Goal: Transaction & Acquisition: Purchase product/service

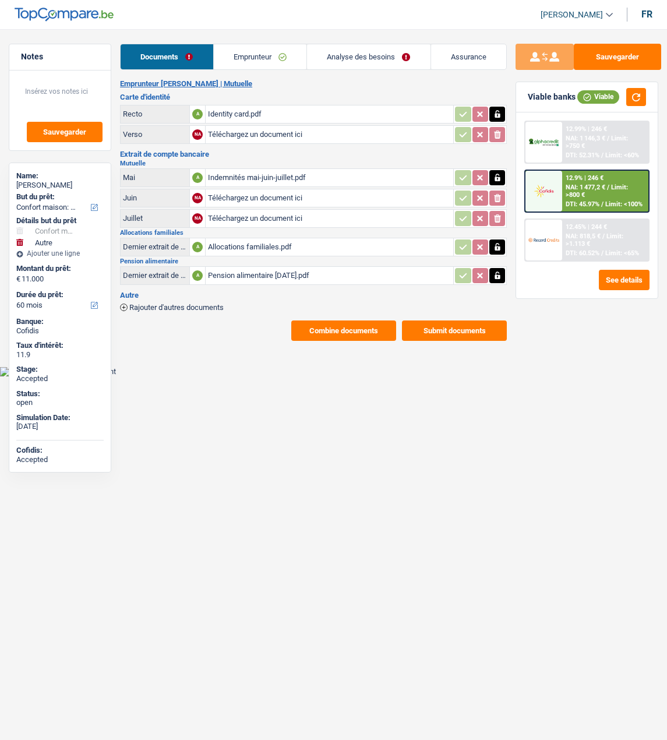
select select "household"
select select "other"
select select "60"
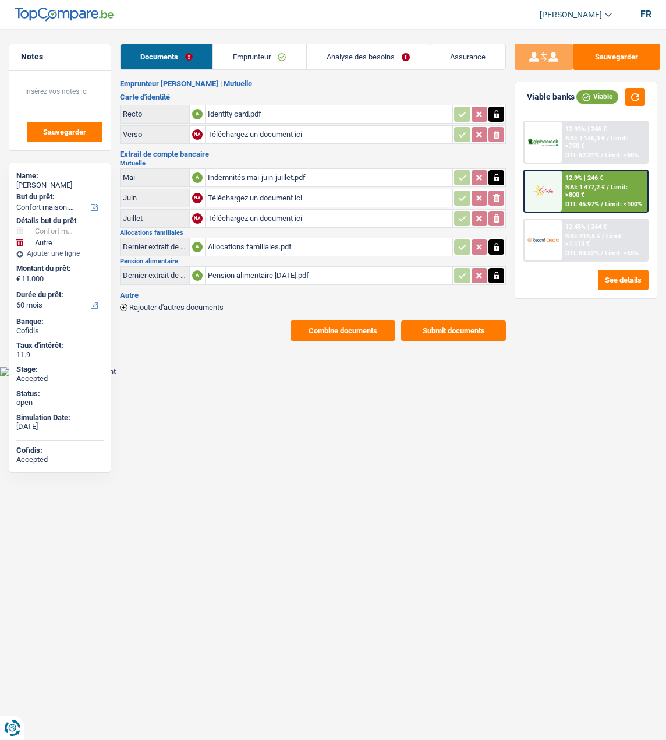
click at [246, 109] on div "Identity card.pdf" at bounding box center [329, 113] width 243 height 17
click at [630, 285] on button "See details" at bounding box center [623, 280] width 51 height 20
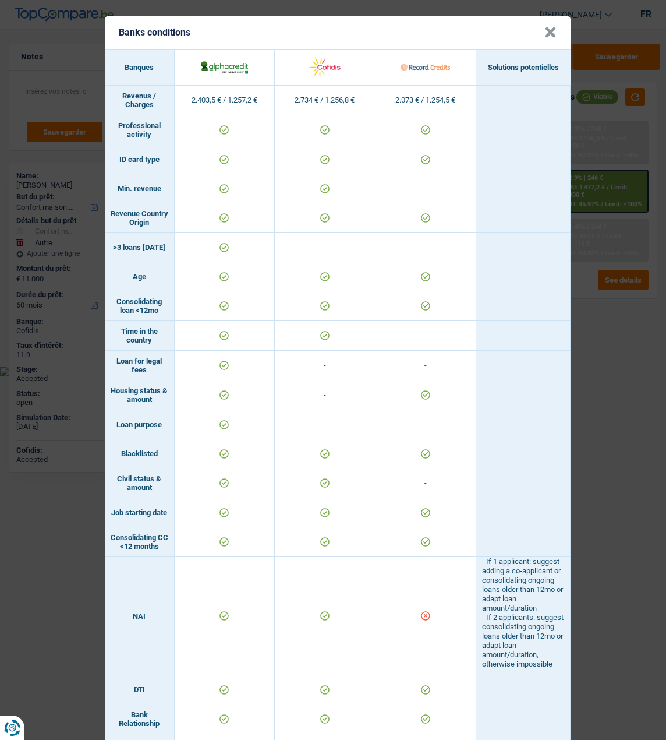
click at [555, 27] on button "×" at bounding box center [551, 33] width 12 height 12
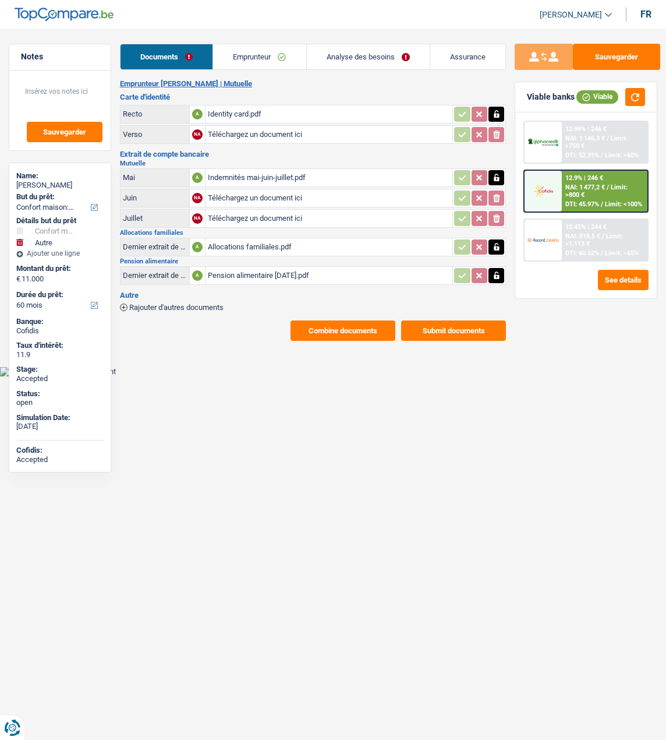
click at [587, 142] on span "NAI: 1 146,3 €" at bounding box center [586, 139] width 40 height 8
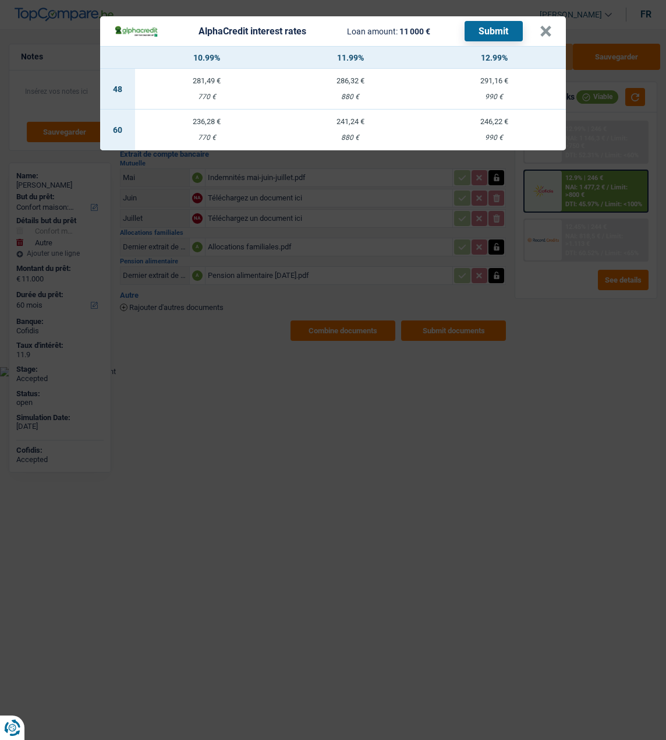
click at [220, 124] on td "236,28 € 770 €" at bounding box center [207, 130] width 144 height 41
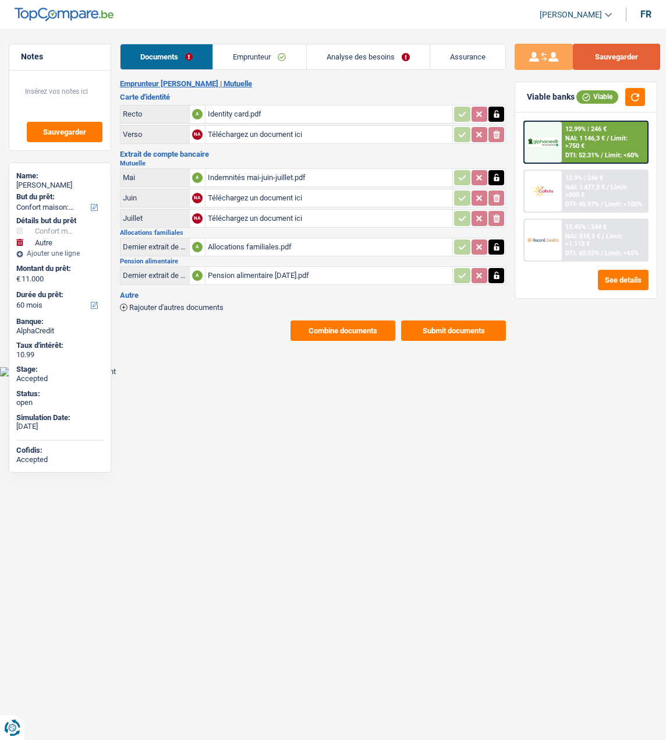
drag, startPoint x: 625, startPoint y: 57, endPoint x: 500, endPoint y: -33, distance: 153.6
click at [500, 0] on html "Vous avez le contrôle de vos données Nous utilisons des cookies, tout comme nos…" at bounding box center [333, 188] width 666 height 376
click at [613, 147] on div "12.99% | 246 € NAI: 1 146,3 € / Limit: >750 € DTI: 52.31% / Limit: <60%" at bounding box center [605, 142] width 86 height 41
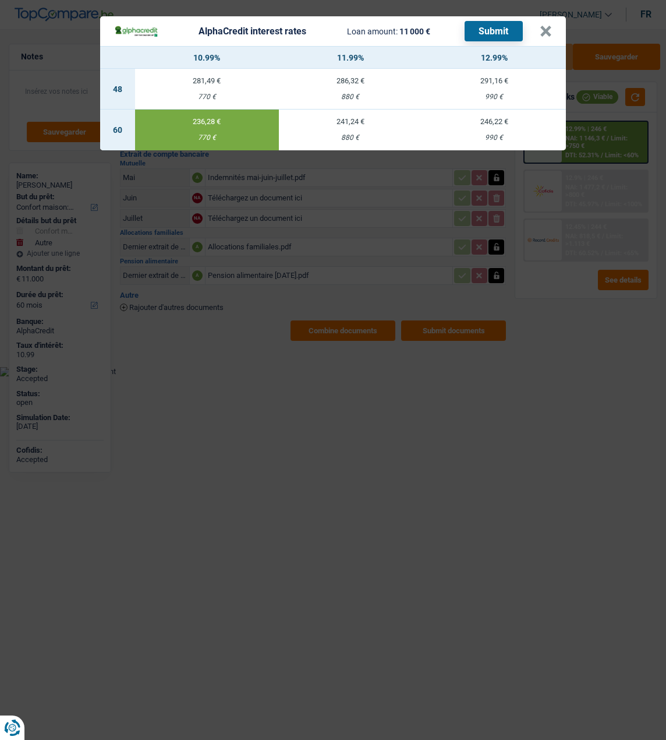
click at [497, 29] on button "Submit" at bounding box center [494, 31] width 58 height 20
click at [546, 29] on button "×" at bounding box center [546, 32] width 12 height 12
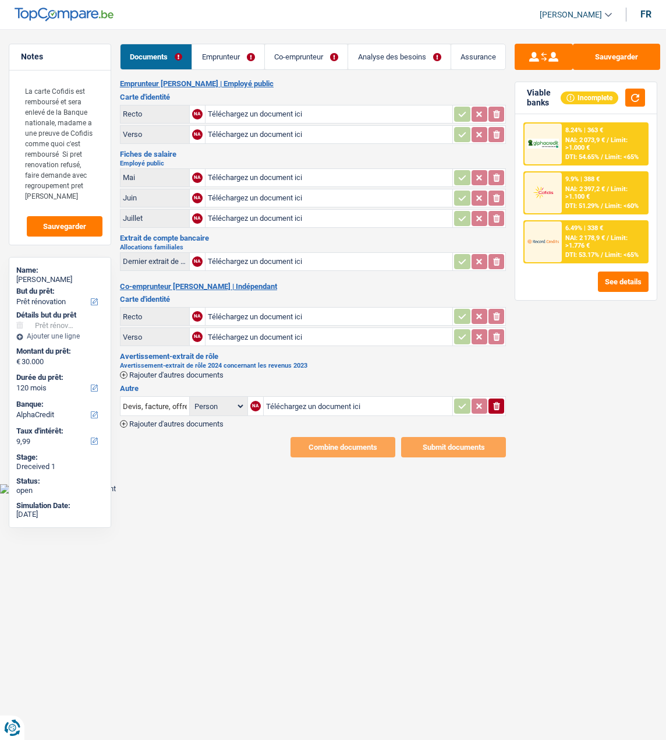
select select "renovation"
select select "120"
select select "alphacredit"
click at [400, 52] on link "Analyse des besoins" at bounding box center [399, 56] width 103 height 25
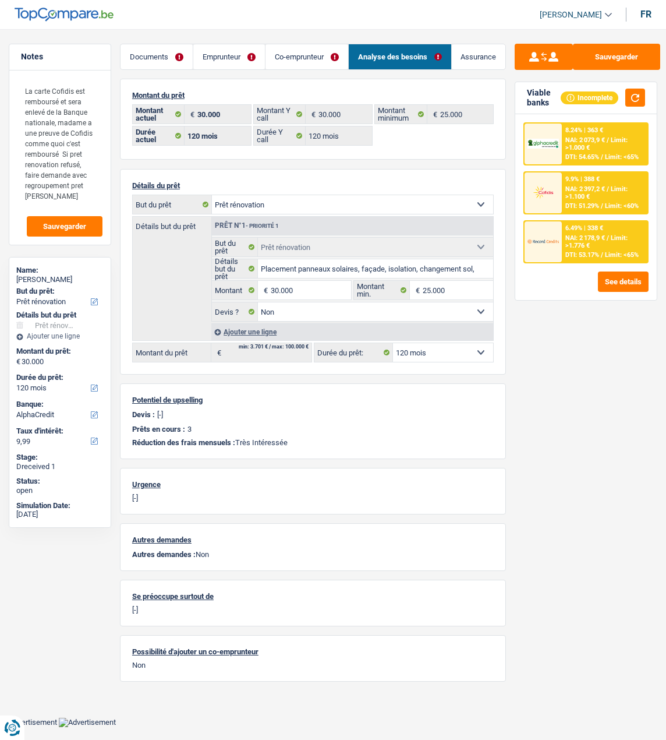
click at [239, 58] on link "Emprunteur" at bounding box center [229, 56] width 72 height 25
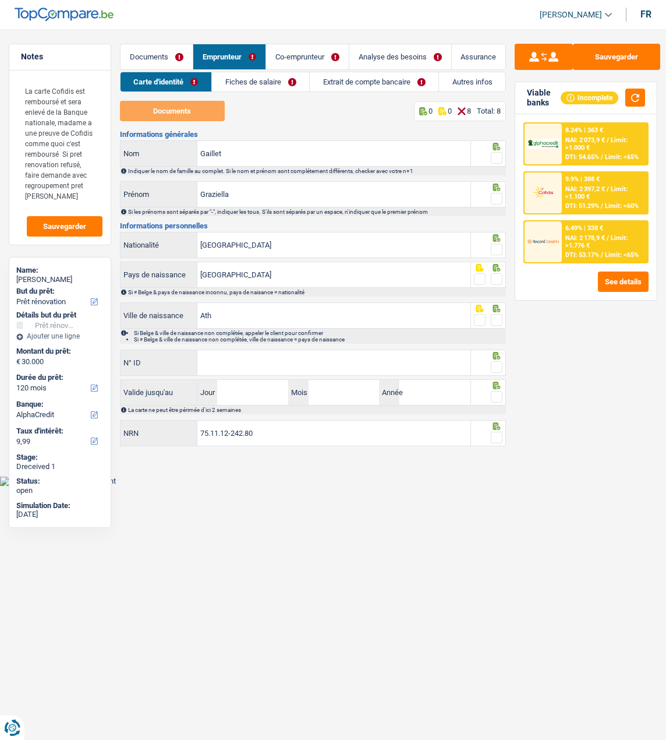
click at [284, 61] on link "Co-emprunteur" at bounding box center [307, 56] width 83 height 25
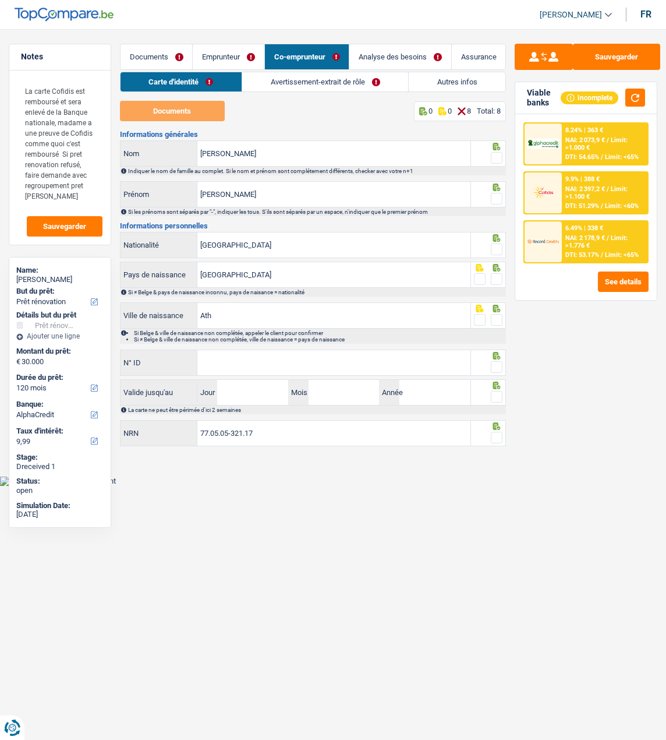
click at [234, 59] on link "Emprunteur" at bounding box center [229, 56] width 72 height 25
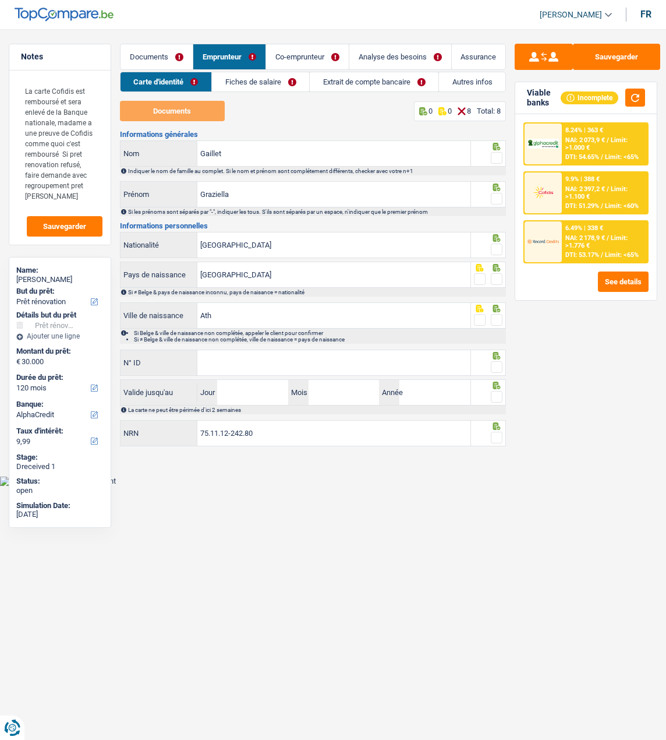
click at [473, 75] on link "Autres infos" at bounding box center [472, 81] width 66 height 19
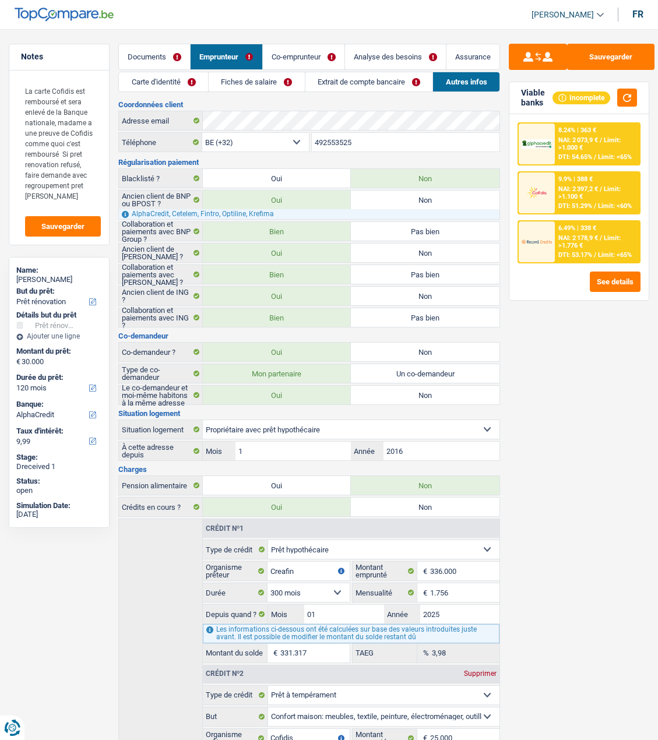
click at [171, 85] on link "Carte d'identité" at bounding box center [163, 81] width 89 height 19
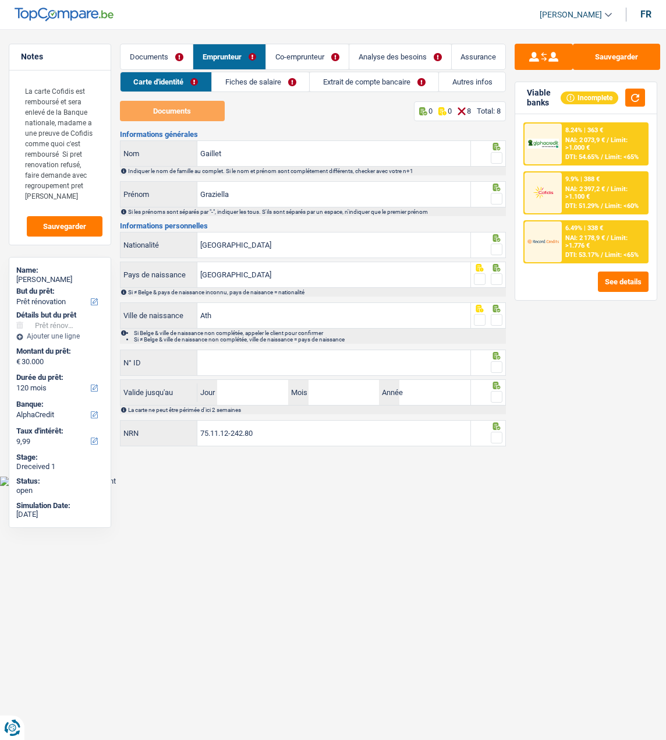
click at [165, 55] on link "Documents" at bounding box center [157, 56] width 72 height 25
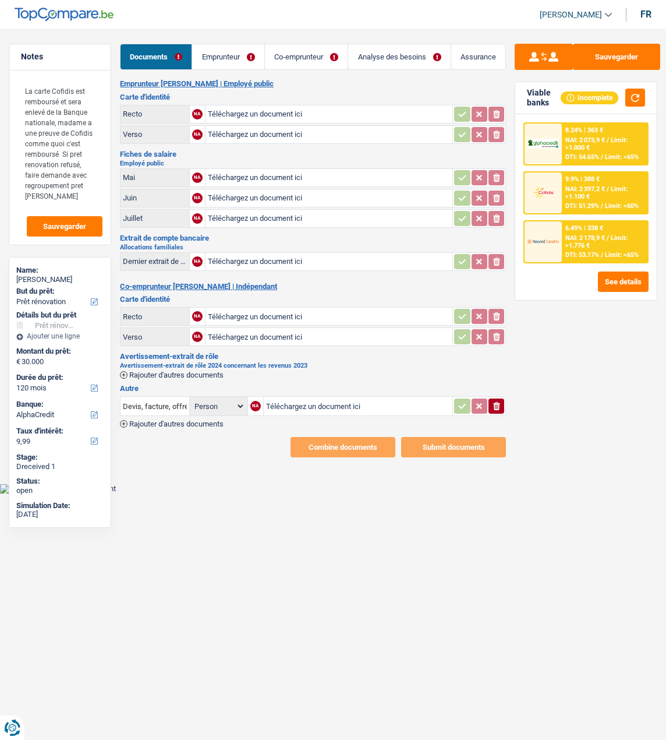
type input "C:\fakepath\ID Rec Gaillet.jpeg"
type input "C:\fakepath\ID Ver Gaillet.jpeg"
type input "C:\fakepath\ID Rec Simon.jpeg"
type input "C:\fakepath\ID ver Simon.jpeg"
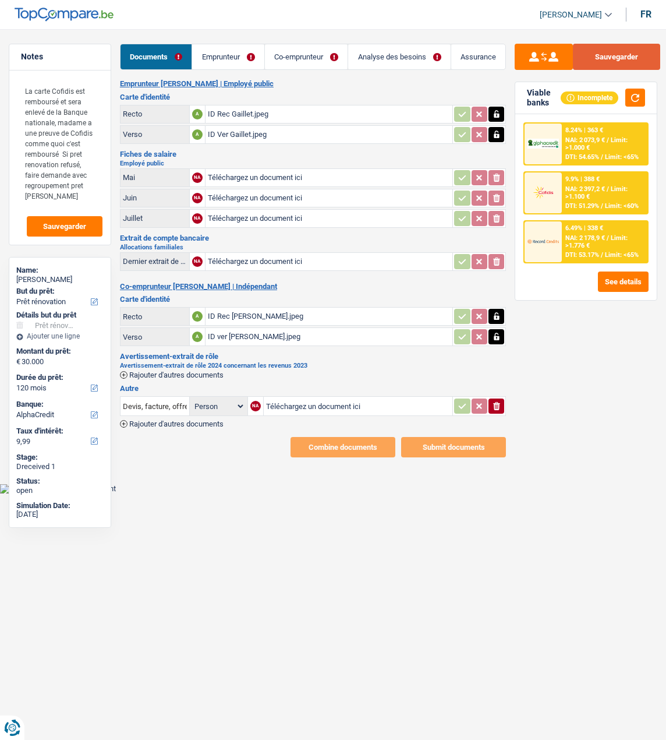
click at [631, 51] on button "Sauvegarder" at bounding box center [616, 57] width 87 height 26
click at [133, 371] on span "Rajouter d'autres documents" at bounding box center [176, 375] width 94 height 8
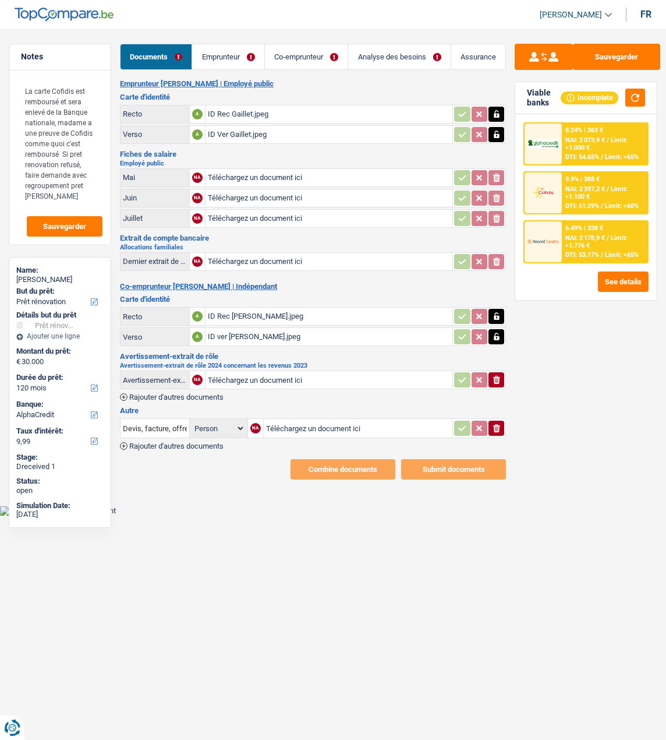
type input "C:\fakepath\Crédit 2.pdf"
type input "C:\fakepath\Salaire g 3.pdf"
type input "C:\fakepath\Salaire g 2.pdf"
type input "C:\fakepath\Salaire g 1.pdf"
click at [495, 422] on icon "ionicons-v5-e" at bounding box center [496, 428] width 9 height 12
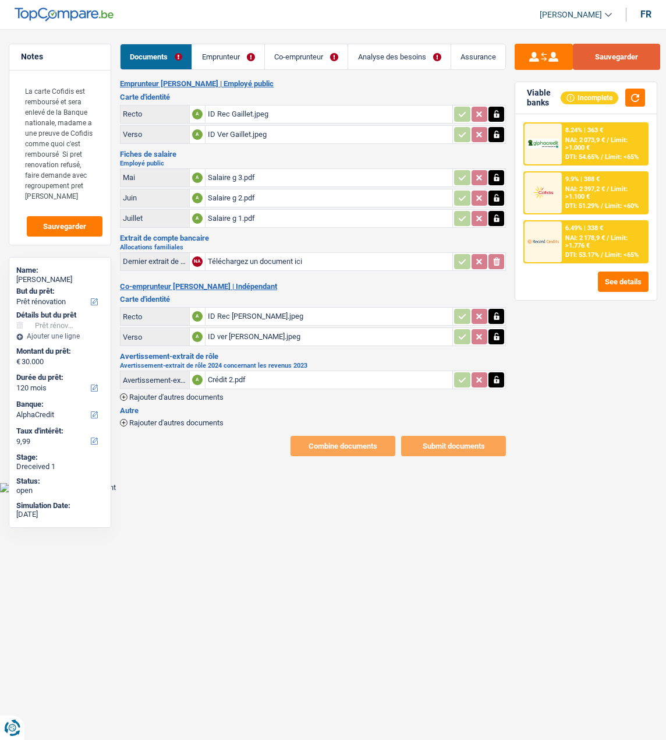
click at [597, 55] on button "Sauvegarder" at bounding box center [616, 57] width 87 height 26
click at [230, 52] on link "Emprunteur" at bounding box center [228, 56] width 72 height 25
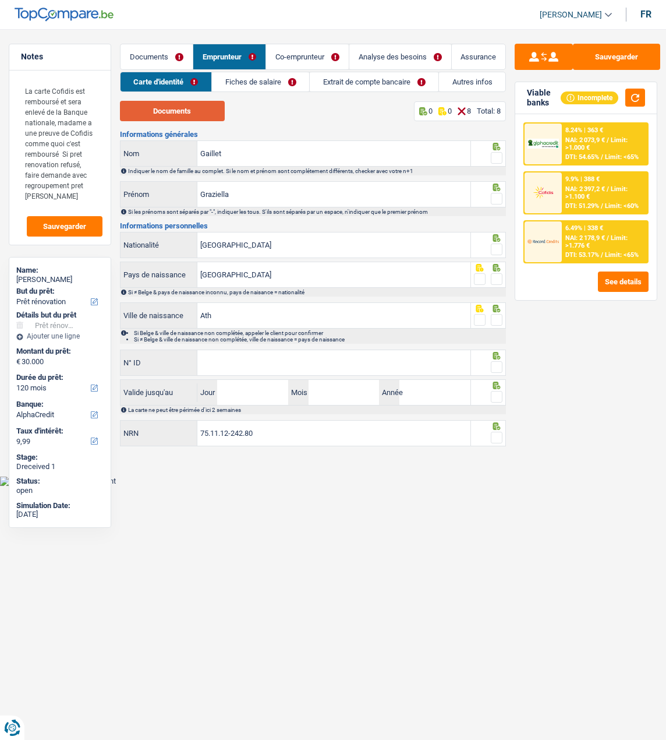
click at [199, 114] on button "Documents" at bounding box center [172, 111] width 105 height 20
click at [498, 152] on span at bounding box center [497, 158] width 12 height 12
click at [0, 0] on input "radio" at bounding box center [0, 0] width 0 height 0
click at [498, 193] on span at bounding box center [497, 199] width 12 height 12
click at [0, 0] on input "radio" at bounding box center [0, 0] width 0 height 0
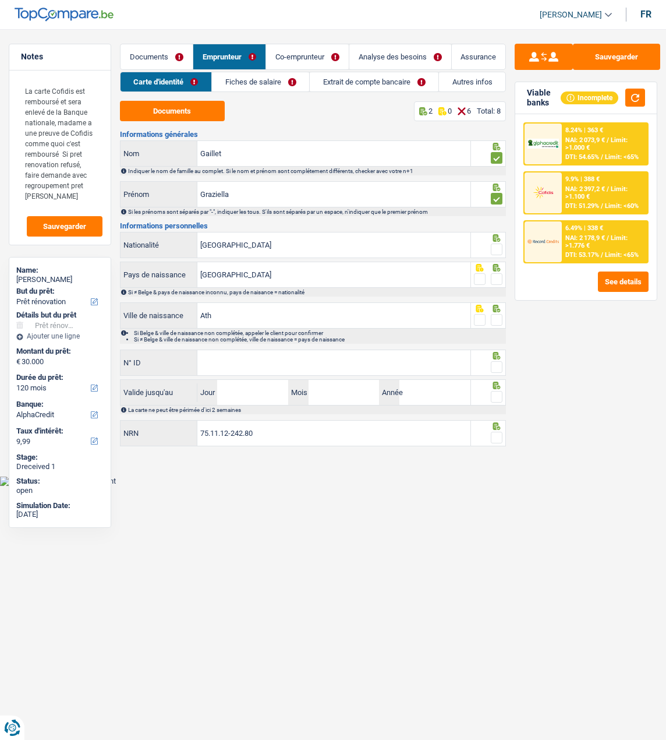
click at [493, 250] on span at bounding box center [497, 250] width 12 height 12
click at [0, 0] on input "radio" at bounding box center [0, 0] width 0 height 0
click at [497, 267] on icon at bounding box center [497, 268] width 12 height 8
click at [504, 289] on div "Si ≠ Belge & pays de naissance inconnu, pays de naisance = nationalité" at bounding box center [316, 292] width 377 height 6
drag, startPoint x: 496, startPoint y: 274, endPoint x: 491, endPoint y: 285, distance: 11.7
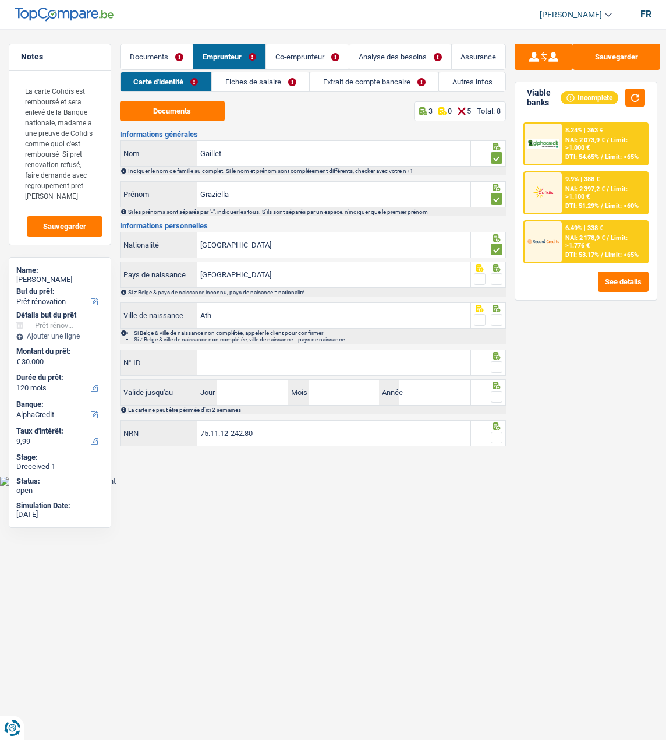
click at [496, 274] on span at bounding box center [497, 279] width 12 height 12
click at [0, 0] on input "radio" at bounding box center [0, 0] width 0 height 0
click at [496, 320] on span at bounding box center [497, 320] width 12 height 12
click at [0, 0] on input "radio" at bounding box center [0, 0] width 0 height 0
click at [351, 368] on input "N° ID" at bounding box center [333, 362] width 273 height 25
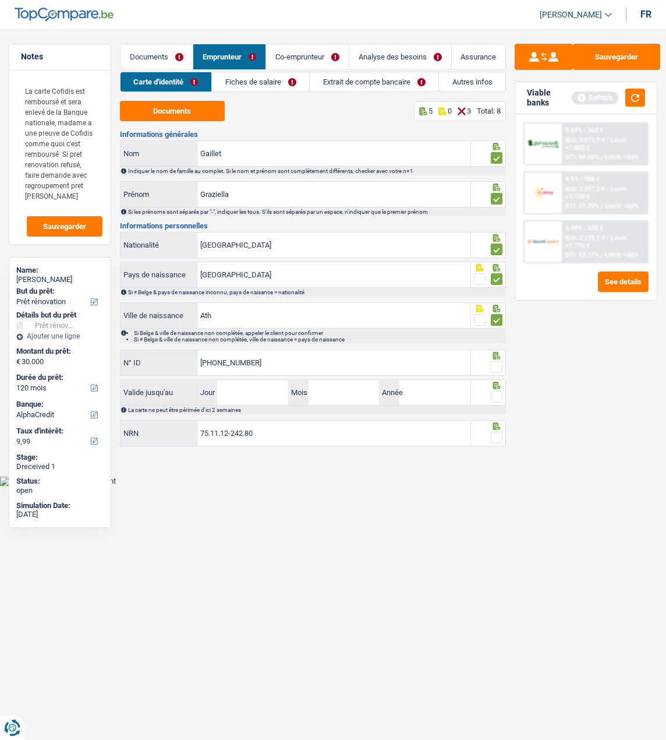
type input "592-9489233-95"
click at [492, 361] on span at bounding box center [497, 367] width 12 height 12
click at [0, 0] on input "radio" at bounding box center [0, 0] width 0 height 0
click at [278, 392] on input "Jour" at bounding box center [252, 392] width 71 height 25
type input "10"
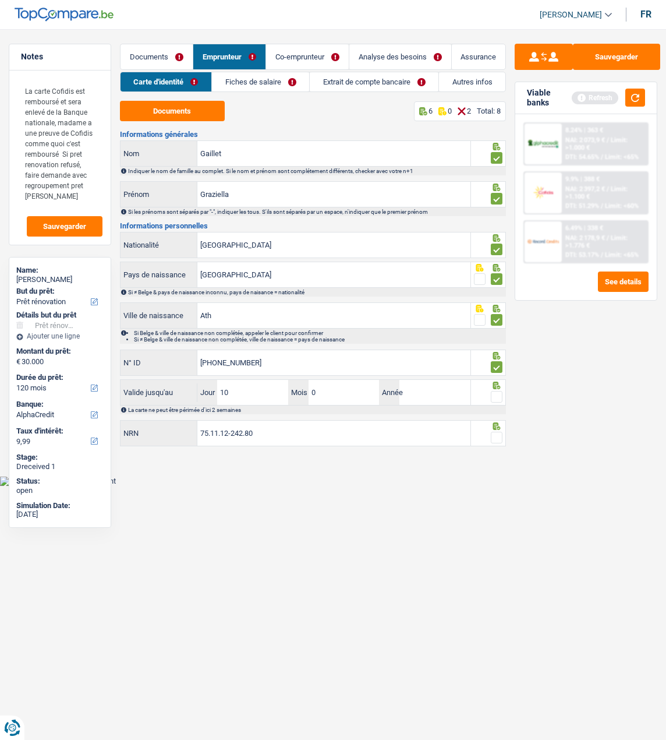
type input "07"
type input "2029"
click at [495, 395] on span at bounding box center [497, 397] width 12 height 12
click at [0, 0] on input "radio" at bounding box center [0, 0] width 0 height 0
click at [496, 437] on span at bounding box center [497, 438] width 12 height 12
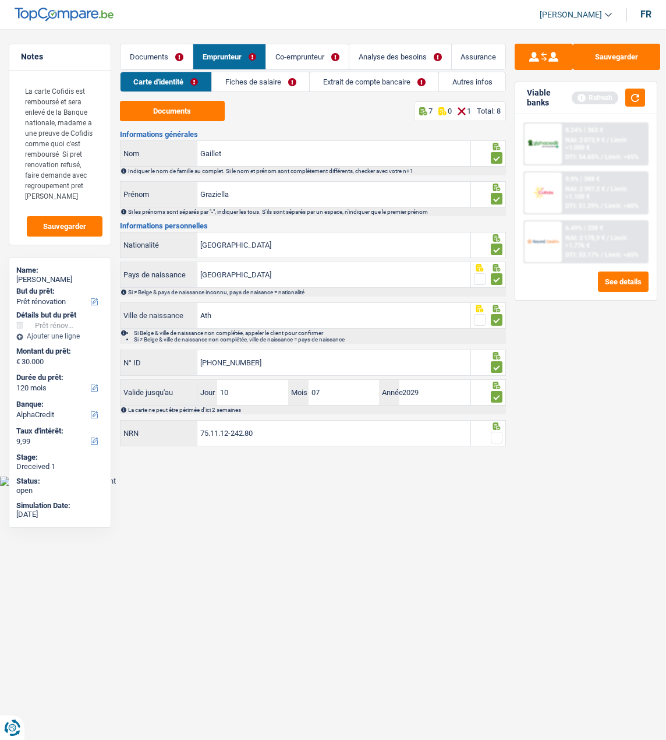
click at [0, 0] on input "radio" at bounding box center [0, 0] width 0 height 0
click at [631, 58] on button "Sauvegarder" at bounding box center [616, 57] width 87 height 26
click at [252, 79] on link "Fiches de salaire" at bounding box center [261, 81] width 97 height 19
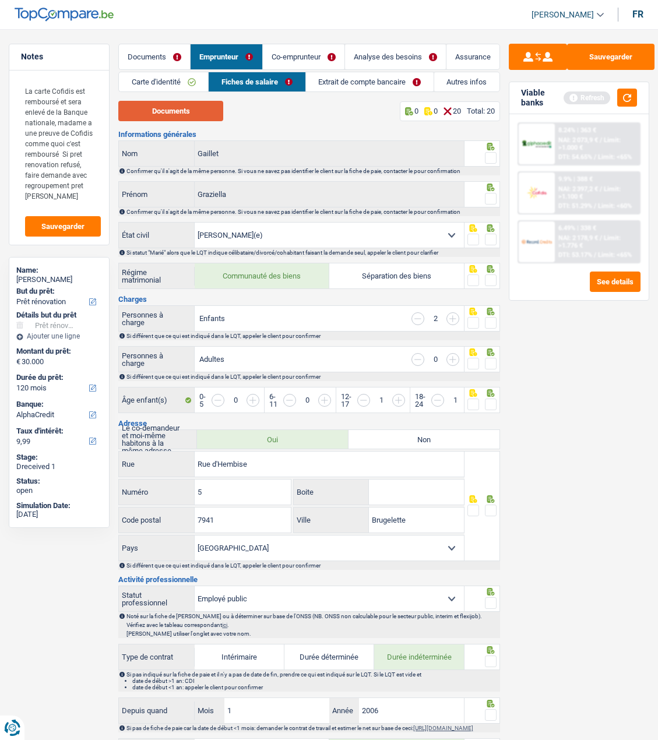
click at [169, 108] on button "Documents" at bounding box center [170, 111] width 105 height 20
click at [486, 154] on span at bounding box center [491, 158] width 12 height 12
click at [0, 0] on input "radio" at bounding box center [0, 0] width 0 height 0
click at [491, 193] on span at bounding box center [491, 199] width 12 height 12
click at [0, 0] on input "radio" at bounding box center [0, 0] width 0 height 0
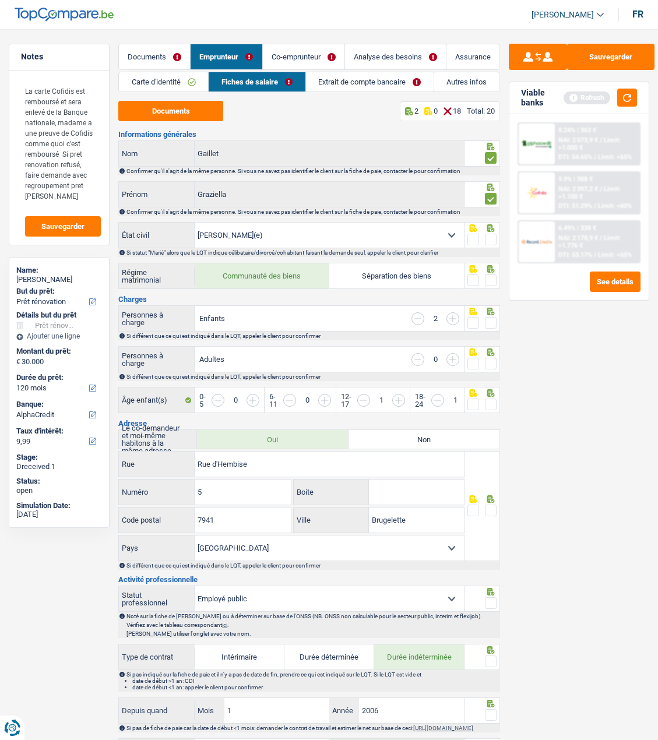
click at [496, 234] on span at bounding box center [491, 240] width 12 height 12
click at [0, 0] on input "radio" at bounding box center [0, 0] width 0 height 0
drag, startPoint x: 486, startPoint y: 275, endPoint x: 485, endPoint y: 296, distance: 21.0
click at [485, 277] on span at bounding box center [491, 280] width 12 height 12
click at [0, 0] on input "radio" at bounding box center [0, 0] width 0 height 0
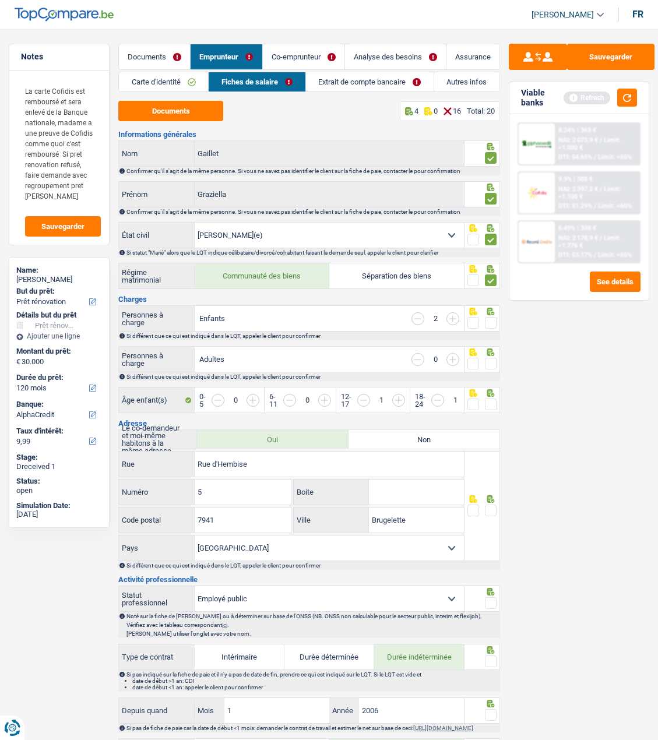
click at [487, 317] on span at bounding box center [491, 323] width 12 height 12
click at [0, 0] on input "radio" at bounding box center [0, 0] width 0 height 0
click at [492, 315] on icon at bounding box center [491, 312] width 8 height 8
click at [489, 403] on span at bounding box center [491, 404] width 12 height 12
click at [0, 0] on input "radio" at bounding box center [0, 0] width 0 height 0
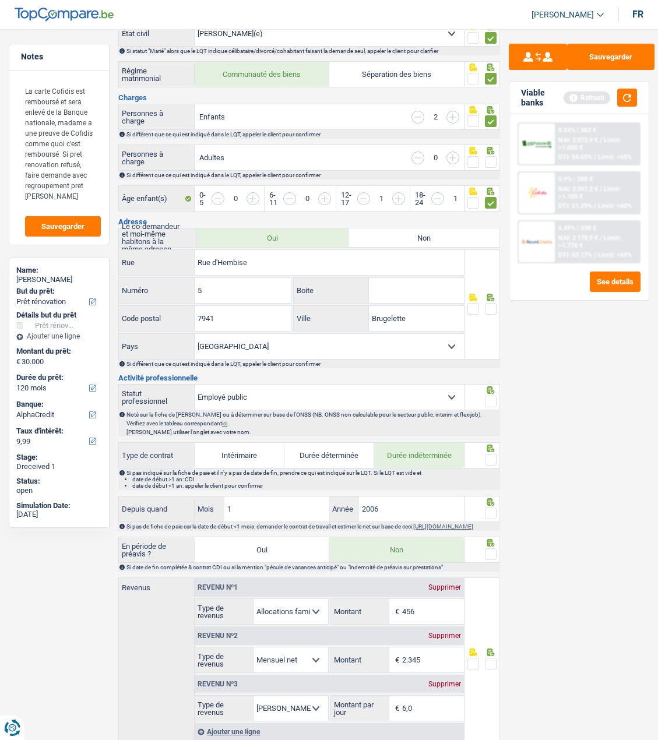
scroll to position [291, 0]
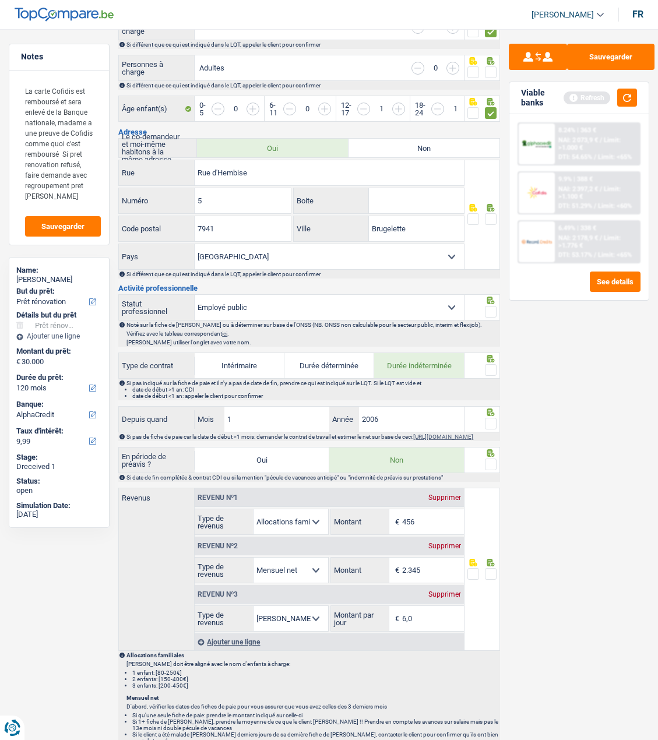
click at [494, 214] on span at bounding box center [491, 219] width 12 height 12
click at [0, 0] on input "radio" at bounding box center [0, 0] width 0 height 0
click at [486, 306] on span at bounding box center [491, 312] width 12 height 12
click at [0, 0] on input "radio" at bounding box center [0, 0] width 0 height 0
click at [488, 364] on span at bounding box center [491, 370] width 12 height 12
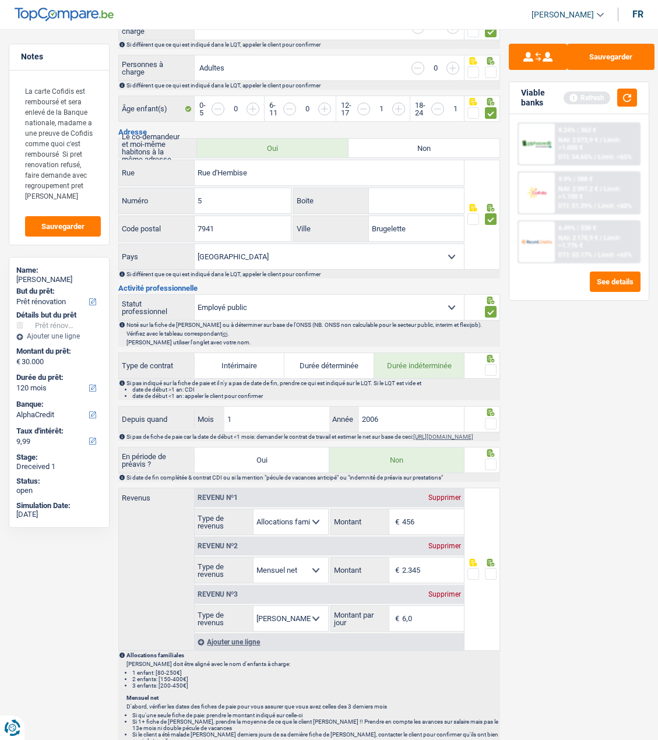
click at [0, 0] on input "radio" at bounding box center [0, 0] width 0 height 0
click at [480, 423] on fieldset at bounding box center [481, 424] width 29 height 15
click at [488, 418] on span at bounding box center [491, 424] width 12 height 12
click at [0, 0] on input "radio" at bounding box center [0, 0] width 0 height 0
click at [496, 467] on span at bounding box center [491, 464] width 12 height 12
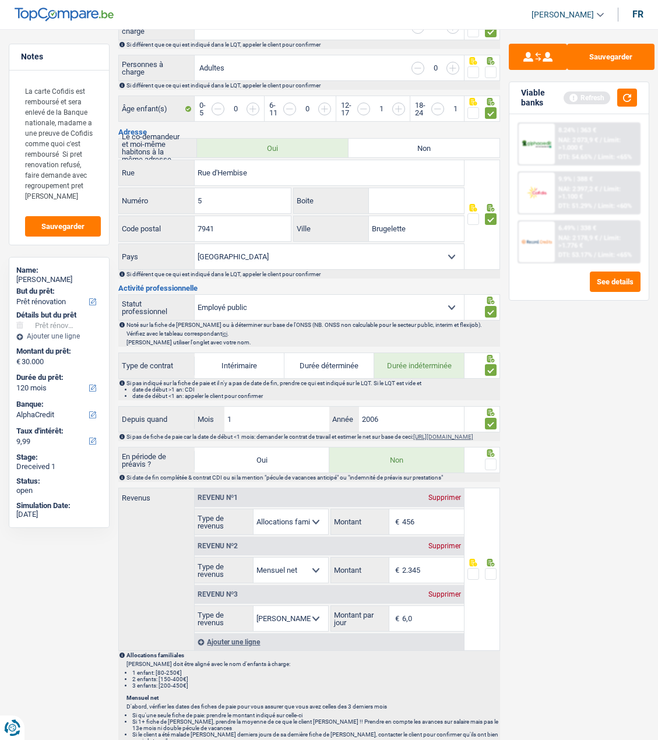
click at [0, 0] on input "radio" at bounding box center [0, 0] width 0 height 0
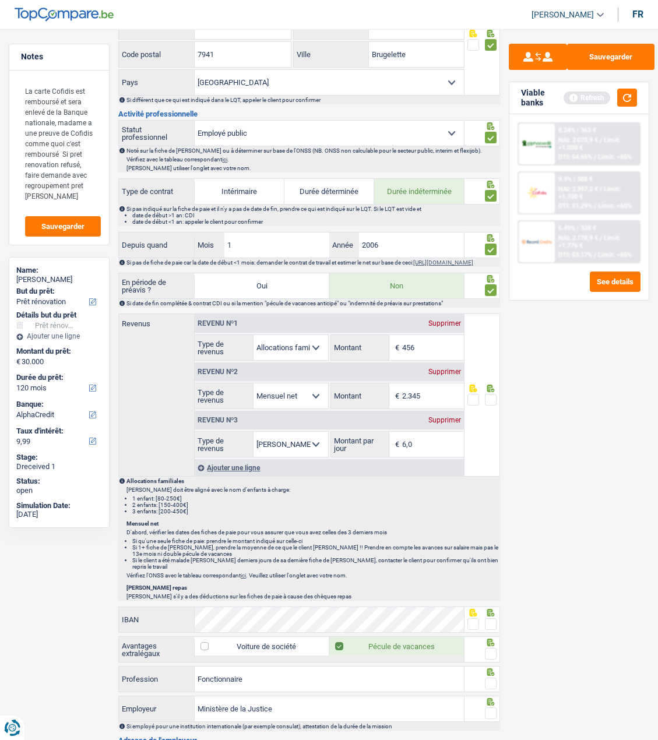
scroll to position [466, 0]
click at [438, 394] on input "2.345" at bounding box center [433, 395] width 62 height 25
type input "2.287"
click at [492, 401] on span at bounding box center [491, 399] width 12 height 12
click at [0, 0] on input "radio" at bounding box center [0, 0] width 0 height 0
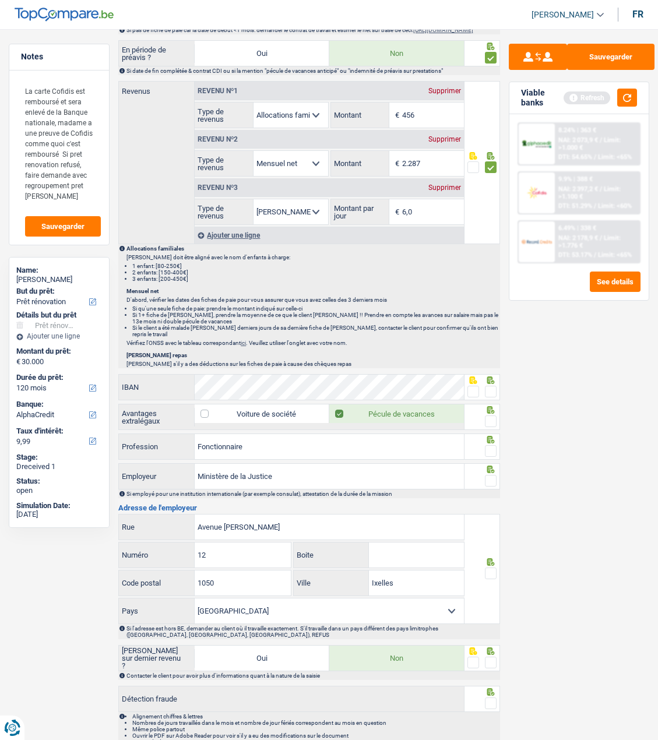
scroll to position [699, 0]
click at [493, 386] on span at bounding box center [491, 390] width 12 height 12
click at [0, 0] on input "radio" at bounding box center [0, 0] width 0 height 0
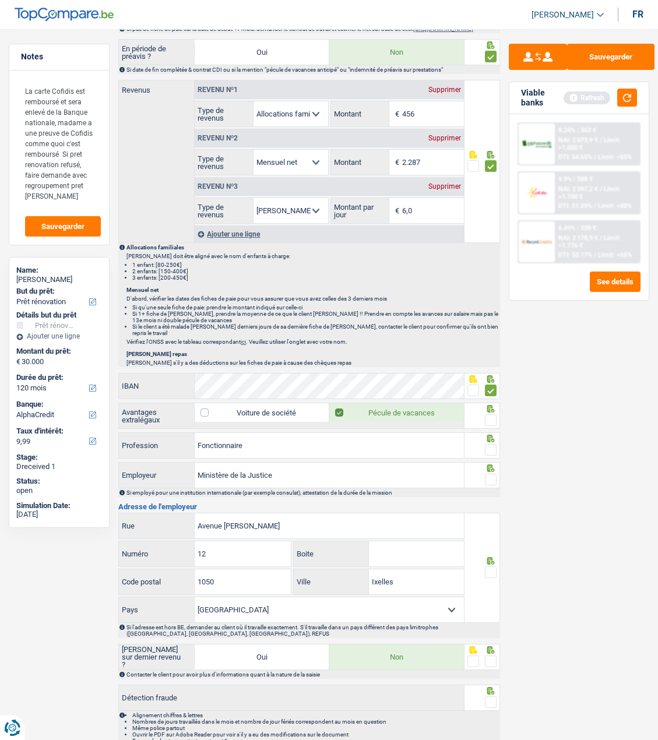
click at [490, 418] on span at bounding box center [491, 420] width 12 height 12
click at [0, 0] on input "radio" at bounding box center [0, 0] width 0 height 0
click at [492, 446] on span at bounding box center [491, 450] width 12 height 12
click at [0, 0] on input "radio" at bounding box center [0, 0] width 0 height 0
click at [491, 474] on span at bounding box center [491, 480] width 12 height 12
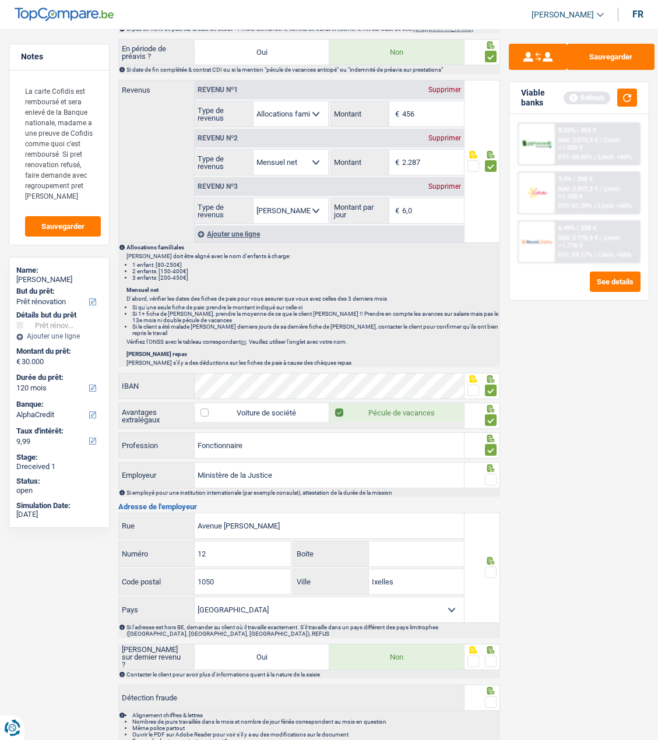
click at [0, 0] on input "radio" at bounding box center [0, 0] width 0 height 0
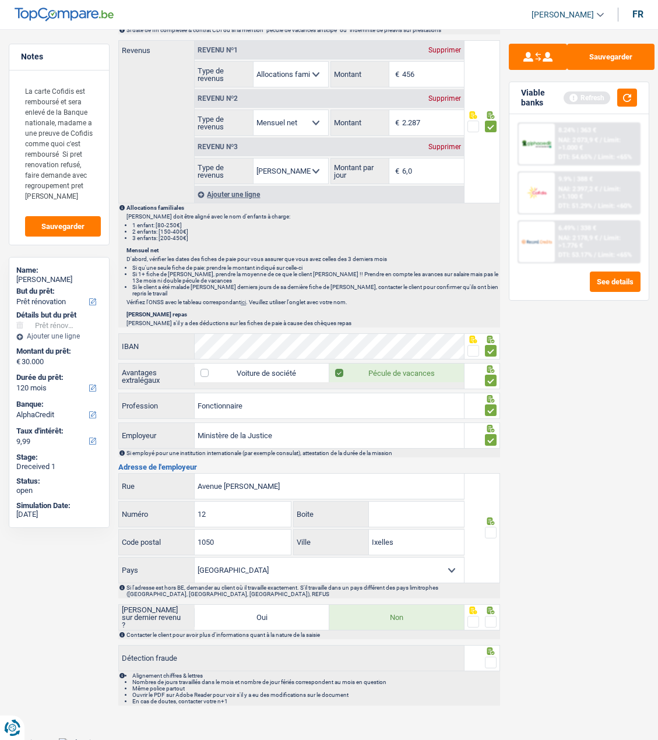
scroll to position [740, 0]
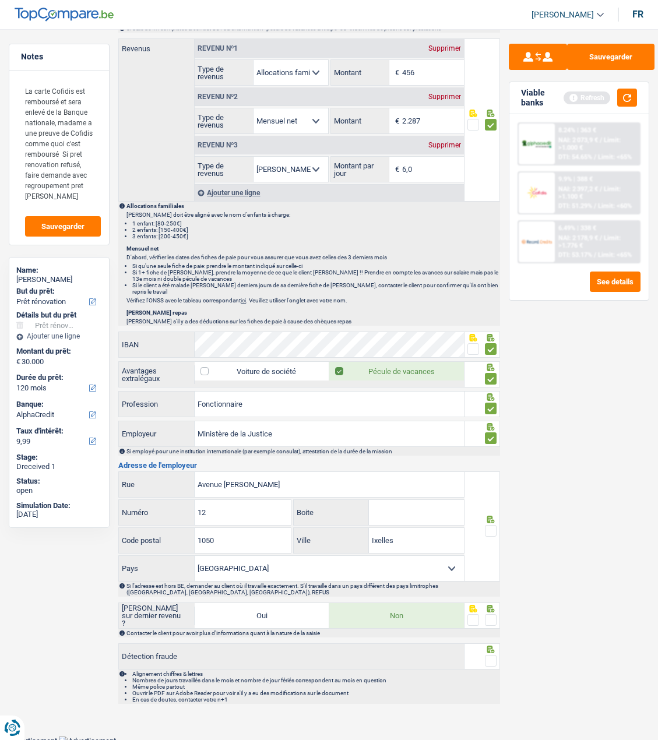
click at [492, 525] on span at bounding box center [491, 531] width 12 height 12
click at [0, 0] on input "radio" at bounding box center [0, 0] width 0 height 0
drag, startPoint x: 295, startPoint y: 431, endPoint x: -5, endPoint y: 400, distance: 302.1
click at [0, 400] on html "Vous avez le contrôle de vos données Nous utilisons des cookies, tout comme nos…" at bounding box center [329, 3] width 658 height 1486
type input "SPF Justice"
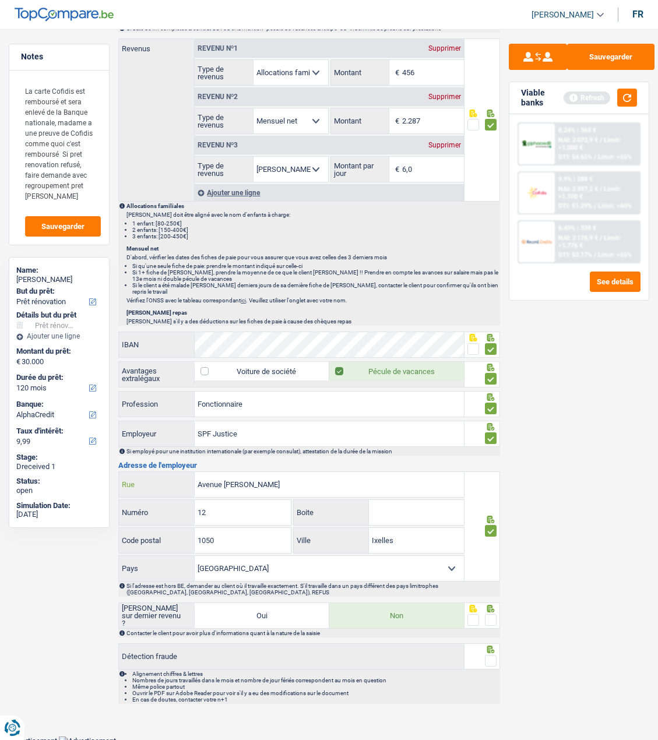
click at [323, 479] on input "Avenue Marguerite Yourcenar" at bounding box center [329, 484] width 269 height 25
drag, startPoint x: 323, startPoint y: 479, endPoint x: 136, endPoint y: 484, distance: 187.1
click at [136, 484] on div "Avenue Marguerite Yourcenar Rue" at bounding box center [291, 484] width 345 height 25
paste input "Bd de Waterloo 115, 1000 Bruxelles"
type input "Bd de Waterloo 115, 1000 Bruxelles"
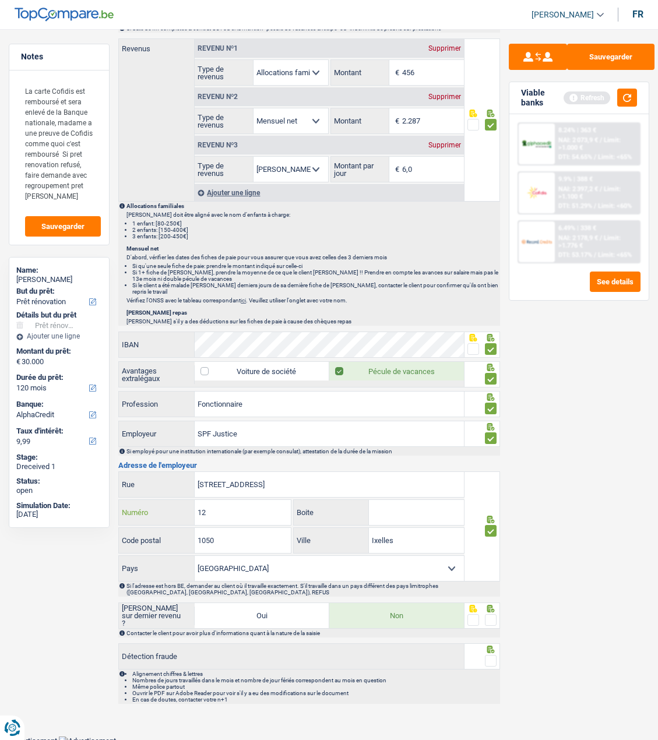
drag, startPoint x: 255, startPoint y: 513, endPoint x: 129, endPoint y: 518, distance: 125.9
click at [129, 518] on div "12 Numéro" at bounding box center [205, 512] width 172 height 25
type input "115"
drag, startPoint x: 225, startPoint y: 541, endPoint x: 107, endPoint y: 545, distance: 118.3
click at [107, 545] on div "Notes La carte Cofidis est remboursé et sera enlevé de la Banque nationale, mad…" at bounding box center [329, 6] width 658 height 1406
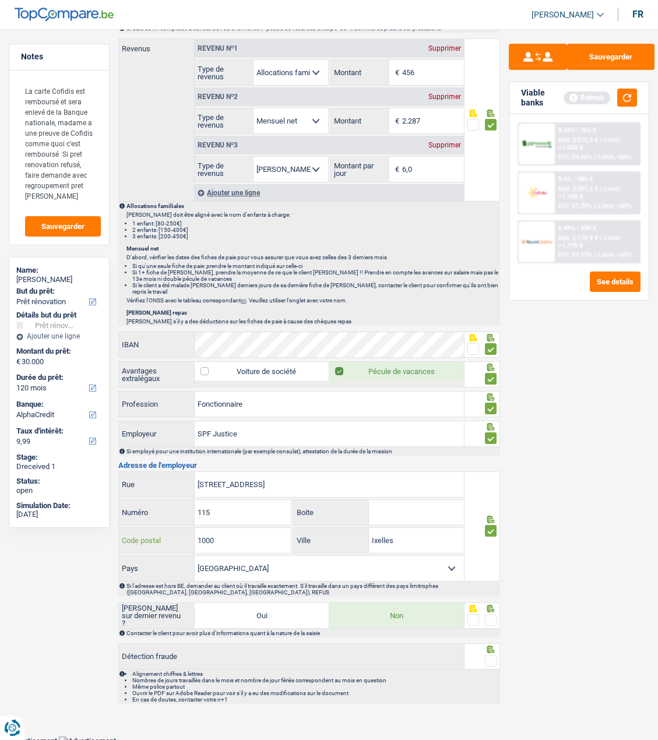
type input "1000"
drag, startPoint x: 403, startPoint y: 537, endPoint x: 281, endPoint y: 530, distance: 121.9
click at [281, 530] on div "1000 Code postal Ixelles Ville" at bounding box center [291, 541] width 346 height 28
type input "Bruxelles"
drag, startPoint x: 340, startPoint y: 474, endPoint x: 264, endPoint y: 480, distance: 76.0
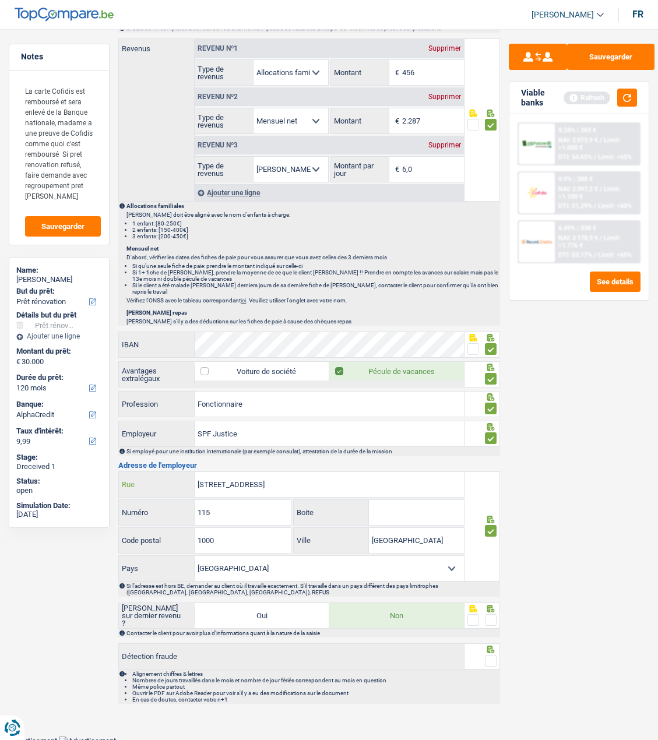
click at [264, 480] on input "Bd de Waterloo 115, 1000 Bruxelles" at bounding box center [329, 484] width 269 height 25
type input "Bd de Waterloo"
click at [271, 481] on input "Bd de Waterloo" at bounding box center [329, 484] width 269 height 25
click at [495, 614] on span at bounding box center [491, 620] width 12 height 12
click at [0, 0] on input "radio" at bounding box center [0, 0] width 0 height 0
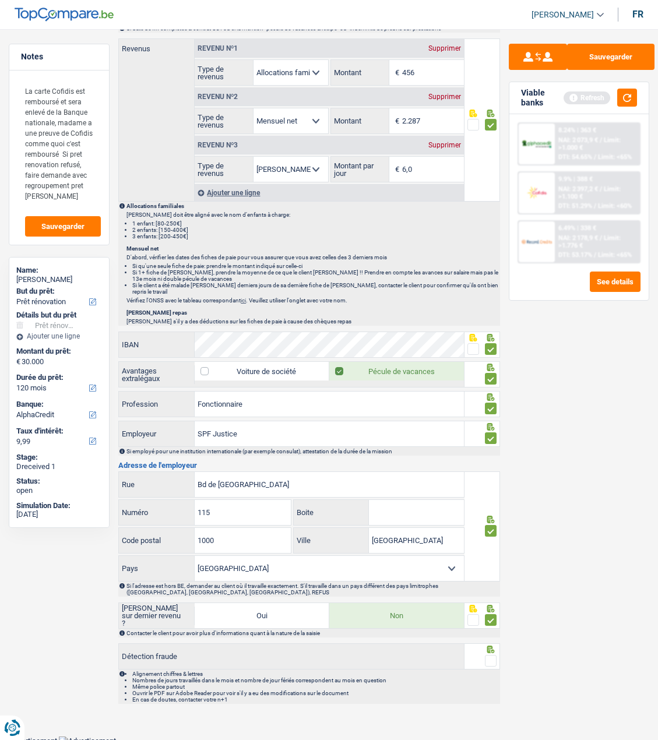
drag, startPoint x: 488, startPoint y: 649, endPoint x: 491, endPoint y: 654, distance: 6.0
click at [490, 654] on div at bounding box center [491, 661] width 12 height 15
click at [491, 655] on span at bounding box center [491, 661] width 12 height 12
click at [0, 0] on input "radio" at bounding box center [0, 0] width 0 height 0
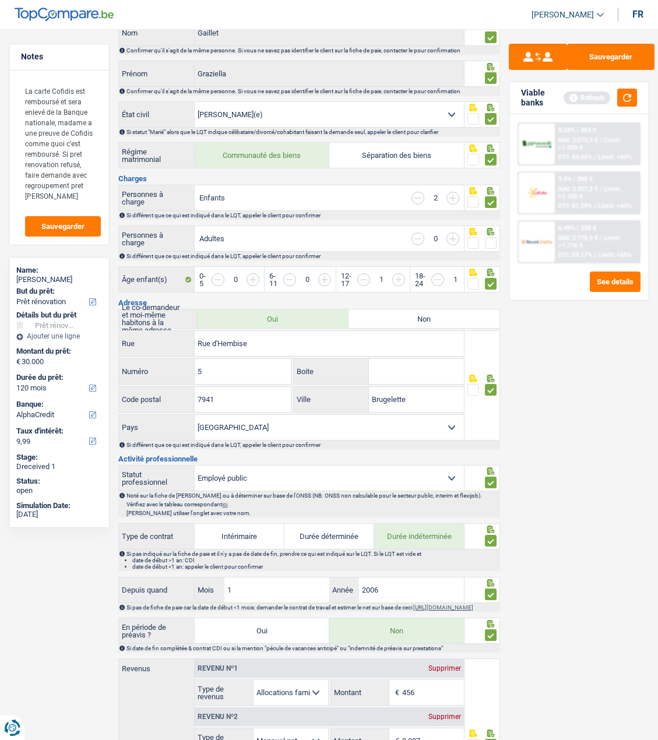
scroll to position [100, 0]
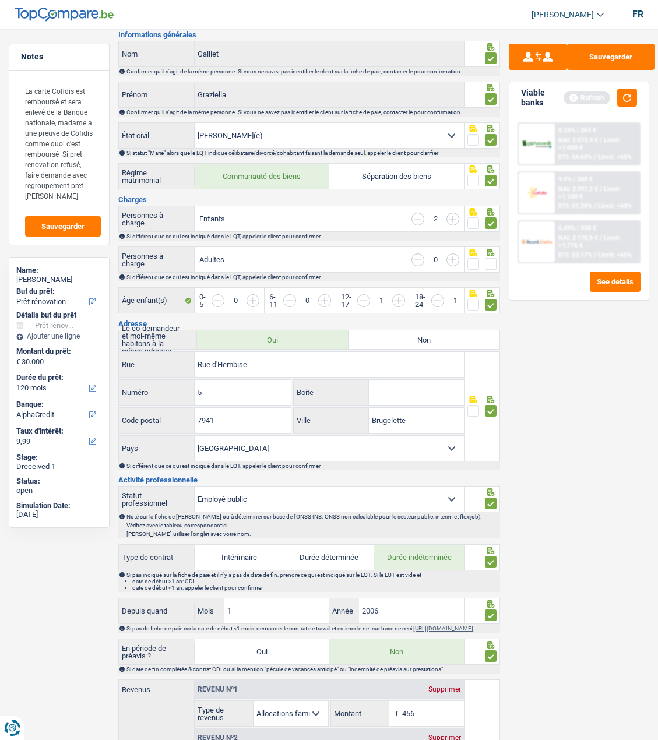
click at [492, 260] on span at bounding box center [491, 264] width 12 height 12
click at [0, 0] on input "radio" at bounding box center [0, 0] width 0 height 0
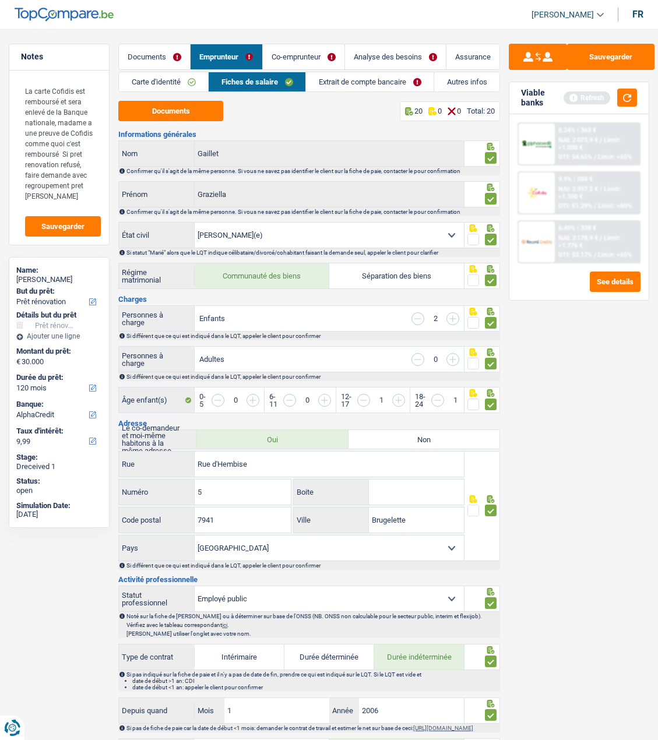
click at [352, 86] on link "Extrait de compte bancaire" at bounding box center [370, 81] width 128 height 19
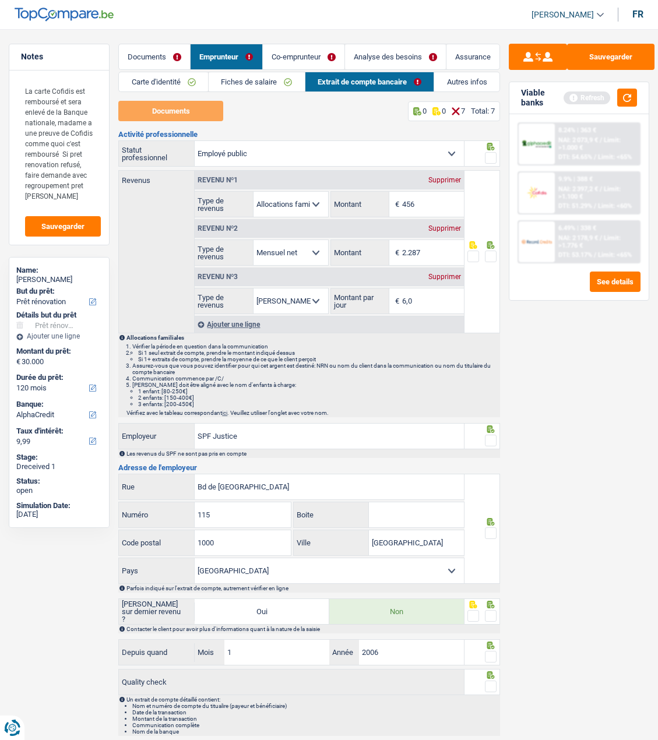
click at [448, 177] on div "Supprimer" at bounding box center [444, 180] width 38 height 7
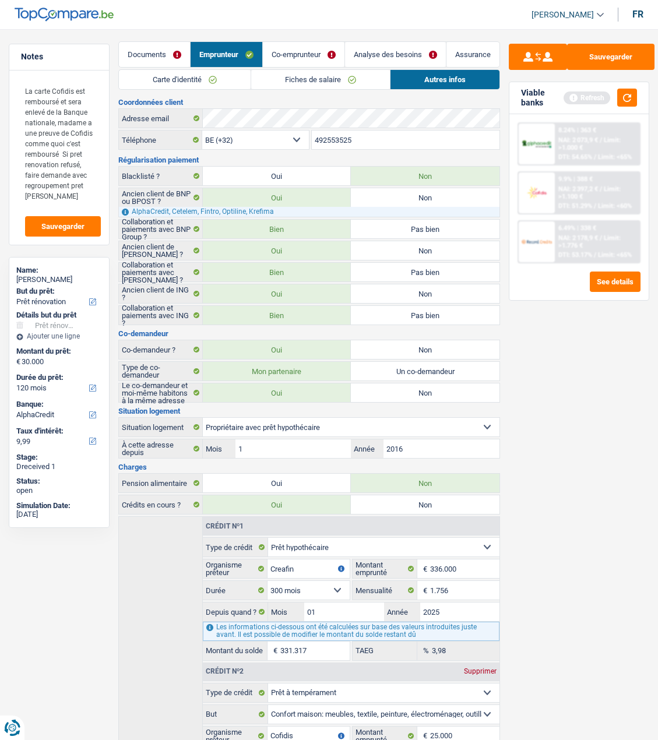
scroll to position [2, 0]
click at [396, 52] on link "Analyse des besoins" at bounding box center [395, 55] width 101 height 25
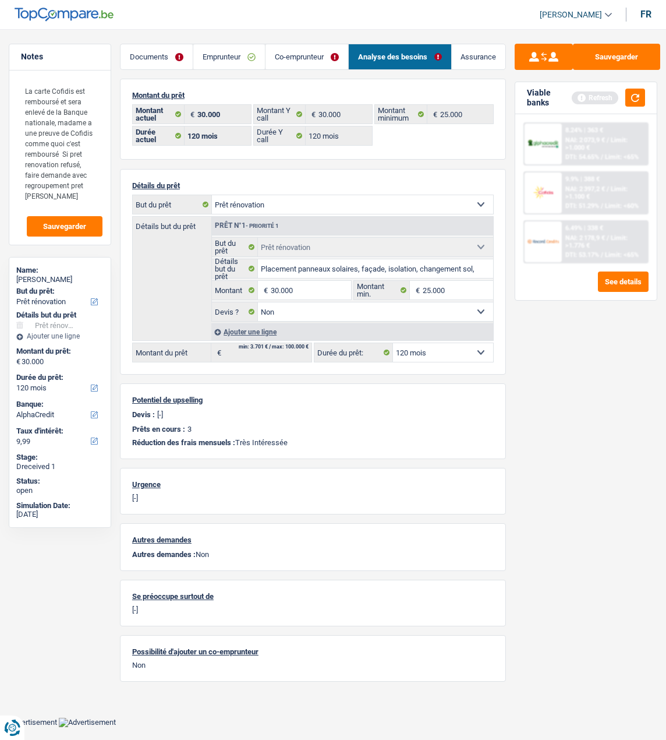
click at [303, 59] on link "Co-emprunteur" at bounding box center [307, 56] width 83 height 25
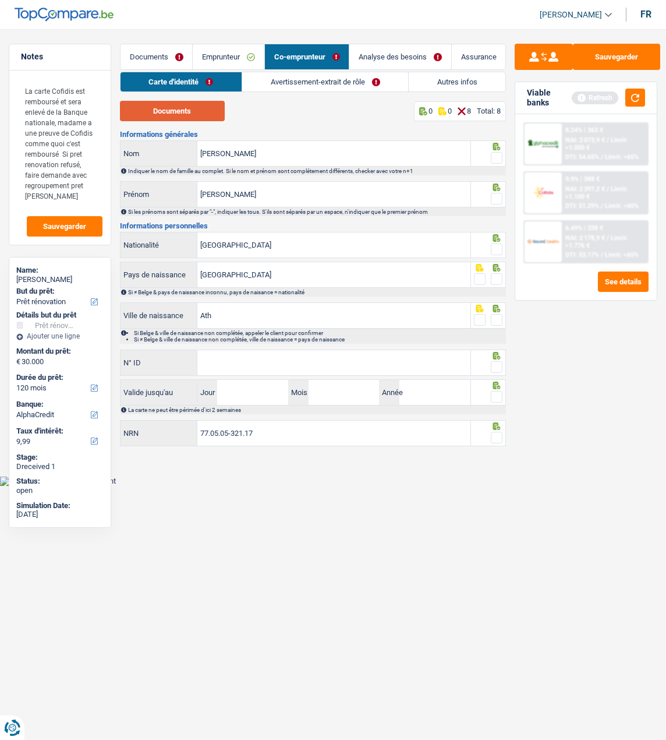
click at [193, 108] on button "Documents" at bounding box center [172, 111] width 105 height 20
click at [495, 152] on span at bounding box center [497, 158] width 12 height 12
click at [0, 0] on input "radio" at bounding box center [0, 0] width 0 height 0
click at [493, 195] on span at bounding box center [497, 199] width 12 height 12
click at [0, 0] on input "radio" at bounding box center [0, 0] width 0 height 0
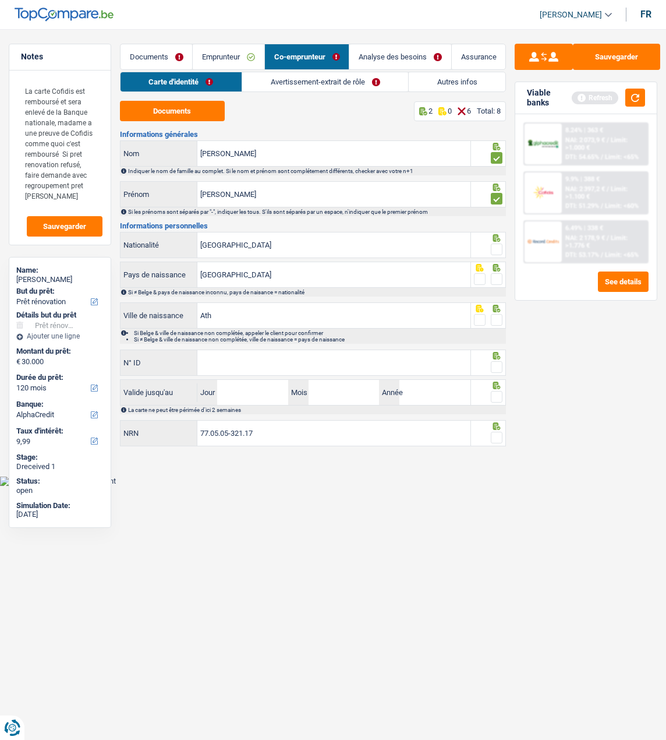
click at [494, 245] on span at bounding box center [497, 250] width 12 height 12
click at [0, 0] on input "radio" at bounding box center [0, 0] width 0 height 0
click at [493, 273] on span at bounding box center [497, 279] width 12 height 12
click at [0, 0] on input "radio" at bounding box center [0, 0] width 0 height 0
click at [495, 319] on span at bounding box center [497, 320] width 12 height 12
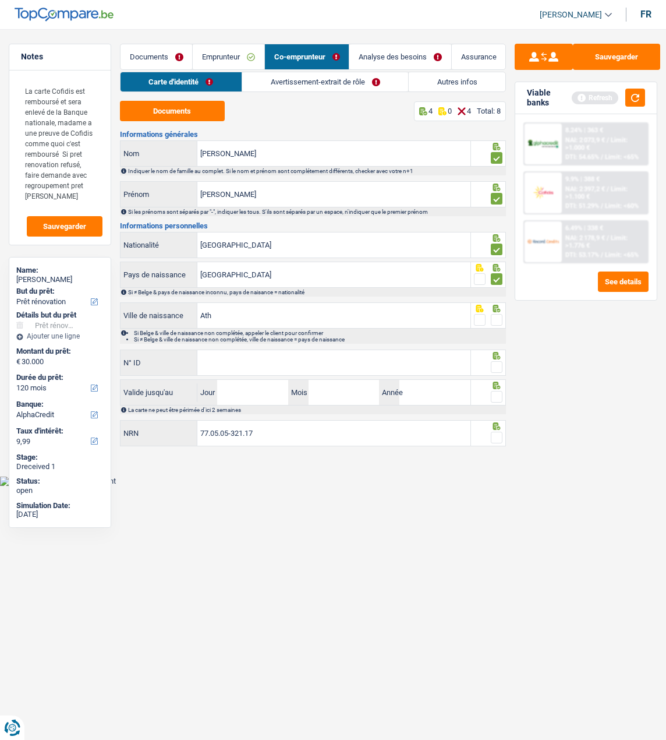
click at [0, 0] on input "radio" at bounding box center [0, 0] width 0 height 0
click at [494, 366] on span at bounding box center [497, 367] width 12 height 12
click at [0, 0] on input "radio" at bounding box center [0, 0] width 0 height 0
click at [383, 361] on input "N° ID" at bounding box center [333, 362] width 273 height 25
type input "592-5062827-90"
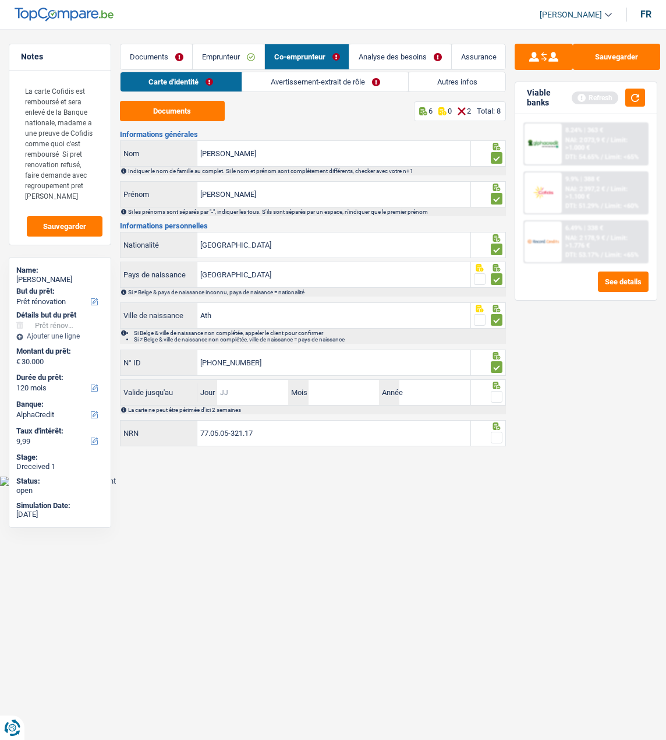
click at [236, 391] on input "Jour" at bounding box center [252, 392] width 71 height 25
type input "16"
type input "12"
type input "2026"
drag, startPoint x: 493, startPoint y: 393, endPoint x: 491, endPoint y: 429, distance: 36.8
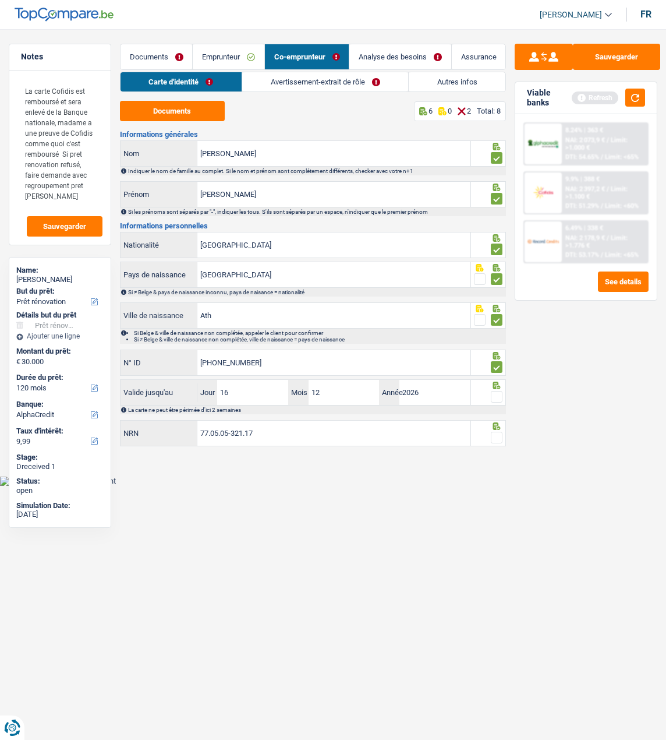
click at [493, 398] on span at bounding box center [497, 397] width 12 height 12
click at [0, 0] on input "radio" at bounding box center [0, 0] width 0 height 0
click at [496, 433] on span at bounding box center [497, 438] width 12 height 12
click at [0, 0] on input "radio" at bounding box center [0, 0] width 0 height 0
click at [640, 56] on button "Sauvegarder" at bounding box center [616, 57] width 87 height 26
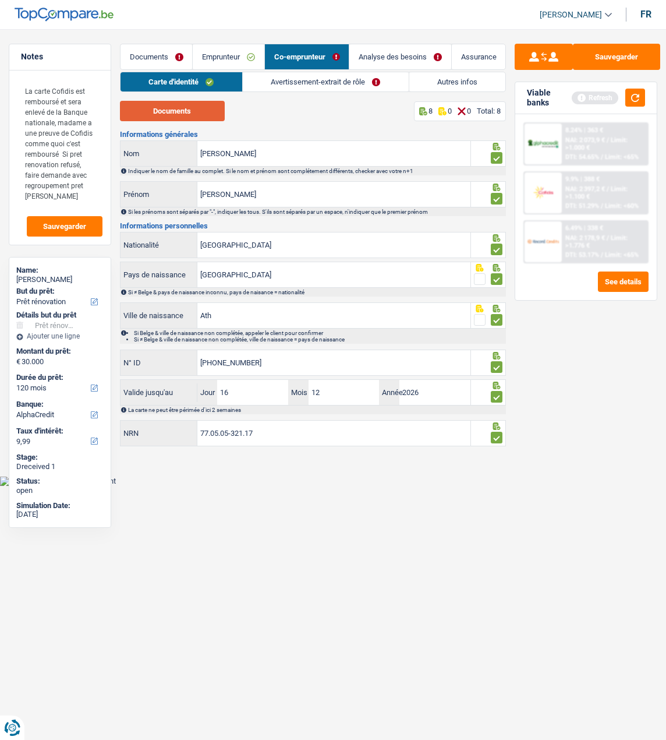
click at [189, 114] on button "Documents" at bounding box center [172, 111] width 105 height 20
click at [306, 76] on link "Avertissement-extrait de rôle" at bounding box center [326, 81] width 166 height 19
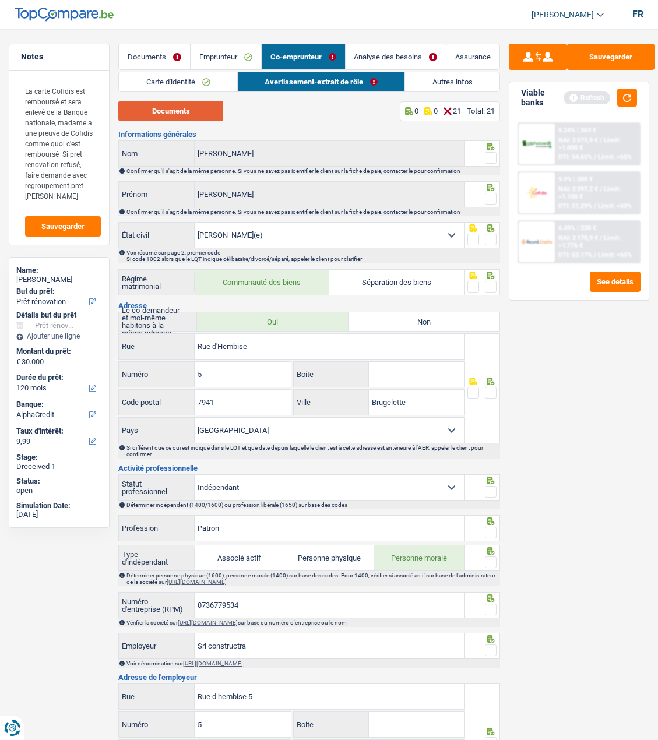
click at [188, 109] on button "Documents" at bounding box center [170, 111] width 105 height 20
click at [491, 155] on span at bounding box center [491, 158] width 12 height 12
click at [0, 0] on input "radio" at bounding box center [0, 0] width 0 height 0
click at [488, 193] on span at bounding box center [491, 199] width 12 height 12
click at [0, 0] on input "radio" at bounding box center [0, 0] width 0 height 0
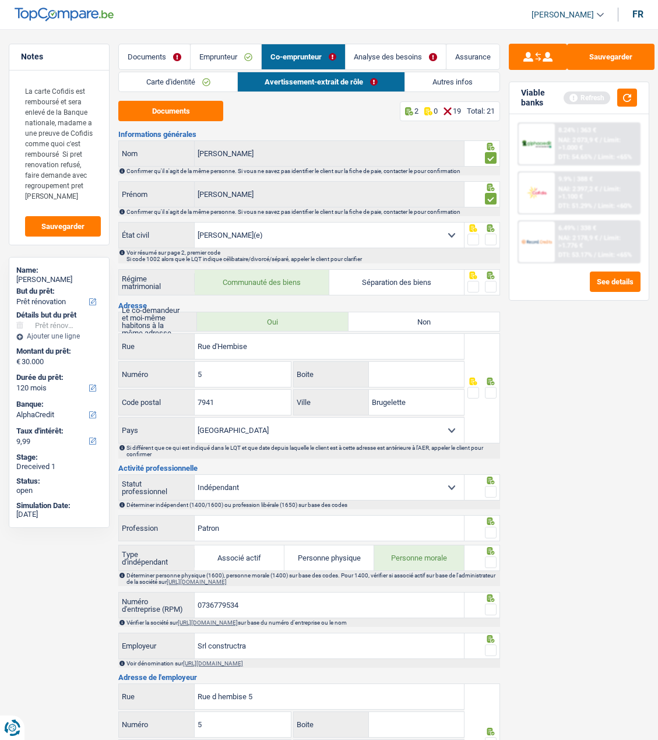
drag, startPoint x: 490, startPoint y: 233, endPoint x: 491, endPoint y: 255, distance: 21.6
click at [491, 234] on span at bounding box center [491, 240] width 12 height 12
click at [0, 0] on input "radio" at bounding box center [0, 0] width 0 height 0
click at [490, 282] on span at bounding box center [491, 287] width 12 height 12
click at [0, 0] on input "radio" at bounding box center [0, 0] width 0 height 0
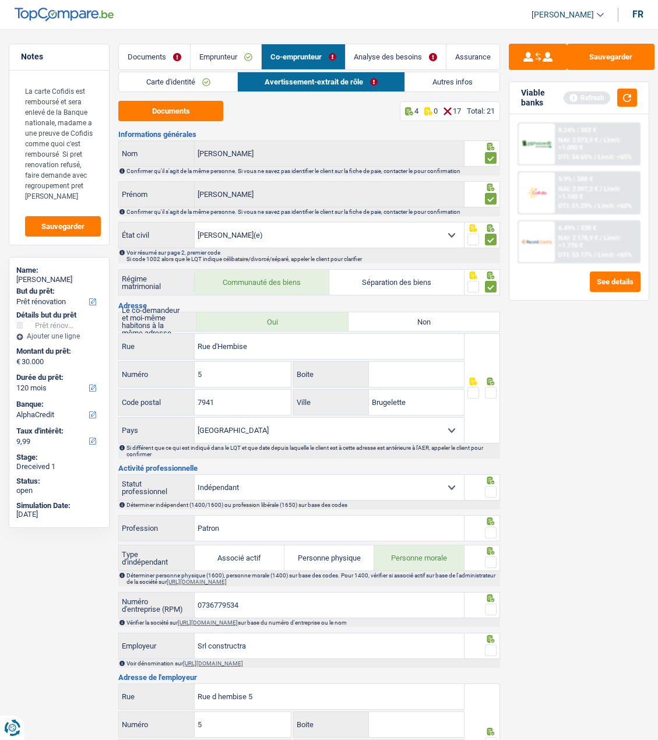
click at [491, 388] on span at bounding box center [491, 393] width 12 height 12
click at [0, 0] on input "radio" at bounding box center [0, 0] width 0 height 0
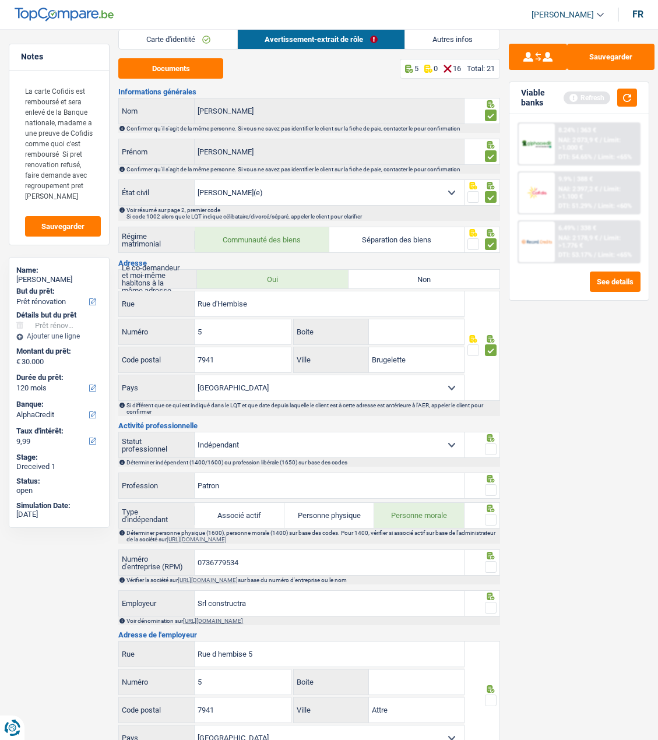
scroll to position [175, 0]
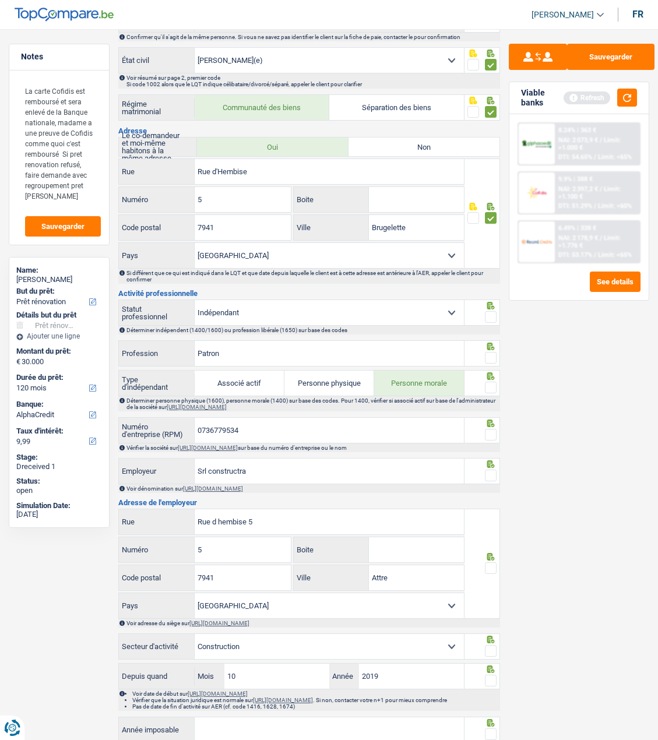
drag, startPoint x: 489, startPoint y: 313, endPoint x: 485, endPoint y: 330, distance: 17.8
click at [488, 313] on span at bounding box center [491, 317] width 12 height 12
click at [0, 0] on input "radio" at bounding box center [0, 0] width 0 height 0
click at [489, 352] on span at bounding box center [491, 358] width 12 height 12
click at [0, 0] on input "radio" at bounding box center [0, 0] width 0 height 0
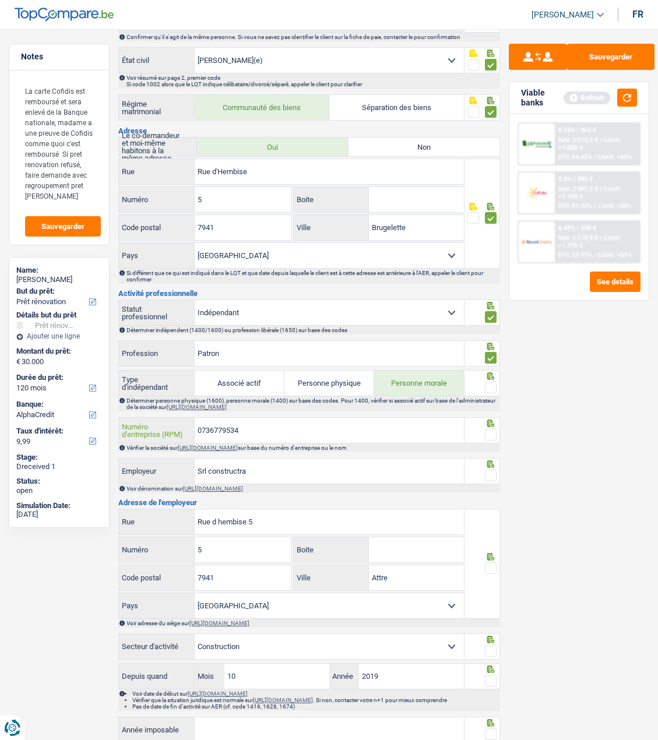
click at [267, 427] on input "0736779534" at bounding box center [329, 430] width 269 height 25
drag, startPoint x: 492, startPoint y: 384, endPoint x: 488, endPoint y: 400, distance: 16.2
click at [491, 386] on span at bounding box center [491, 388] width 12 height 12
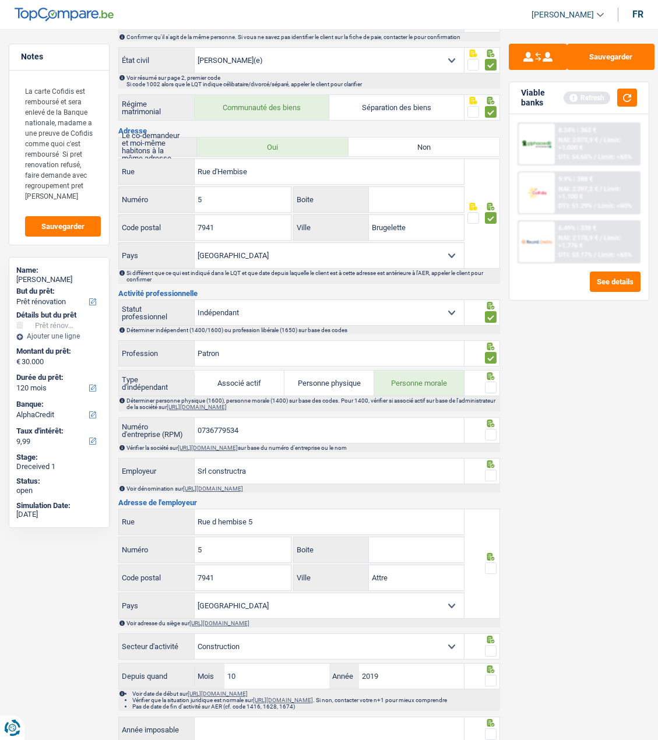
click at [0, 0] on input "radio" at bounding box center [0, 0] width 0 height 0
click at [491, 431] on span at bounding box center [491, 435] width 12 height 12
click at [0, 0] on input "radio" at bounding box center [0, 0] width 0 height 0
drag, startPoint x: 282, startPoint y: 464, endPoint x: 85, endPoint y: 468, distance: 197.0
click at [85, 468] on div "Notes La carte Cofidis est remboursé et sera enlevé de la Banque nationale, mad…" at bounding box center [329, 479] width 658 height 1220
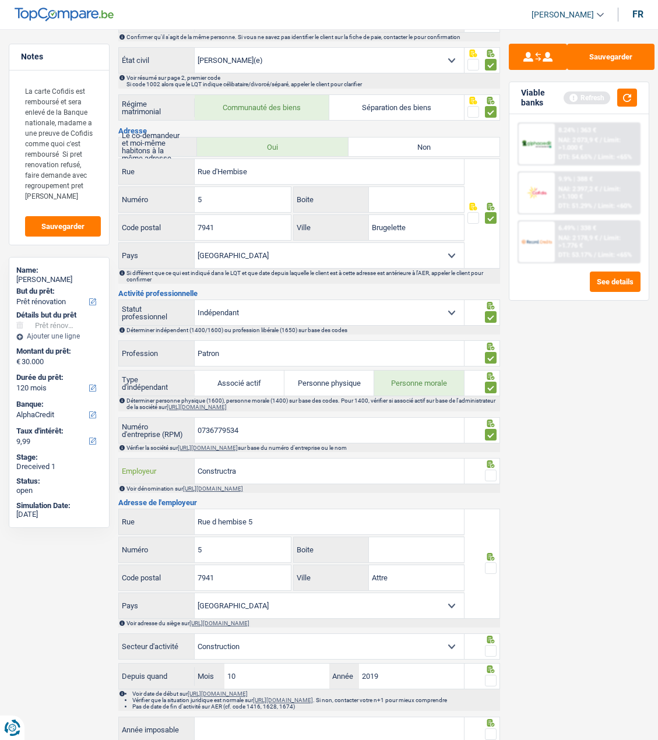
type input "Constructra"
click at [493, 474] on span at bounding box center [491, 476] width 12 height 12
click at [0, 0] on input "radio" at bounding box center [0, 0] width 0 height 0
click at [493, 564] on span at bounding box center [491, 568] width 12 height 12
click at [0, 0] on input "radio" at bounding box center [0, 0] width 0 height 0
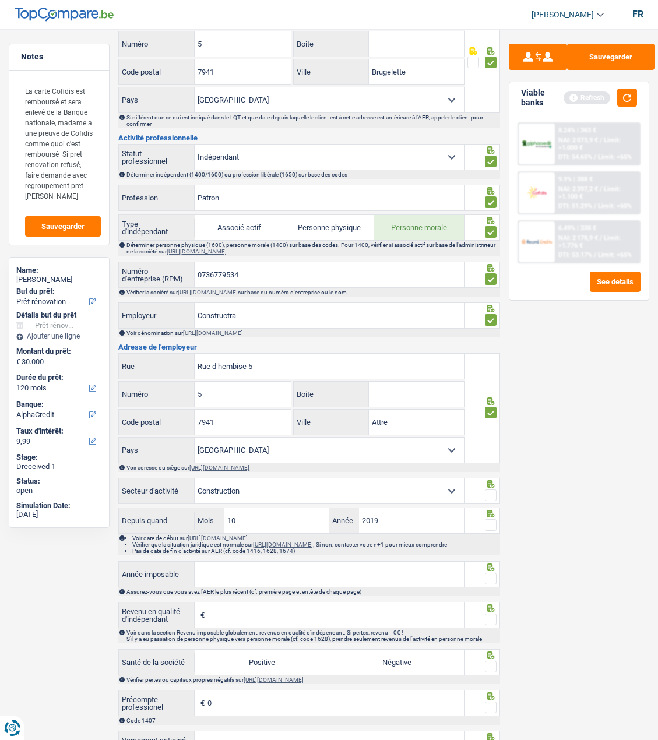
scroll to position [350, 0]
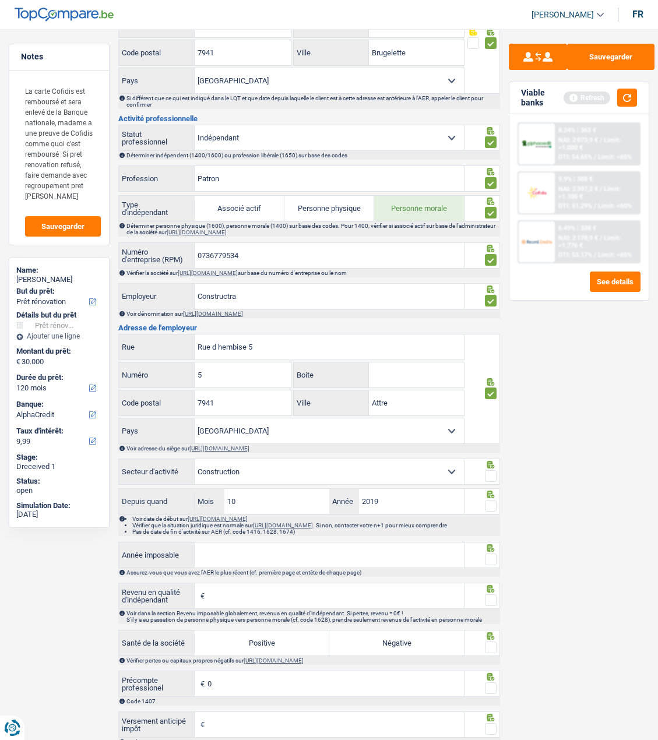
drag, startPoint x: 491, startPoint y: 470, endPoint x: 490, endPoint y: 476, distance: 6.4
click at [491, 471] on span at bounding box center [491, 476] width 12 height 12
click at [0, 0] on input "radio" at bounding box center [0, 0] width 0 height 0
click at [496, 500] on div at bounding box center [482, 501] width 36 height 26
click at [492, 503] on span at bounding box center [491, 506] width 12 height 12
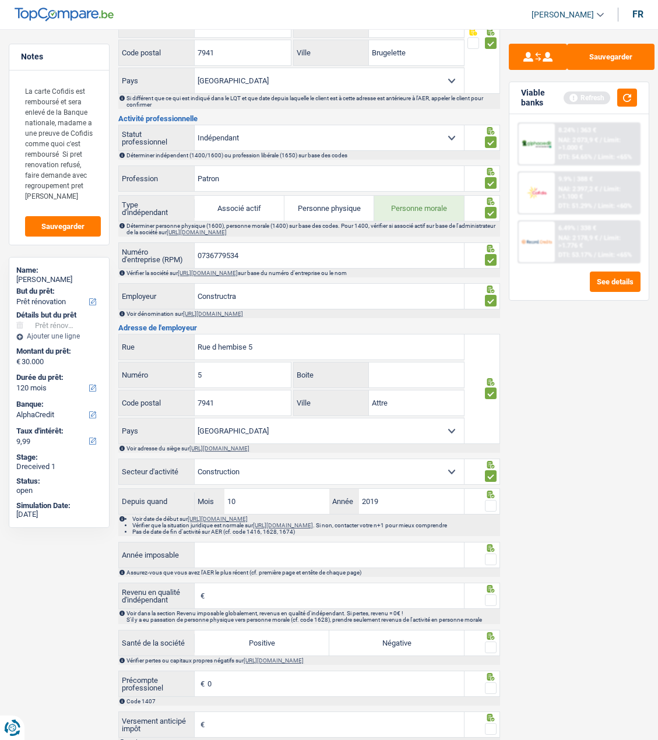
click at [0, 0] on input "radio" at bounding box center [0, 0] width 0 height 0
click at [278, 571] on div "Assurez-vous que vous avez l'AER le plus récent (cf. première page et entête de…" at bounding box center [309, 572] width 382 height 9
click at [286, 562] on input "Année imposable" at bounding box center [329, 554] width 269 height 25
type input "2024"
click at [487, 557] on span at bounding box center [491, 559] width 12 height 12
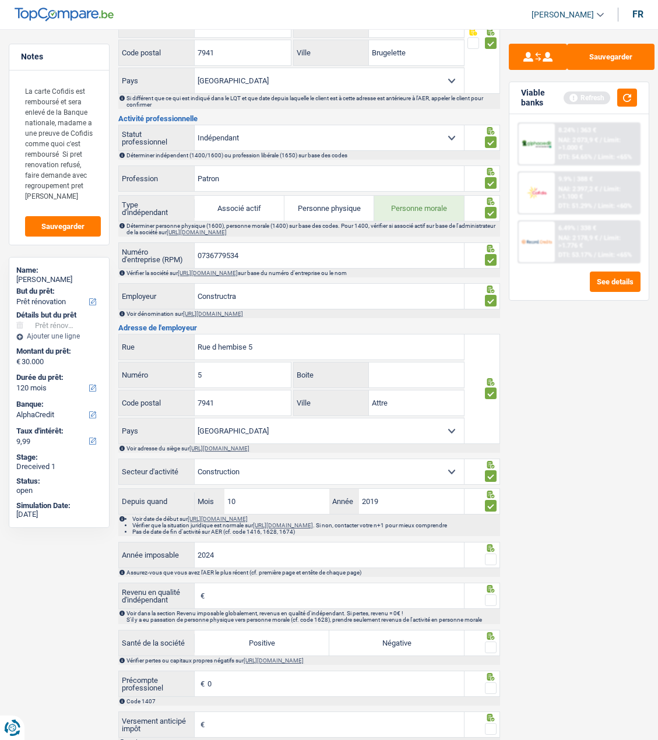
click at [0, 0] on input "radio" at bounding box center [0, 0] width 0 height 0
click at [393, 608] on input "Revenu en qualité d'indépendant" at bounding box center [335, 595] width 256 height 25
type input "25.569"
click at [492, 601] on span at bounding box center [491, 600] width 12 height 12
click at [0, 0] on input "radio" at bounding box center [0, 0] width 0 height 0
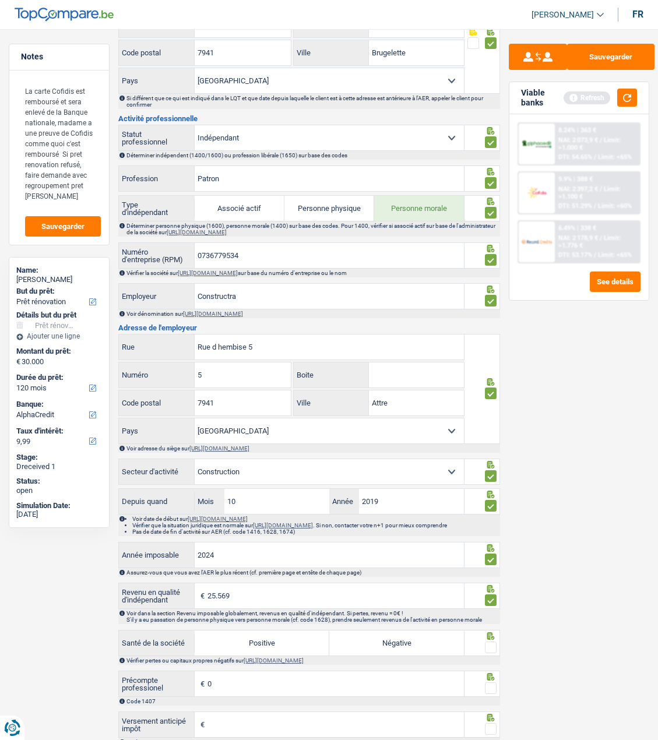
drag, startPoint x: 290, startPoint y: 643, endPoint x: 372, endPoint y: 649, distance: 83.0
click at [304, 648] on label "Positive" at bounding box center [262, 642] width 135 height 25
click at [304, 648] on input "Positive" at bounding box center [262, 642] width 135 height 25
radio input "true"
click at [486, 647] on span at bounding box center [491, 647] width 12 height 12
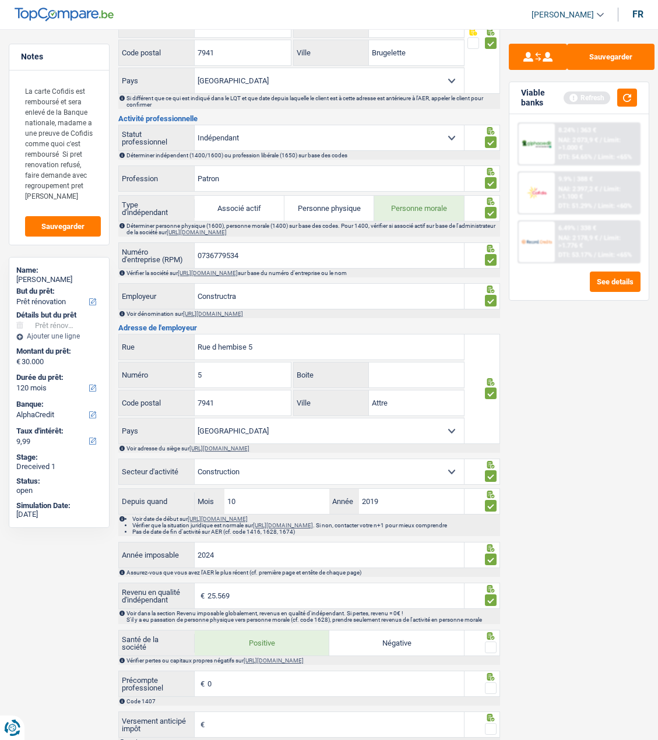
click at [0, 0] on input "radio" at bounding box center [0, 0] width 0 height 0
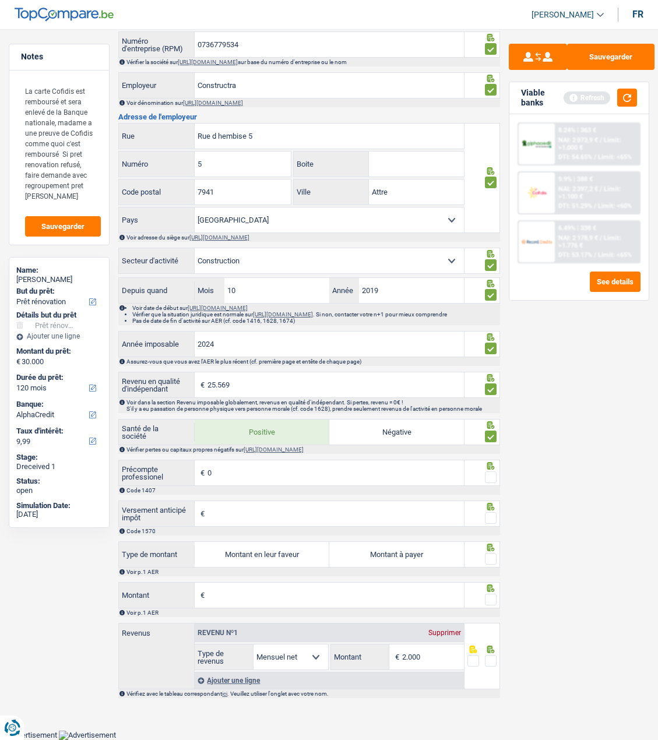
scroll to position [562, 0]
click at [297, 469] on input "0" at bounding box center [335, 472] width 256 height 25
type input "3.360"
click at [491, 478] on span at bounding box center [491, 477] width 12 height 12
click at [0, 0] on input "radio" at bounding box center [0, 0] width 0 height 0
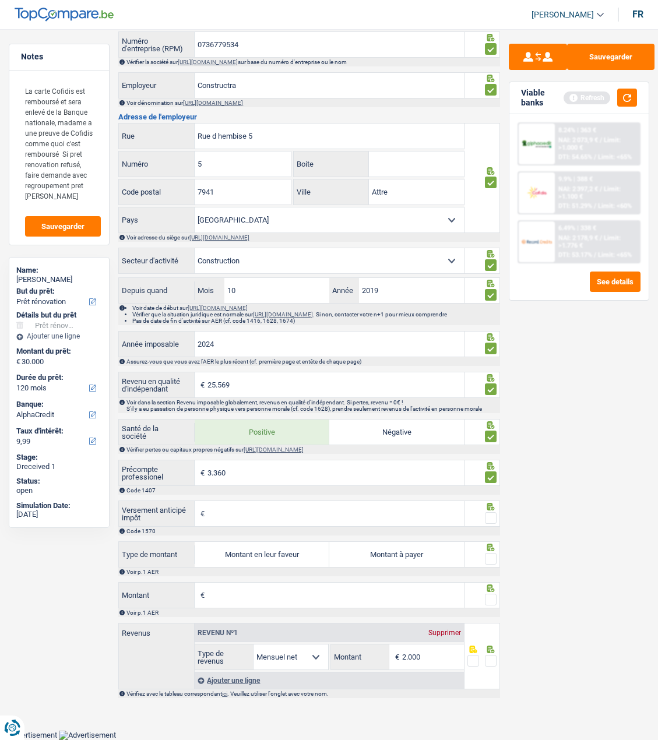
click at [492, 514] on span at bounding box center [491, 518] width 12 height 12
click at [0, 0] on input "radio" at bounding box center [0, 0] width 0 height 0
click at [281, 556] on label "Montant en leur faveur" at bounding box center [262, 554] width 135 height 25
click at [281, 556] on input "Montant en leur faveur" at bounding box center [262, 554] width 135 height 25
radio input "true"
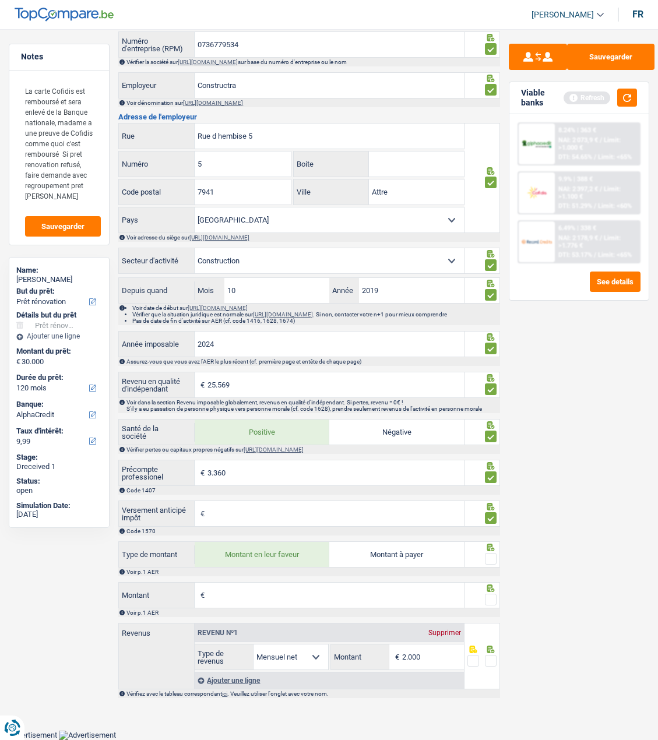
type input "1.851"
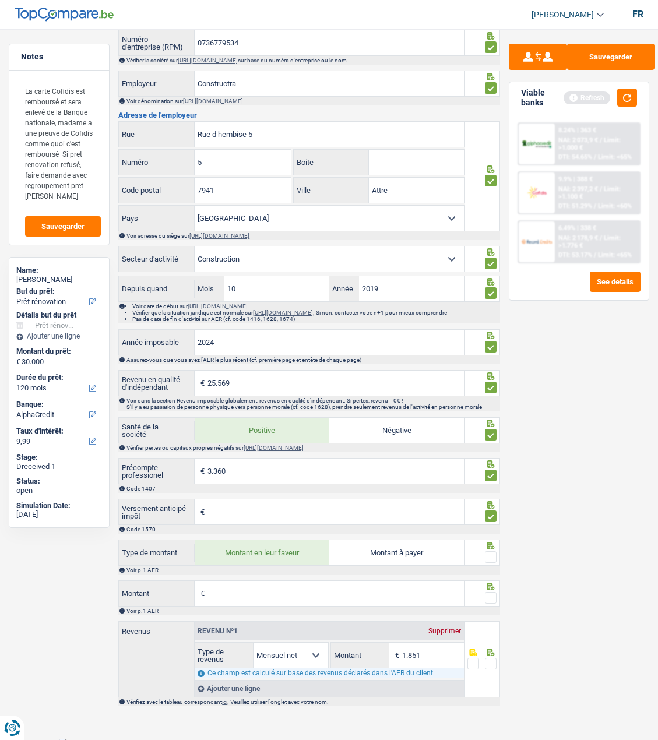
click at [492, 557] on span at bounding box center [491, 557] width 12 height 12
click at [0, 0] on input "radio" at bounding box center [0, 0] width 0 height 0
click at [319, 595] on input "Montant" at bounding box center [335, 593] width 256 height 25
click at [327, 594] on input "Montant" at bounding box center [335, 593] width 256 height 25
type input "961"
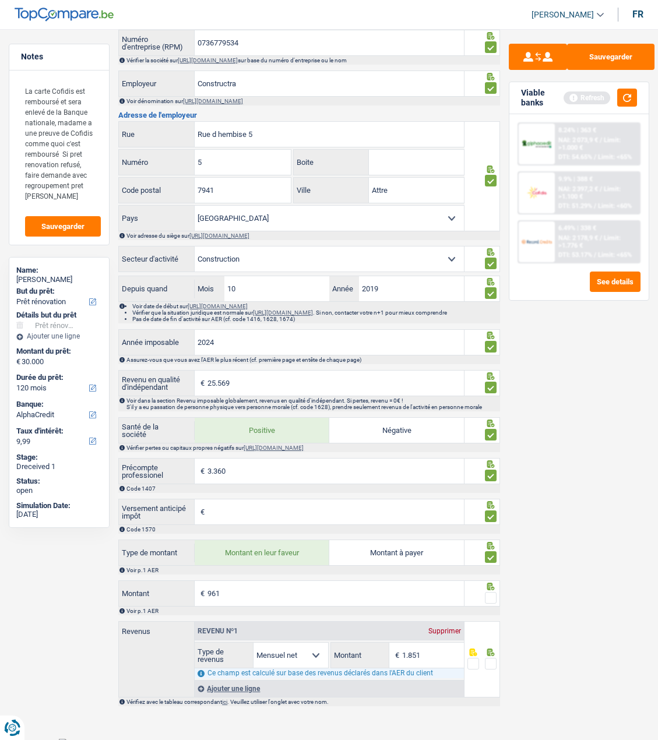
type input "1.931"
click at [493, 600] on span at bounding box center [491, 598] width 12 height 12
click at [0, 0] on input "radio" at bounding box center [0, 0] width 0 height 0
click at [492, 669] on span at bounding box center [491, 664] width 12 height 12
click at [0, 0] on input "radio" at bounding box center [0, 0] width 0 height 0
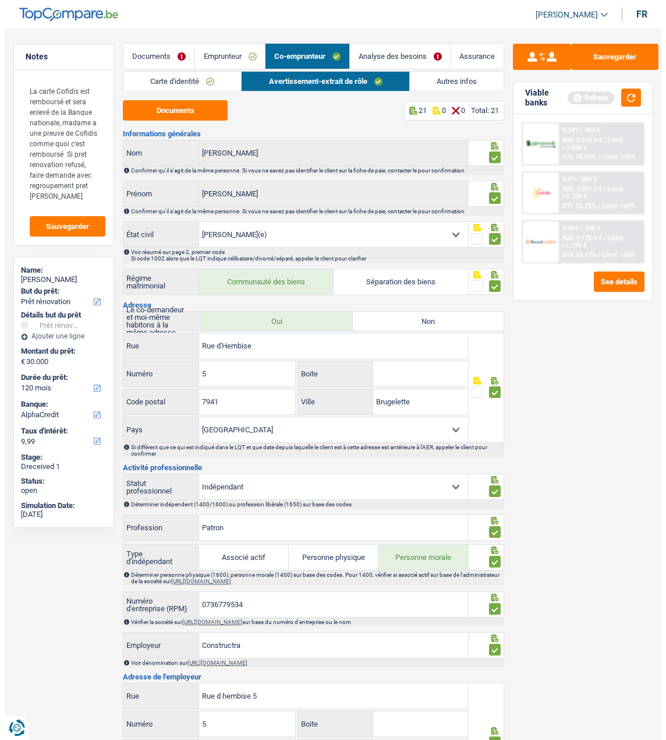
scroll to position [0, 0]
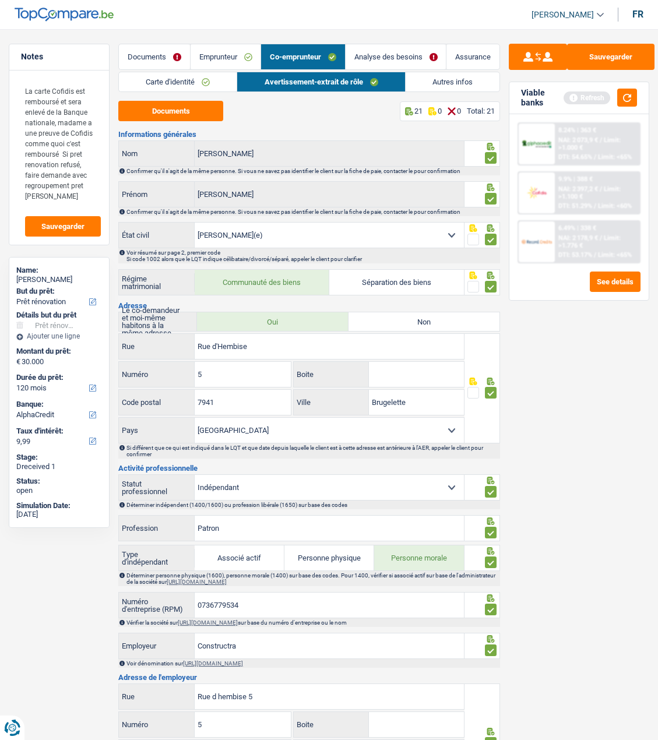
click at [447, 79] on link "Autres infos" at bounding box center [452, 81] width 94 height 19
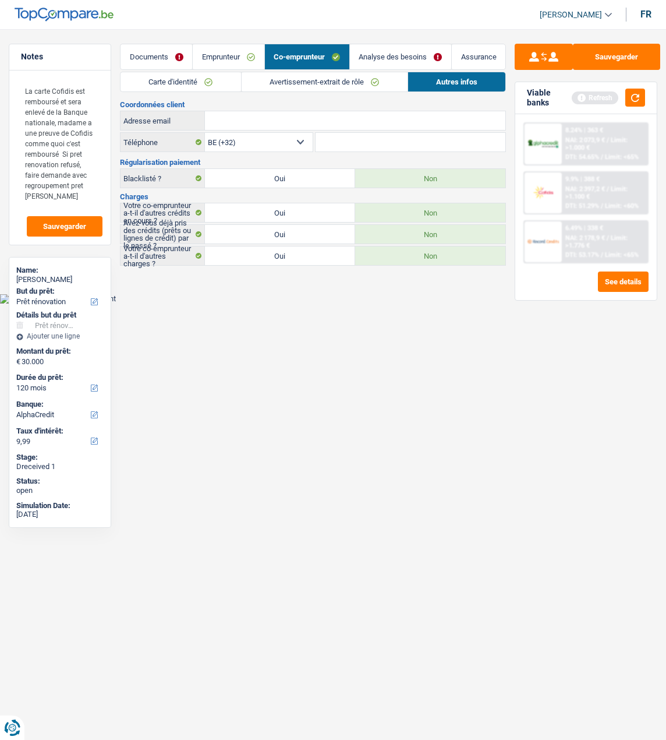
click at [224, 62] on link "Emprunteur" at bounding box center [228, 56] width 71 height 25
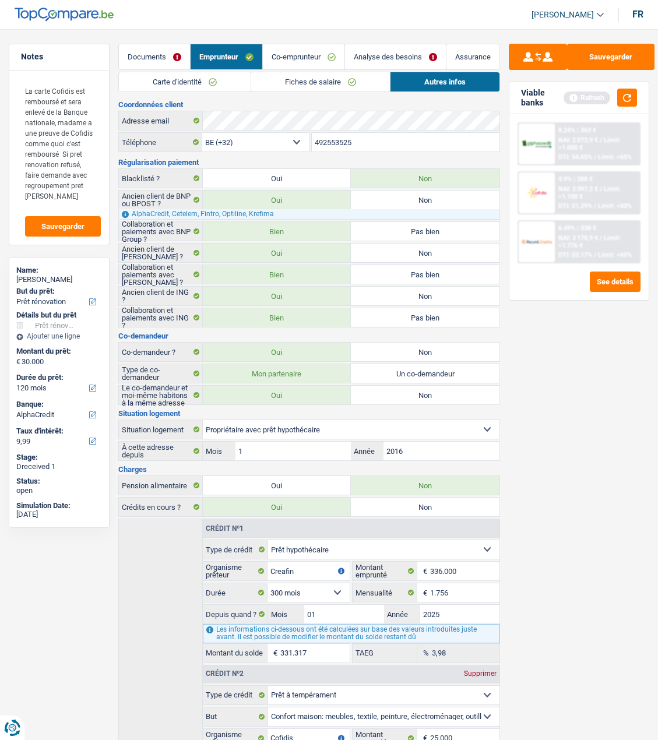
click at [322, 57] on link "Co-emprunteur" at bounding box center [304, 56] width 82 height 25
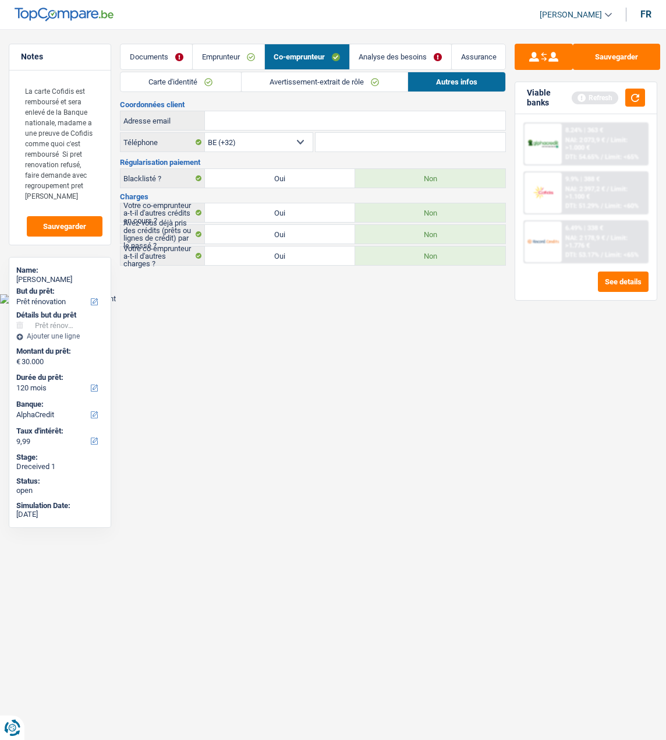
click at [256, 112] on input "Adresse email" at bounding box center [355, 120] width 301 height 19
paste input "simongaillet@hotmail.fr"
type input "simongaillet@hotmail.fr"
click at [408, 53] on link "Analyse des besoins" at bounding box center [400, 56] width 101 height 25
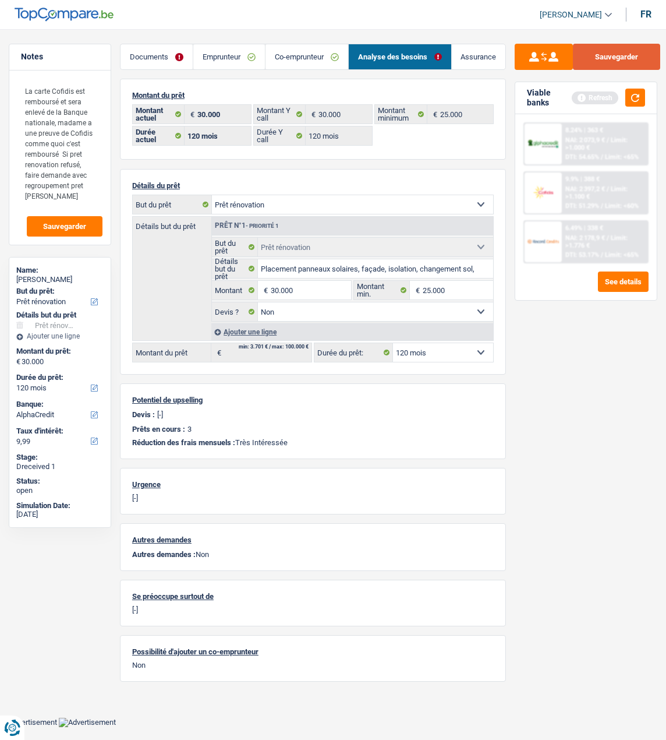
click at [619, 57] on button "Sauvegarder" at bounding box center [616, 57] width 87 height 26
click at [634, 93] on button "button" at bounding box center [636, 98] width 20 height 18
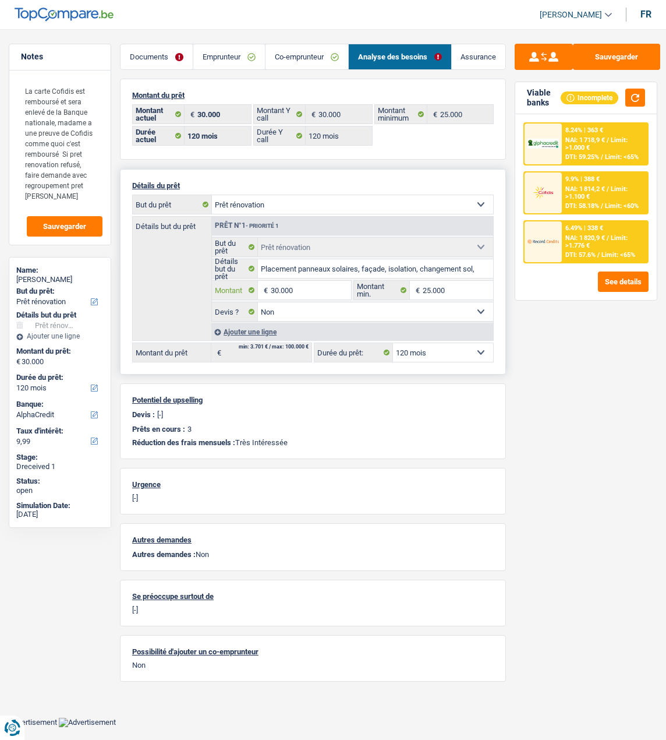
click at [316, 285] on input "30.000" at bounding box center [311, 290] width 80 height 19
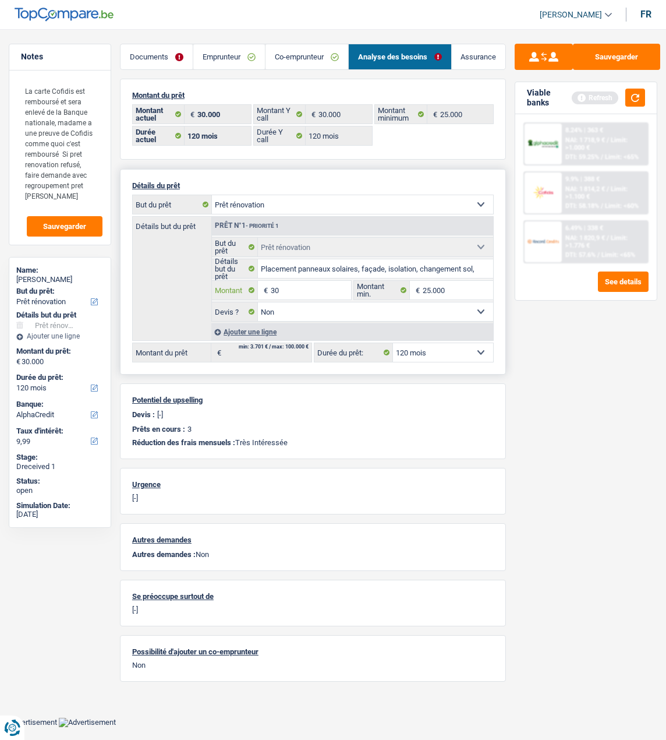
type input "3"
type input "25.000"
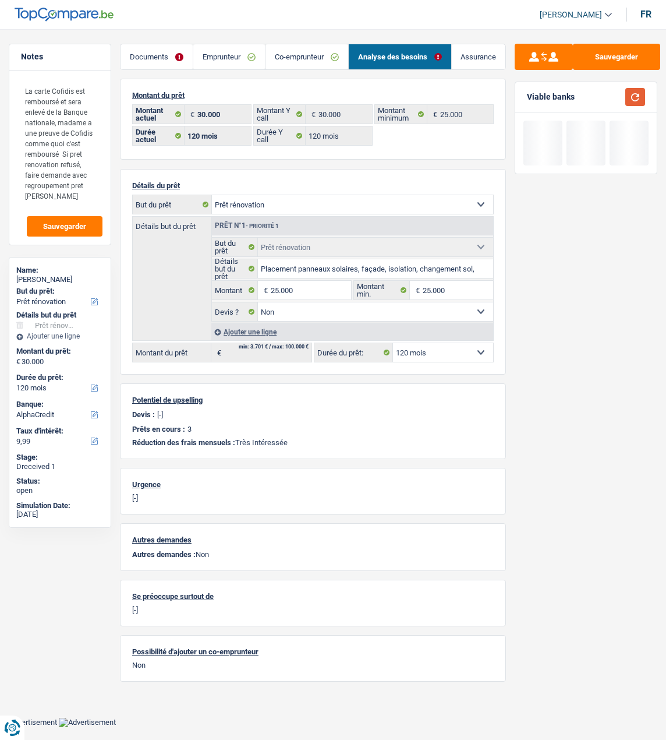
type input "25.000"
click at [636, 90] on button "button" at bounding box center [636, 97] width 20 height 18
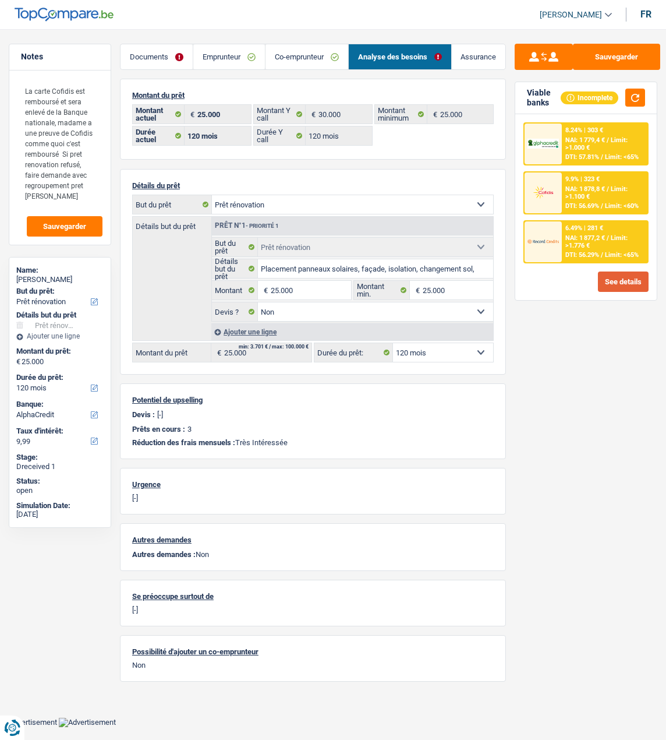
click at [616, 280] on button "See details" at bounding box center [623, 281] width 51 height 20
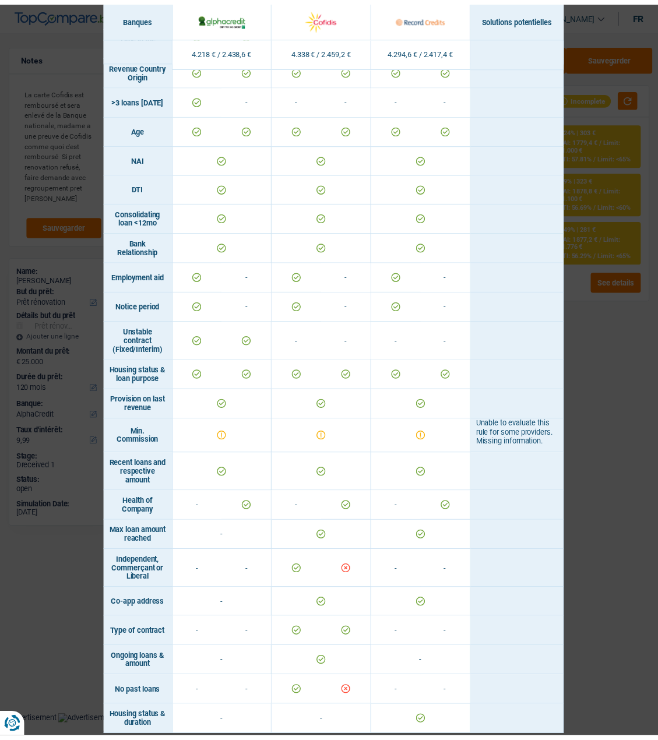
scroll to position [396, 0]
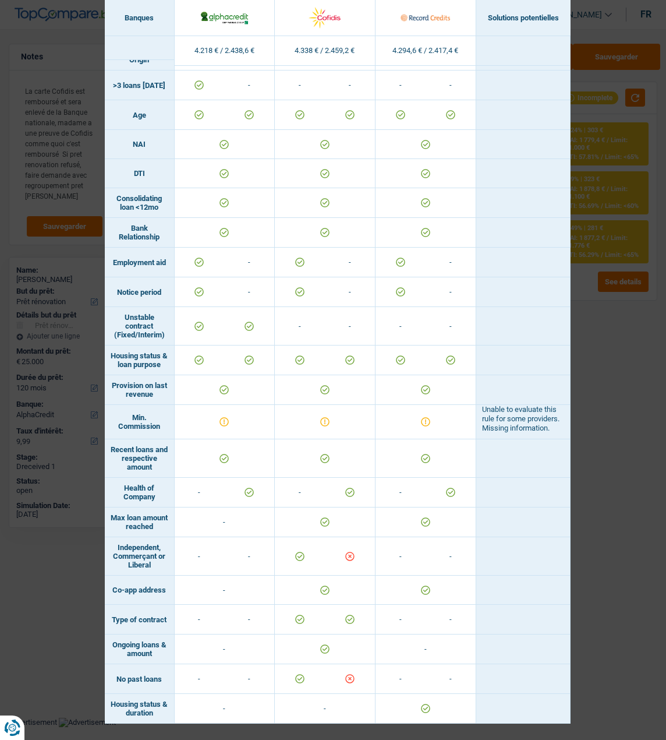
click at [574, 453] on div "Banks conditions × Banques Solutions potentielles Revenus / Charges 4.218 € / 2…" at bounding box center [333, 370] width 666 height 740
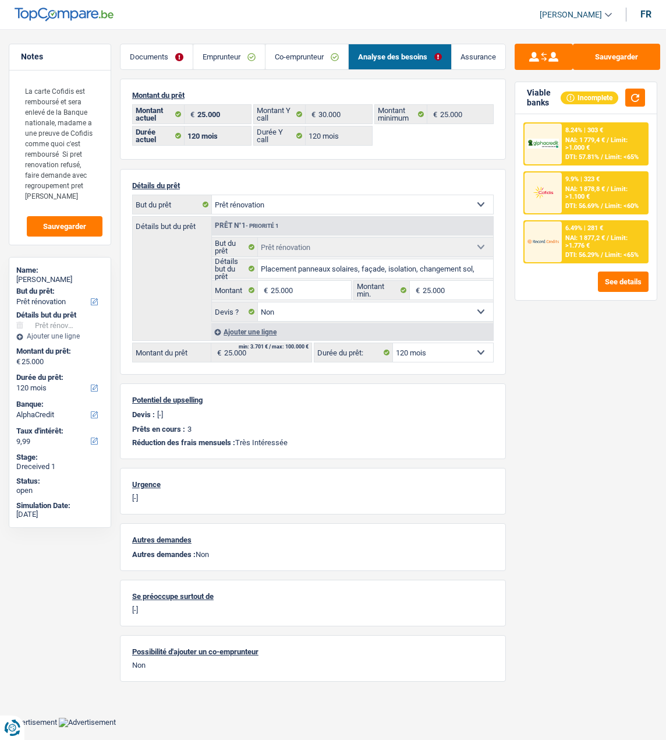
click at [585, 197] on div "9.9% | 323 € NAI: 1 878,8 € / Limit: >1.100 € DTI: 56.69% / Limit: <60%" at bounding box center [605, 192] width 86 height 41
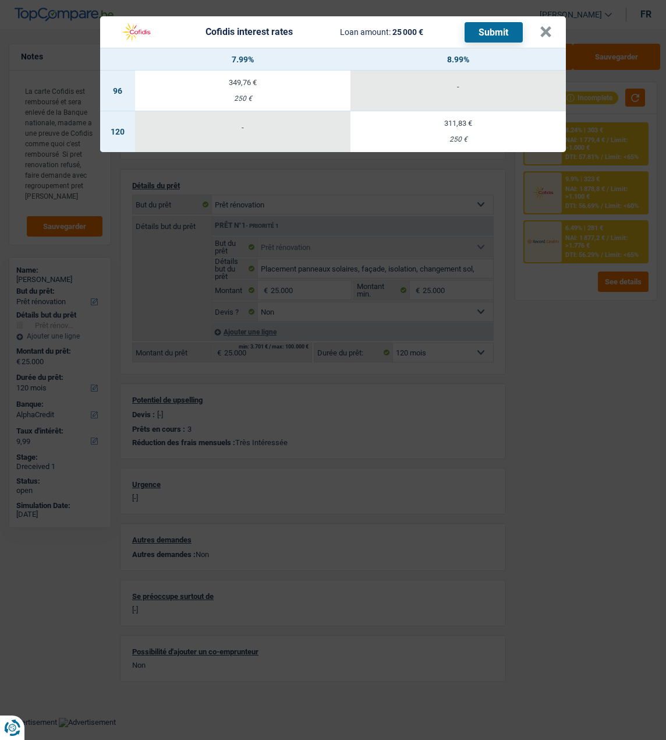
click at [447, 124] on td "311,83 € 250 €" at bounding box center [459, 131] width 216 height 41
select select "cofidis"
type input "8,99"
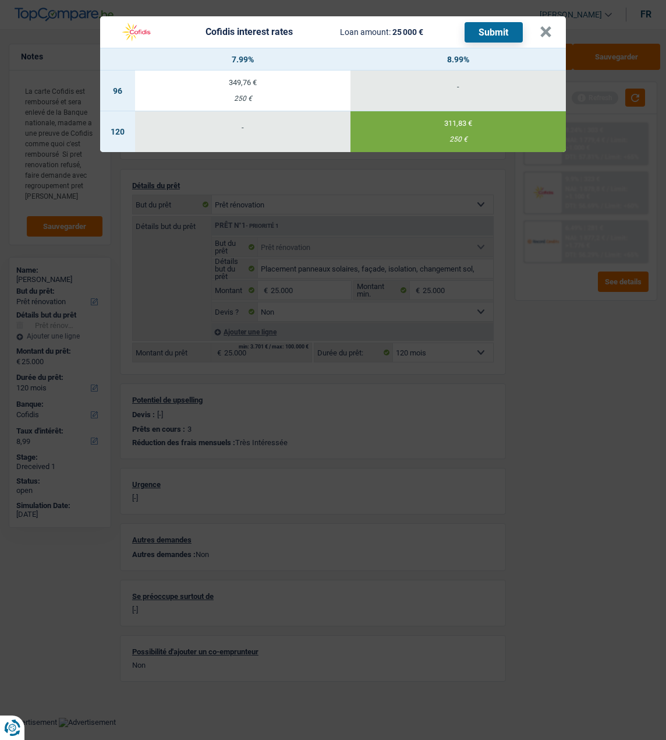
click at [499, 26] on button "Submit" at bounding box center [494, 32] width 58 height 20
click at [545, 26] on button "×" at bounding box center [546, 32] width 12 height 12
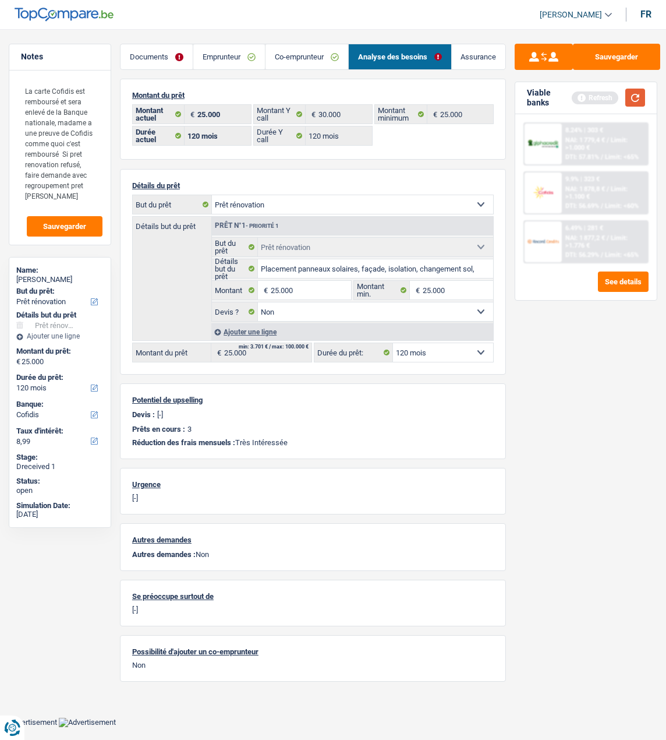
click at [640, 97] on button "button" at bounding box center [636, 98] width 20 height 18
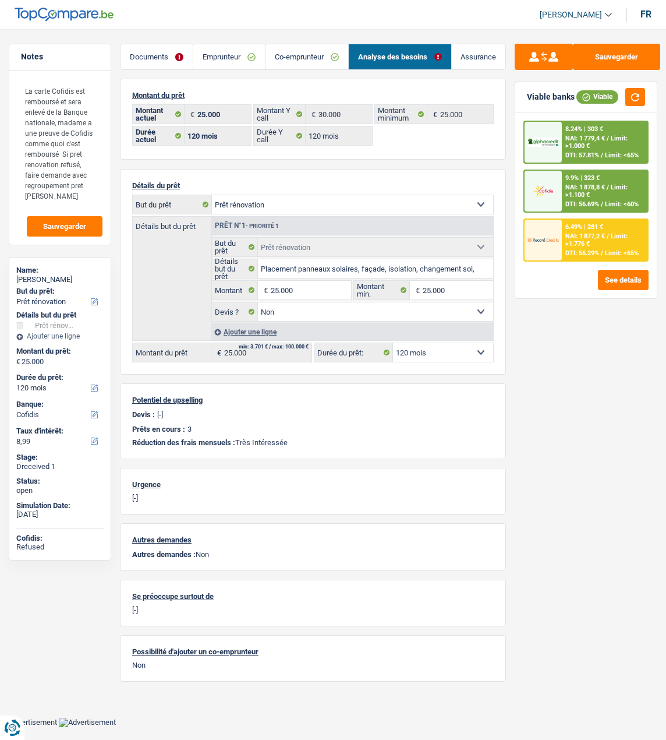
click at [598, 196] on div "9.9% | 323 € NAI: 1 878,8 € / Limit: >1.100 € DTI: 56.69% / Limit: <60%" at bounding box center [605, 191] width 86 height 41
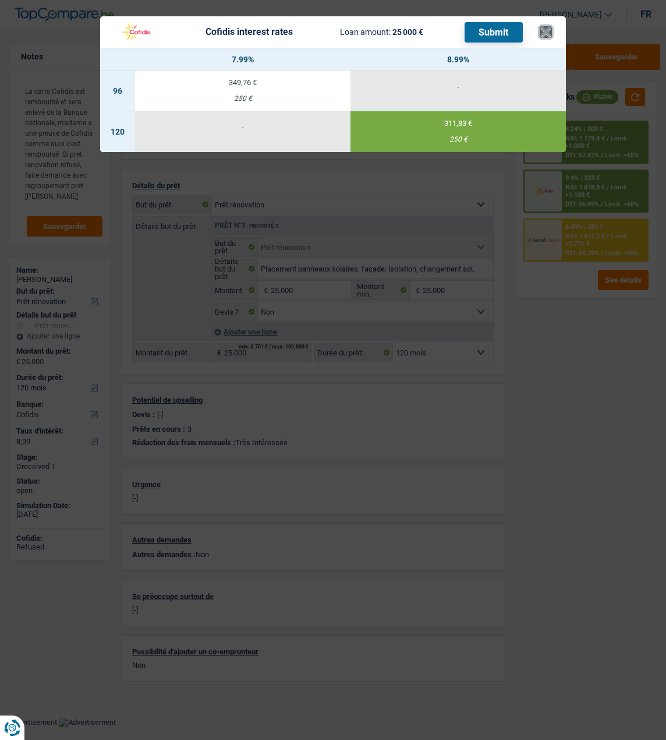
click at [548, 28] on button "×" at bounding box center [546, 32] width 12 height 12
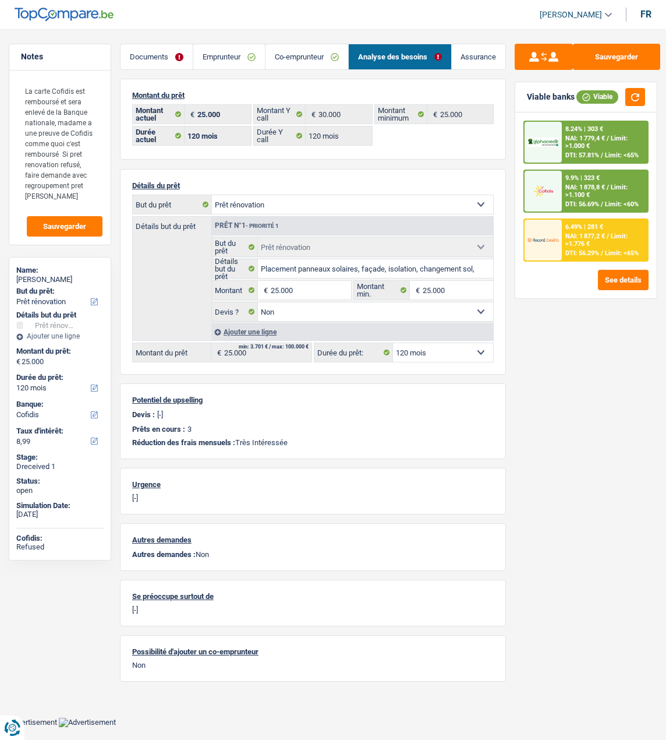
click at [590, 140] on span "NAI: 1 779,4 €" at bounding box center [586, 139] width 40 height 8
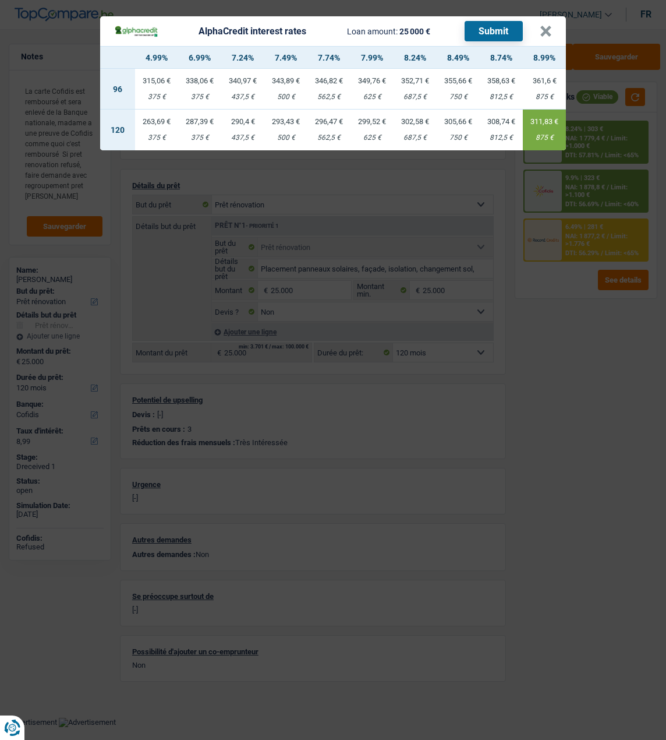
click at [334, 118] on div "296,47 €" at bounding box center [329, 122] width 43 height 8
select select "alphacredit"
type input "7,74"
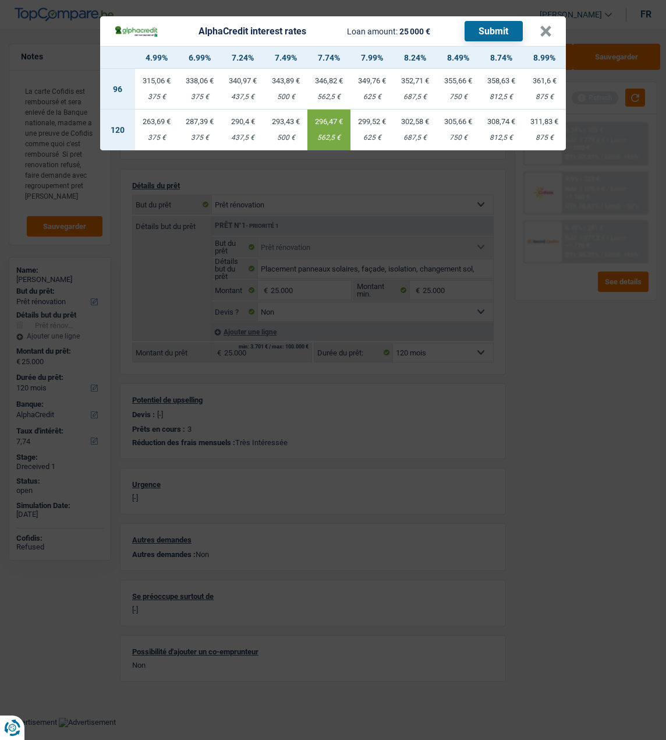
click at [500, 21] on button "Submit" at bounding box center [494, 31] width 58 height 20
click at [548, 28] on button "×" at bounding box center [546, 32] width 12 height 12
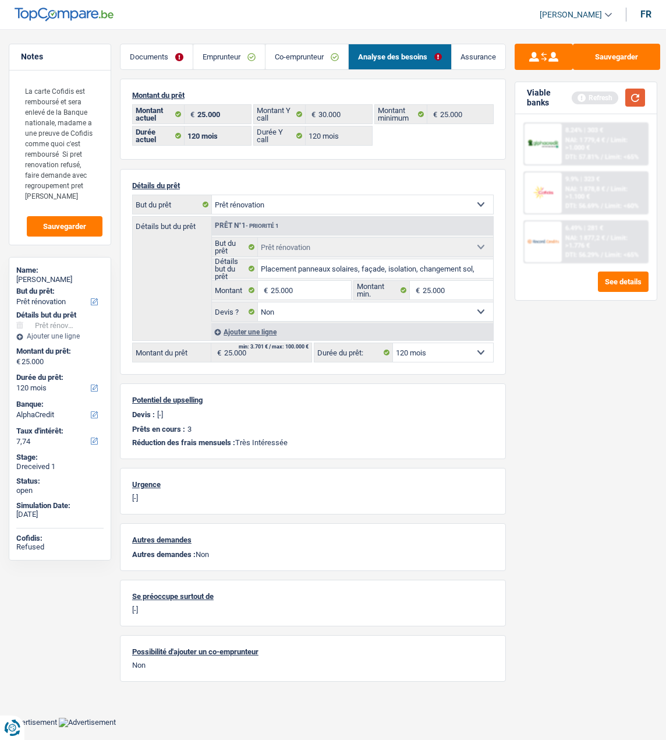
click at [629, 93] on button "button" at bounding box center [636, 98] width 20 height 18
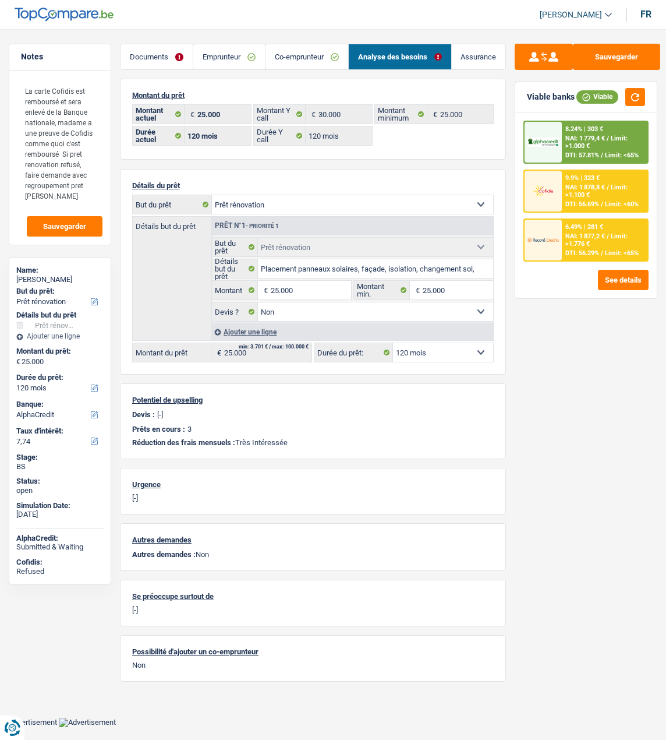
click at [588, 240] on span "NAI: 1 877,2 €" at bounding box center [586, 236] width 40 height 8
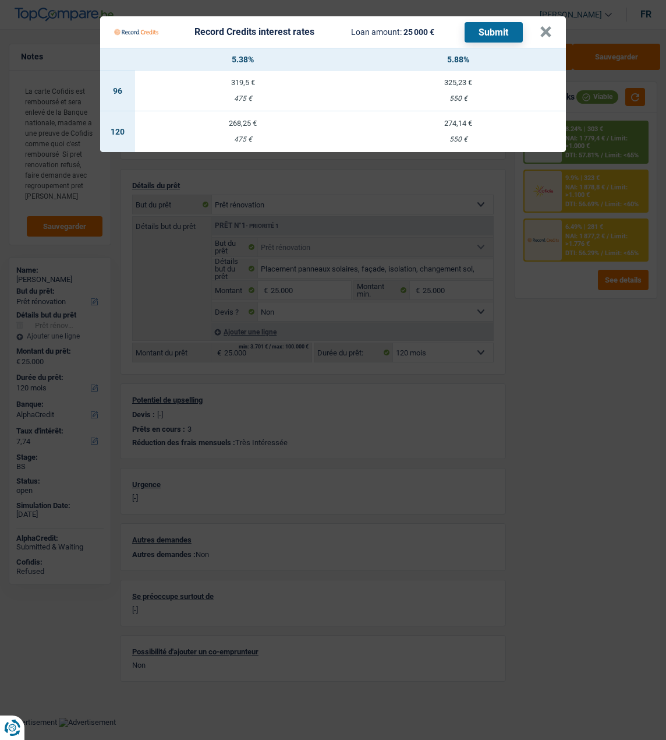
click at [460, 127] on td "274,14 € 550 €" at bounding box center [459, 131] width 216 height 41
select select "record credits"
type input "5,88"
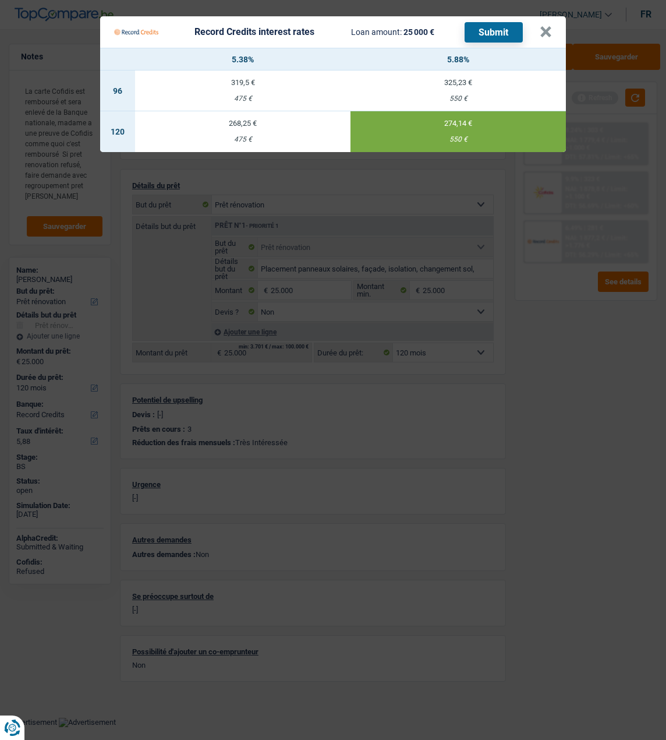
click at [492, 24] on button "Submit" at bounding box center [494, 32] width 58 height 20
click at [546, 30] on button "×" at bounding box center [546, 32] width 12 height 12
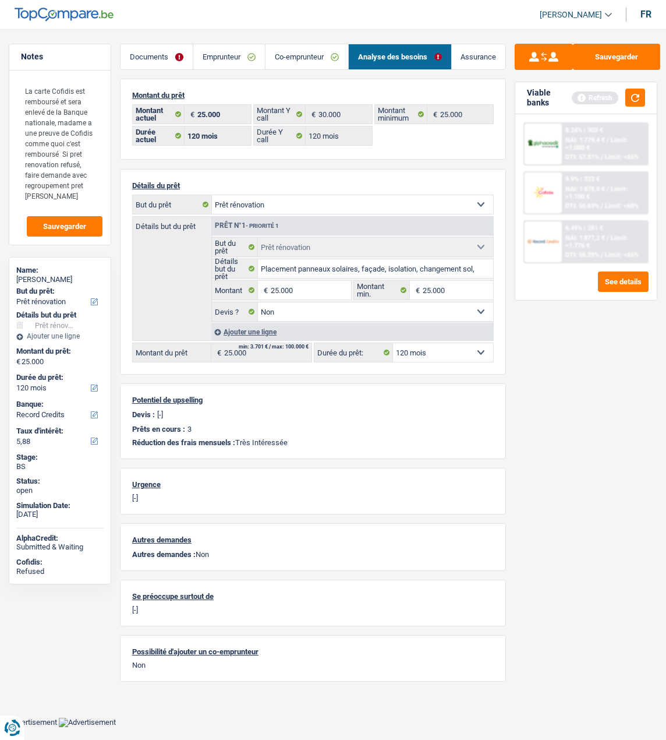
drag, startPoint x: 229, startPoint y: 57, endPoint x: 216, endPoint y: 58, distance: 12.9
click at [229, 57] on link "Emprunteur" at bounding box center [229, 56] width 72 height 25
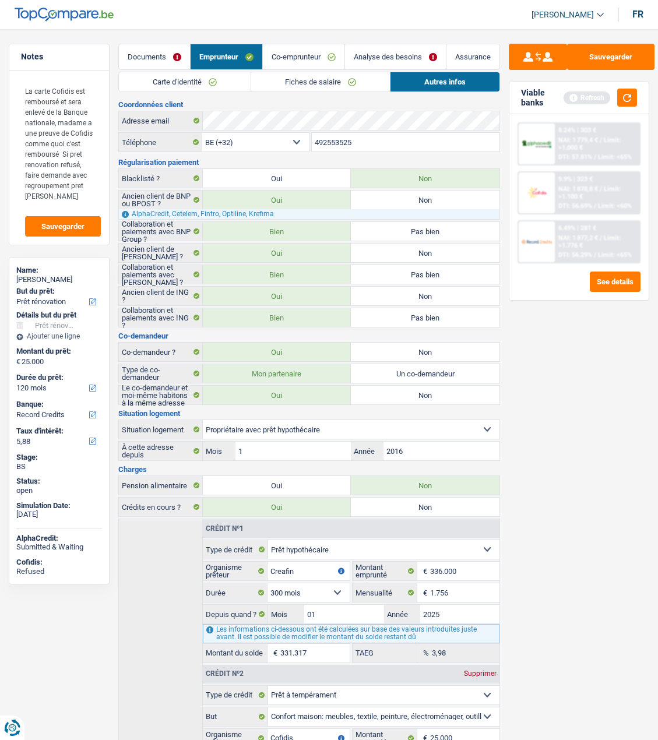
click at [164, 58] on link "Documents" at bounding box center [154, 56] width 71 height 25
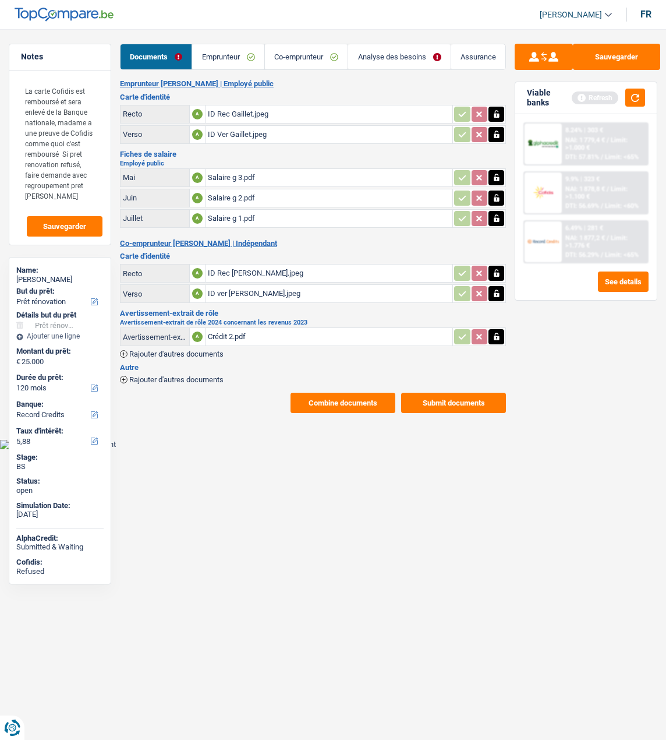
click at [227, 57] on link "Emprunteur" at bounding box center [228, 56] width 72 height 25
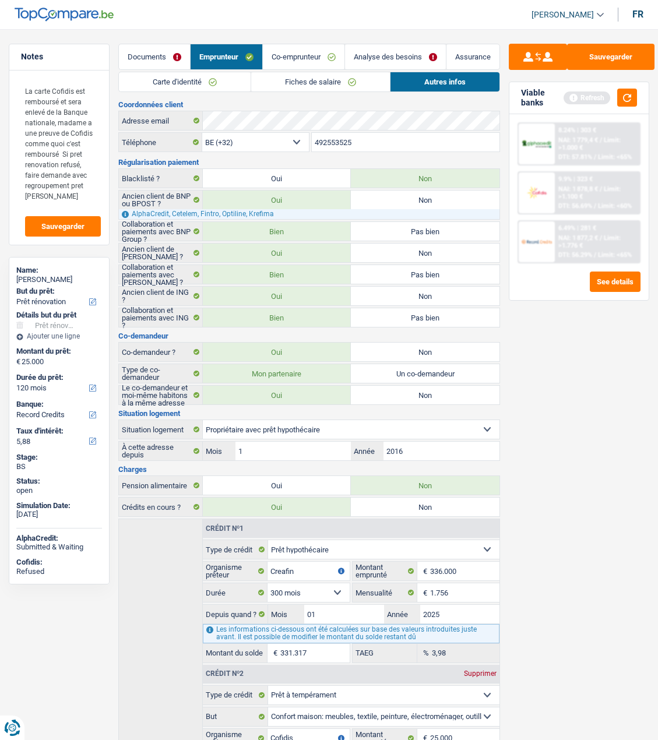
click at [294, 85] on link "Fiches de salaire" at bounding box center [320, 81] width 139 height 19
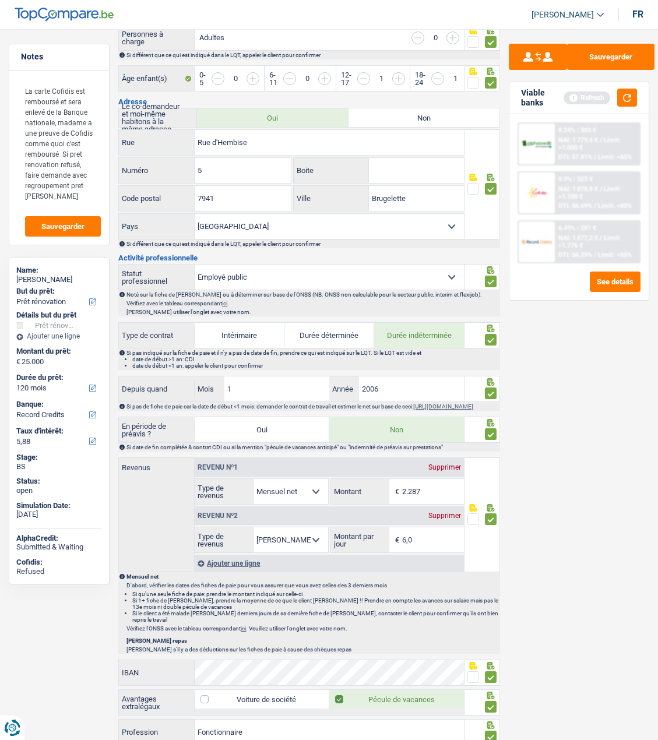
scroll to position [350, 0]
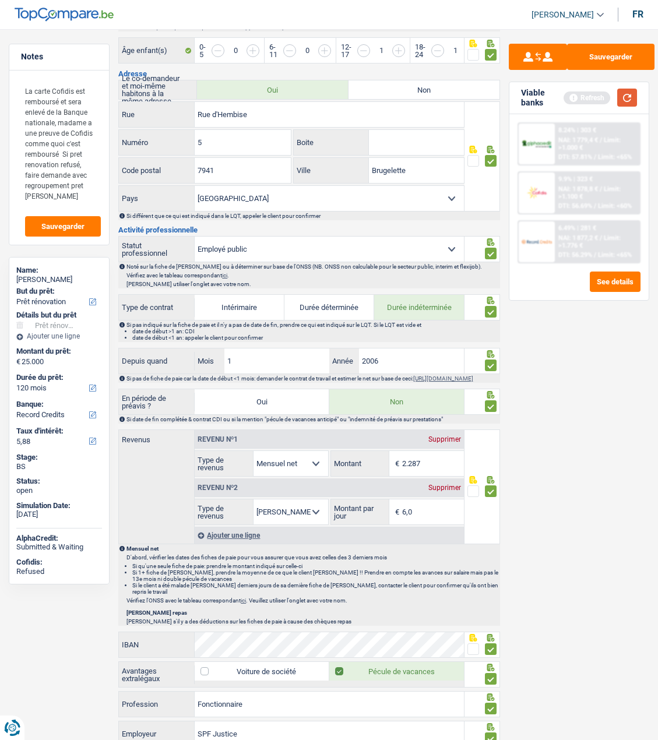
click at [619, 97] on button "button" at bounding box center [627, 98] width 20 height 18
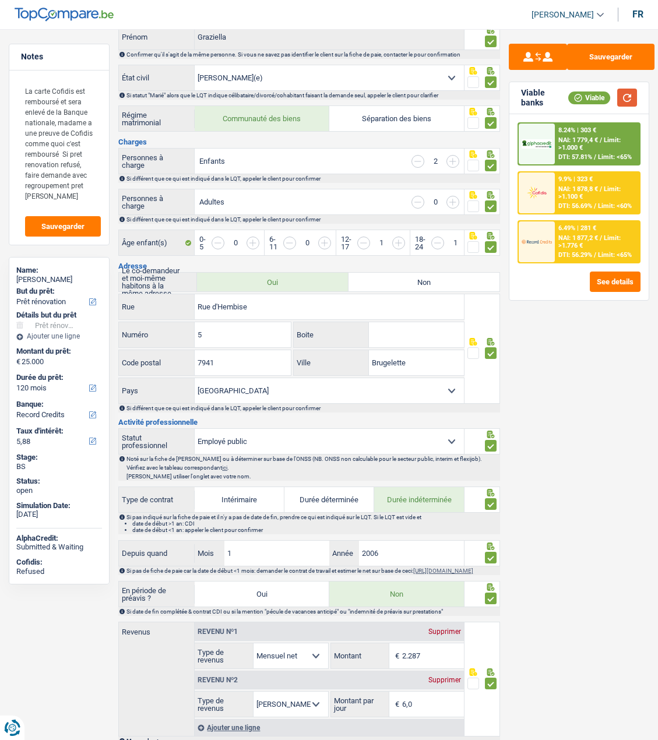
scroll to position [0, 0]
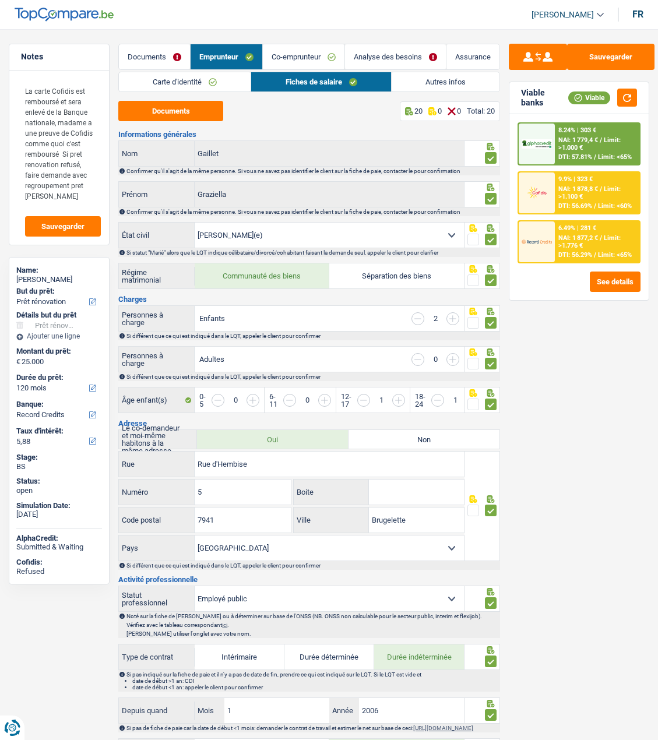
click at [415, 57] on link "Analyse des besoins" at bounding box center [395, 56] width 101 height 25
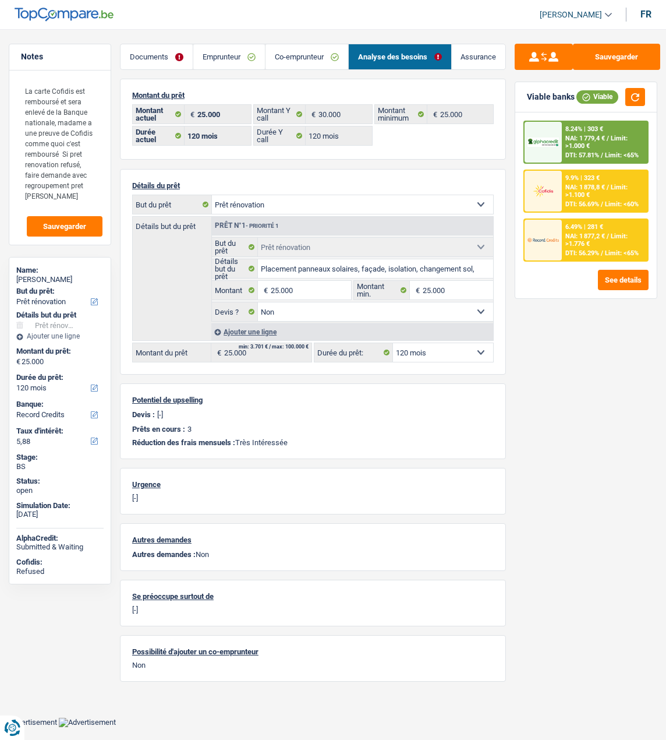
click at [237, 57] on link "Emprunteur" at bounding box center [229, 56] width 72 height 25
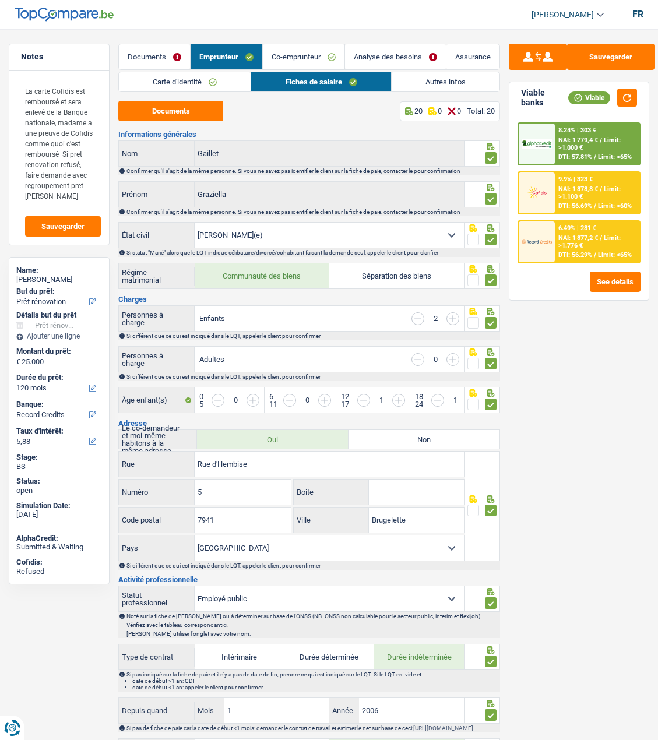
click at [310, 80] on link "Fiches de salaire" at bounding box center [320, 81] width 139 height 19
click at [393, 55] on link "Analyse des besoins" at bounding box center [395, 56] width 101 height 25
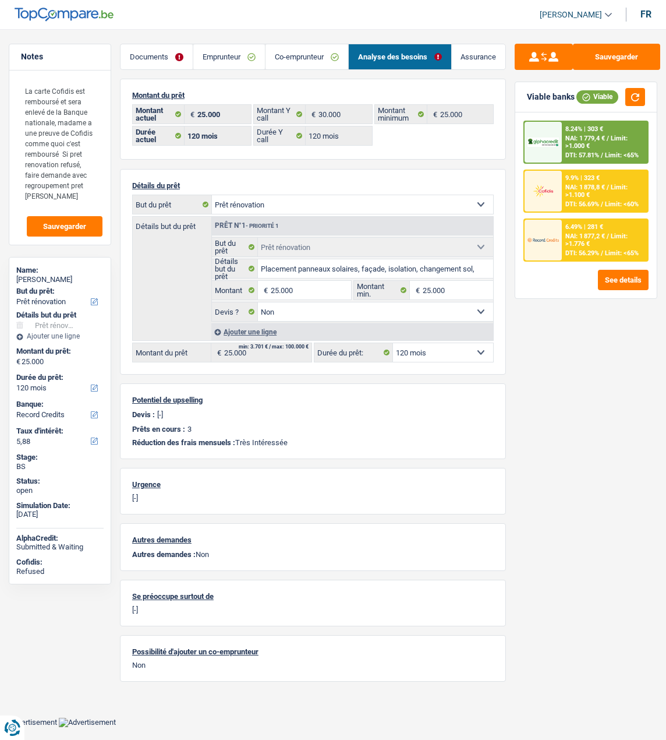
click at [320, 57] on link "Co-emprunteur" at bounding box center [307, 56] width 83 height 25
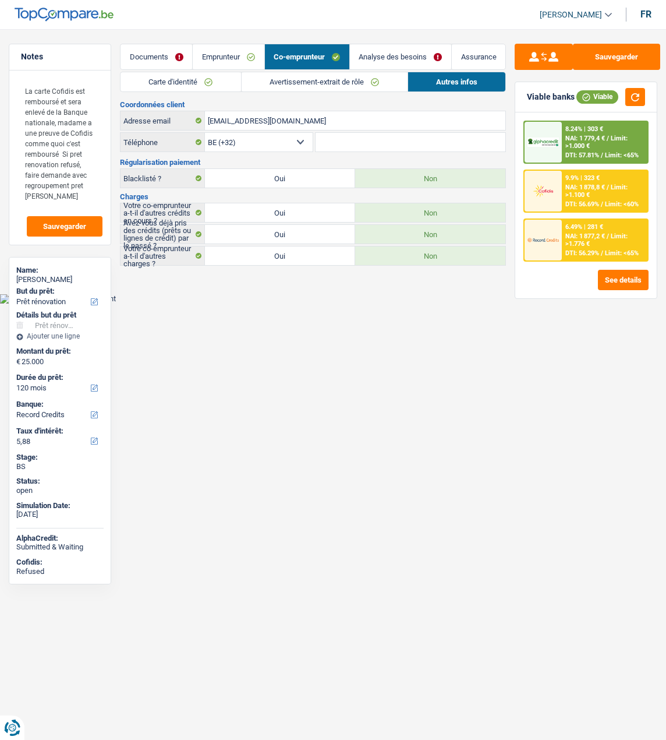
click at [297, 83] on link "Avertissement-extrait de rôle" at bounding box center [325, 81] width 166 height 19
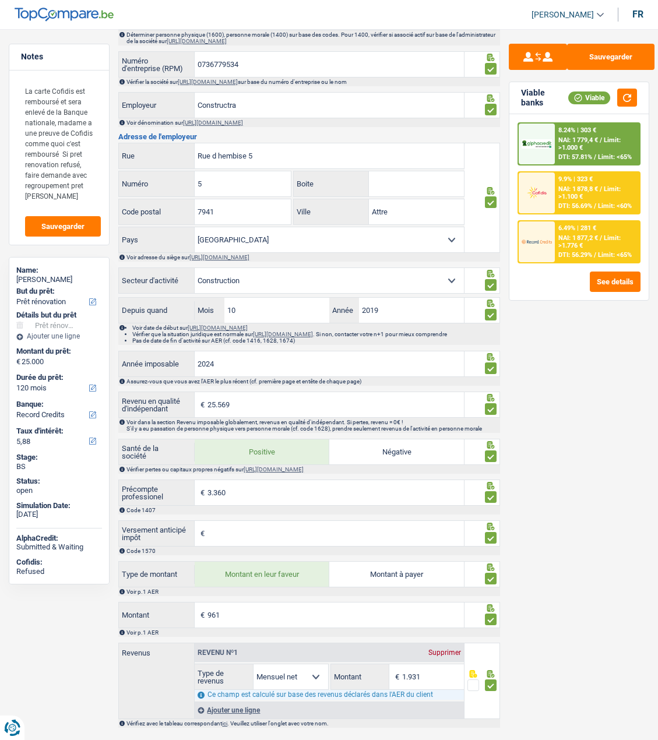
scroll to position [572, 0]
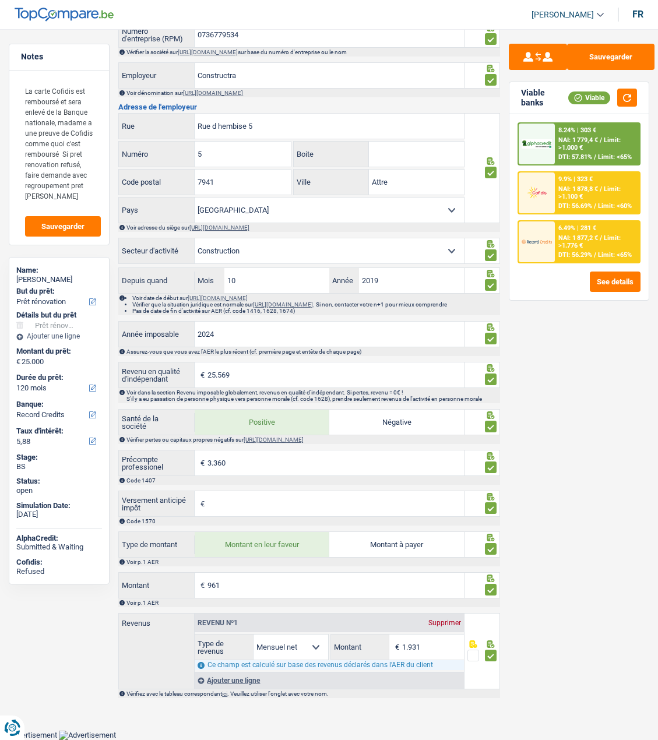
click at [561, 362] on div "Sauvegarder Viable banks Viable 8.24% | 303 € NAI: 1 779,4 € / Limit: >1.000 € …" at bounding box center [579, 381] width 158 height 675
click at [269, 336] on input "2024" at bounding box center [329, 334] width 269 height 25
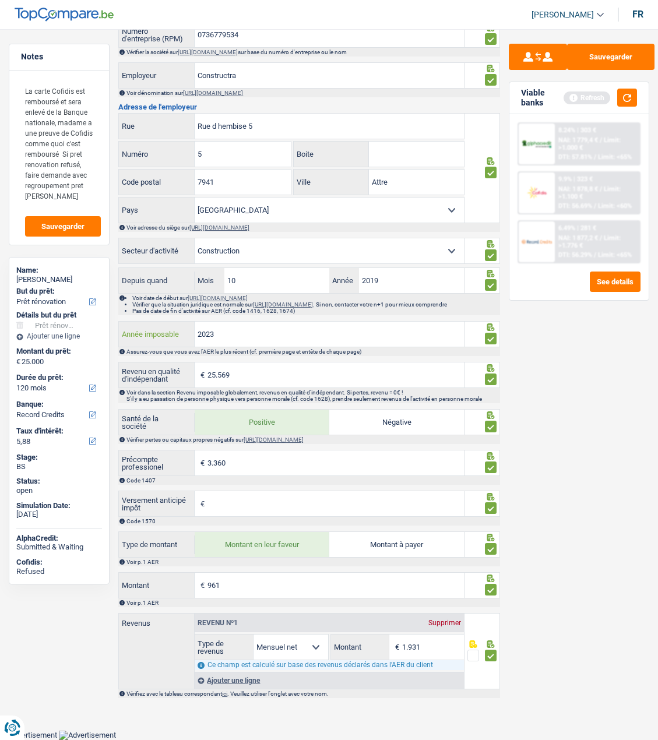
type input "2023"
click at [637, 389] on div "Sauvegarder Viable banks Refresh 8.24% | 303 € NAI: 1 779,4 € / Limit: >1.000 €…" at bounding box center [579, 381] width 158 height 675
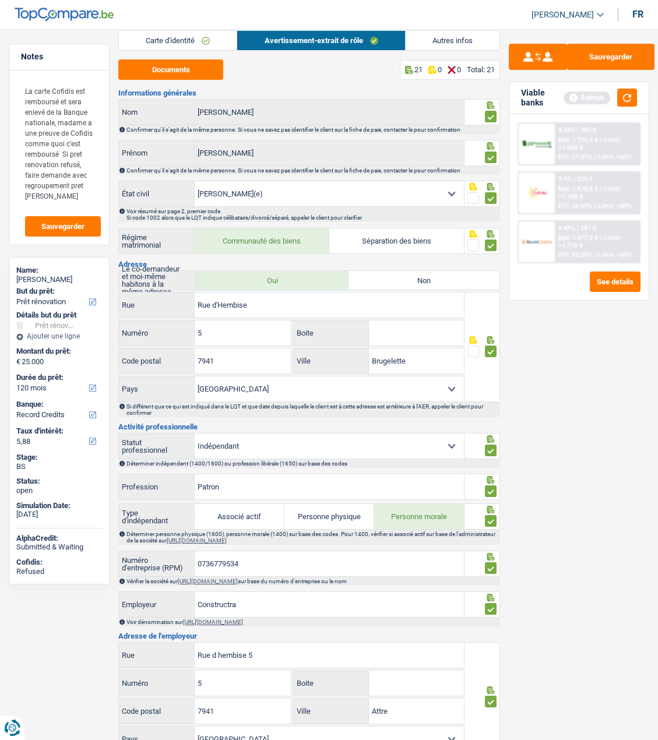
scroll to position [0, 0]
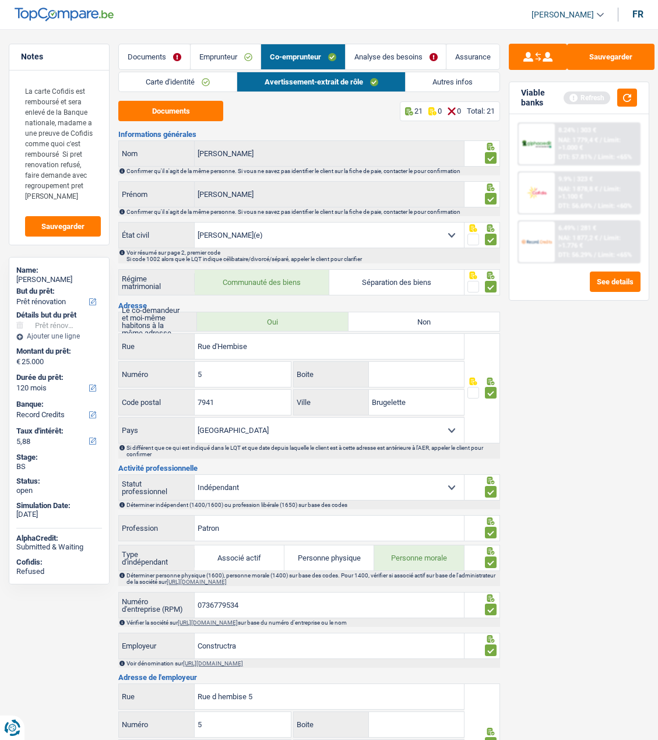
click at [416, 57] on link "Analyse des besoins" at bounding box center [395, 56] width 101 height 25
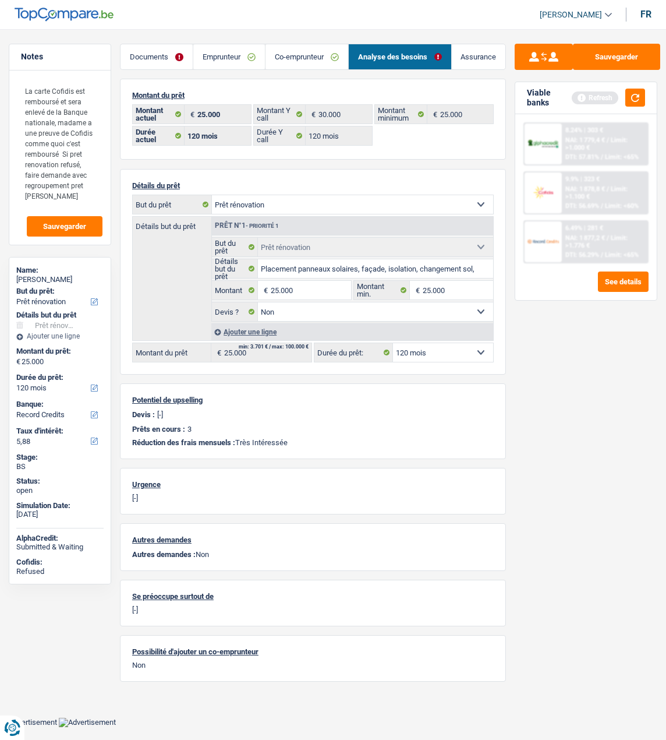
click at [298, 55] on link "Co-emprunteur" at bounding box center [307, 56] width 83 height 25
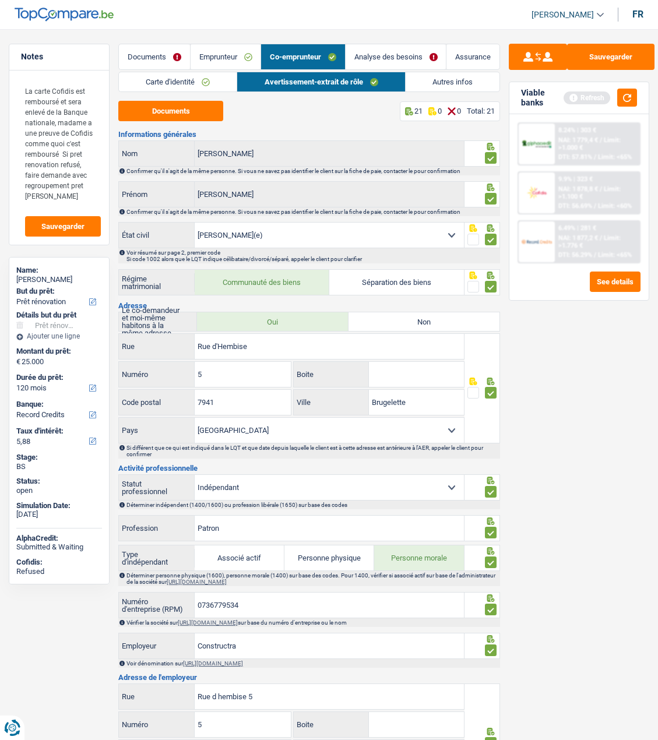
click at [448, 79] on link "Autres infos" at bounding box center [452, 81] width 94 height 19
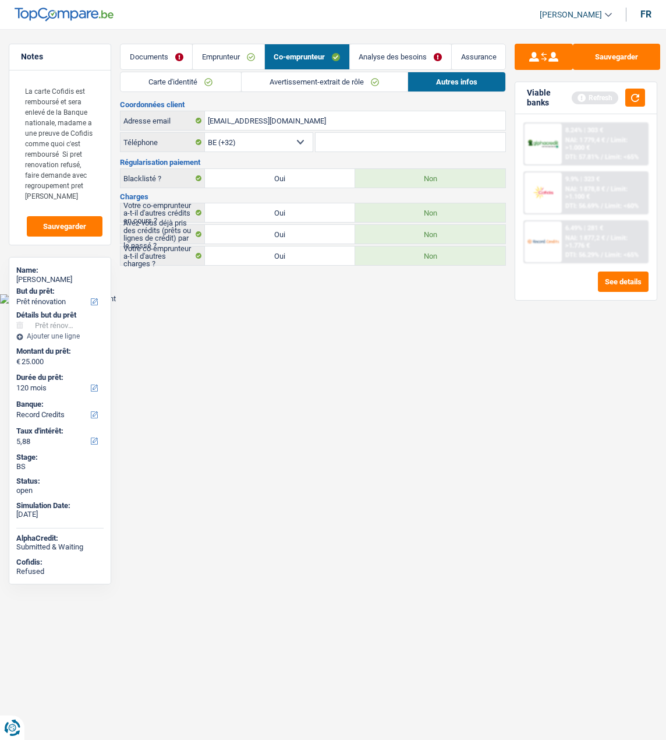
click at [220, 57] on link "Emprunteur" at bounding box center [228, 56] width 71 height 25
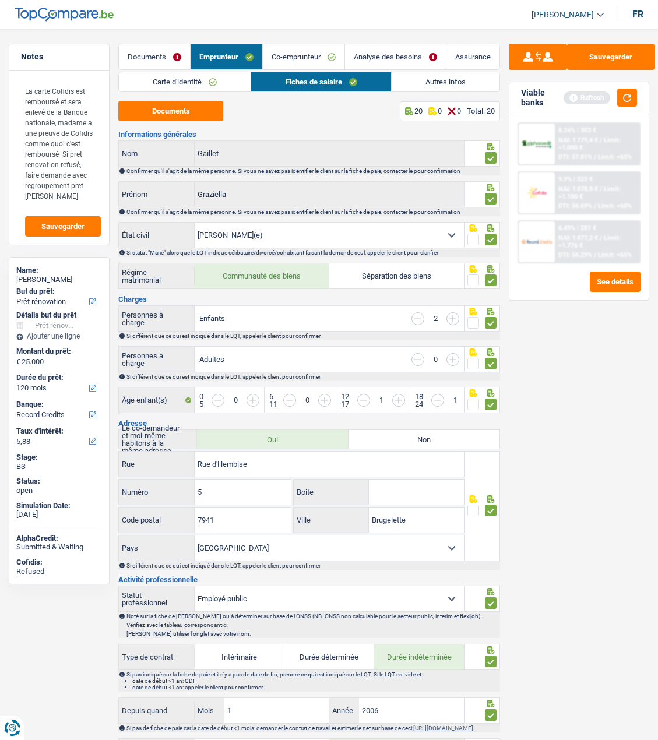
click at [424, 76] on link "Autres infos" at bounding box center [445, 81] width 108 height 19
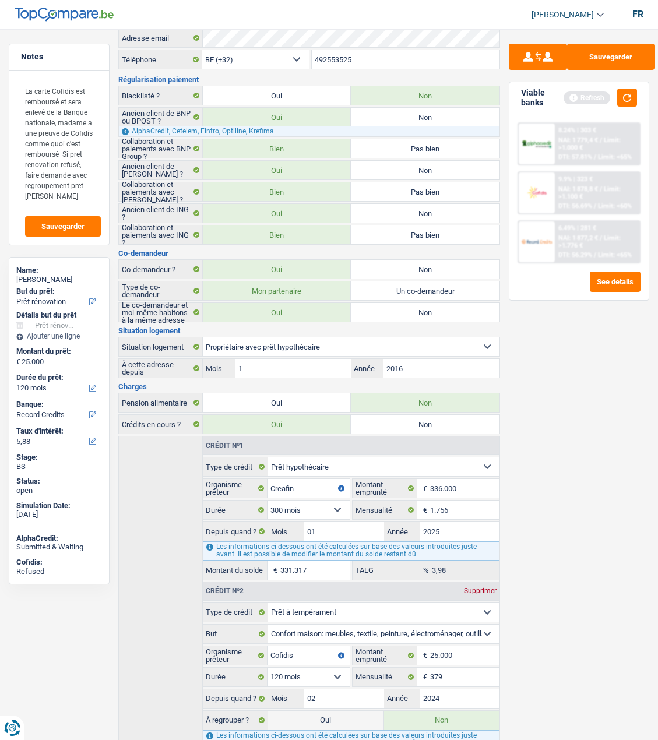
scroll to position [293, 0]
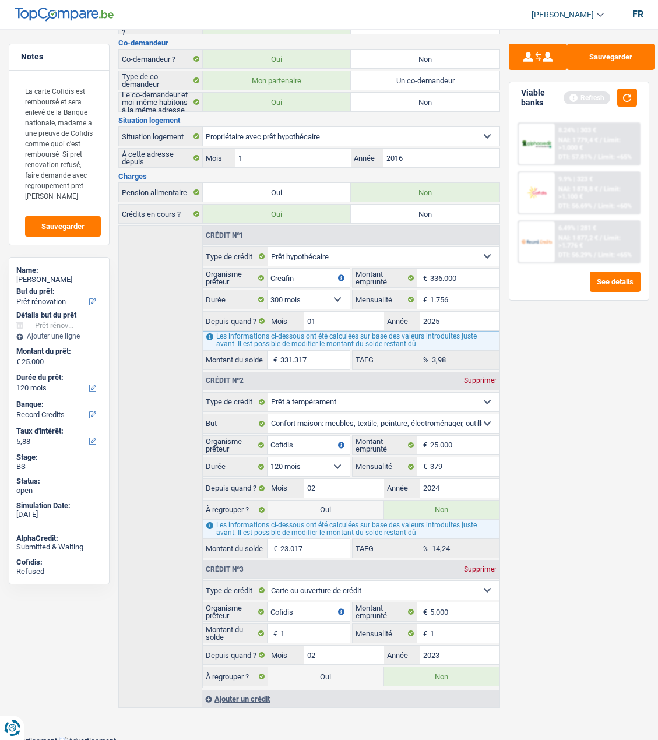
click at [336, 501] on label "Oui" at bounding box center [325, 509] width 115 height 19
click at [336, 501] on input "Oui" at bounding box center [325, 509] width 115 height 19
radio input "true"
type input "48.017"
radio input "false"
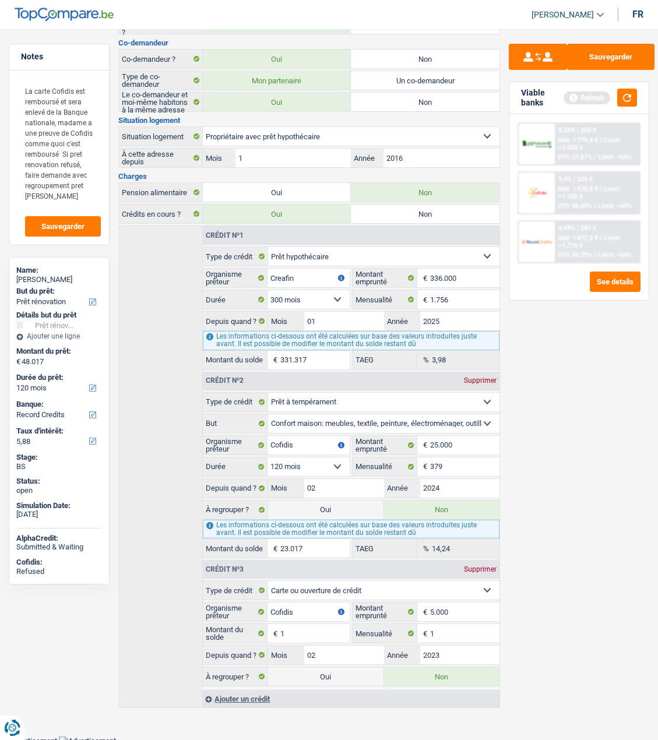
select select "refinancing"
select select "144"
select select "renovation"
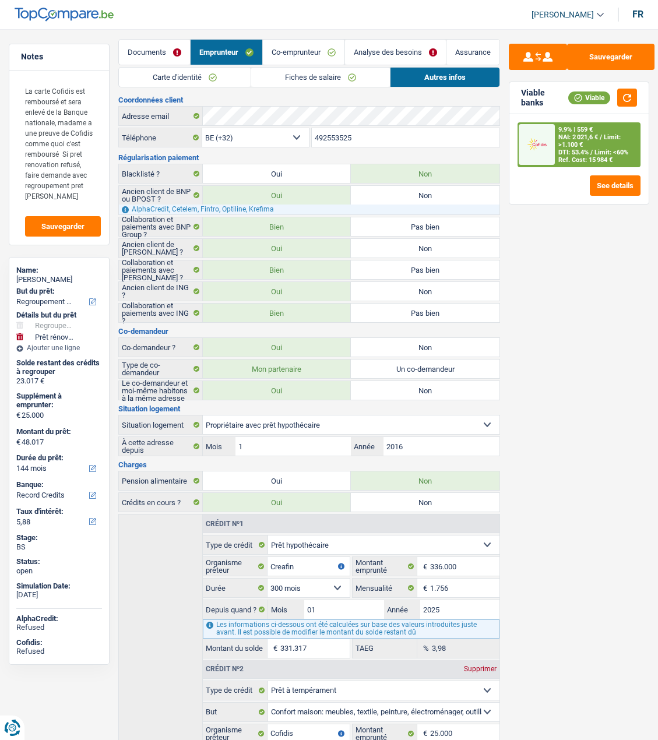
scroll to position [0, 0]
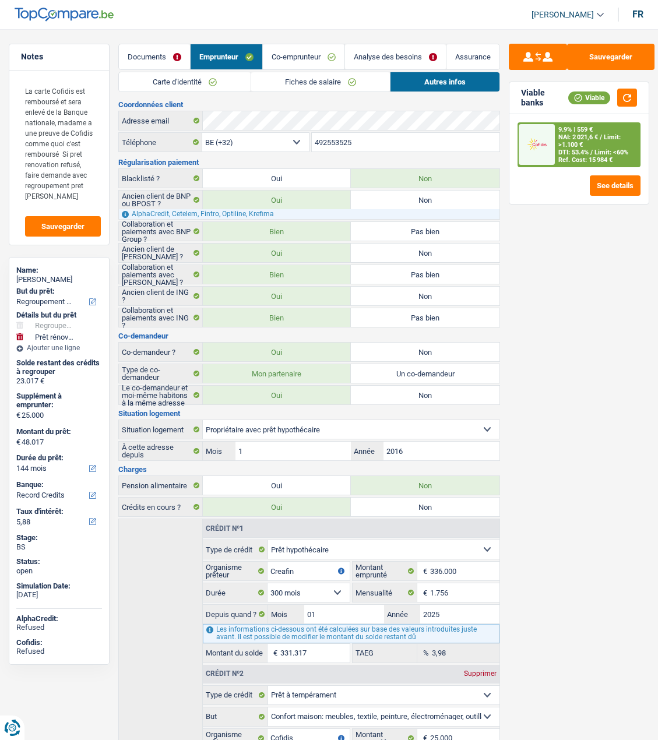
click at [299, 80] on link "Fiches de salaire" at bounding box center [320, 81] width 139 height 19
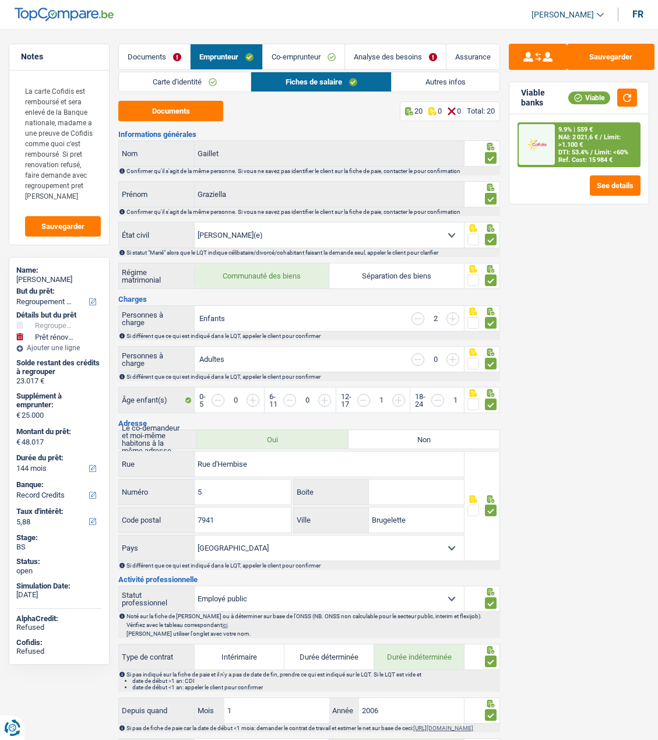
click at [316, 52] on link "Co-emprunteur" at bounding box center [304, 56] width 82 height 25
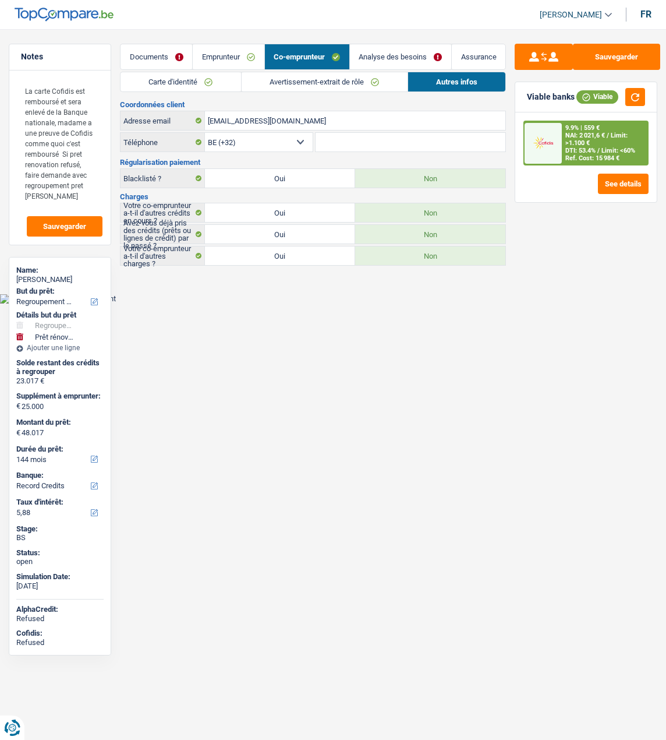
click at [321, 83] on link "Avertissement-extrait de rôle" at bounding box center [325, 81] width 166 height 19
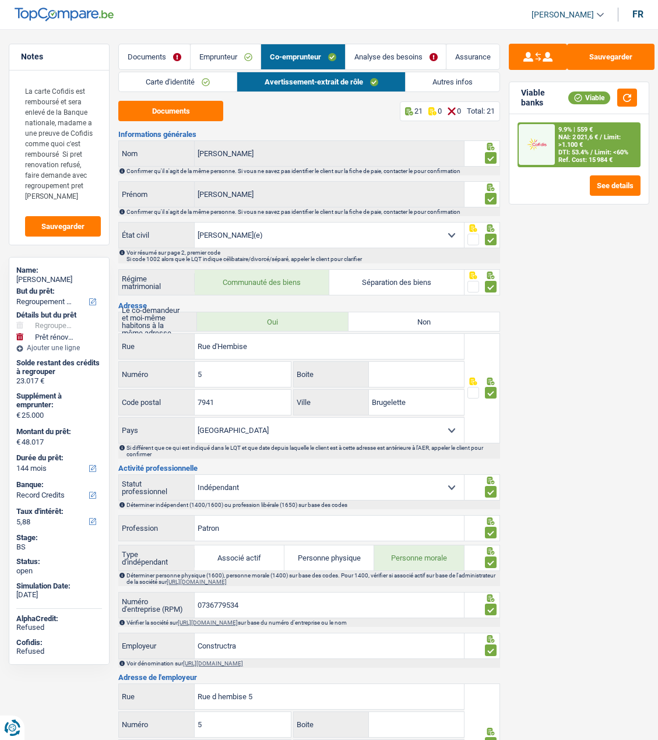
click at [413, 53] on link "Analyse des besoins" at bounding box center [395, 56] width 101 height 25
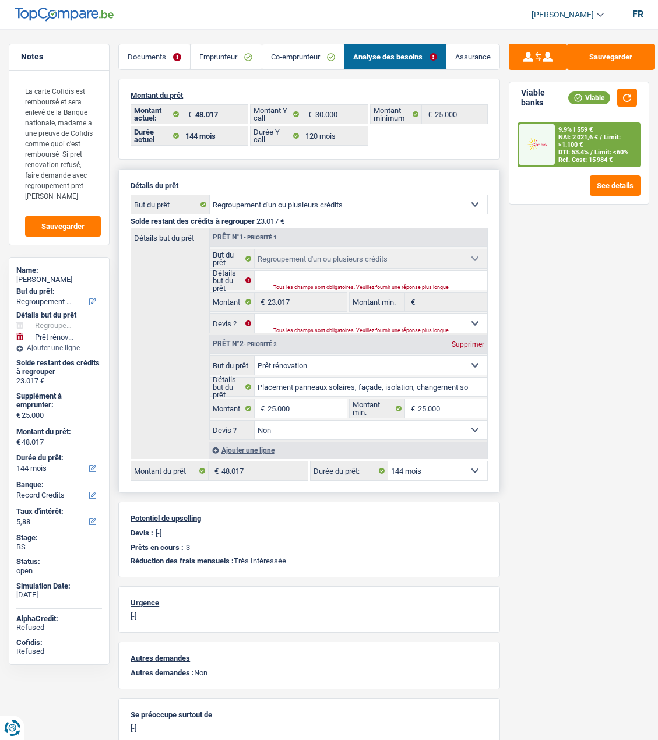
click at [443, 464] on select "12 mois 18 mois 24 mois 30 mois 36 mois 42 mois 48 mois 60 mois 72 mois 84 mois…" at bounding box center [437, 470] width 99 height 19
select select "120"
click at [388, 461] on select "12 mois 18 mois 24 mois 30 mois 36 mois 42 mois 48 mois 60 mois 72 mois 84 mois…" at bounding box center [437, 470] width 99 height 19
select select "120"
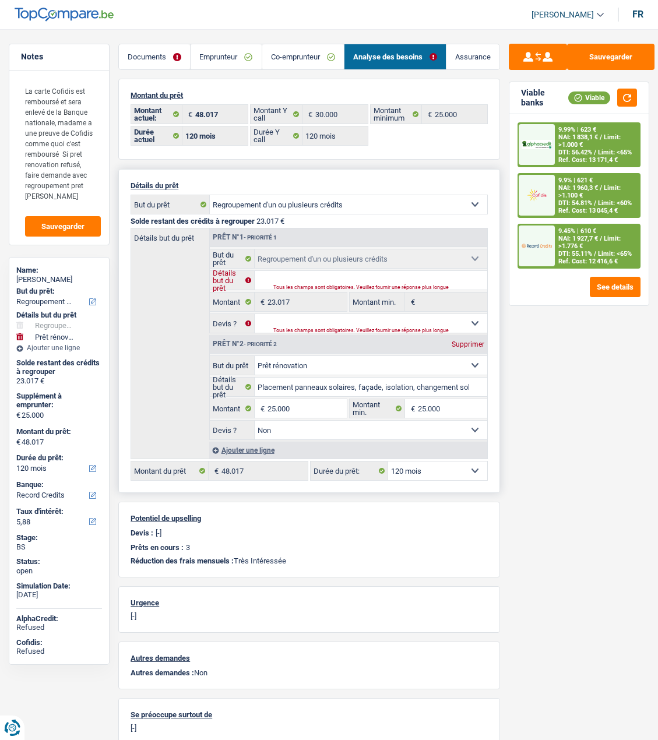
click at [308, 273] on input "Détails but du prêt" at bounding box center [371, 280] width 232 height 19
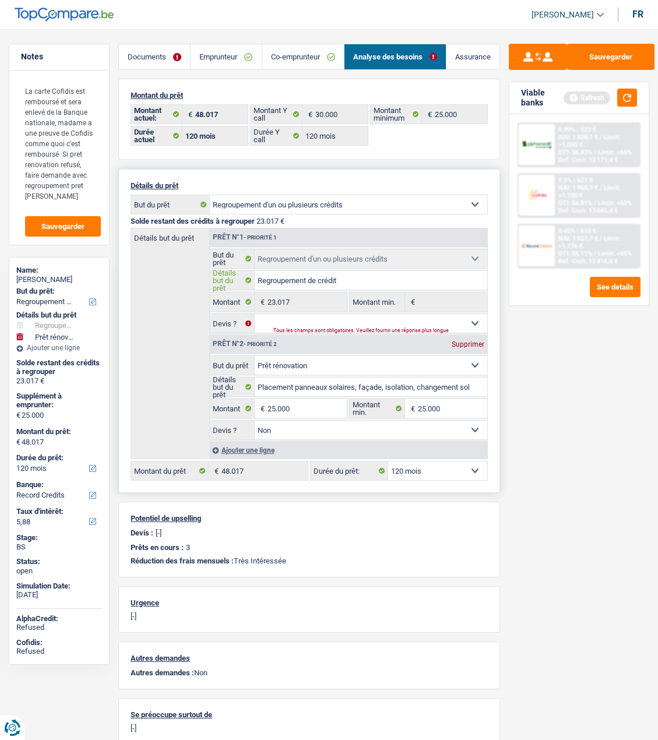
type input "Regroupement de crédit"
click at [426, 322] on select "Oui Non Non répondu Sélectionner une option" at bounding box center [371, 323] width 232 height 19
select select "false"
click at [255, 314] on select "Oui Non Non répondu Sélectionner une option" at bounding box center [371, 323] width 232 height 19
click at [534, 352] on div "Sauvegarder Viable banks Refresh 9.99% | 623 € NAI: 1 838,1 € / Limit: >1.000 €…" at bounding box center [579, 381] width 158 height 675
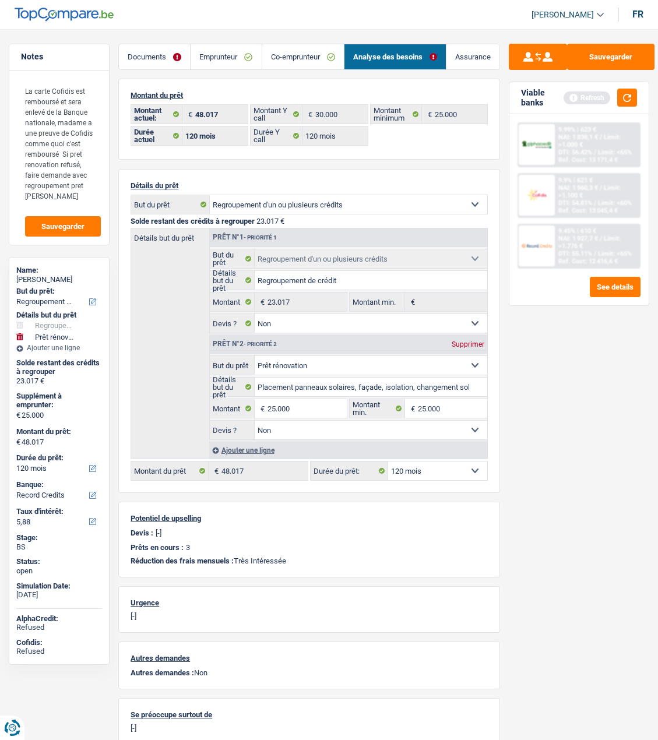
click at [623, 87] on div "Viable banks Refresh" at bounding box center [578, 98] width 139 height 32
click at [623, 89] on div "Viable banks Refresh" at bounding box center [578, 98] width 139 height 32
click at [629, 96] on button "button" at bounding box center [627, 98] width 20 height 18
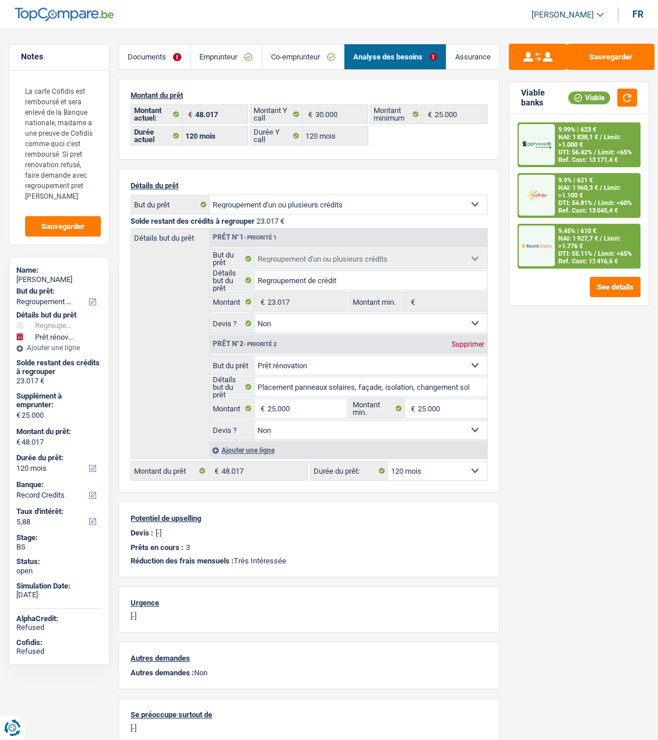
click at [602, 199] on span "Limit: <60%" at bounding box center [615, 203] width 34 height 8
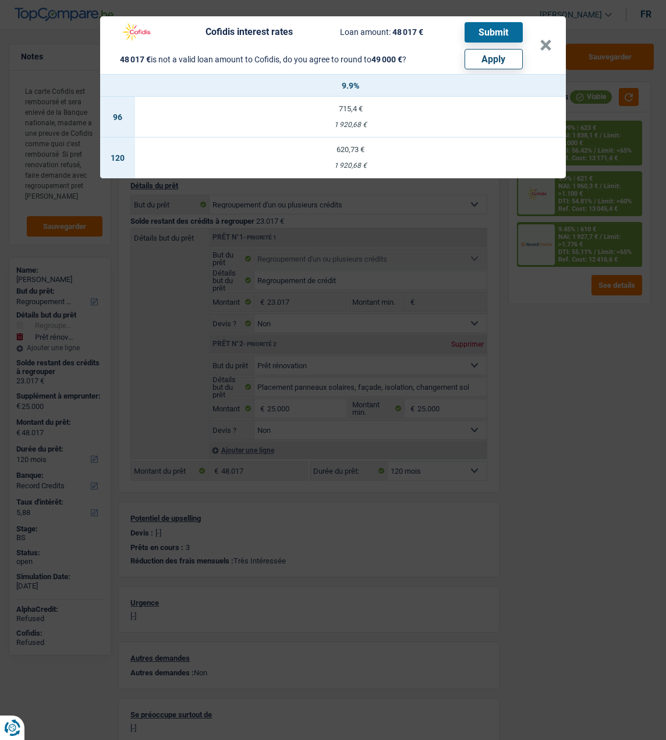
click at [497, 57] on button "Apply" at bounding box center [494, 59] width 58 height 20
select select "144"
type input "49.000"
select select "144"
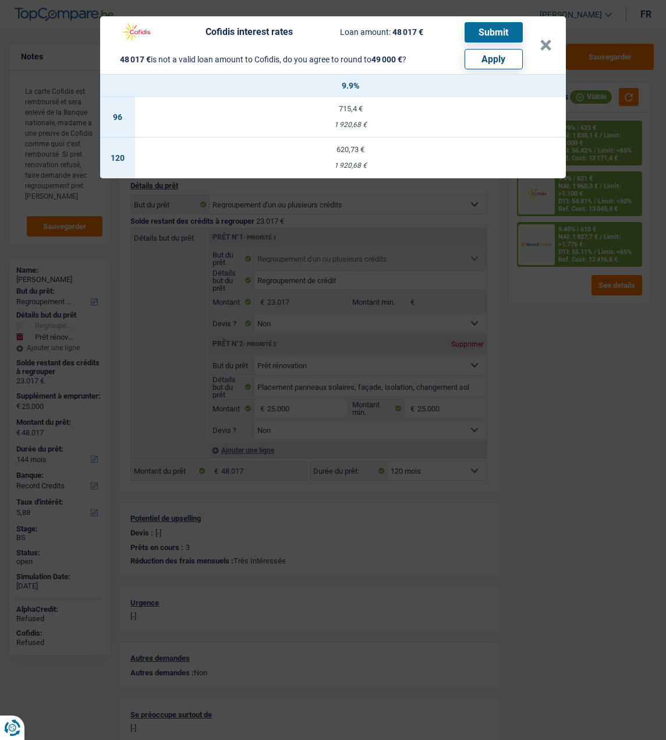
type input "25.983"
type input "49.000"
select select "other"
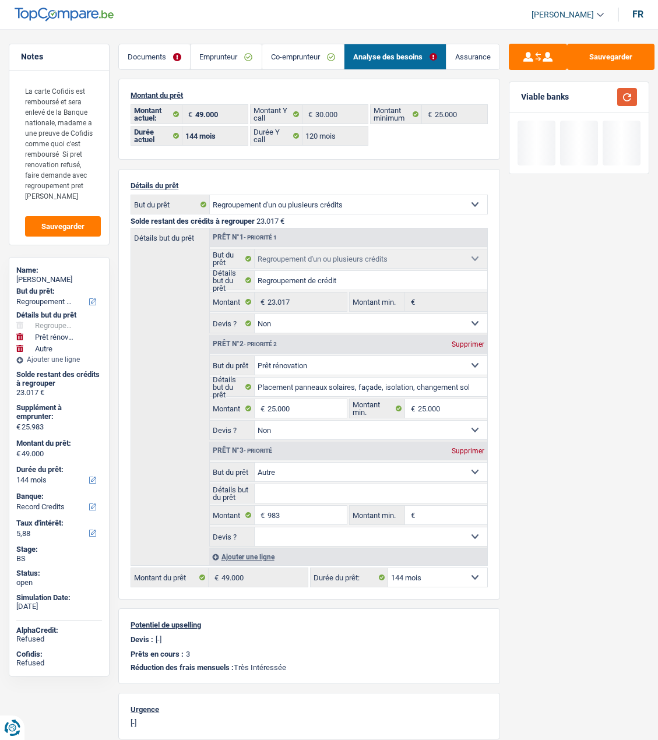
click at [627, 91] on button "button" at bounding box center [627, 97] width 20 height 18
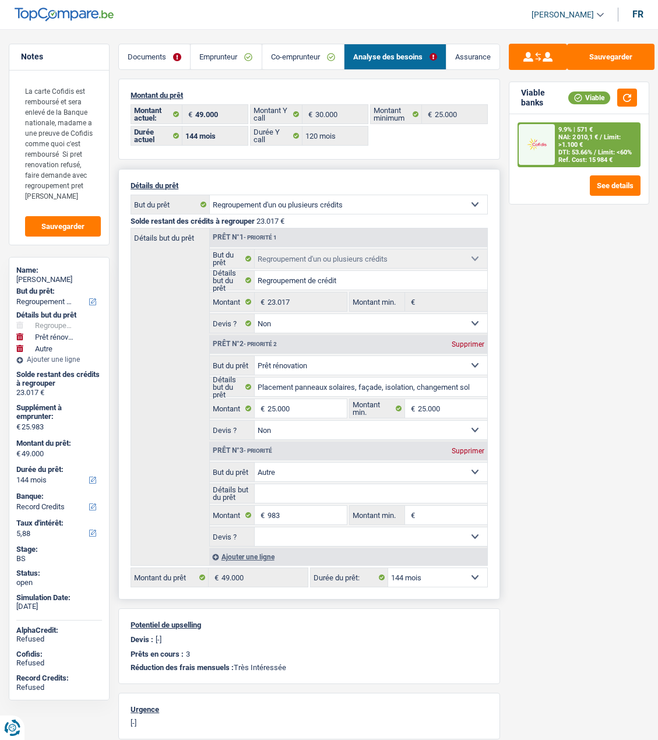
click at [443, 574] on select "12 mois 18 mois 24 mois 30 mois 36 mois 42 mois 48 mois 60 mois 72 mois 84 mois…" at bounding box center [437, 577] width 99 height 19
select select "120"
click at [388, 568] on select "12 mois 18 mois 24 mois 30 mois 36 mois 42 mois 48 mois 60 mois 72 mois 84 mois…" at bounding box center [437, 577] width 99 height 19
select select "120"
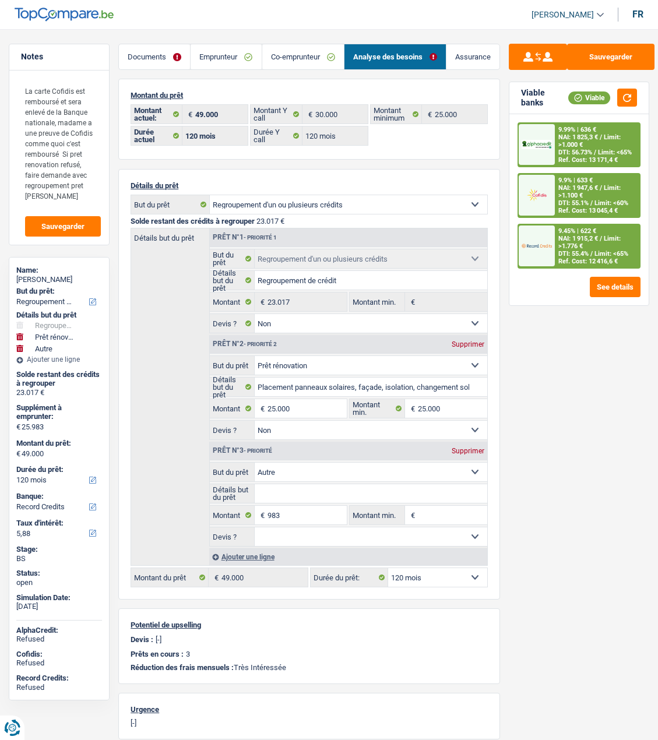
click at [587, 189] on span "NAI: 1 947,6 €" at bounding box center [578, 188] width 40 height 8
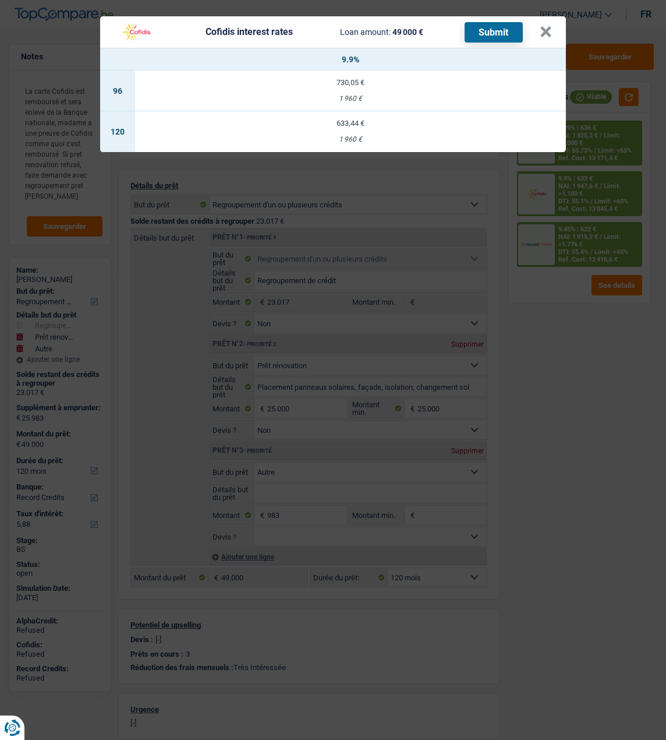
click at [391, 119] on div "633,44 €" at bounding box center [350, 123] width 431 height 8
select select "cofidis"
type input "9,90"
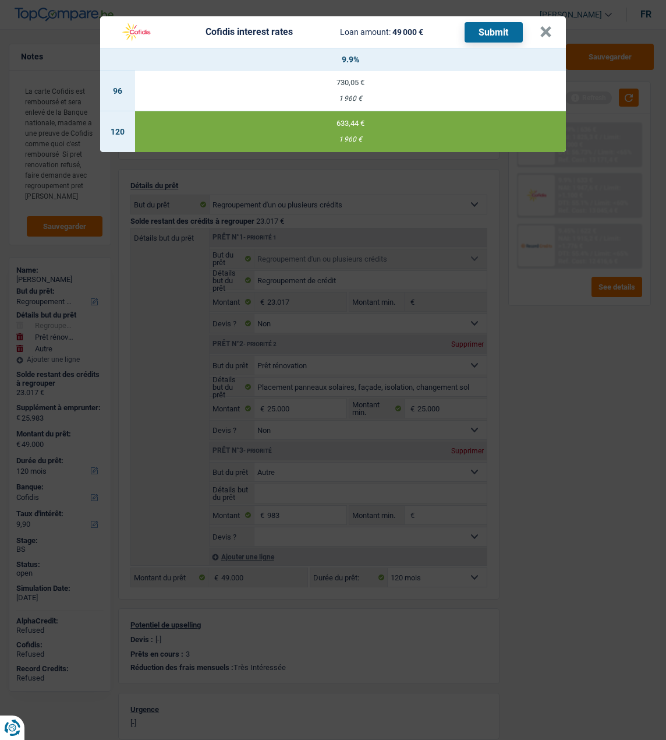
click at [502, 27] on button "Submit" at bounding box center [494, 32] width 58 height 20
click at [549, 28] on button "×" at bounding box center [546, 32] width 12 height 12
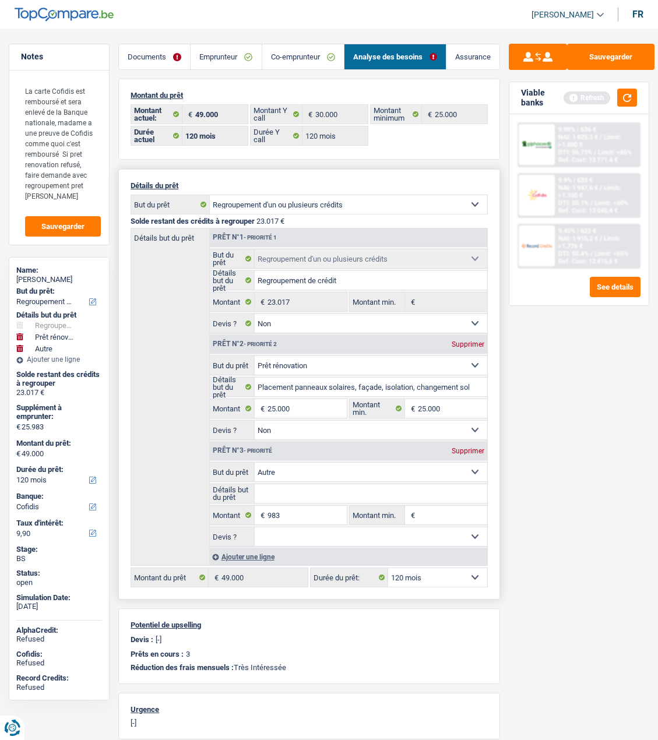
click at [459, 449] on div "Supprimer" at bounding box center [468, 450] width 38 height 7
select select "144"
type input "48.017"
select select "144"
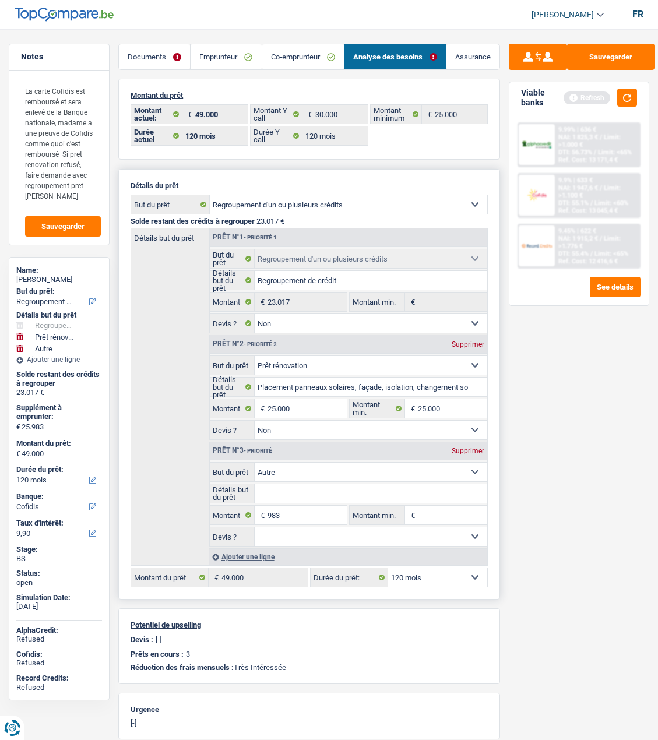
type input "25.000"
type input "48.017"
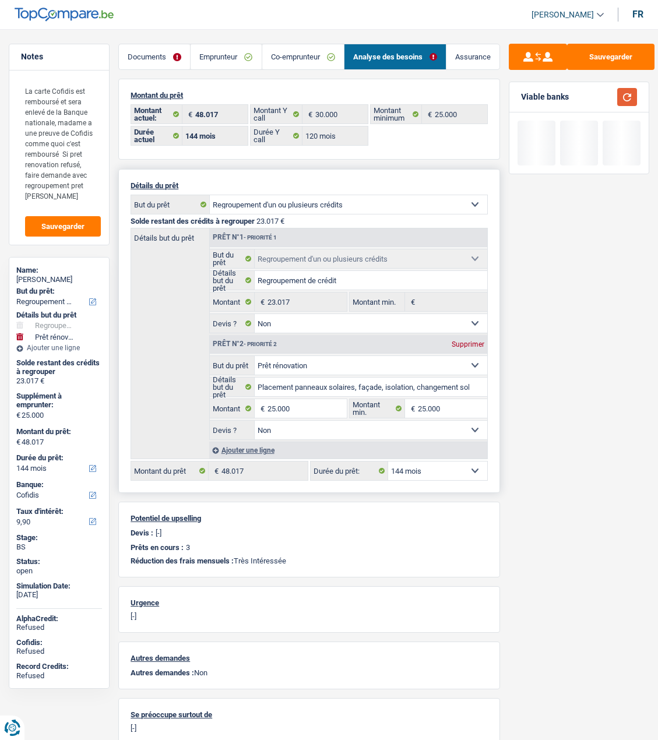
click at [625, 96] on button "button" at bounding box center [627, 97] width 20 height 18
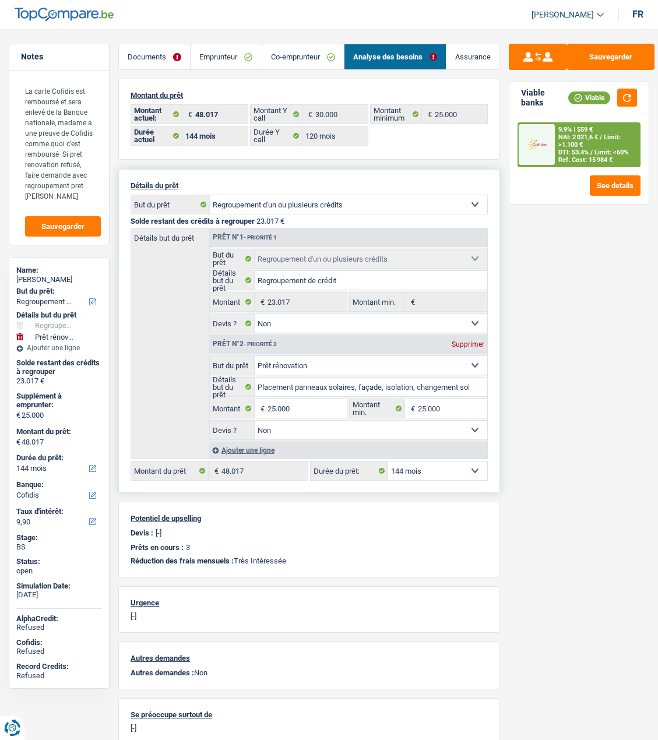
click at [431, 464] on select "12 mois 18 mois 24 mois 30 mois 36 mois 42 mois 48 mois 60 mois 72 mois 84 mois…" at bounding box center [437, 470] width 99 height 19
select select "120"
click at [388, 461] on select "12 mois 18 mois 24 mois 30 mois 36 mois 42 mois 48 mois 60 mois 72 mois 84 mois…" at bounding box center [437, 470] width 99 height 19
select select "120"
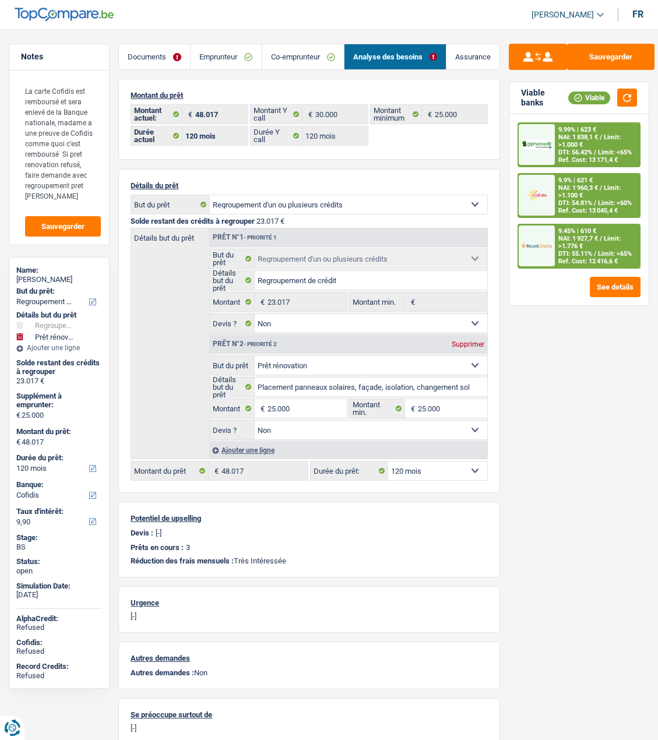
click at [582, 250] on span "DTI: 55.11%" at bounding box center [575, 254] width 34 height 8
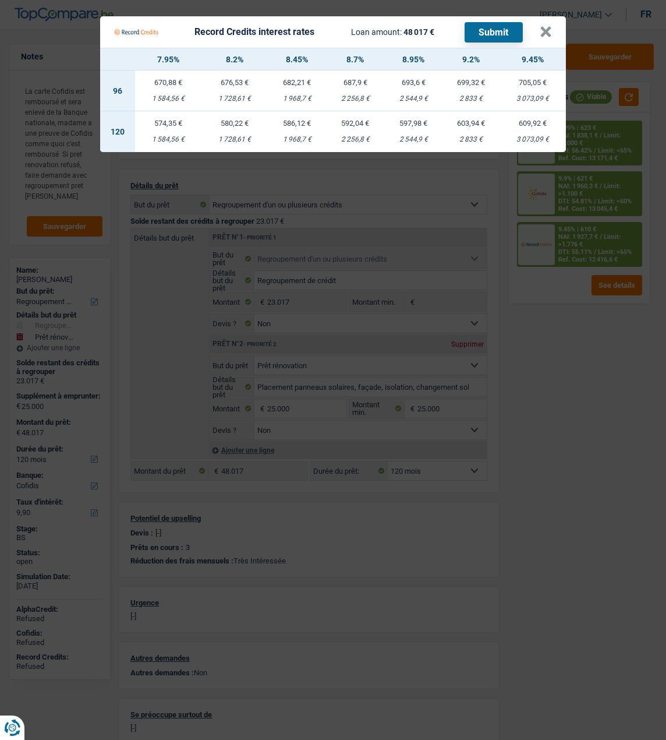
click at [297, 136] on div "1 968,7 €" at bounding box center [297, 140] width 58 height 8
select select "record credits"
type input "8,45"
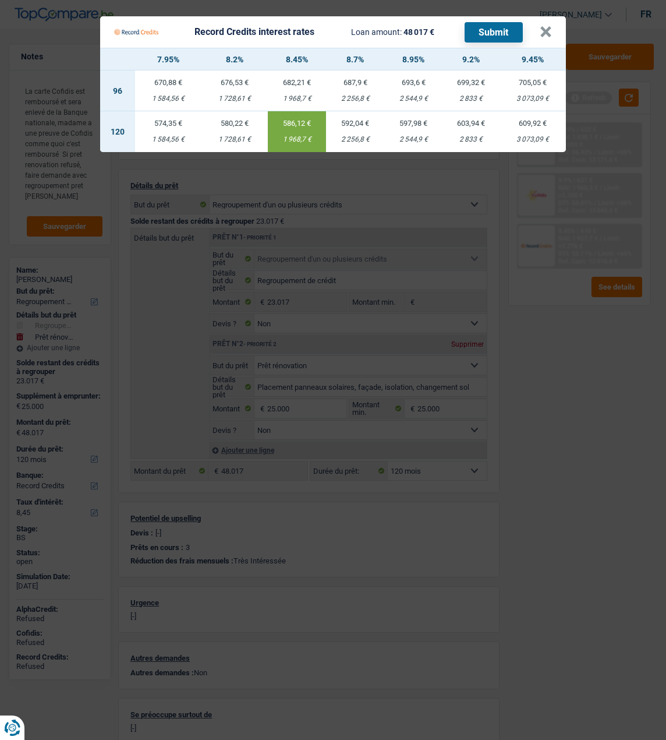
click at [503, 26] on button "Submit" at bounding box center [494, 32] width 58 height 20
click at [545, 28] on button "×" at bounding box center [546, 32] width 12 height 12
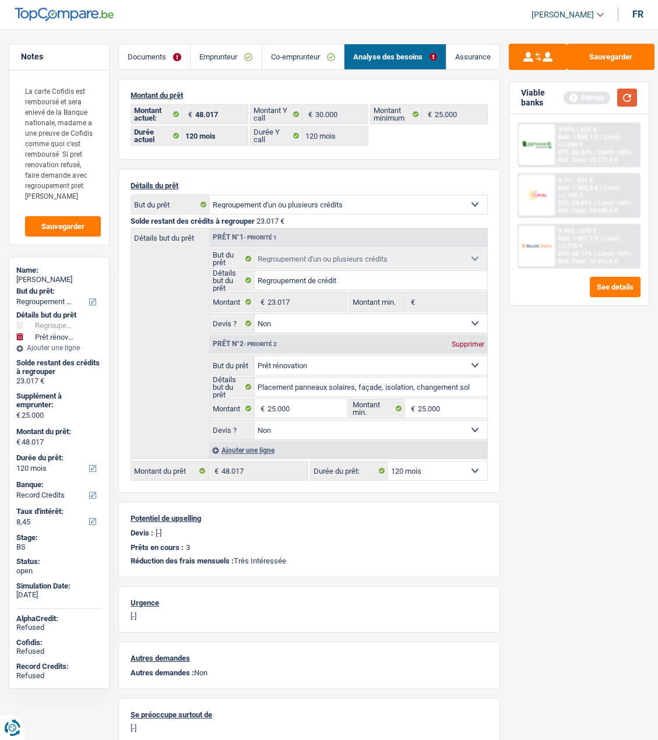
click at [628, 96] on button "button" at bounding box center [627, 98] width 20 height 18
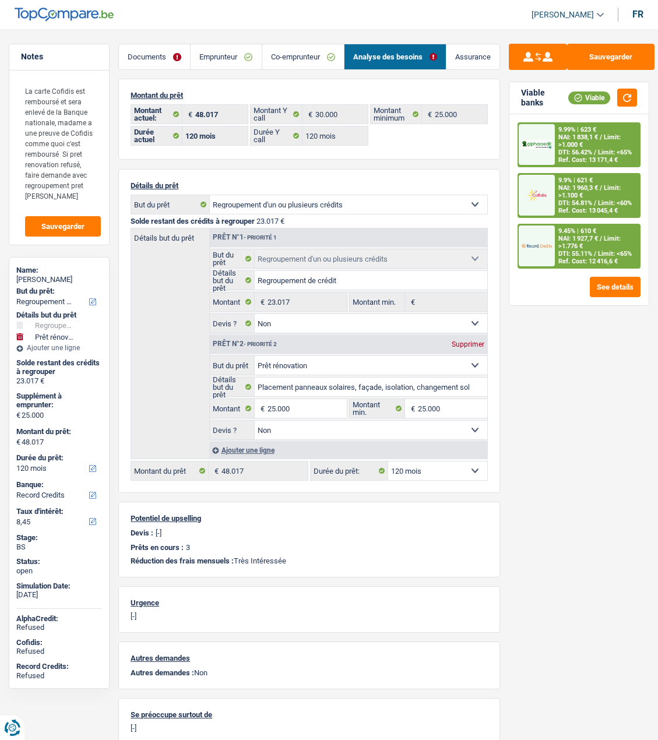
click at [565, 139] on span "NAI: 1 838,1 €" at bounding box center [578, 137] width 40 height 8
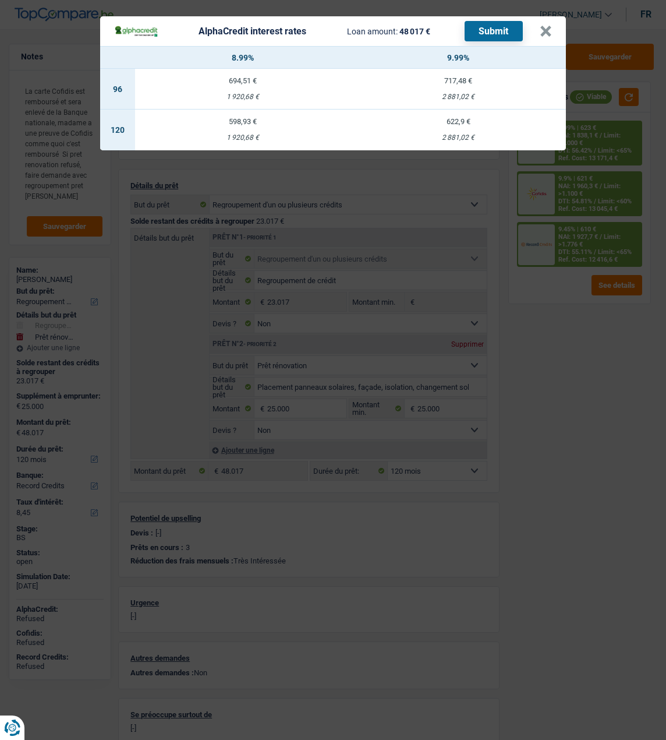
click at [245, 123] on td "598,93 € 1 920,68 €" at bounding box center [243, 130] width 216 height 41
select select "alphacredit"
type input "8,99"
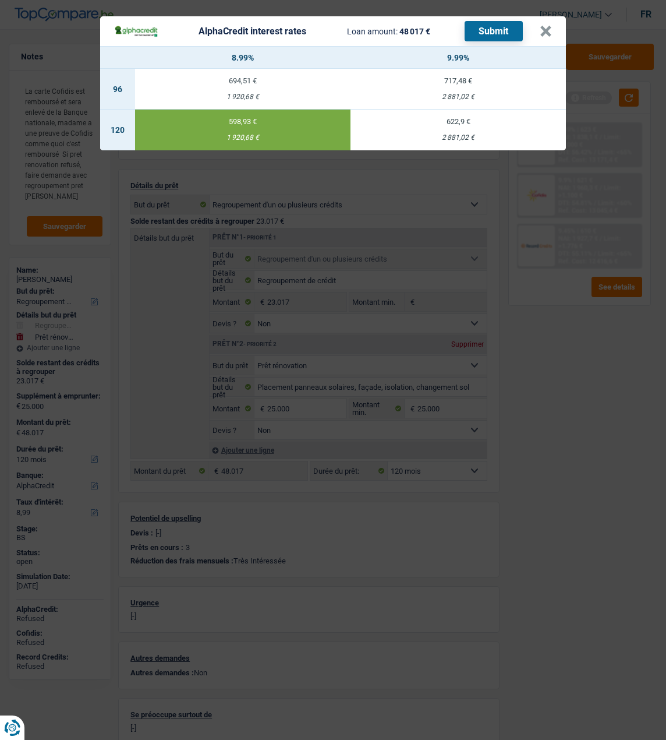
click at [501, 23] on button "Submit" at bounding box center [494, 31] width 58 height 20
click at [551, 27] on button "×" at bounding box center [546, 32] width 12 height 12
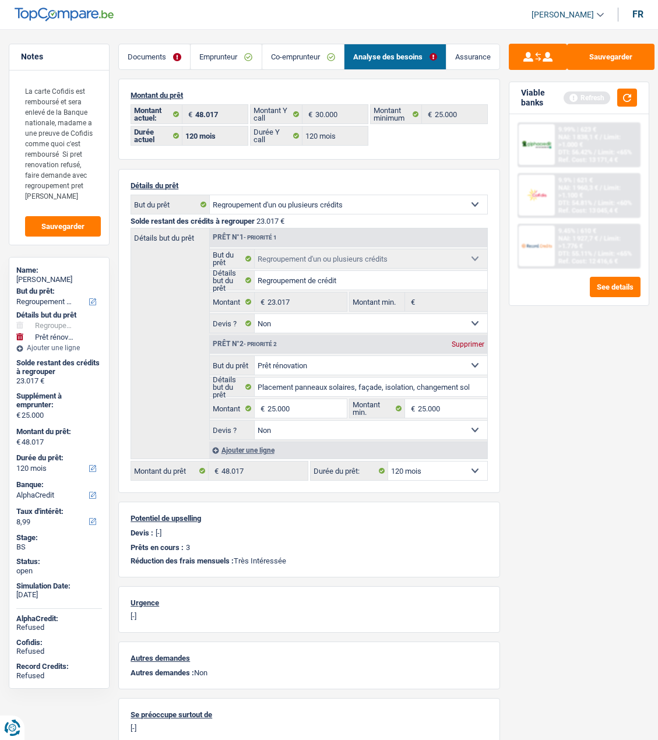
click at [172, 57] on link "Documents" at bounding box center [154, 56] width 71 height 25
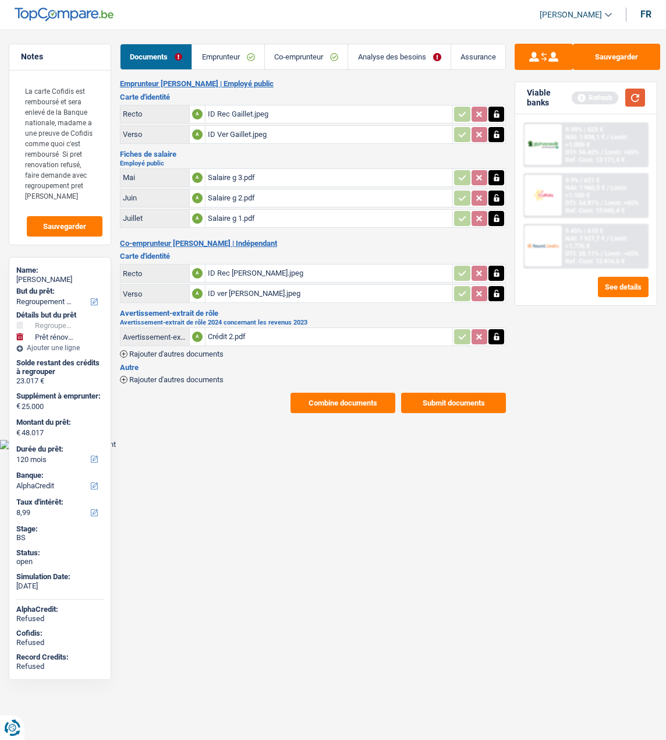
click at [626, 101] on button "button" at bounding box center [636, 98] width 20 height 18
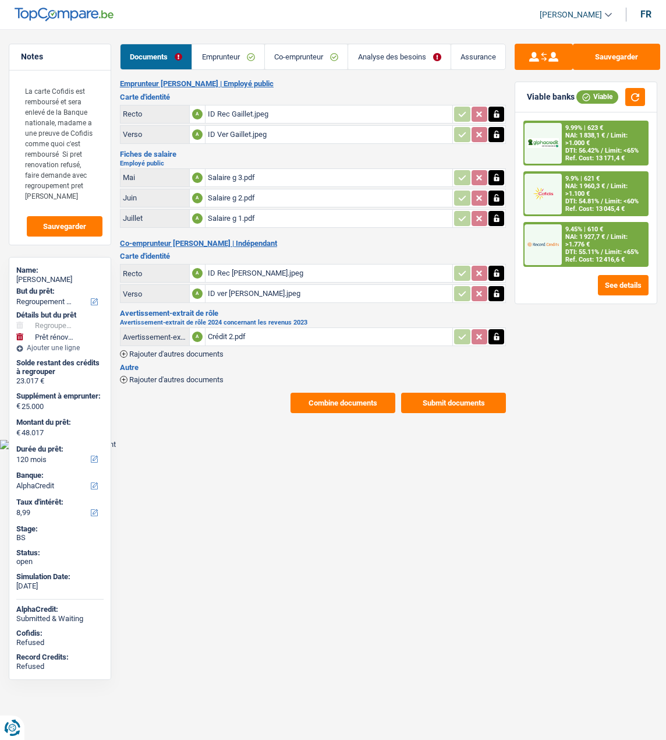
click at [573, 132] on div "9.99% | 623 € NAI: 1 838,1 € / Limit: >1.000 € DTI: 56.42% / Limit: <65% Ref. C…" at bounding box center [605, 143] width 86 height 43
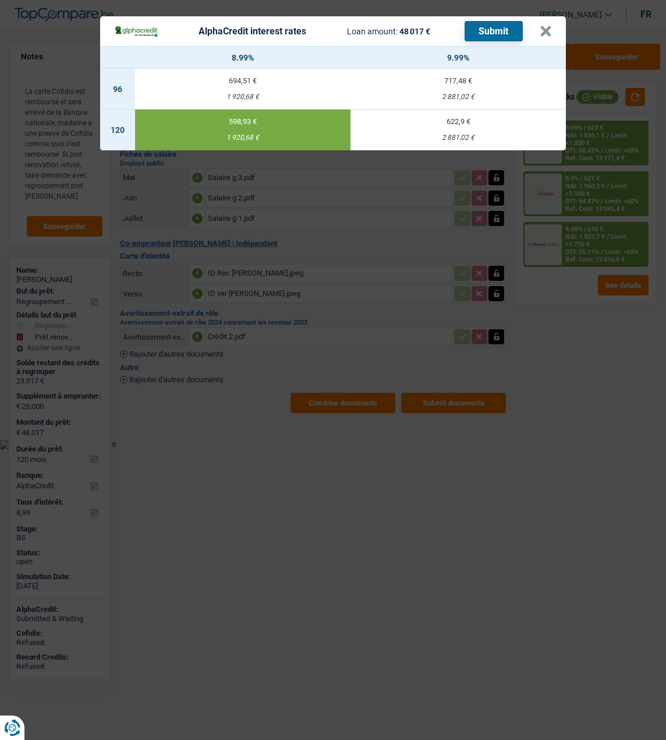
click at [540, 26] on div "AlphaCredit interest rates Loan amount: 48 017 € Submit" at bounding box center [327, 31] width 426 height 20
click at [548, 26] on button "×" at bounding box center [546, 32] width 12 height 12
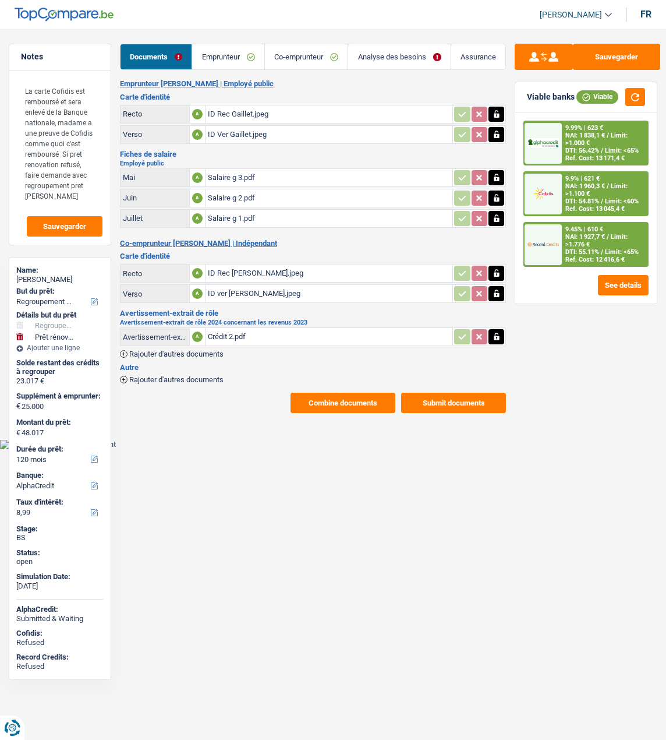
click at [393, 60] on link "Analyse des besoins" at bounding box center [399, 56] width 103 height 25
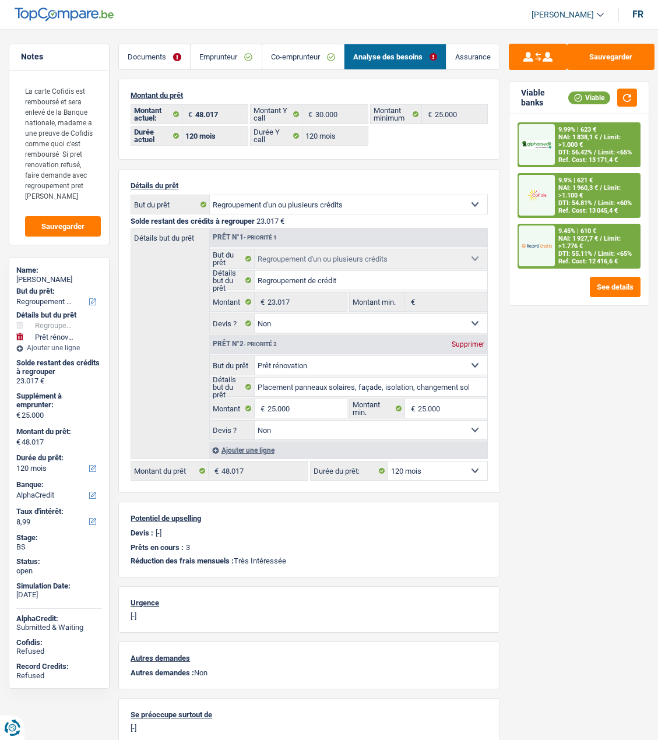
click at [327, 56] on link "Co-emprunteur" at bounding box center [303, 56] width 82 height 25
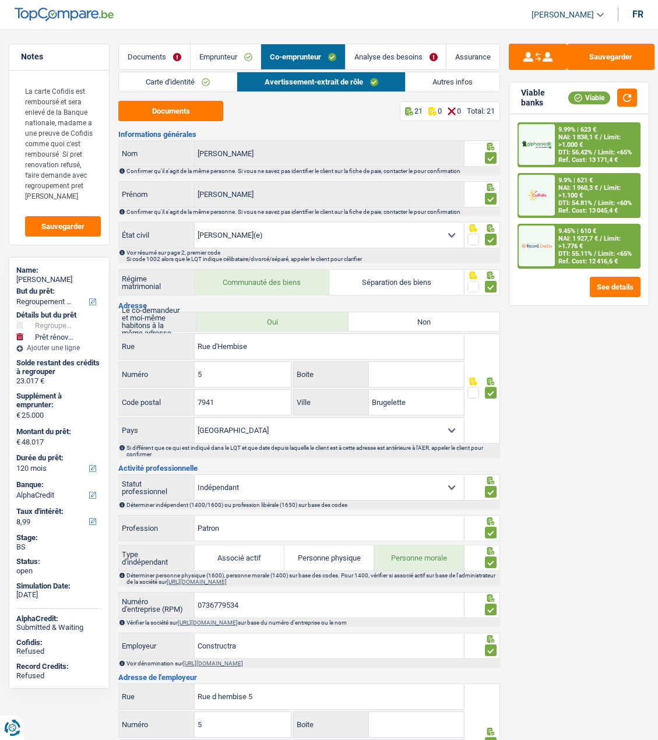
click at [247, 57] on link "Emprunteur" at bounding box center [225, 56] width 70 height 25
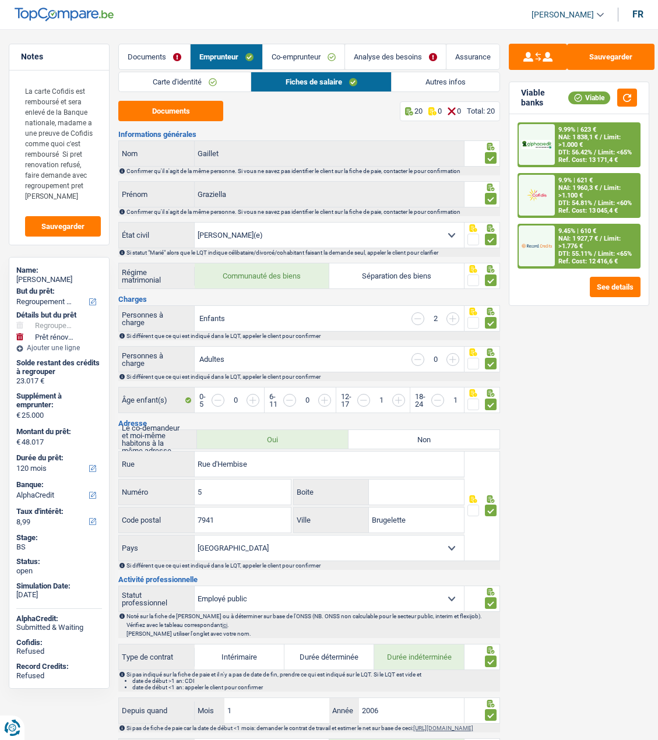
click at [443, 85] on link "Autres infos" at bounding box center [445, 81] width 108 height 19
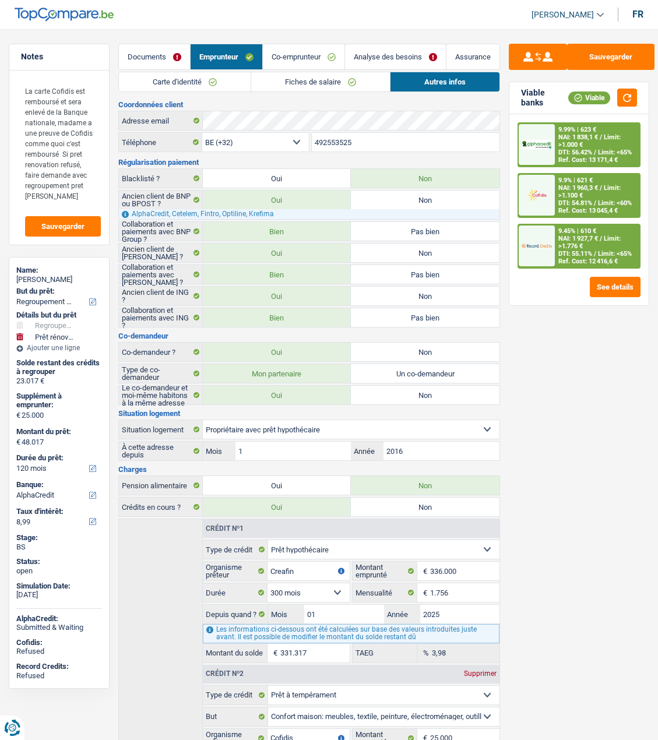
click at [323, 52] on link "Co-emprunteur" at bounding box center [304, 56] width 82 height 25
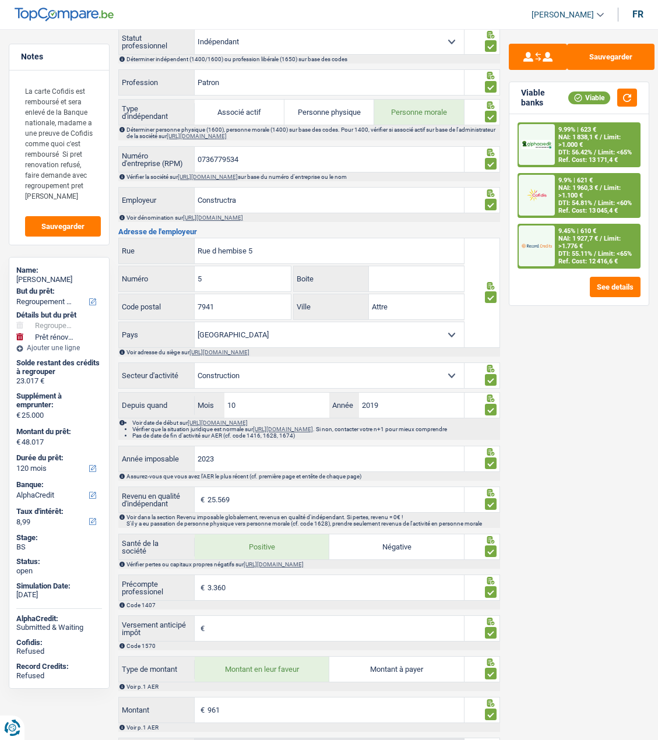
scroll to position [466, 0]
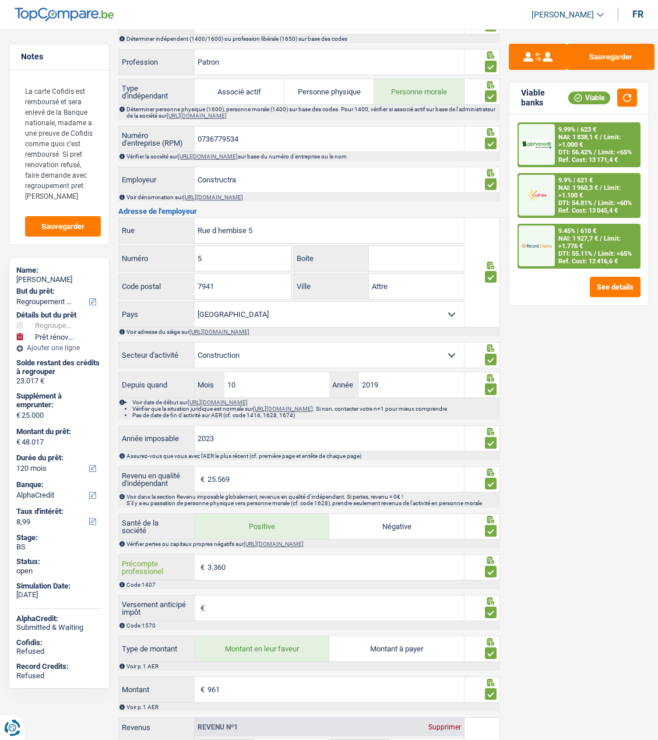
drag, startPoint x: 308, startPoint y: 574, endPoint x: 114, endPoint y: 571, distance: 194.0
click at [114, 571] on div "Notes La carte Cofidis est remboursé et sera enlevé de la Banque nationale, mad…" at bounding box center [329, 193] width 658 height 1230
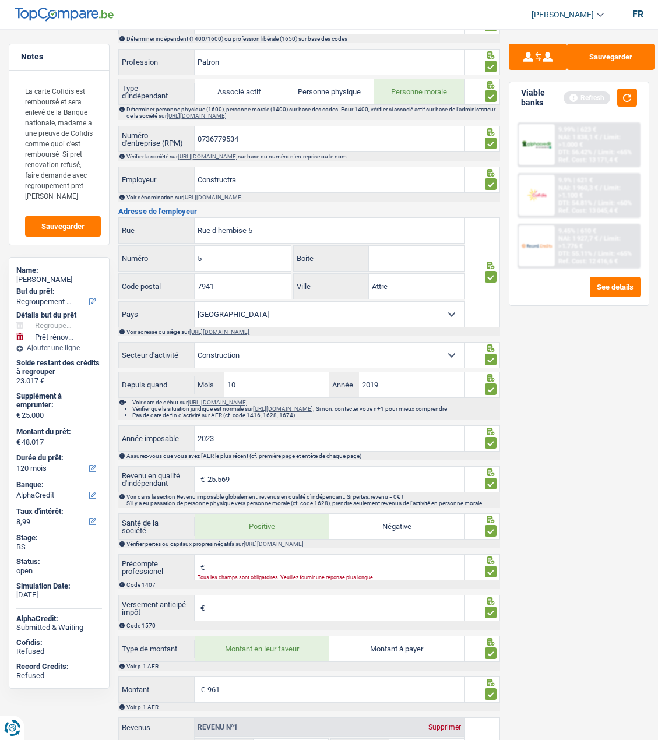
type input "2.211"
click at [580, 538] on div "Sauvegarder Viable banks Refresh 9.99% | 623 € NAI: 1 838,1 € / Limit: >1.000 €…" at bounding box center [579, 381] width 158 height 675
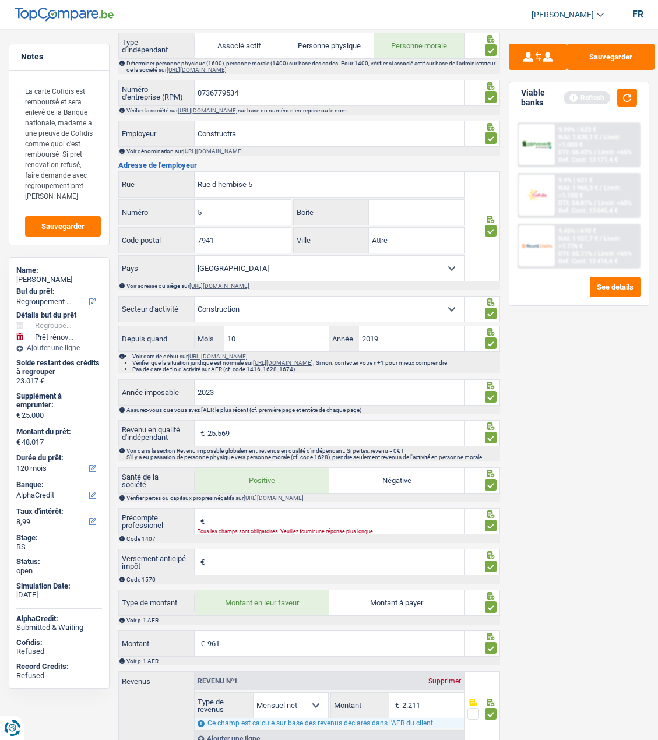
scroll to position [572, 0]
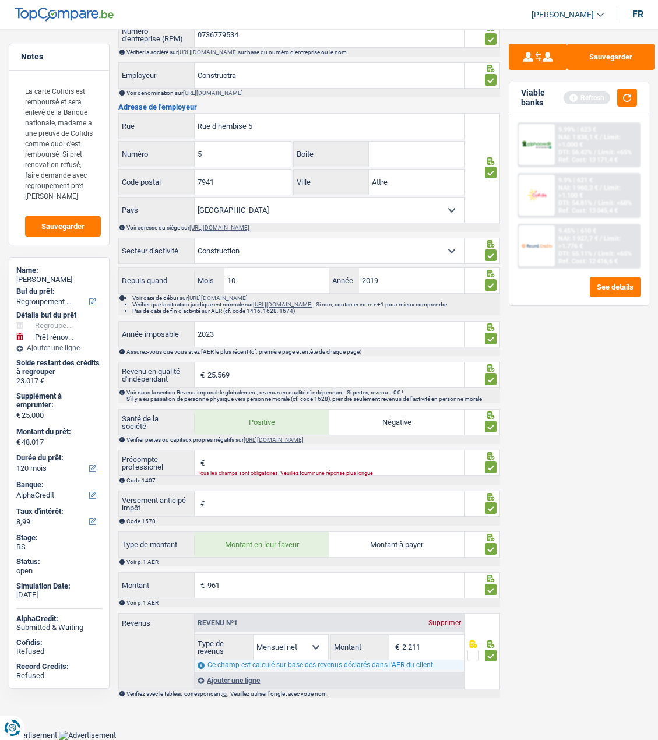
click at [551, 547] on div "Sauvegarder Viable banks Refresh 9.99% | 623 € NAI: 1 838,1 € / Limit: >1.000 €…" at bounding box center [579, 381] width 158 height 675
click at [630, 90] on button "button" at bounding box center [627, 98] width 20 height 18
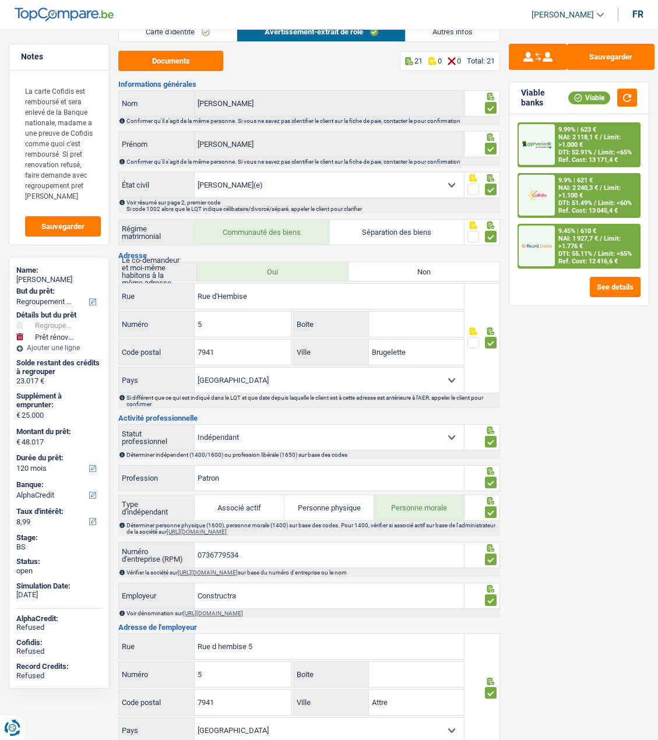
scroll to position [0, 0]
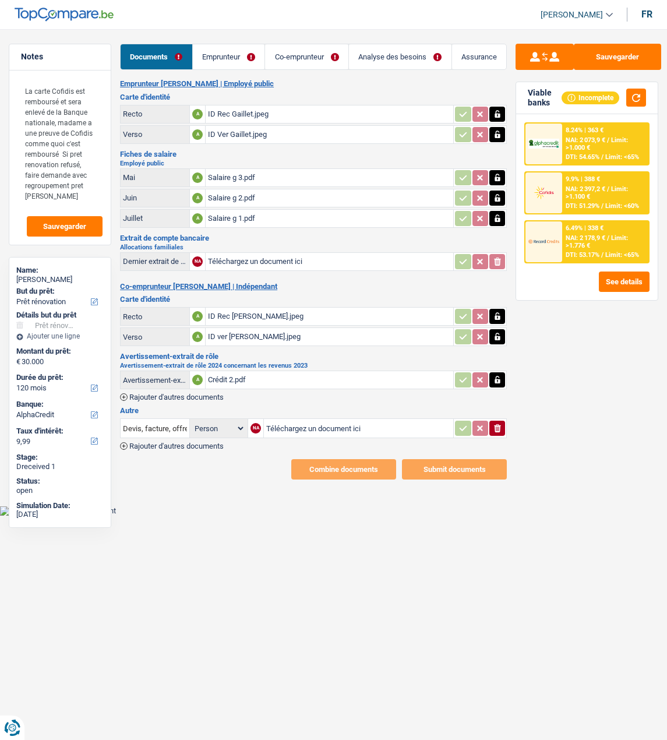
select select "renovation"
select select "120"
select select "alphacredit"
select select "married"
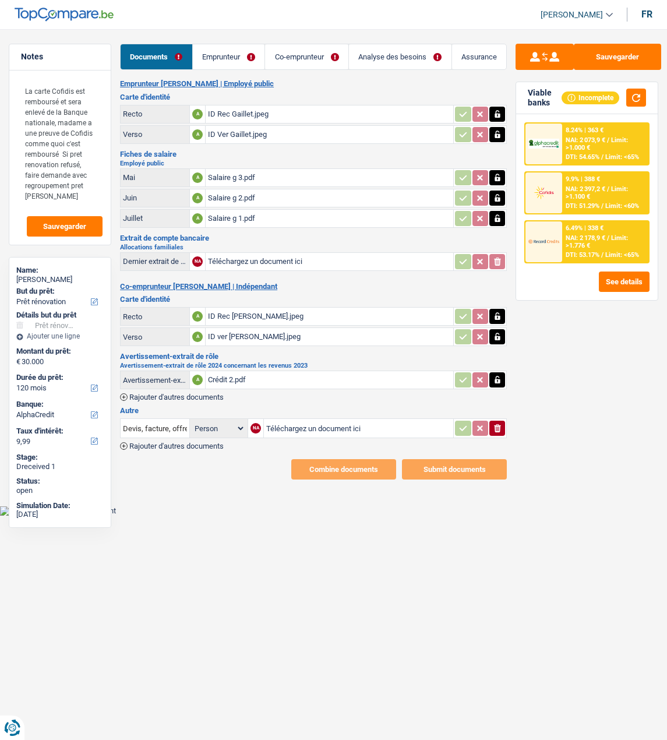
select select "BE"
select select "publicEmployee"
select select "familyAllowances"
select select "netSalary"
select select "mealVouchers"
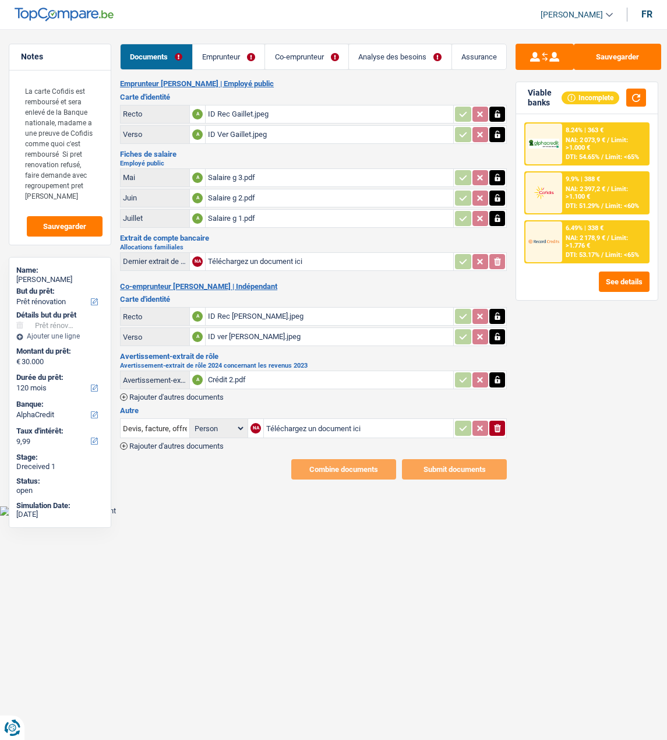
select select "BE"
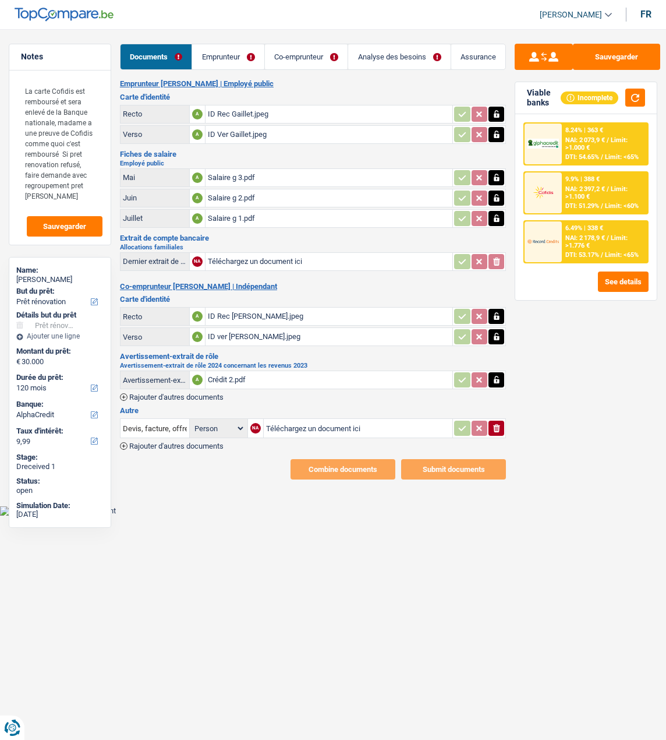
click at [238, 61] on link "Emprunteur" at bounding box center [228, 56] width 72 height 25
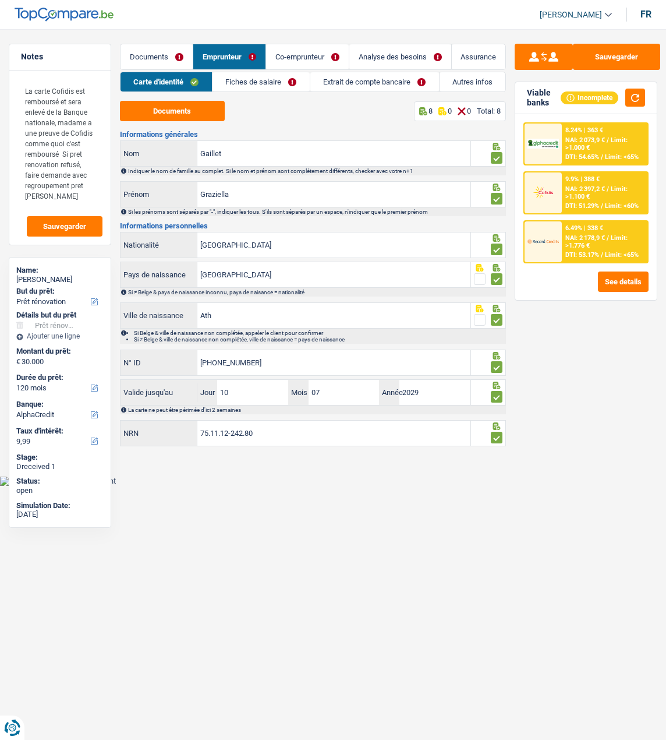
click at [275, 79] on link "Fiches de salaire" at bounding box center [261, 81] width 97 height 19
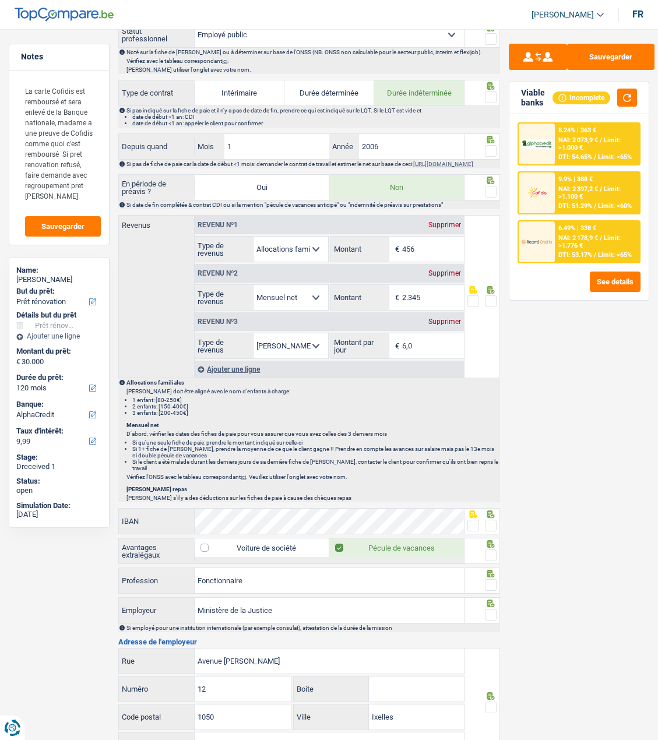
scroll to position [740, 0]
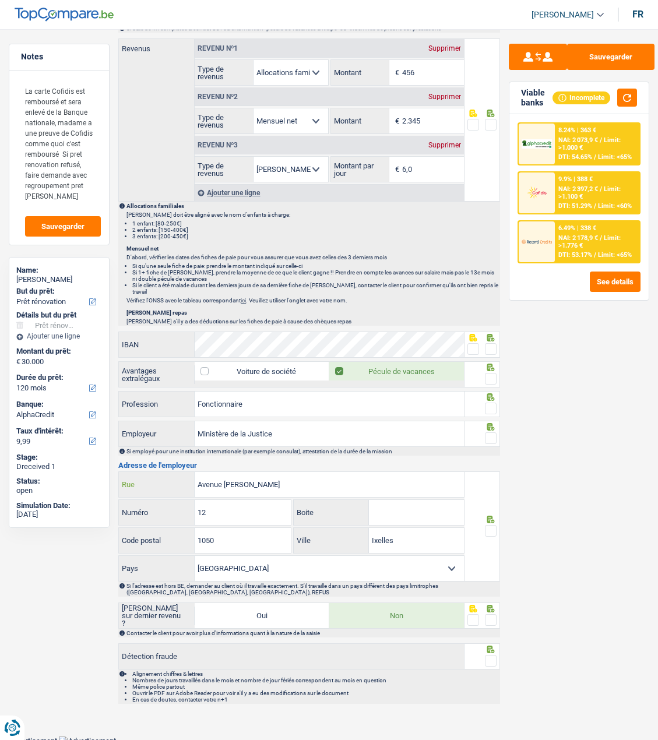
drag, startPoint x: 325, startPoint y: 482, endPoint x: 164, endPoint y: 478, distance: 160.8
click at [170, 478] on div "Avenue [PERSON_NAME]" at bounding box center [291, 484] width 345 height 25
drag, startPoint x: 213, startPoint y: 510, endPoint x: 173, endPoint y: 506, distance: 39.8
click at [177, 509] on div "12 Numéro" at bounding box center [205, 512] width 172 height 25
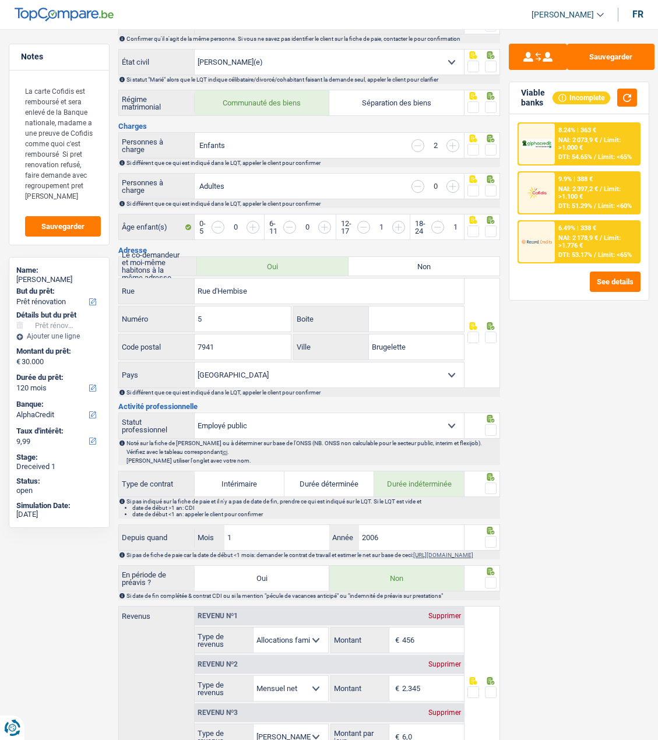
scroll to position [233, 0]
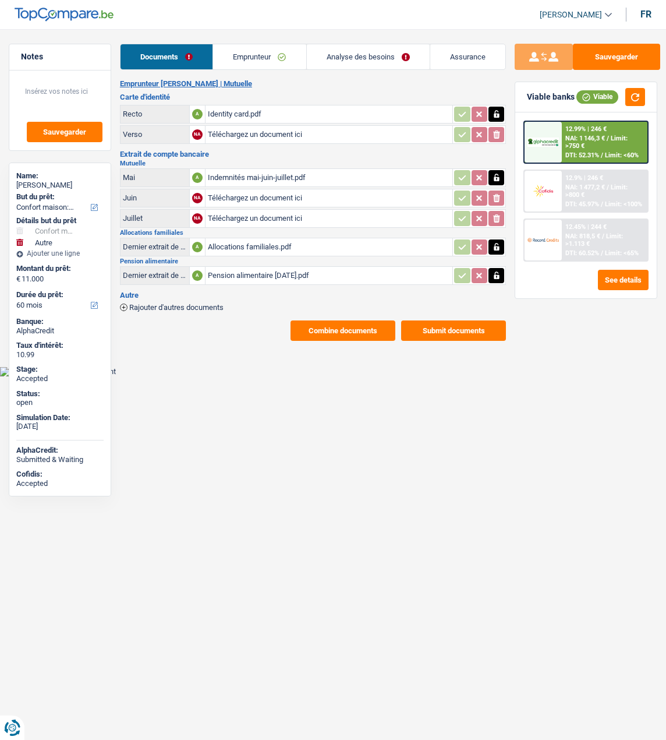
select select "household"
select select "other"
select select "60"
click at [491, 107] on button "button" at bounding box center [497, 114] width 16 height 15
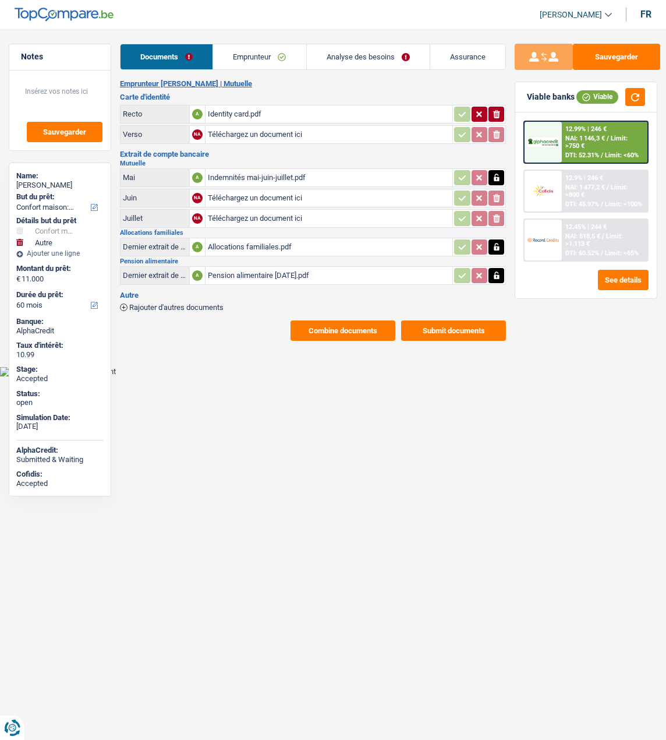
click at [495, 110] on icon "button" at bounding box center [496, 114] width 7 height 8
click at [281, 109] on input "Téléchargez un document ici" at bounding box center [329, 113] width 243 height 17
type input "C:\fakepath\Carte d'identité Rose Kocak.pdf"
click at [444, 320] on button "Submit documents" at bounding box center [453, 330] width 105 height 20
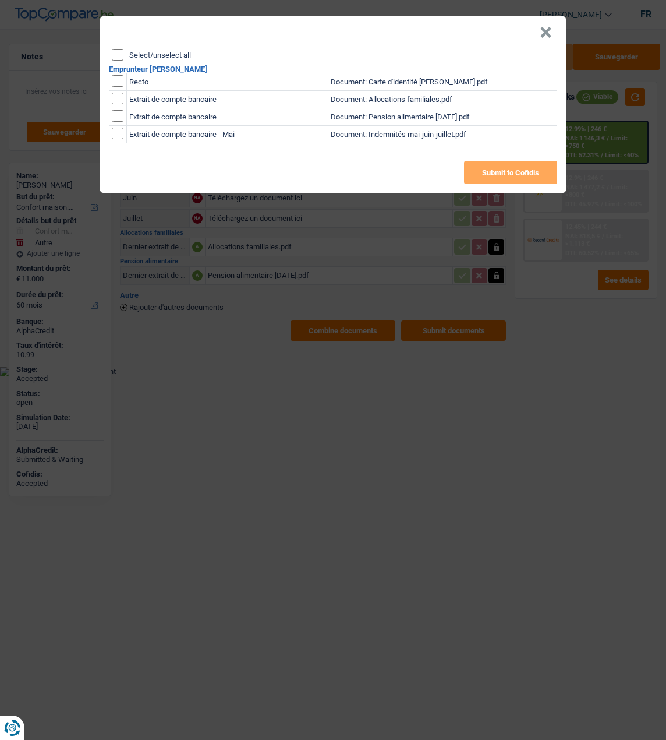
click at [118, 49] on input "Select/unselect all" at bounding box center [118, 55] width 12 height 12
checkbox input "true"
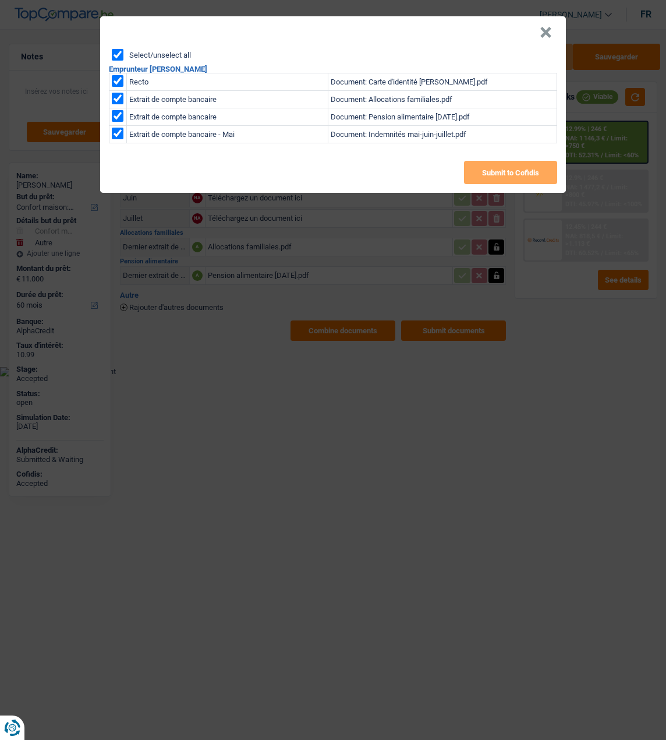
checkbox input "true"
click at [521, 161] on button "Submit to Cofidis" at bounding box center [510, 172] width 93 height 23
click at [551, 27] on button "×" at bounding box center [546, 33] width 12 height 12
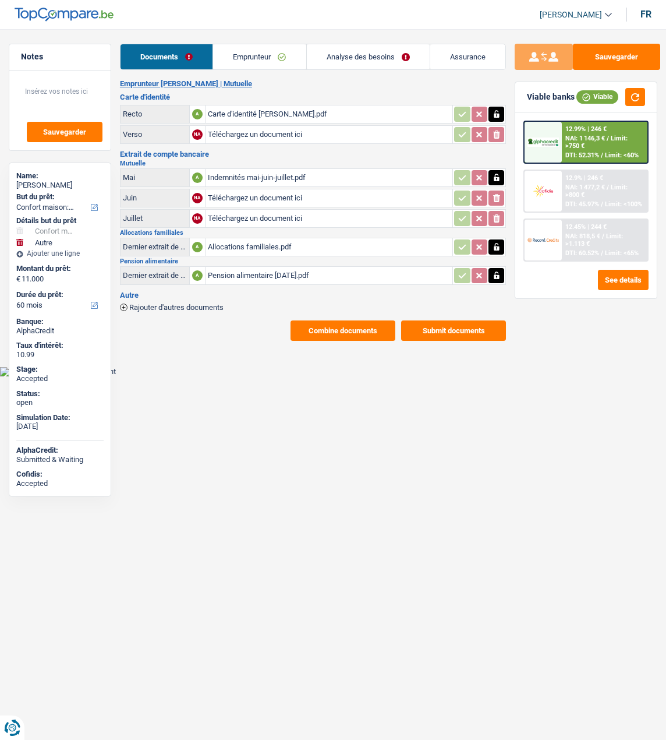
click at [334, 320] on button "Combine documents" at bounding box center [343, 330] width 105 height 20
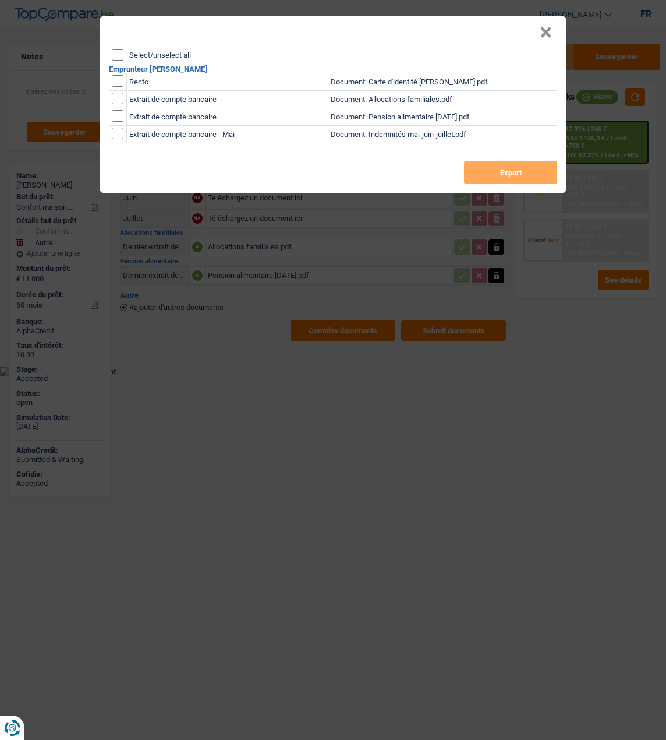
click at [121, 49] on input "Select/unselect all" at bounding box center [118, 55] width 12 height 12
checkbox input "true"
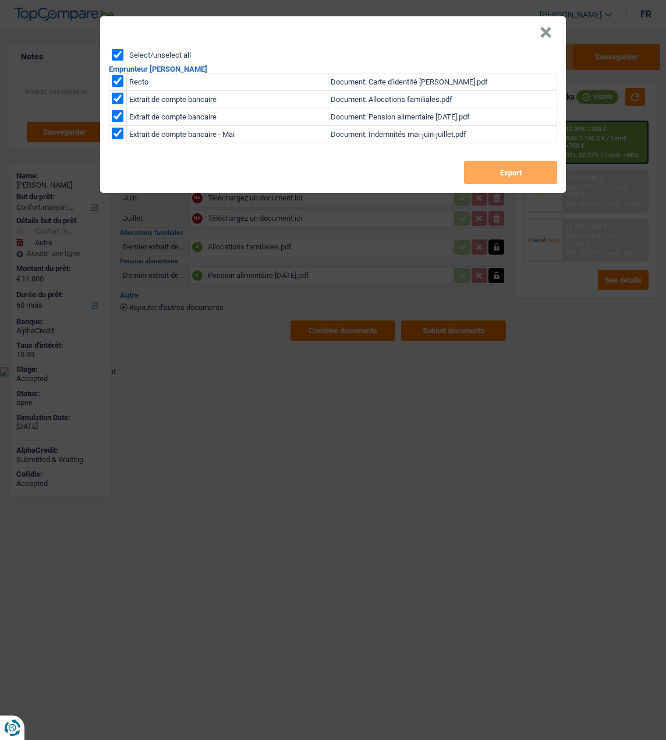
checkbox input "true"
click at [494, 161] on button "Export" at bounding box center [510, 172] width 93 height 23
click at [548, 27] on button "×" at bounding box center [546, 33] width 12 height 12
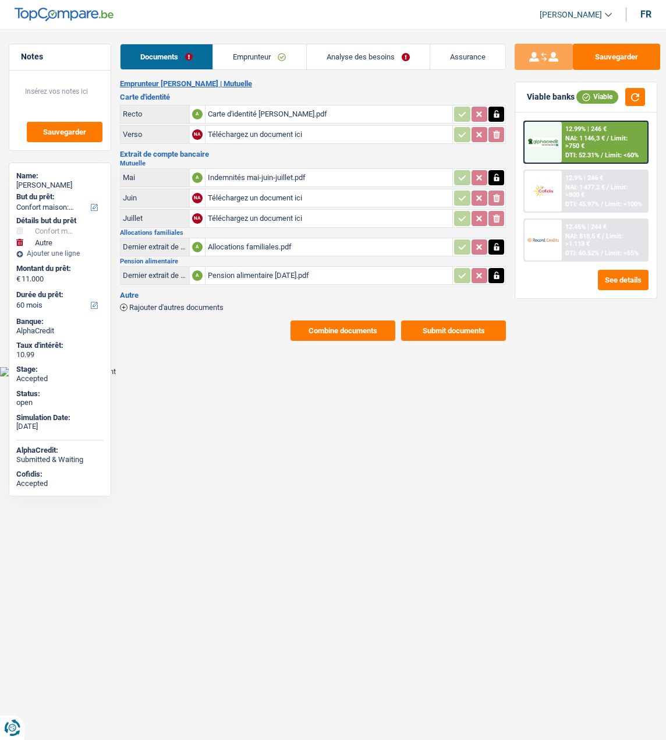
click at [252, 50] on link "Emprunteur" at bounding box center [259, 56] width 93 height 25
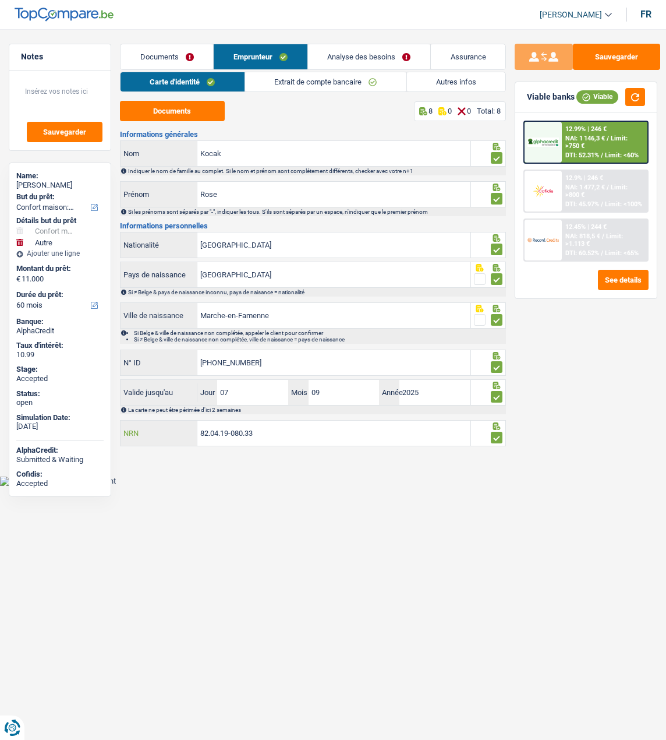
click at [280, 427] on input "82.04.19-080.33" at bounding box center [333, 433] width 273 height 25
click at [604, 54] on button "Sauvegarder" at bounding box center [616, 57] width 87 height 26
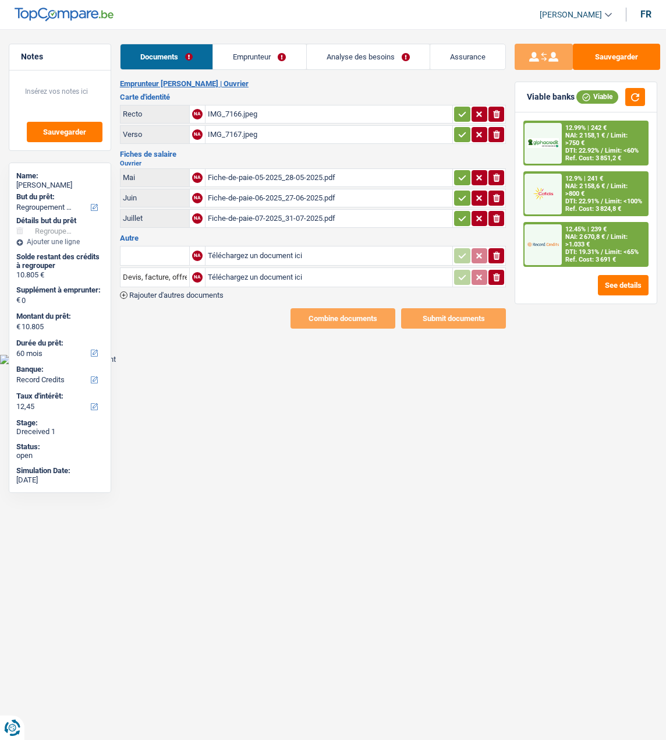
select select "refinancing"
select select "60"
select select "record credits"
click at [263, 58] on link "Emprunteur" at bounding box center [259, 56] width 93 height 25
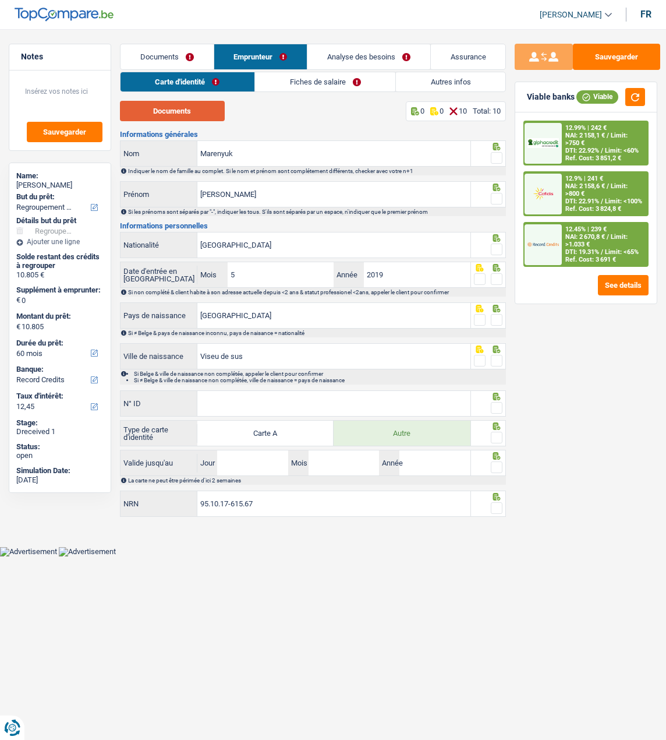
click at [193, 121] on button "Documents" at bounding box center [172, 111] width 105 height 20
click at [301, 80] on link "Fiches de salaire" at bounding box center [325, 81] width 140 height 19
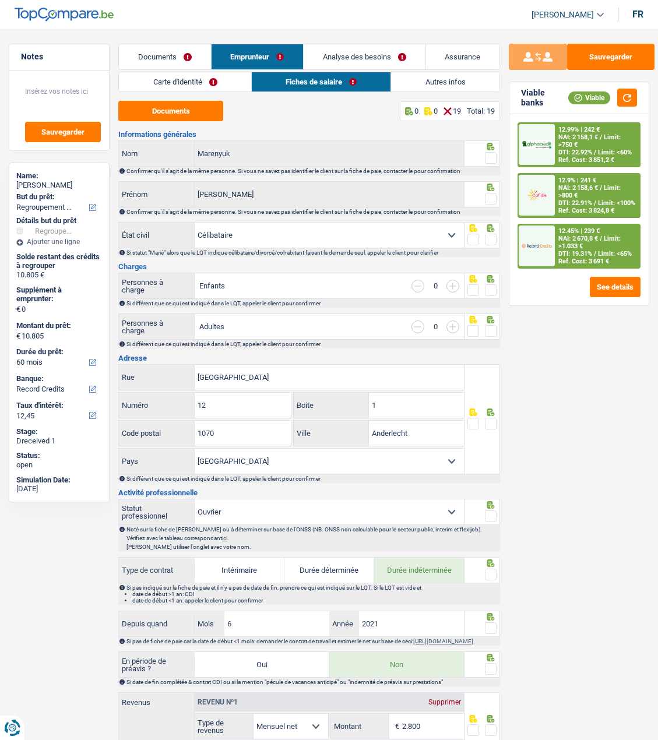
click at [226, 78] on link "Carte d'identité" at bounding box center [185, 81] width 132 height 19
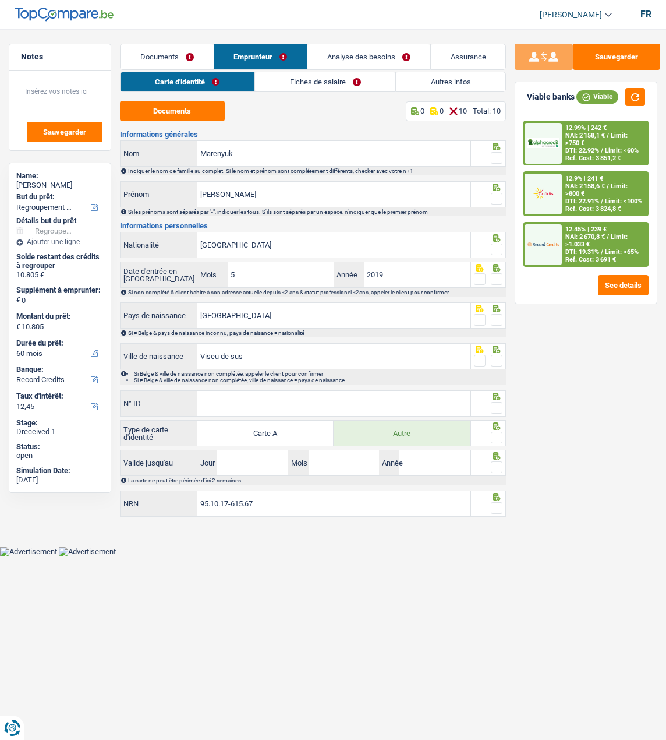
click at [495, 152] on span at bounding box center [497, 158] width 12 height 12
click at [0, 0] on input "radio" at bounding box center [0, 0] width 0 height 0
click at [499, 193] on span at bounding box center [497, 199] width 12 height 12
click at [0, 0] on input "radio" at bounding box center [0, 0] width 0 height 0
click at [499, 244] on span at bounding box center [497, 250] width 12 height 12
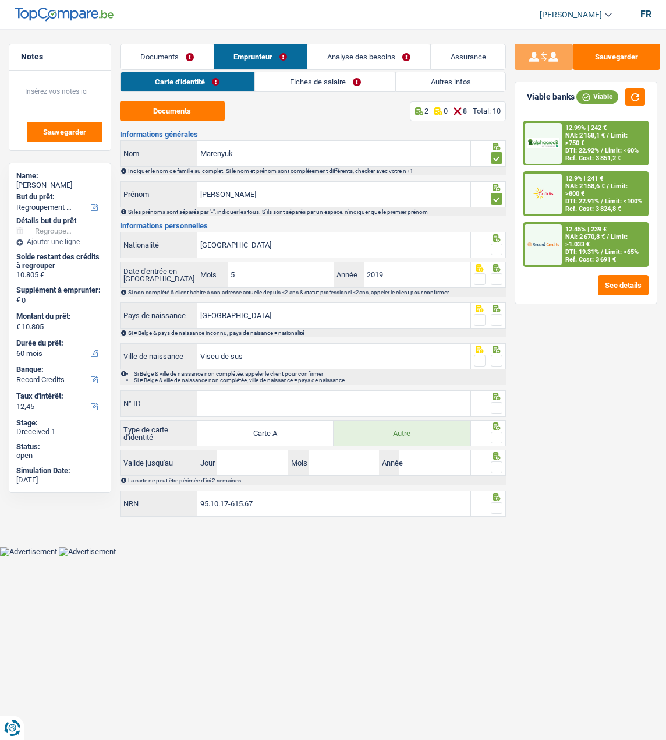
click at [0, 0] on input "radio" at bounding box center [0, 0] width 0 height 0
click at [496, 273] on span at bounding box center [497, 279] width 12 height 12
click at [0, 0] on input "radio" at bounding box center [0, 0] width 0 height 0
click at [497, 315] on span at bounding box center [497, 320] width 12 height 12
click at [0, 0] on input "radio" at bounding box center [0, 0] width 0 height 0
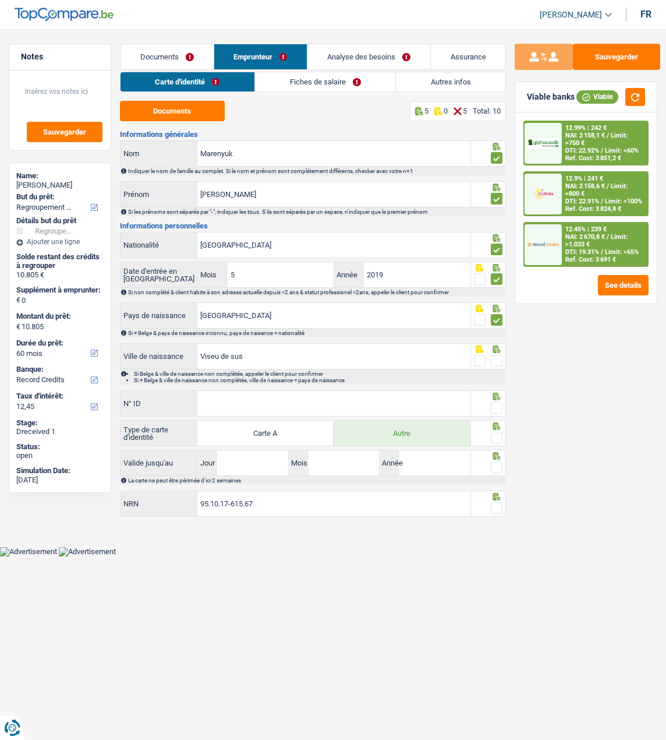
click at [494, 355] on span at bounding box center [497, 361] width 12 height 12
click at [0, 0] on input "radio" at bounding box center [0, 0] width 0 height 0
click at [374, 400] on input "N° ID" at bounding box center [333, 403] width 273 height 25
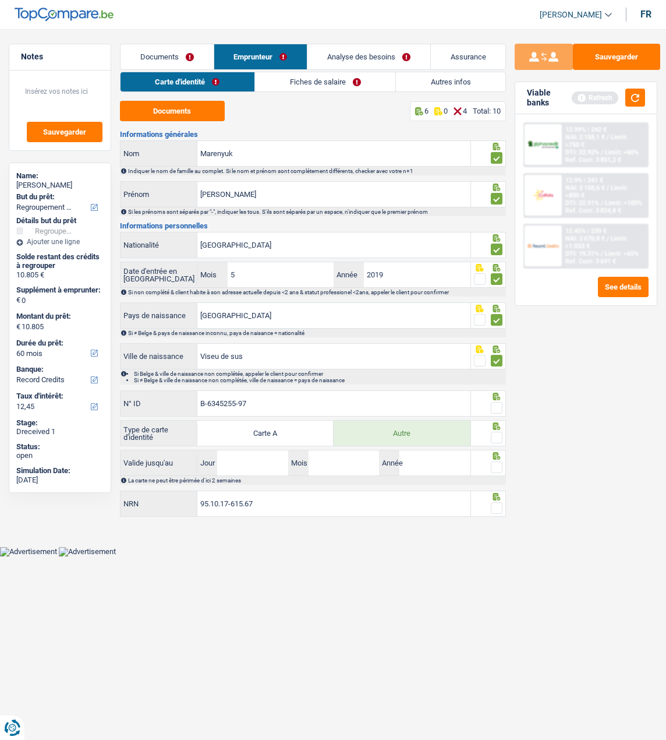
type input "B-6345255-97"
click at [492, 403] on span at bounding box center [497, 408] width 12 height 12
click at [0, 0] on input "radio" at bounding box center [0, 0] width 0 height 0
drag, startPoint x: 496, startPoint y: 429, endPoint x: 410, endPoint y: 448, distance: 88.8
click at [486, 434] on fieldset at bounding box center [488, 438] width 29 height 15
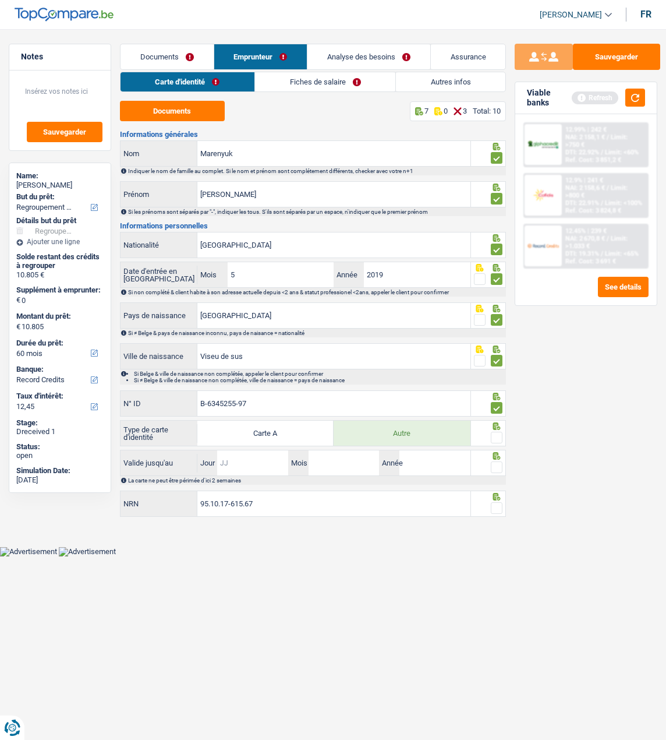
click at [259, 465] on input "Jour" at bounding box center [252, 462] width 71 height 25
type input "19"
type input "12"
type input "2029"
click at [494, 460] on div at bounding box center [497, 467] width 12 height 15
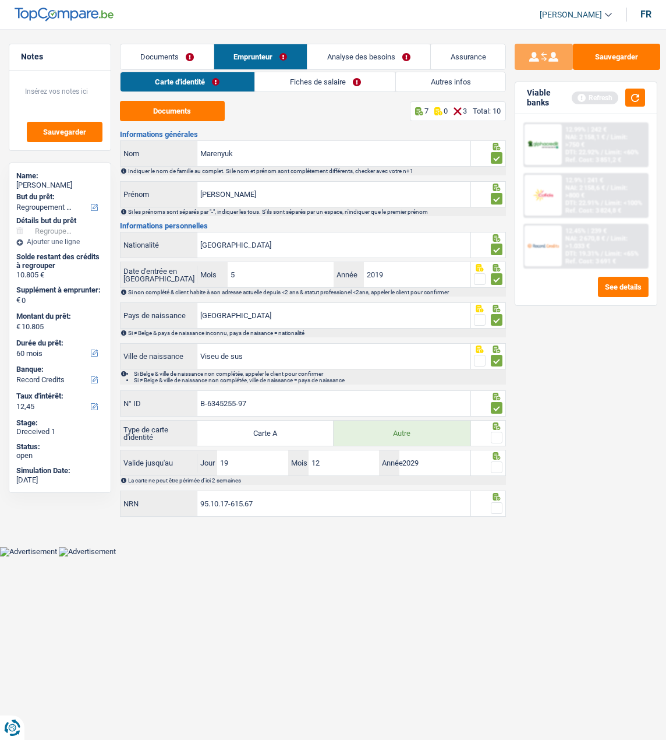
click at [495, 432] on span at bounding box center [497, 438] width 12 height 12
click at [0, 0] on input "radio" at bounding box center [0, 0] width 0 height 0
click at [497, 463] on span at bounding box center [497, 467] width 12 height 12
click at [0, 0] on input "radio" at bounding box center [0, 0] width 0 height 0
click at [492, 506] on span at bounding box center [497, 508] width 12 height 12
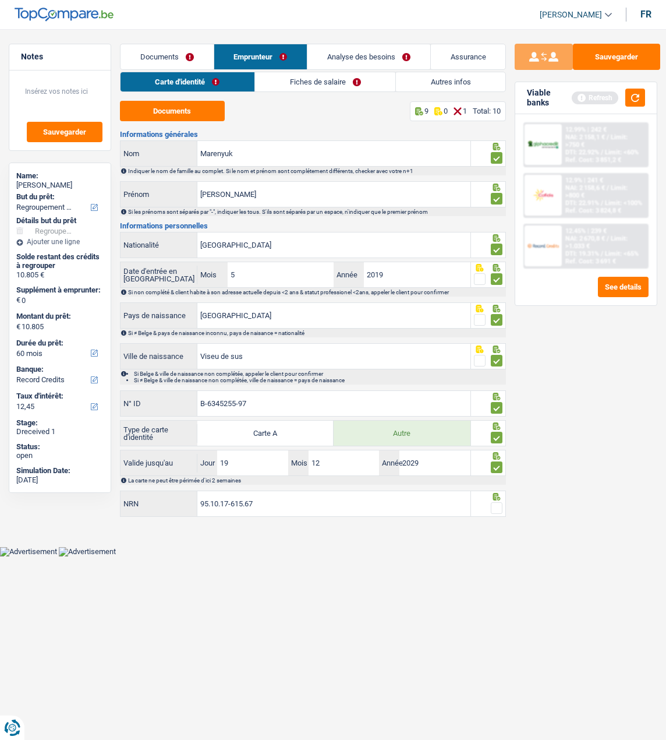
click at [0, 0] on input "radio" at bounding box center [0, 0] width 0 height 0
click at [326, 85] on link "Fiches de salaire" at bounding box center [326, 81] width 140 height 19
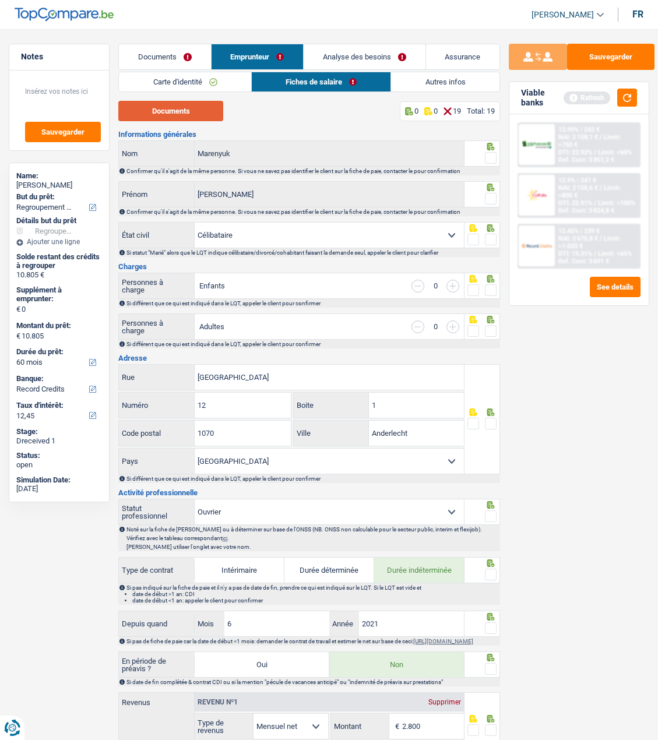
click at [172, 111] on button "Documents" at bounding box center [170, 111] width 105 height 20
click at [489, 153] on span at bounding box center [491, 158] width 12 height 12
click at [0, 0] on input "radio" at bounding box center [0, 0] width 0 height 0
click at [486, 193] on span at bounding box center [491, 199] width 12 height 12
click at [0, 0] on input "radio" at bounding box center [0, 0] width 0 height 0
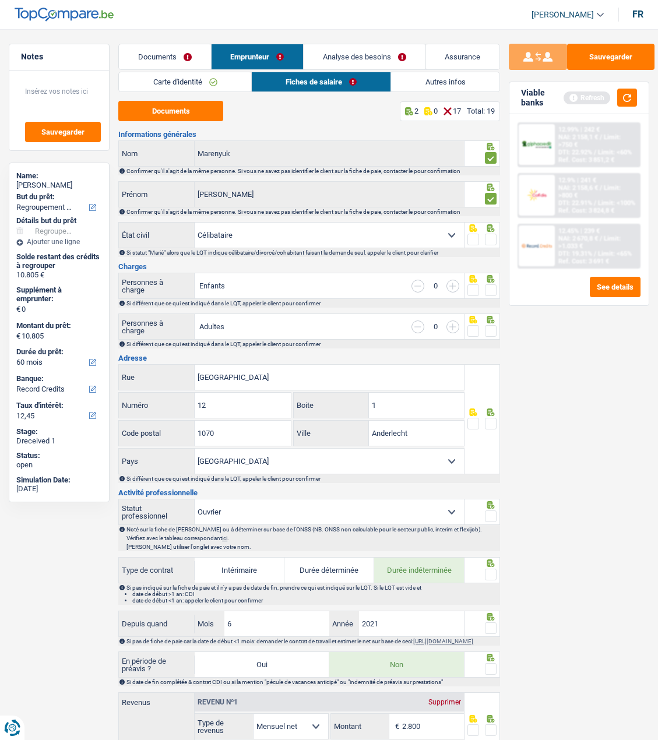
click at [489, 237] on span at bounding box center [491, 240] width 12 height 12
click at [0, 0] on input "radio" at bounding box center [0, 0] width 0 height 0
drag, startPoint x: 488, startPoint y: 284, endPoint x: 482, endPoint y: 313, distance: 29.7
click at [486, 288] on span at bounding box center [491, 290] width 12 height 12
click at [0, 0] on input "radio" at bounding box center [0, 0] width 0 height 0
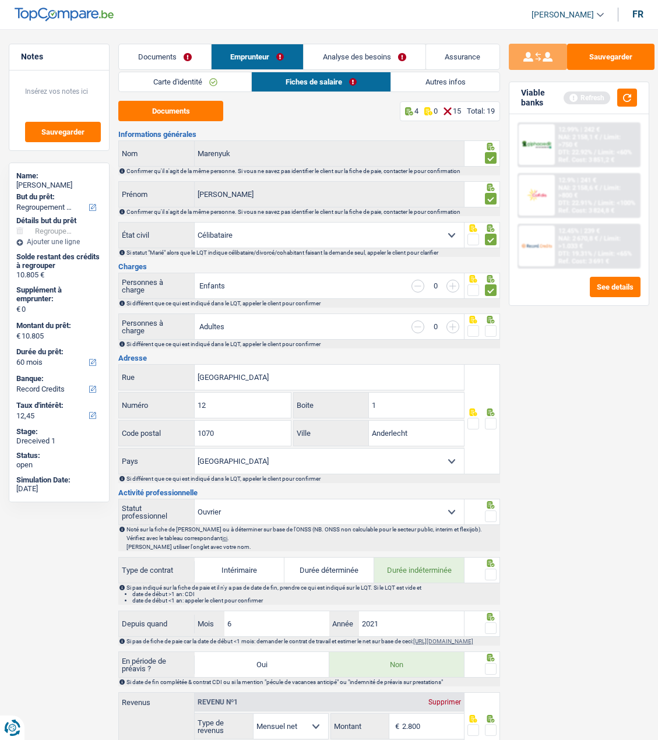
click at [493, 330] on span at bounding box center [491, 331] width 12 height 12
click at [0, 0] on input "radio" at bounding box center [0, 0] width 0 height 0
click at [487, 419] on span at bounding box center [491, 424] width 12 height 12
click at [0, 0] on input "radio" at bounding box center [0, 0] width 0 height 0
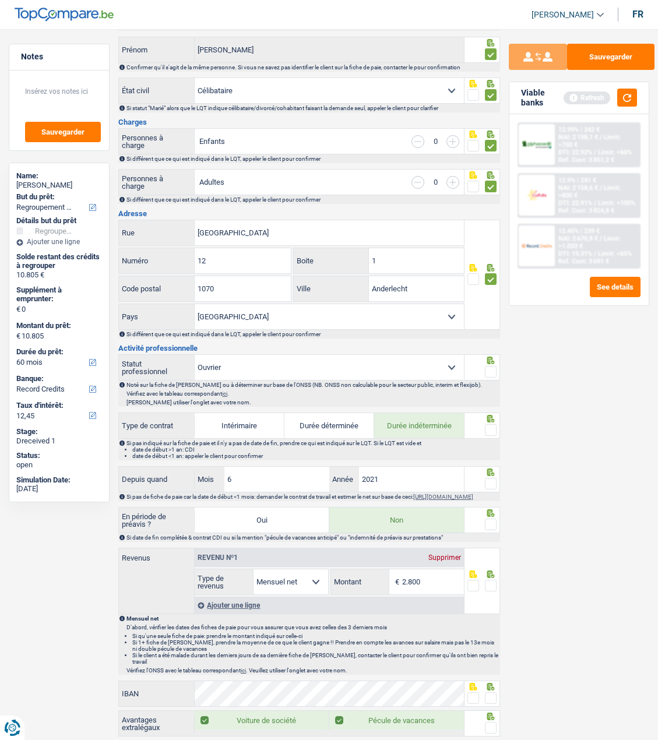
scroll to position [175, 0]
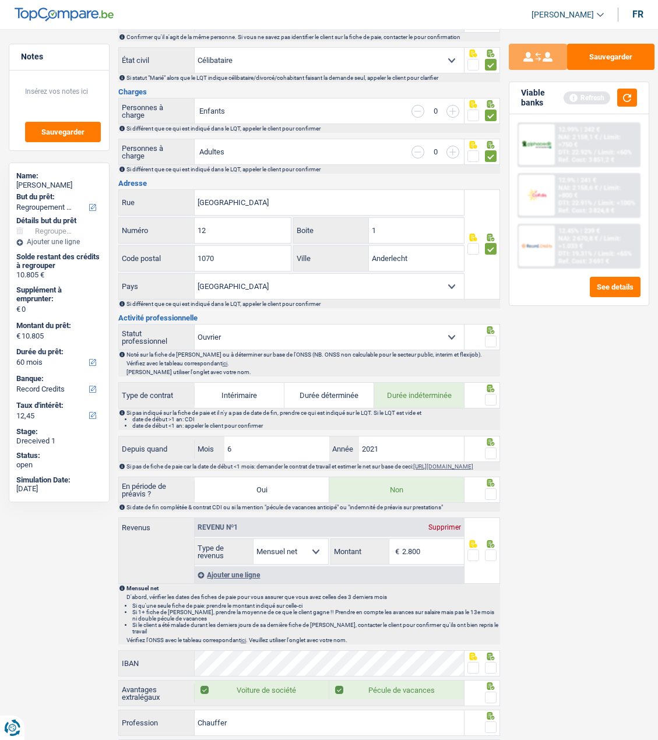
drag, startPoint x: 486, startPoint y: 333, endPoint x: 484, endPoint y: 369, distance: 35.6
click at [486, 336] on span at bounding box center [491, 342] width 12 height 12
click at [0, 0] on input "radio" at bounding box center [0, 0] width 0 height 0
click at [495, 402] on span at bounding box center [491, 400] width 12 height 12
click at [0, 0] on input "radio" at bounding box center [0, 0] width 0 height 0
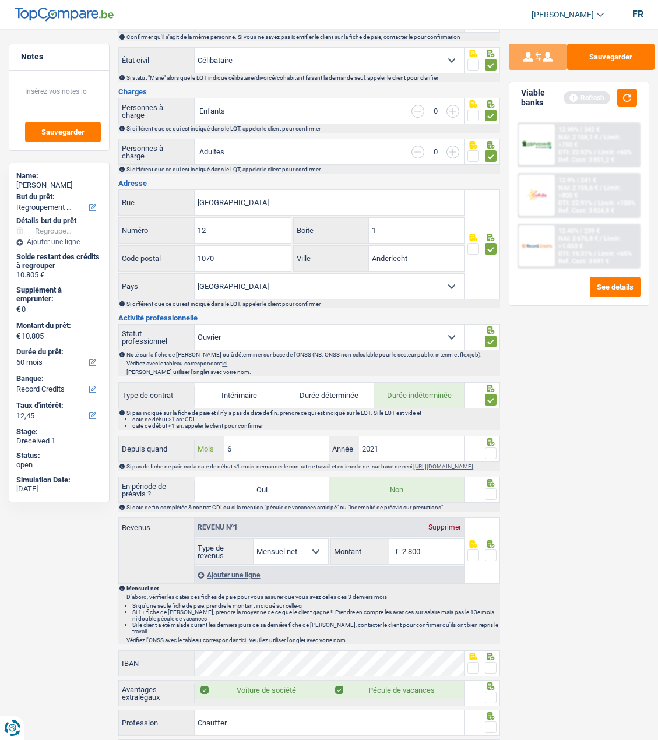
click at [265, 445] on input "6" at bounding box center [276, 448] width 105 height 25
type input "7"
click at [487, 453] on span at bounding box center [491, 453] width 12 height 12
click at [0, 0] on input "radio" at bounding box center [0, 0] width 0 height 0
drag, startPoint x: 491, startPoint y: 496, endPoint x: 43, endPoint y: 532, distance: 450.1
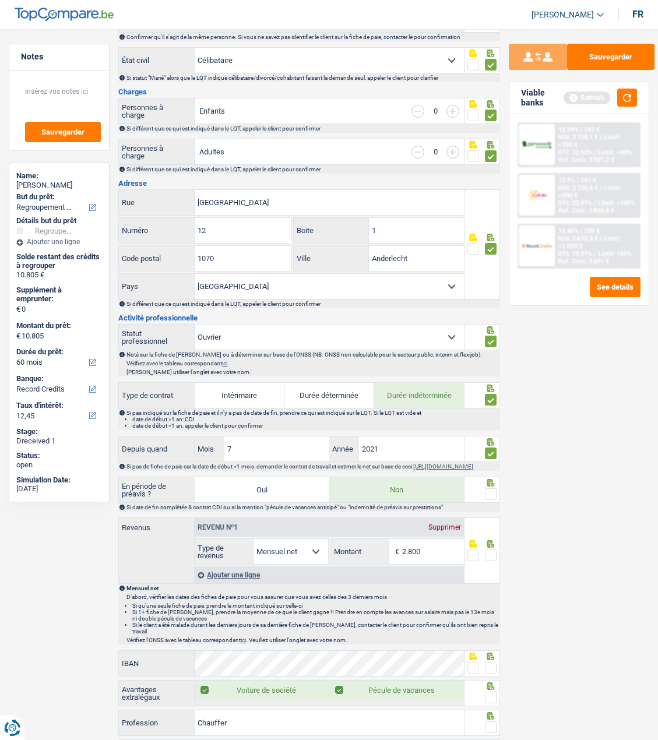
click at [474, 500] on fieldset at bounding box center [481, 494] width 29 height 15
click at [489, 497] on span at bounding box center [491, 494] width 12 height 12
click at [0, 0] on input "radio" at bounding box center [0, 0] width 0 height 0
click at [446, 551] on input "2.800" at bounding box center [433, 551] width 62 height 25
type input "2.862"
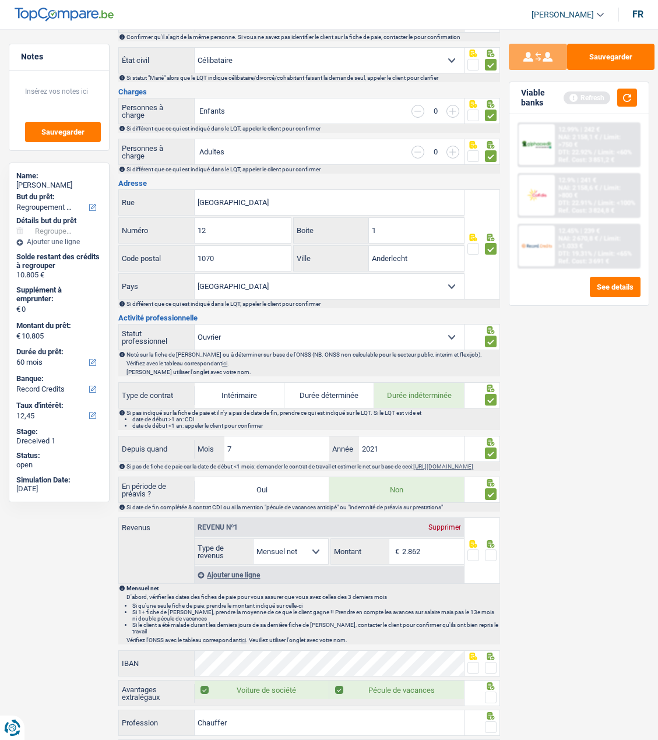
click at [490, 556] on span at bounding box center [491, 555] width 12 height 12
click at [0, 0] on input "radio" at bounding box center [0, 0] width 0 height 0
click at [489, 662] on span at bounding box center [491, 668] width 12 height 12
click at [0, 0] on input "radio" at bounding box center [0, 0] width 0 height 0
click at [492, 694] on span at bounding box center [491, 697] width 12 height 12
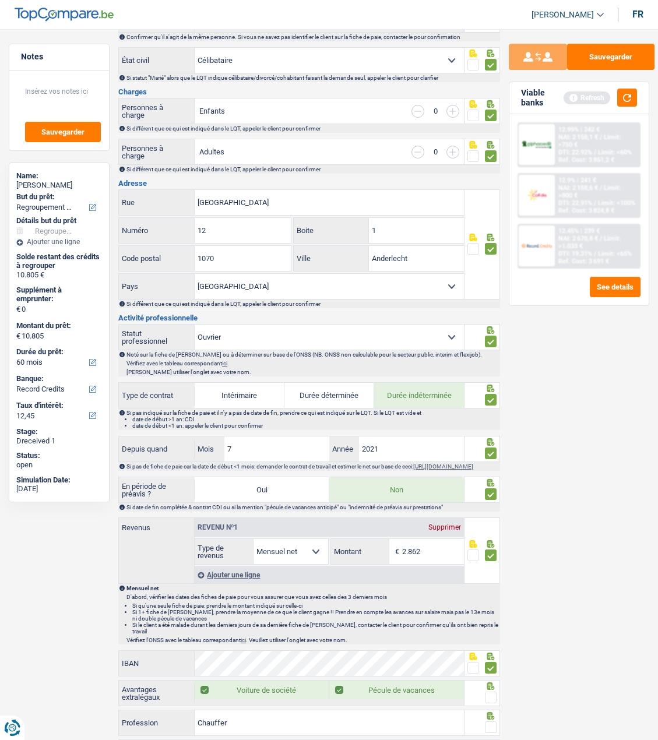
click at [0, 0] on input "radio" at bounding box center [0, 0] width 0 height 0
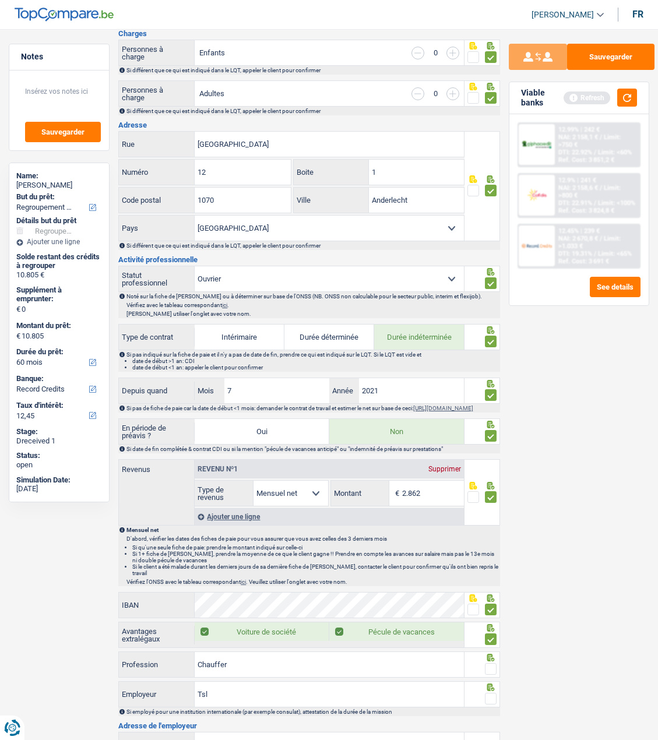
scroll to position [466, 0]
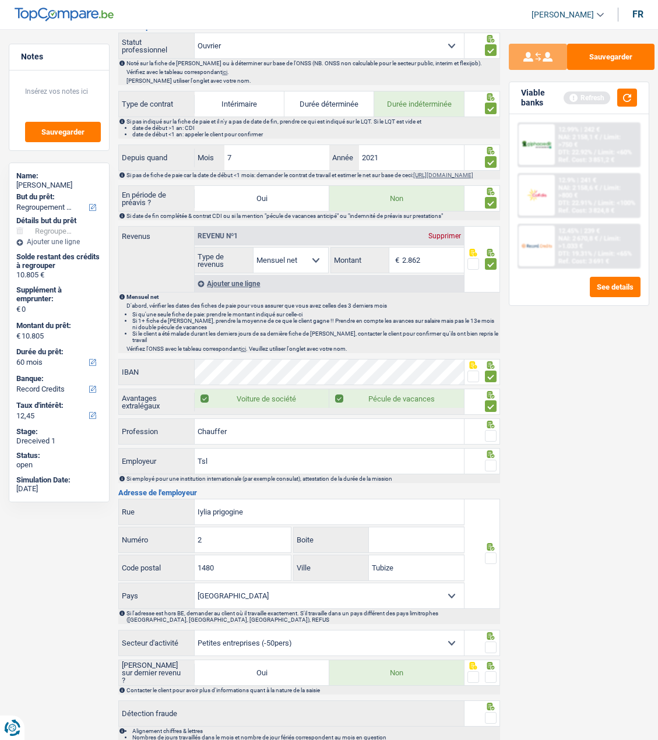
click at [489, 432] on span at bounding box center [491, 436] width 12 height 12
click at [0, 0] on input "radio" at bounding box center [0, 0] width 0 height 0
click at [493, 467] on span at bounding box center [491, 466] width 12 height 12
click at [0, 0] on input "radio" at bounding box center [0, 0] width 0 height 0
drag, startPoint x: 258, startPoint y: 461, endPoint x: 34, endPoint y: 467, distance: 223.8
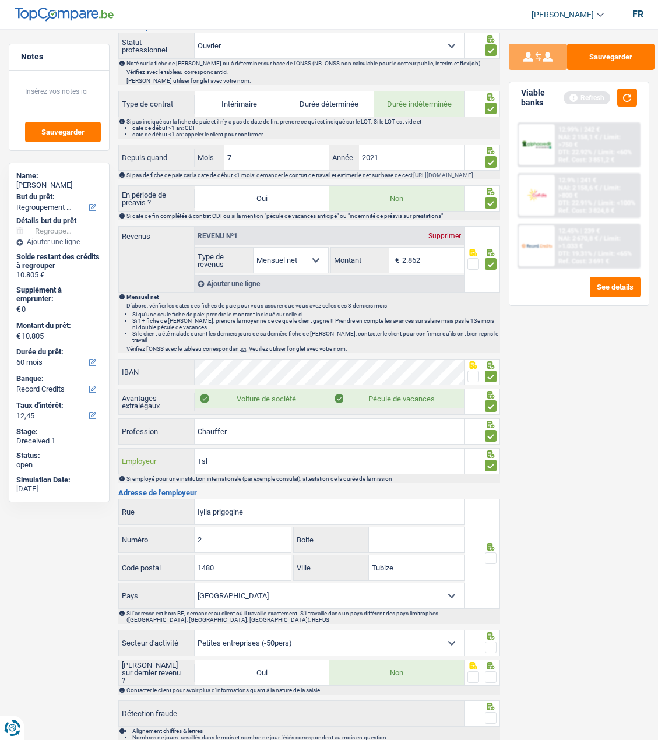
click at [34, 467] on div "Notes Sauvegarder Name: Vasile Marenyuk But du prêt: Confort maison: meubles, t…" at bounding box center [329, 172] width 658 height 1189
type input "TSL"
click at [488, 556] on span at bounding box center [491, 558] width 12 height 12
click at [0, 0] on input "radio" at bounding box center [0, 0] width 0 height 0
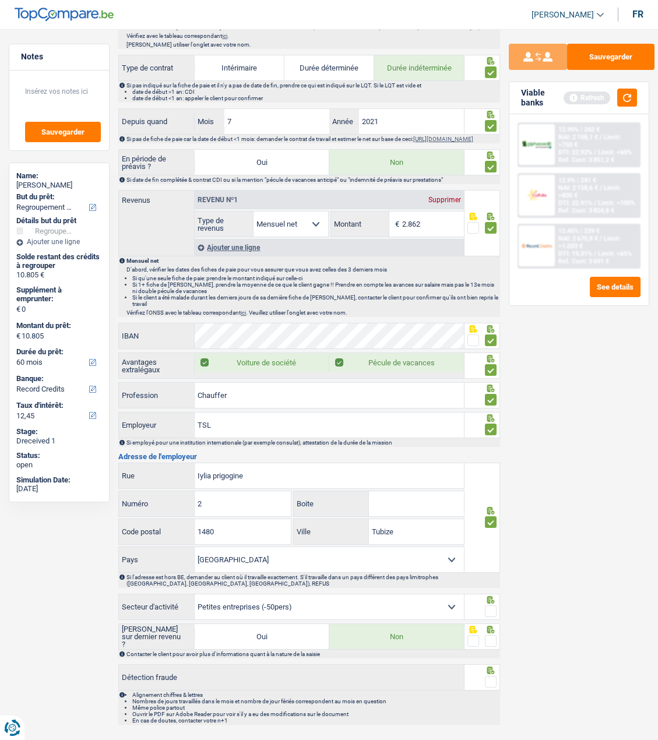
scroll to position [525, 0]
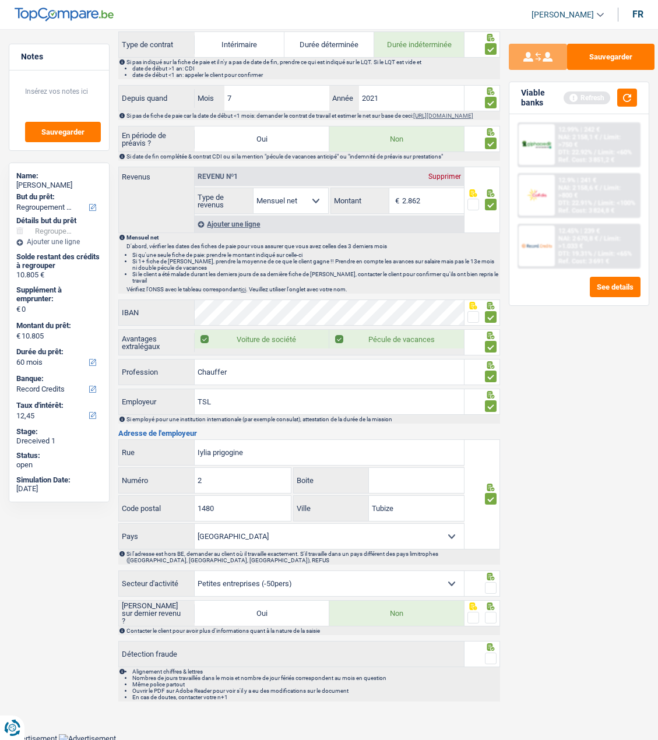
drag, startPoint x: 491, startPoint y: 586, endPoint x: 495, endPoint y: 599, distance: 14.0
click at [491, 587] on span at bounding box center [491, 588] width 12 height 12
click at [0, 0] on input "radio" at bounding box center [0, 0] width 0 height 0
click at [492, 614] on span at bounding box center [491, 618] width 12 height 12
click at [0, 0] on input "radio" at bounding box center [0, 0] width 0 height 0
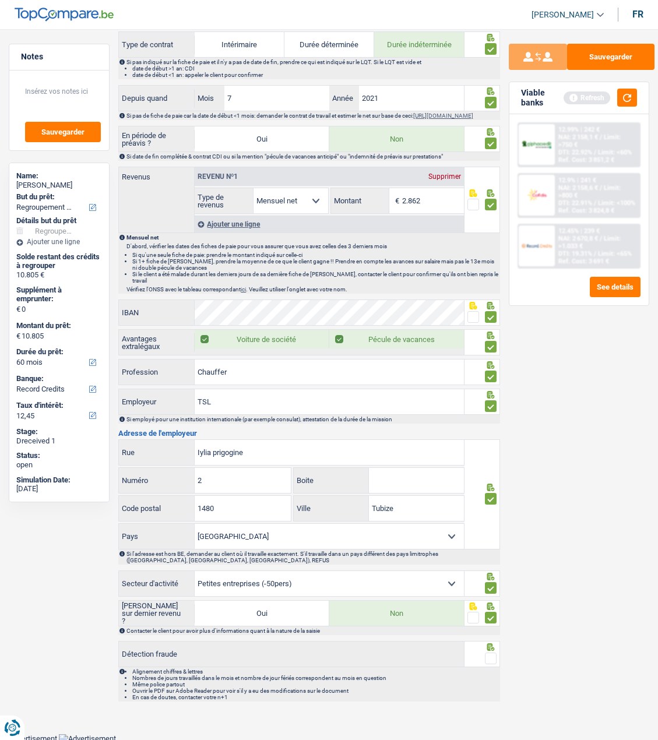
click at [493, 659] on span at bounding box center [491, 658] width 12 height 12
click at [0, 0] on input "radio" at bounding box center [0, 0] width 0 height 0
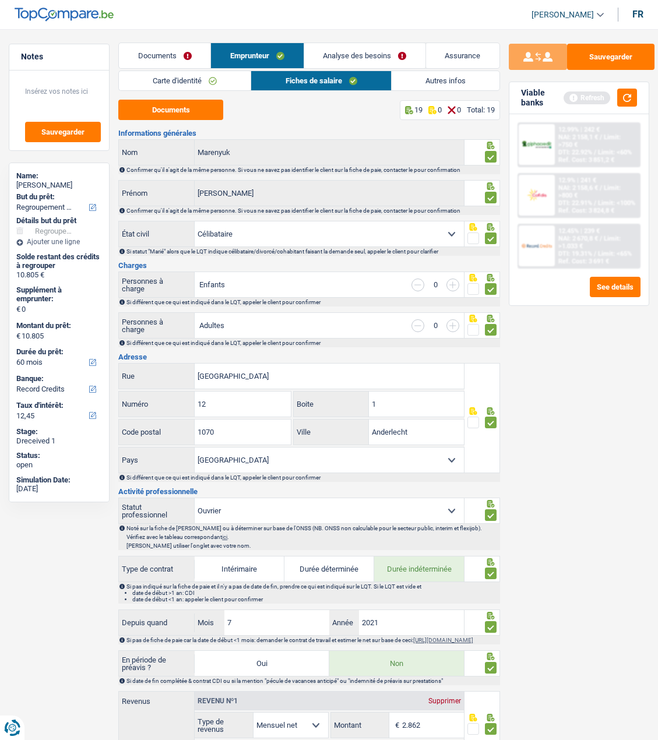
scroll to position [0, 0]
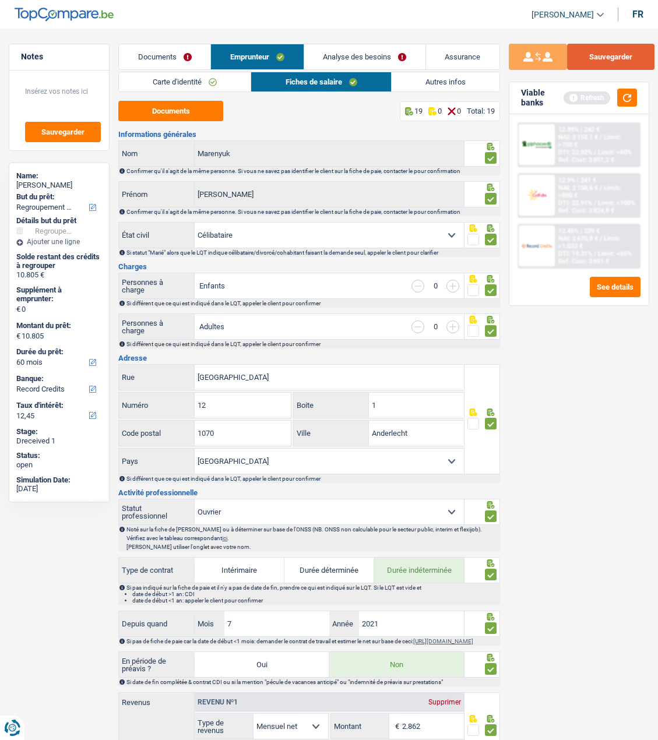
click at [611, 58] on button "Sauvegarder" at bounding box center [610, 57] width 87 height 26
click at [433, 88] on link "Autres infos" at bounding box center [445, 81] width 108 height 19
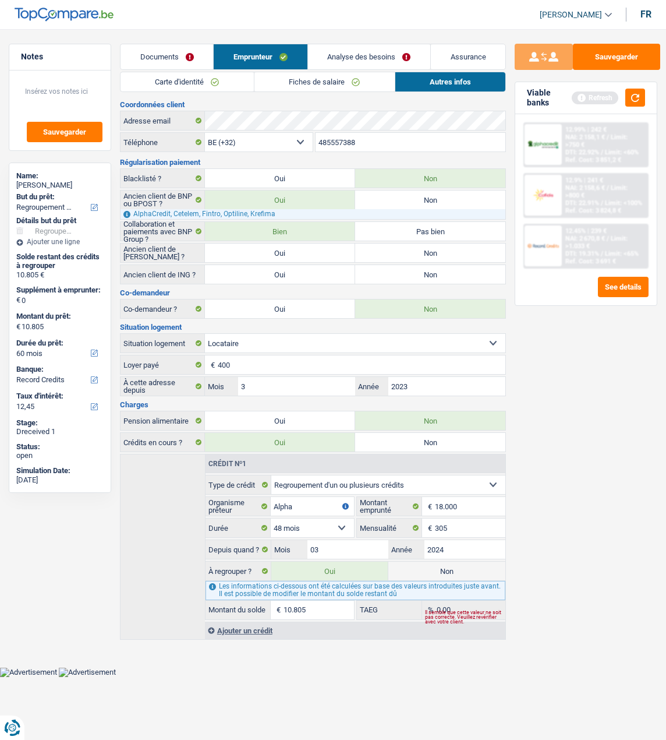
click at [349, 57] on link "Analyse des besoins" at bounding box center [369, 56] width 122 height 25
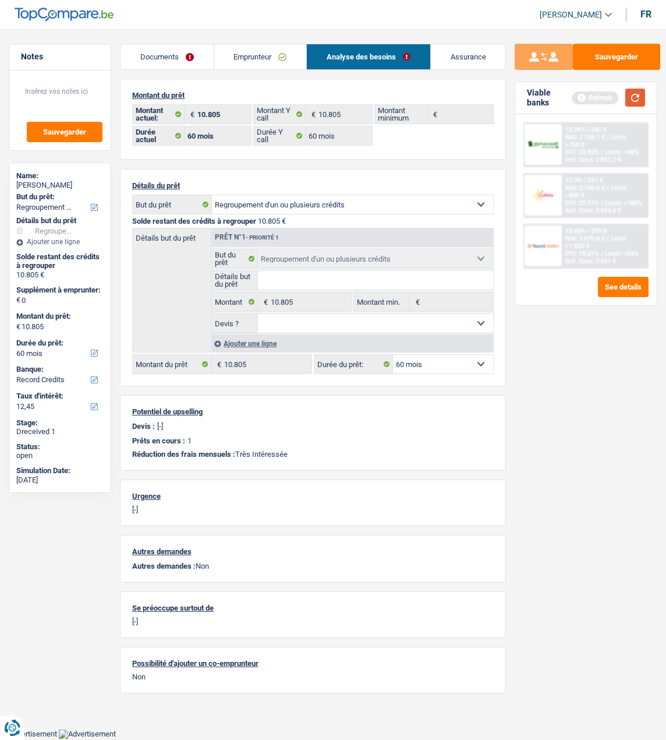
click at [634, 91] on button "button" at bounding box center [636, 98] width 20 height 18
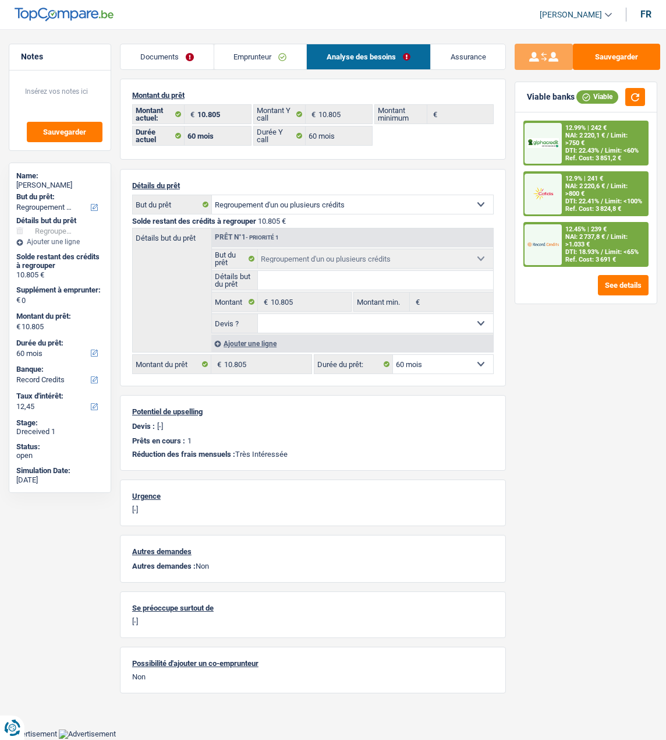
click at [583, 189] on span "NAI: 2 220,6 €" at bounding box center [586, 186] width 40 height 8
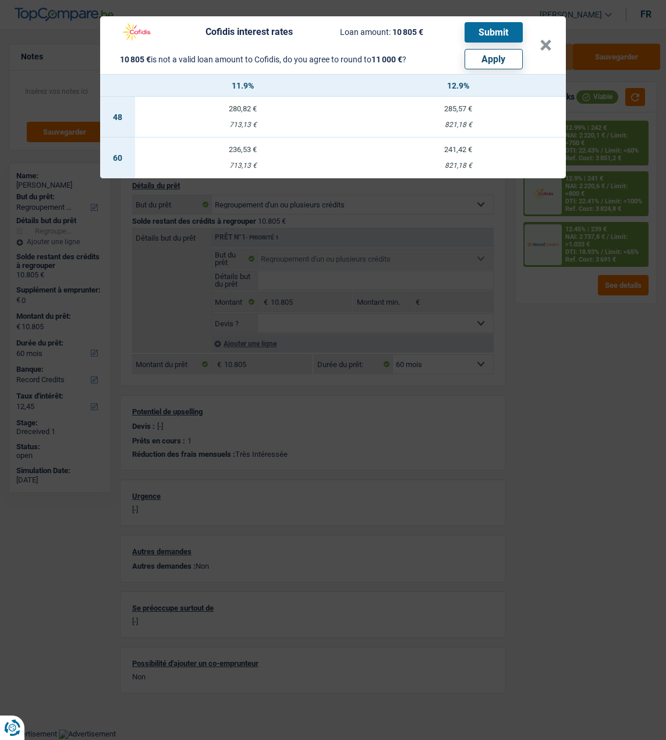
click at [504, 59] on button "Apply" at bounding box center [494, 59] width 58 height 20
type input "195"
type input "11.000"
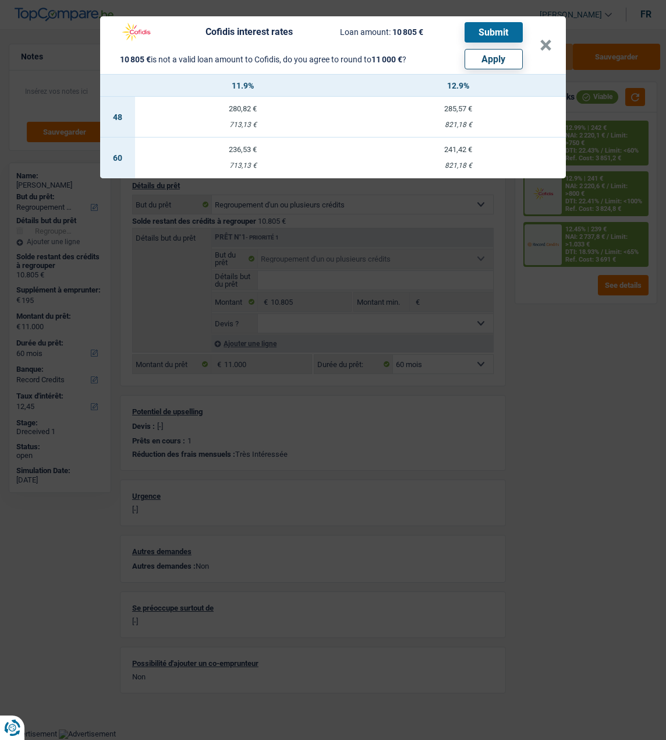
select select "other"
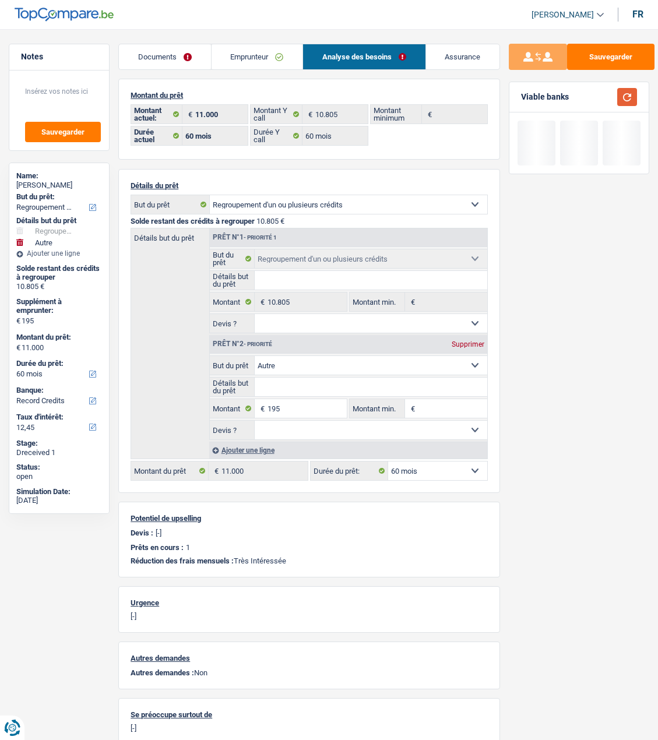
click at [624, 97] on button "button" at bounding box center [627, 97] width 20 height 18
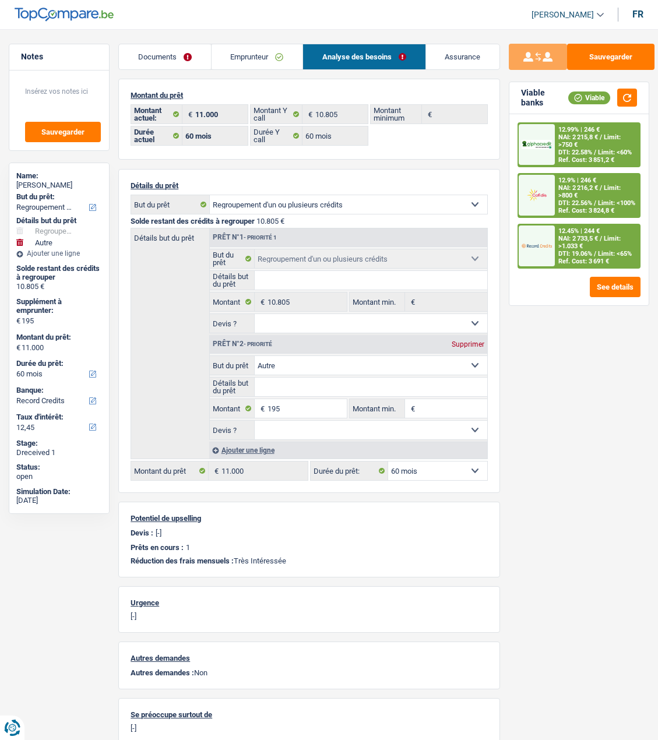
click at [571, 190] on span "NAI: 2 216,2 €" at bounding box center [578, 188] width 40 height 8
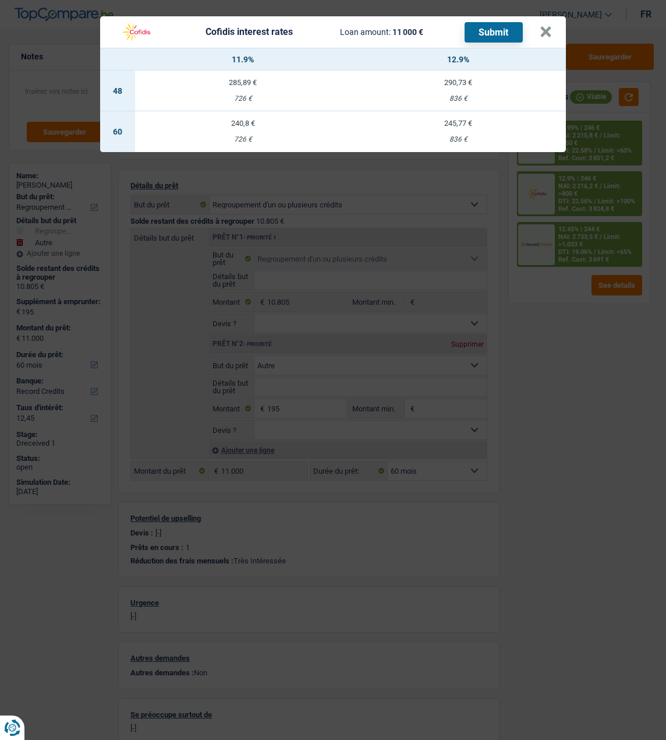
click at [240, 136] on div "726 €" at bounding box center [243, 140] width 216 height 8
select select "cofidis"
type input "11,90"
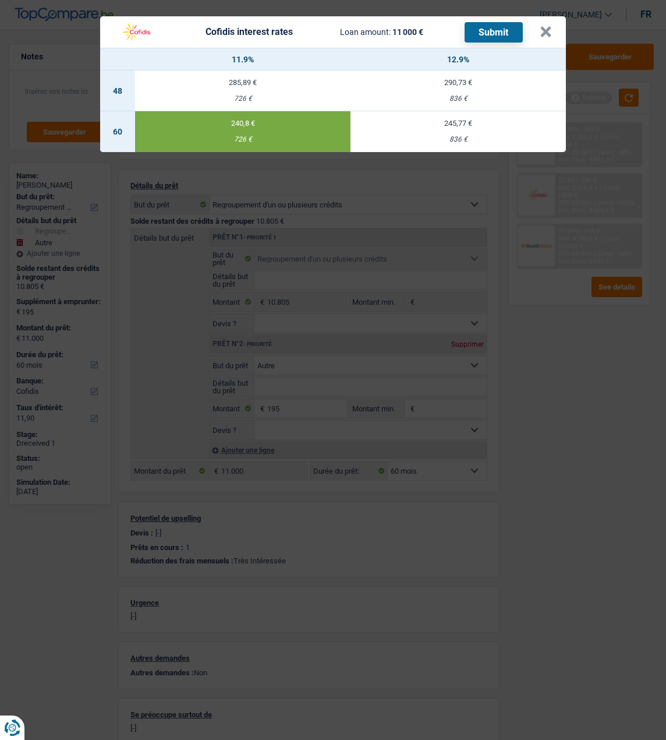
click at [499, 22] on button "Submit" at bounding box center [494, 32] width 58 height 20
click at [551, 29] on button "×" at bounding box center [546, 32] width 12 height 12
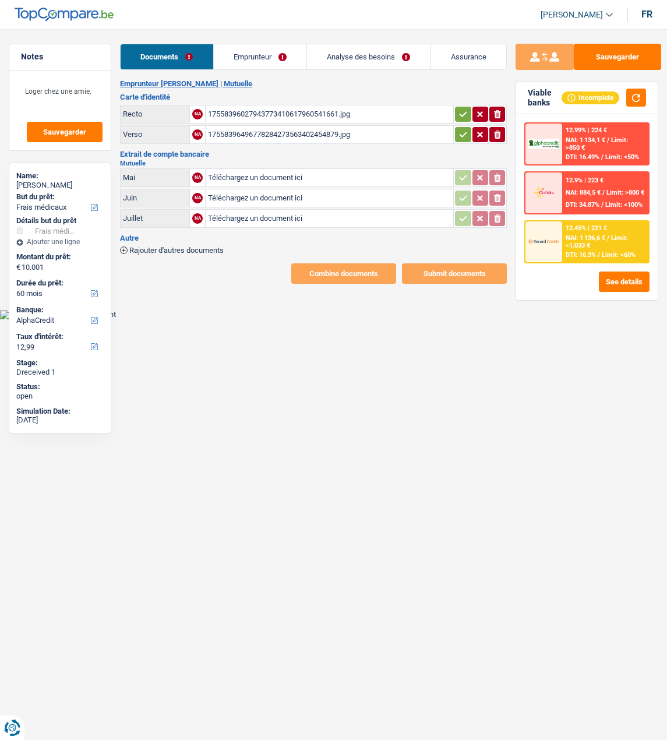
select select "medical"
select select "60"
select select "alphacredit"
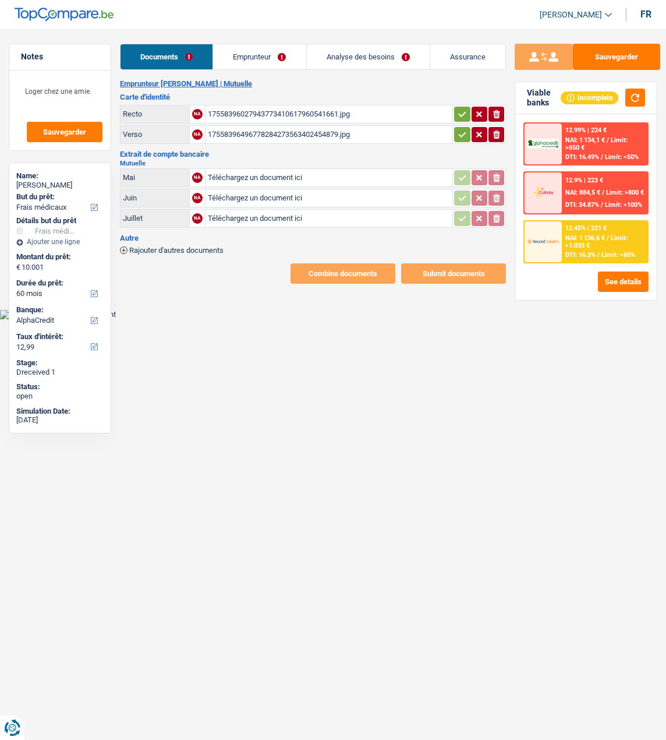
type input "C:\fakepath\gmail_images20250825_103441.png"
type input "C:\fakepath\gmail_images20250825_103418.png"
click at [314, 110] on div "17558396027943773410617960541661.jpg" at bounding box center [329, 113] width 243 height 17
click at [264, 128] on div "17558396496778284273563402454879.jpg" at bounding box center [329, 134] width 243 height 17
click at [462, 114] on icon "button" at bounding box center [462, 114] width 9 height 12
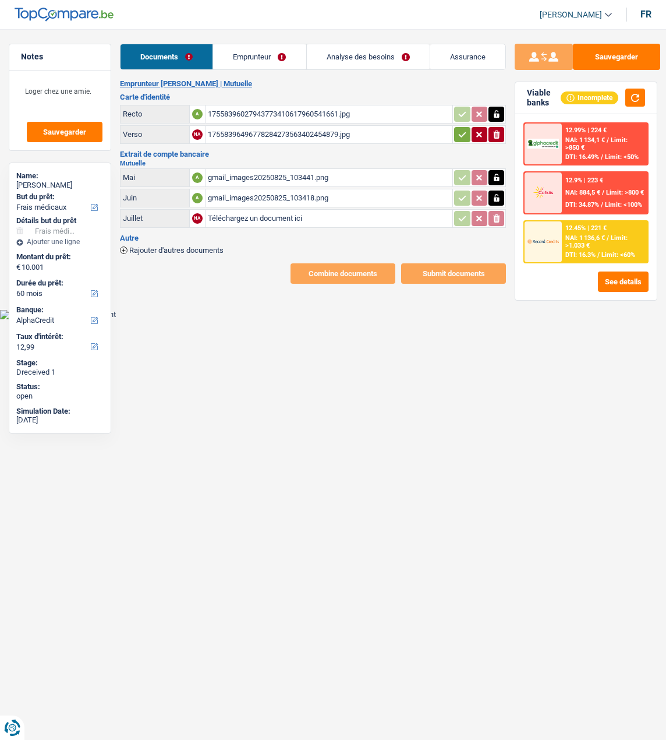
click at [456, 129] on button "button" at bounding box center [462, 134] width 16 height 15
click at [636, 52] on button "Sauvegarder" at bounding box center [616, 57] width 87 height 26
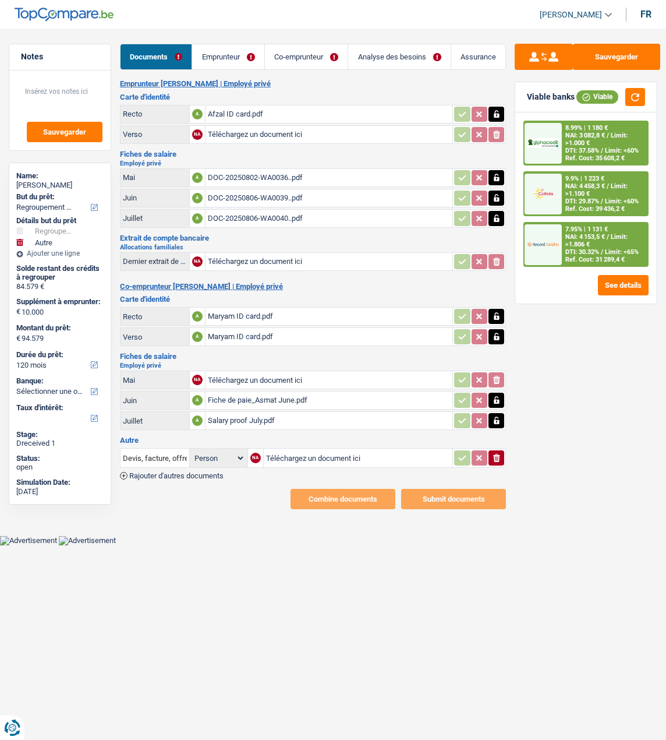
select select "refinancing"
select select "other"
select select "120"
click at [244, 56] on link "Emprunteur" at bounding box center [228, 56] width 72 height 25
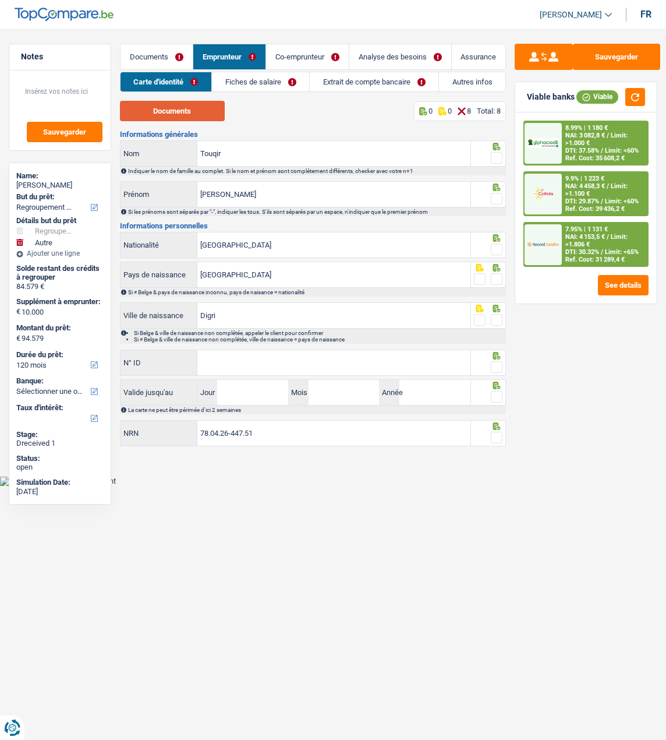
click at [162, 107] on button "Documents" at bounding box center [172, 111] width 105 height 20
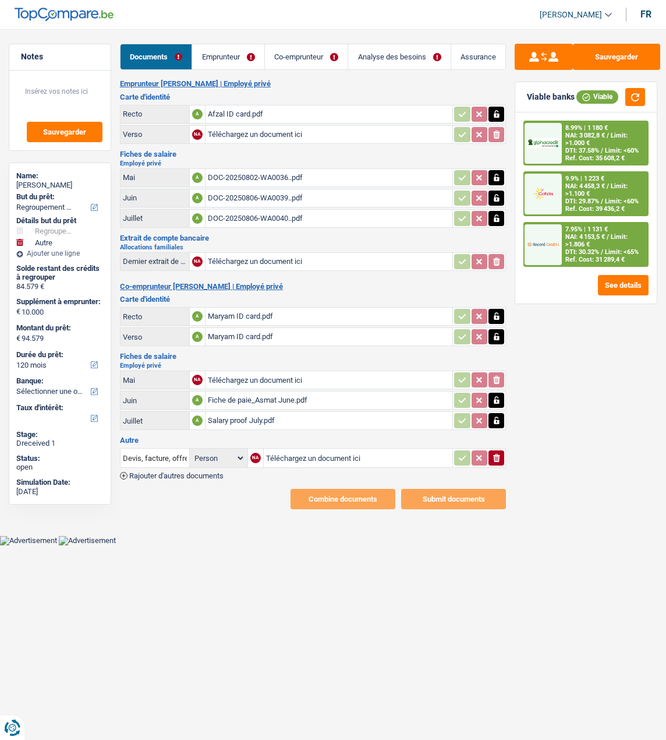
select select "refinancing"
select select "other"
select select "120"
click at [236, 54] on link "Emprunteur" at bounding box center [228, 56] width 72 height 25
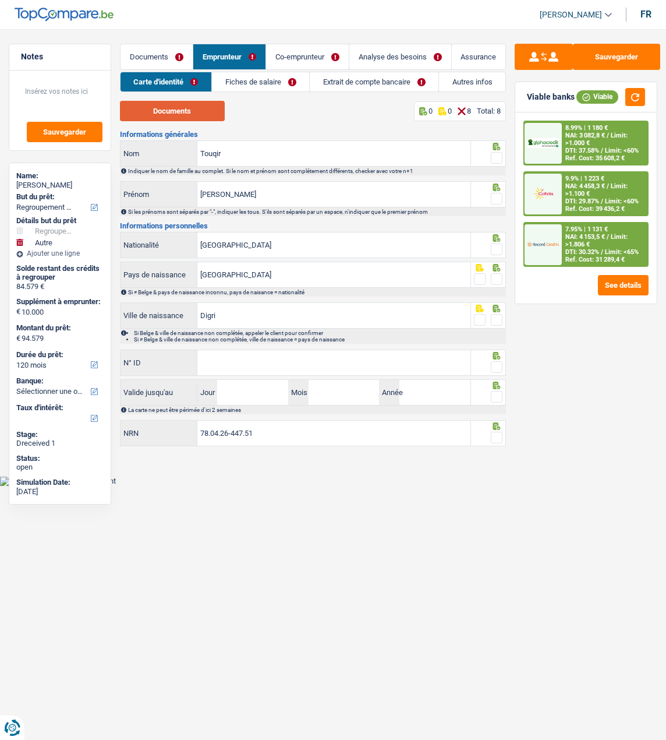
click at [182, 114] on button "Documents" at bounding box center [172, 111] width 105 height 20
click at [170, 54] on link "Documents" at bounding box center [157, 56] width 72 height 25
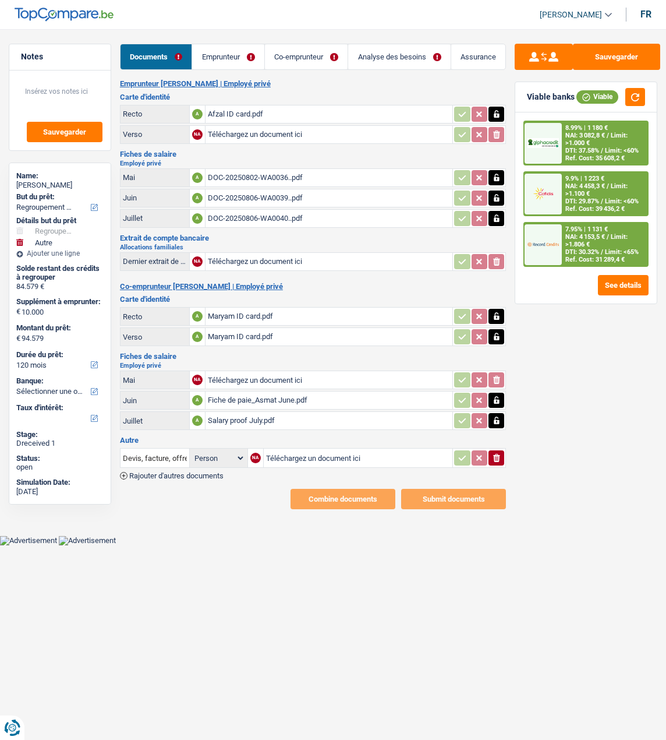
click at [225, 57] on link "Emprunteur" at bounding box center [228, 56] width 72 height 25
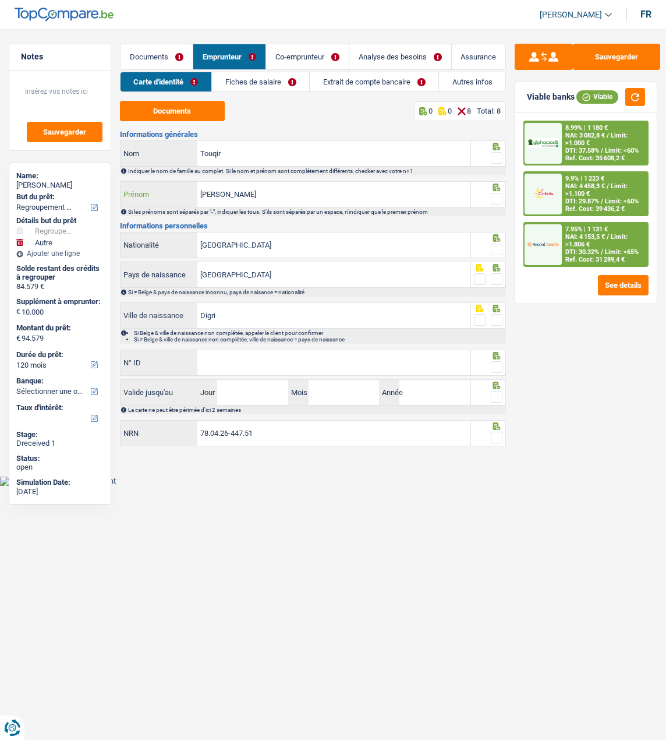
click at [266, 192] on input "[PERSON_NAME]" at bounding box center [333, 194] width 273 height 25
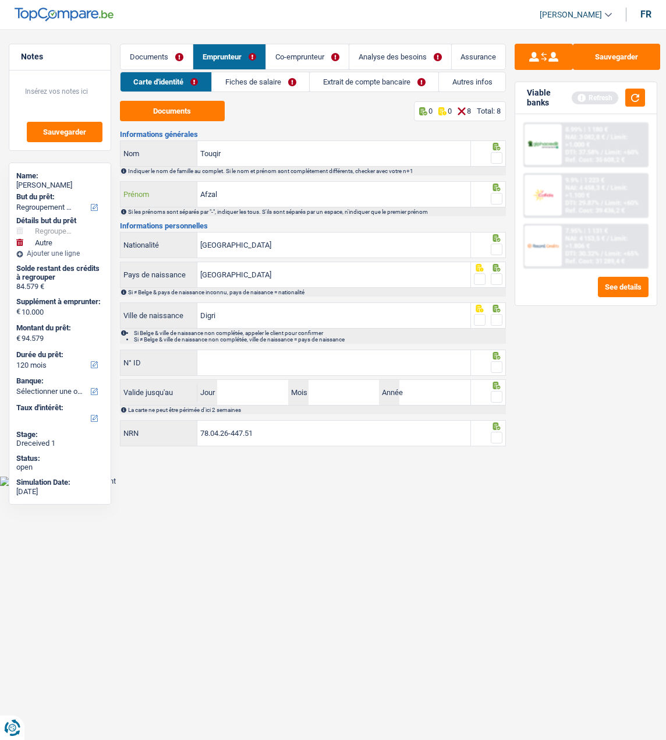
type input "Afzal"
click at [494, 153] on span at bounding box center [497, 158] width 12 height 12
click at [0, 0] on input "radio" at bounding box center [0, 0] width 0 height 0
click at [497, 199] on span at bounding box center [497, 199] width 12 height 12
click at [0, 0] on input "radio" at bounding box center [0, 0] width 0 height 0
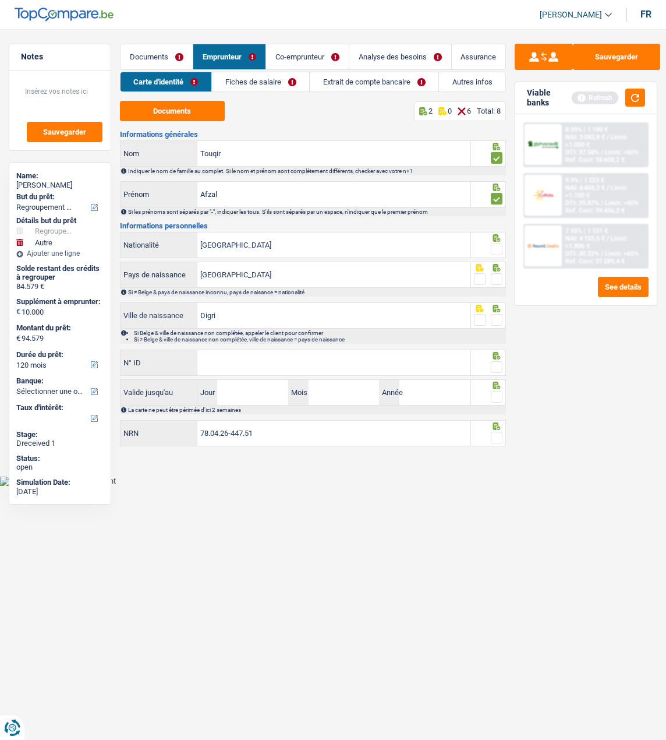
click at [493, 248] on span at bounding box center [497, 250] width 12 height 12
click at [0, 0] on input "radio" at bounding box center [0, 0] width 0 height 0
click at [496, 278] on span at bounding box center [497, 279] width 12 height 12
click at [0, 0] on input "radio" at bounding box center [0, 0] width 0 height 0
click at [495, 313] on div at bounding box center [489, 315] width 36 height 26
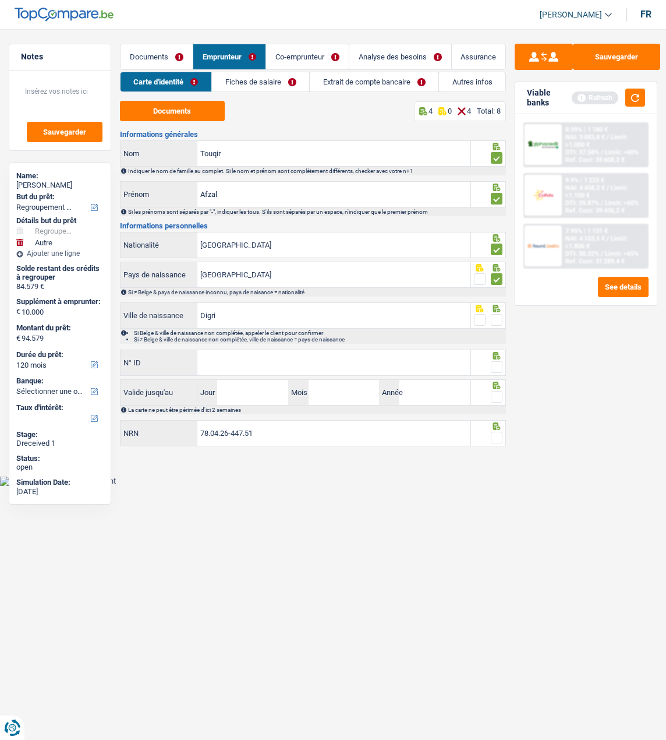
click at [495, 316] on span at bounding box center [497, 320] width 12 height 12
click at [0, 0] on input "radio" at bounding box center [0, 0] width 0 height 0
click at [297, 322] on input "Digri" at bounding box center [333, 315] width 273 height 25
type input "Digree"
click at [316, 366] on input "N° ID" at bounding box center [333, 362] width 273 height 25
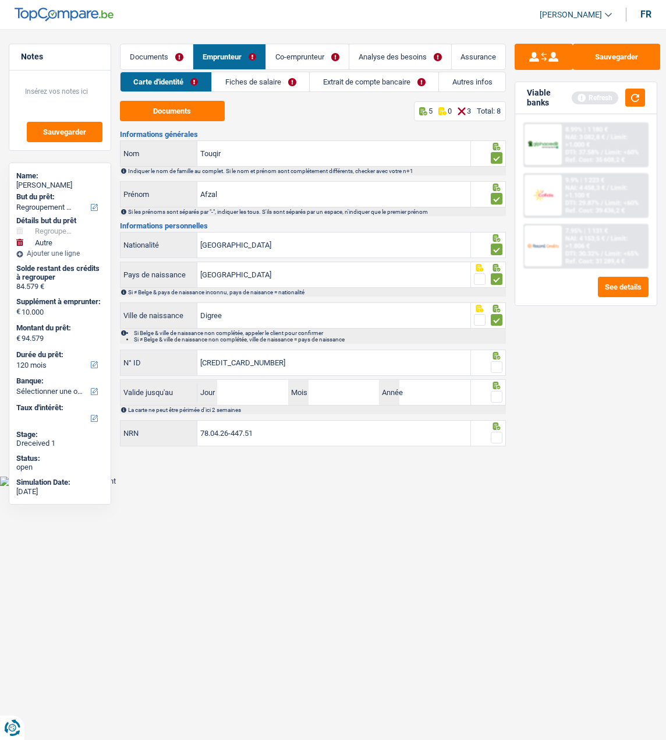
type input "[CREDIT_CARD_NUMBER]"
click at [500, 365] on span at bounding box center [497, 367] width 12 height 12
click at [0, 0] on input "radio" at bounding box center [0, 0] width 0 height 0
click at [248, 391] on input "Jour" at bounding box center [252, 392] width 71 height 25
type input "10"
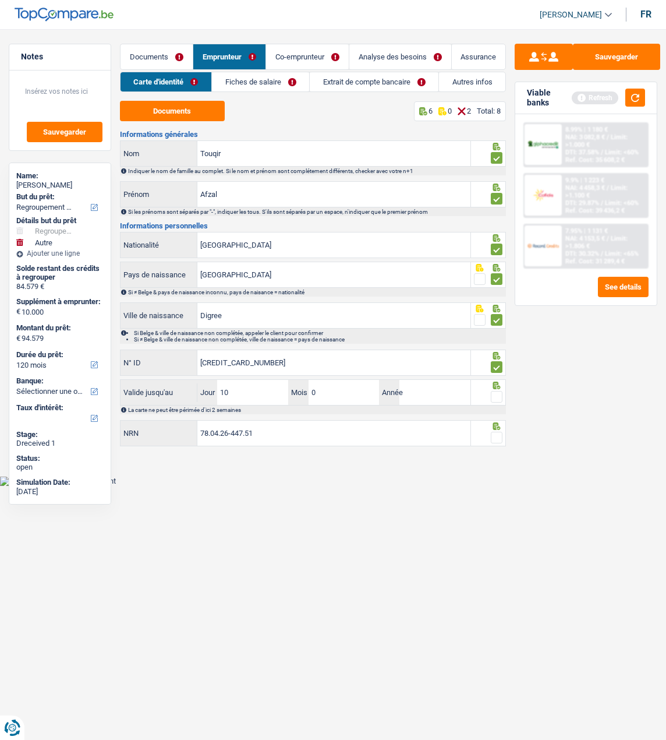
type input "07"
type input "2028"
click at [497, 391] on span at bounding box center [497, 397] width 12 height 12
click at [0, 0] on input "radio" at bounding box center [0, 0] width 0 height 0
click at [499, 434] on span at bounding box center [497, 438] width 12 height 12
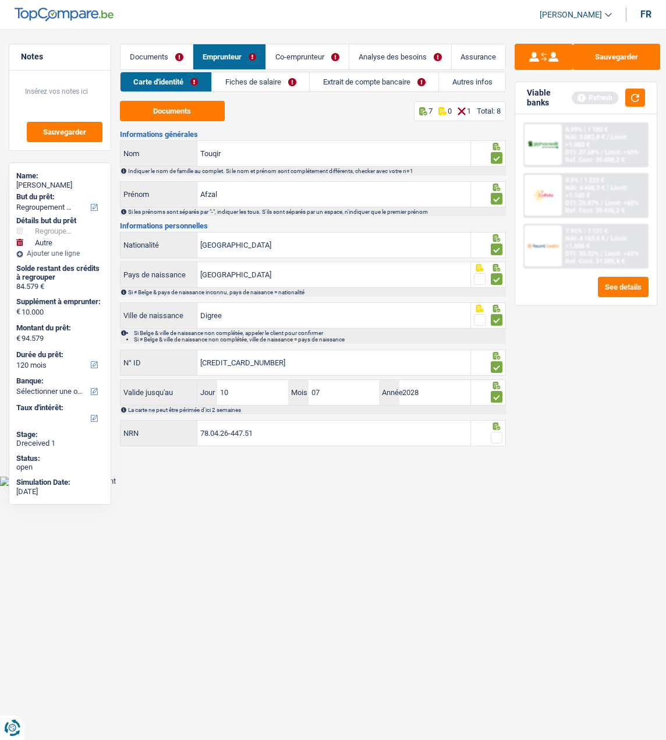
click at [0, 0] on input "radio" at bounding box center [0, 0] width 0 height 0
click at [281, 86] on link "Fiches de salaire" at bounding box center [261, 81] width 97 height 19
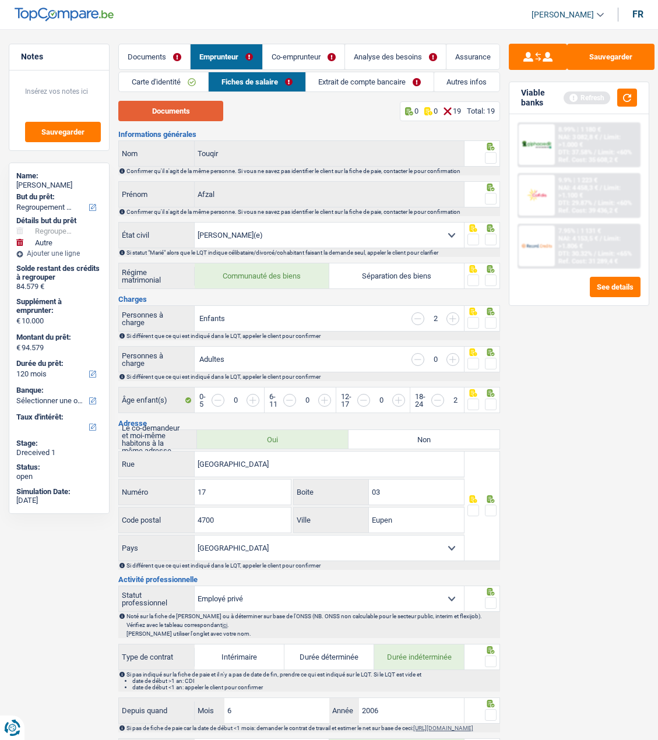
click at [163, 112] on button "Documents" at bounding box center [170, 111] width 105 height 20
click at [487, 158] on span at bounding box center [491, 158] width 12 height 12
click at [0, 0] on input "radio" at bounding box center [0, 0] width 0 height 0
click at [490, 197] on span at bounding box center [491, 199] width 12 height 12
click at [0, 0] on input "radio" at bounding box center [0, 0] width 0 height 0
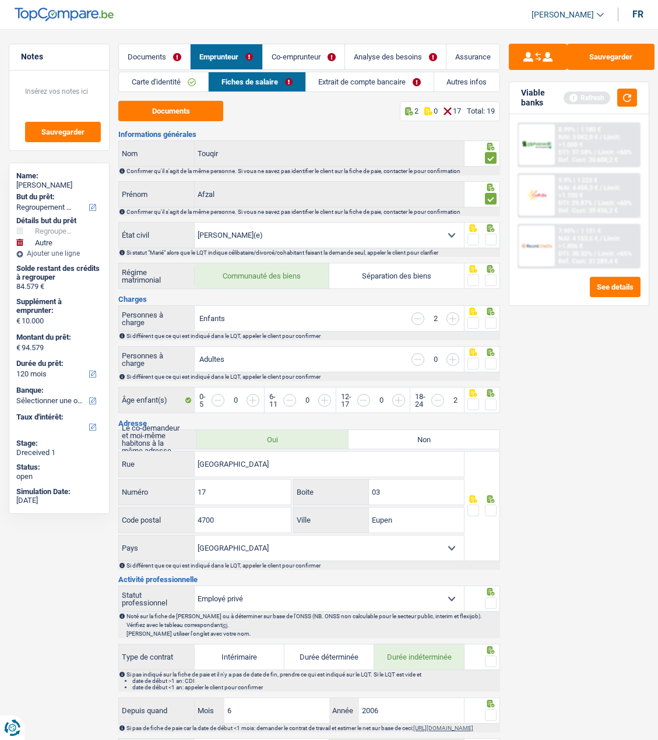
click at [492, 237] on span at bounding box center [491, 240] width 12 height 12
click at [0, 0] on input "radio" at bounding box center [0, 0] width 0 height 0
click at [493, 275] on span at bounding box center [491, 280] width 12 height 12
click at [0, 0] on input "radio" at bounding box center [0, 0] width 0 height 0
click at [495, 324] on span at bounding box center [491, 323] width 12 height 12
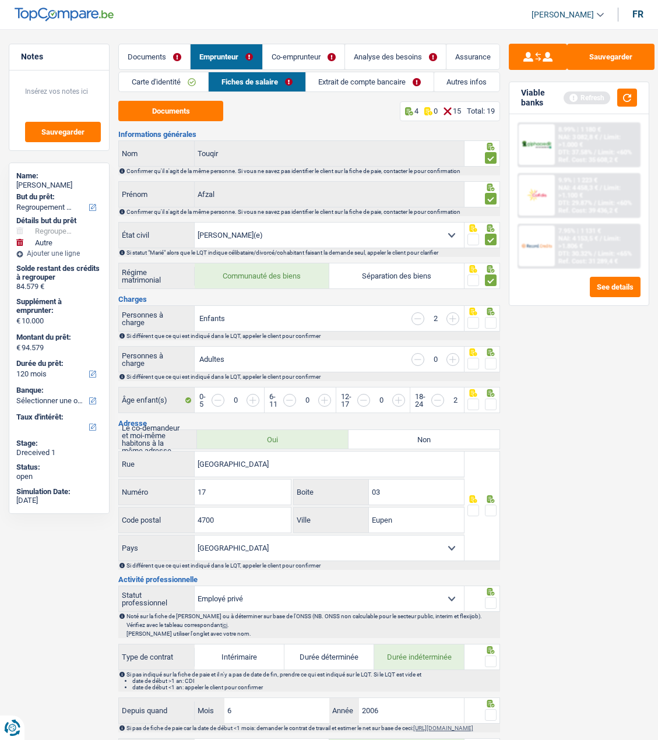
click at [0, 0] on input "radio" at bounding box center [0, 0] width 0 height 0
click at [452, 316] on input "button" at bounding box center [452, 318] width 13 height 13
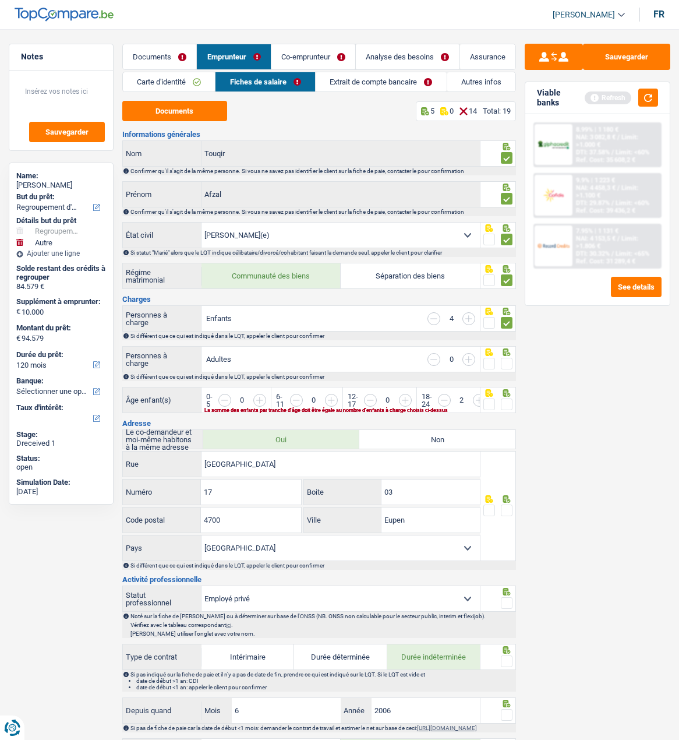
click at [478, 394] on input "button" at bounding box center [651, 406] width 357 height 25
click at [506, 394] on input "button" at bounding box center [651, 406] width 357 height 25
click at [504, 358] on span at bounding box center [507, 364] width 12 height 12
click at [0, 0] on input "radio" at bounding box center [0, 0] width 0 height 0
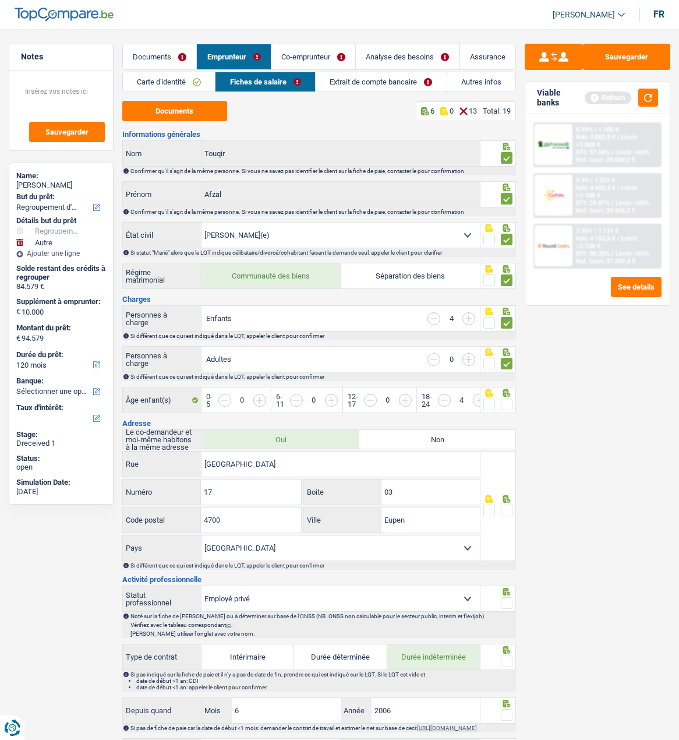
click at [507, 394] on input "button" at bounding box center [651, 406] width 357 height 25
click at [506, 399] on span at bounding box center [507, 404] width 12 height 12
click at [0, 0] on input "radio" at bounding box center [0, 0] width 0 height 0
click at [316, 63] on link "Co-emprunteur" at bounding box center [313, 56] width 84 height 25
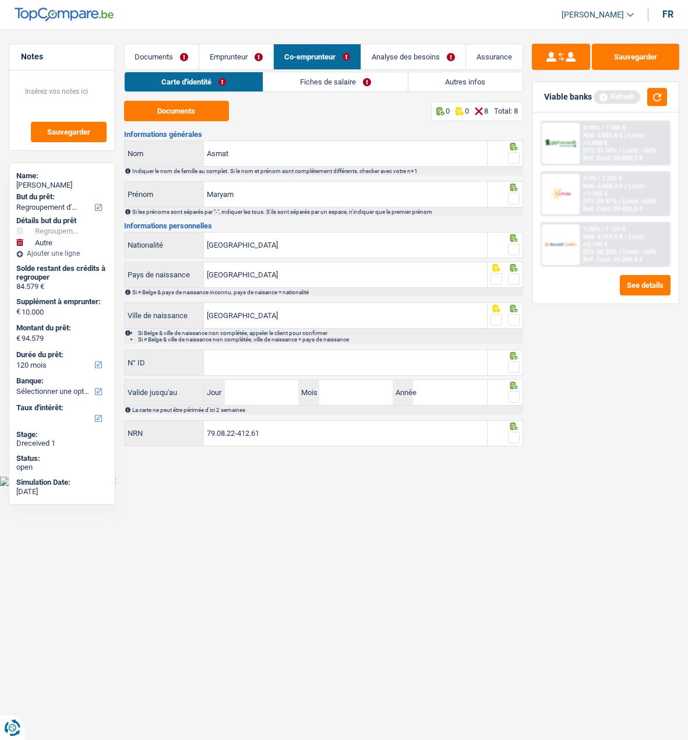
click at [336, 80] on link "Fiches de salaire" at bounding box center [335, 81] width 144 height 19
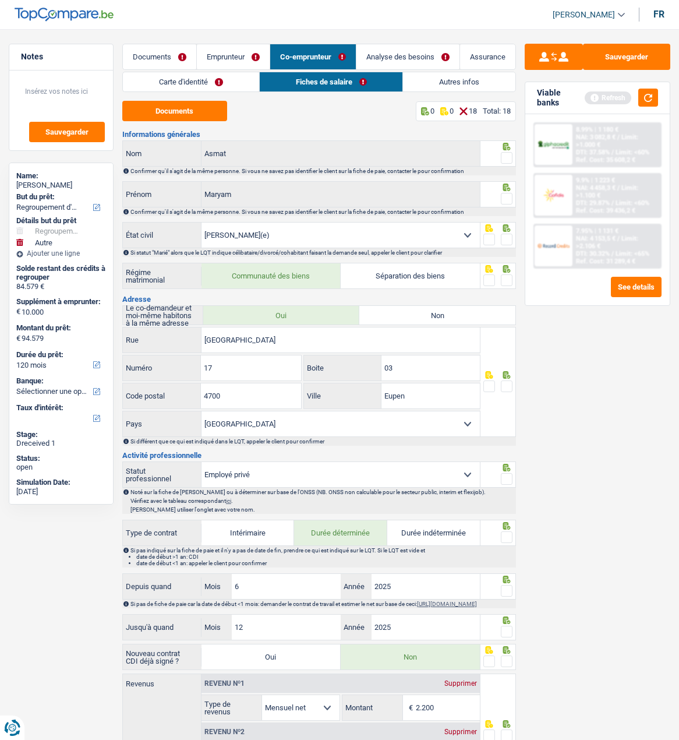
click at [213, 51] on link "Emprunteur" at bounding box center [233, 56] width 73 height 25
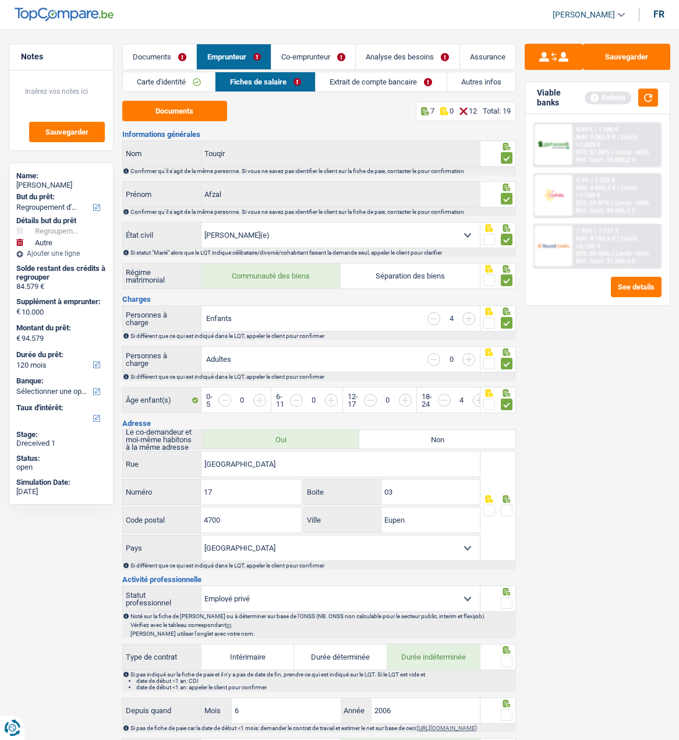
click at [333, 59] on link "Co-emprunteur" at bounding box center [313, 56] width 84 height 25
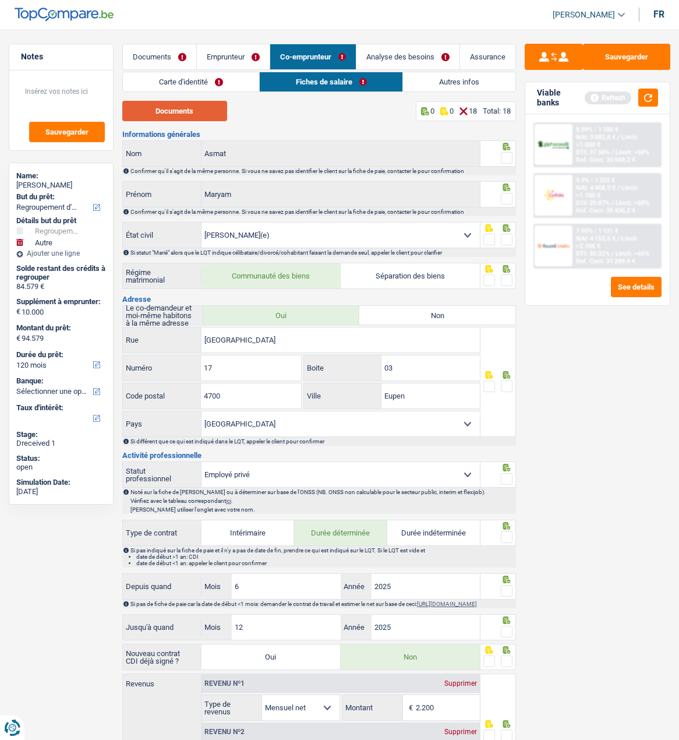
click at [200, 108] on button "Documents" at bounding box center [174, 111] width 105 height 20
click at [242, 59] on link "Emprunteur" at bounding box center [233, 56] width 73 height 25
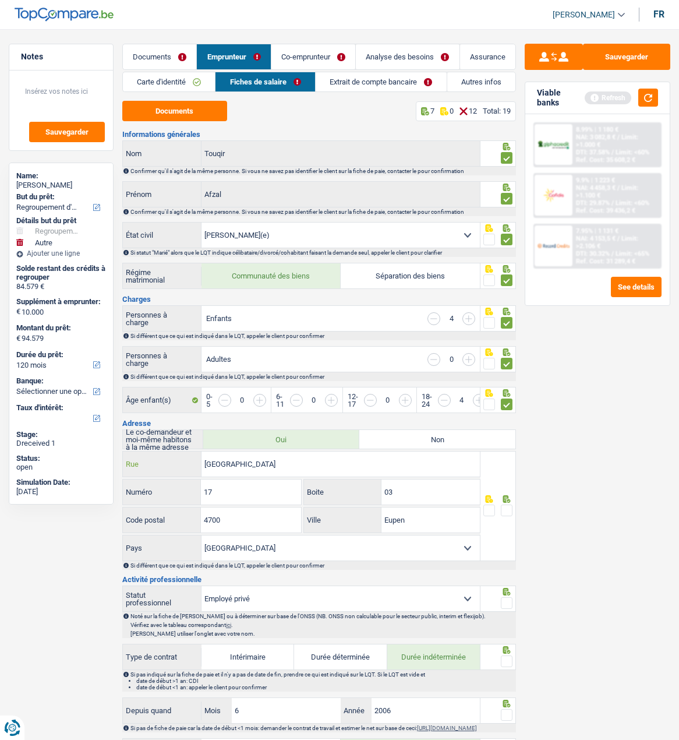
click at [275, 462] on input "[GEOGRAPHIC_DATA]" at bounding box center [341, 463] width 278 height 25
click at [269, 466] on input "[GEOGRAPHIC_DATA]" at bounding box center [341, 463] width 278 height 25
type input "Haasstrasse"
click at [512, 504] on span at bounding box center [507, 510] width 12 height 12
click at [0, 0] on input "radio" at bounding box center [0, 0] width 0 height 0
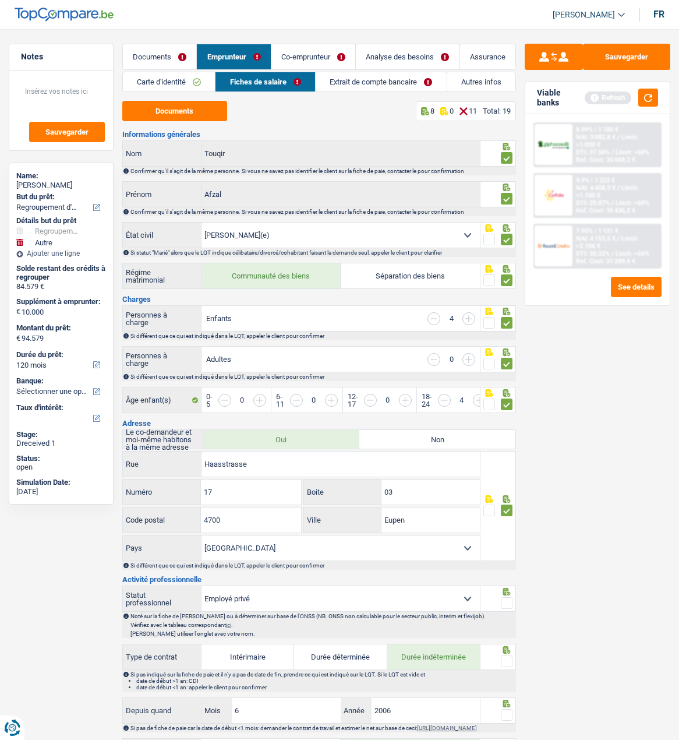
click at [414, 595] on select "Ouvrier Employé privé Employé public Invalide Indépendant Pensionné Chômeur Mut…" at bounding box center [341, 598] width 278 height 25
select select "worker"
click at [202, 586] on select "Ouvrier Employé privé Employé public Invalide Indépendant Pensionné Chômeur Mut…" at bounding box center [341, 598] width 278 height 25
checkbox input "false"
click at [507, 597] on span at bounding box center [507, 603] width 12 height 12
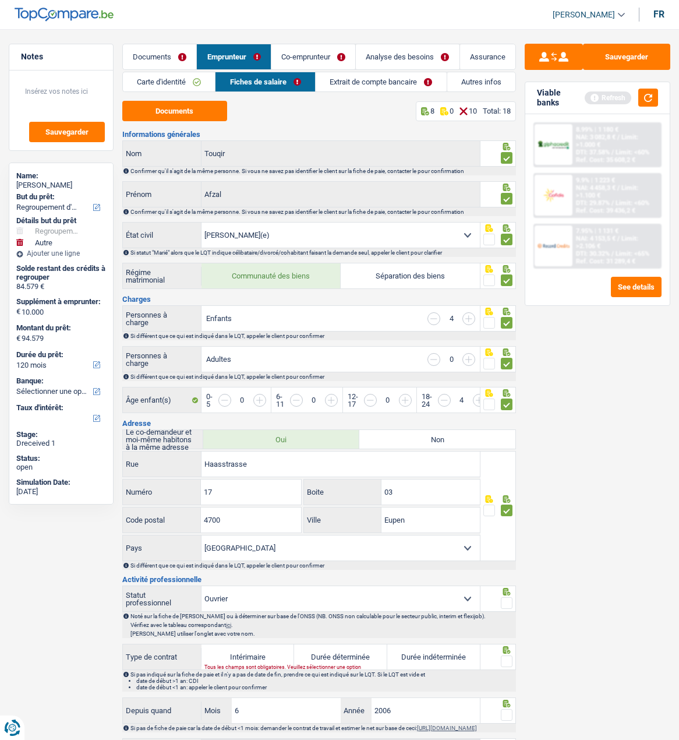
click at [0, 0] on input "radio" at bounding box center [0, 0] width 0 height 0
click at [422, 657] on label "Durée indéterminée" at bounding box center [433, 656] width 93 height 25
click at [422, 657] on input "Durée indéterminée" at bounding box center [433, 656] width 93 height 25
radio input "true"
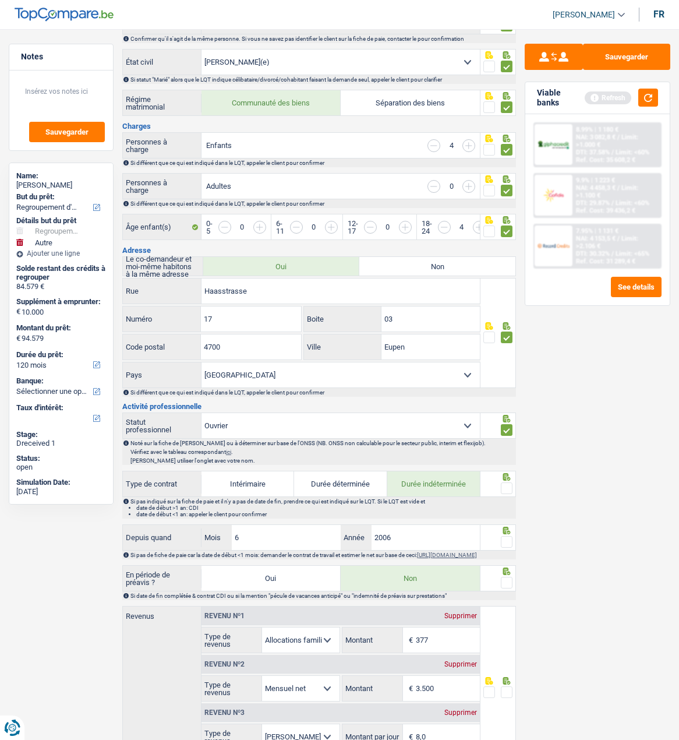
scroll to position [175, 0]
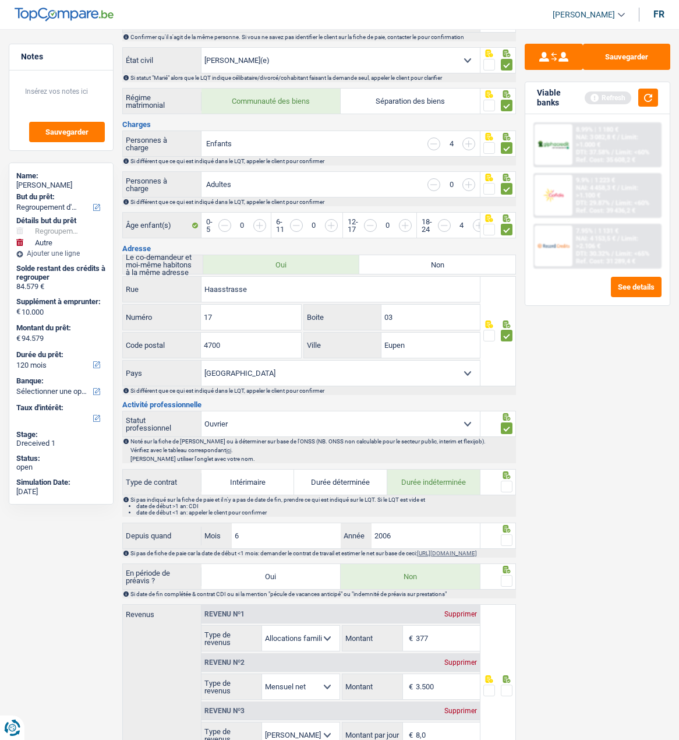
click at [506, 481] on span at bounding box center [507, 487] width 12 height 12
click at [0, 0] on input "radio" at bounding box center [0, 0] width 0 height 0
click at [285, 540] on input "6" at bounding box center [286, 535] width 109 height 25
type input "02"
type input "2007"
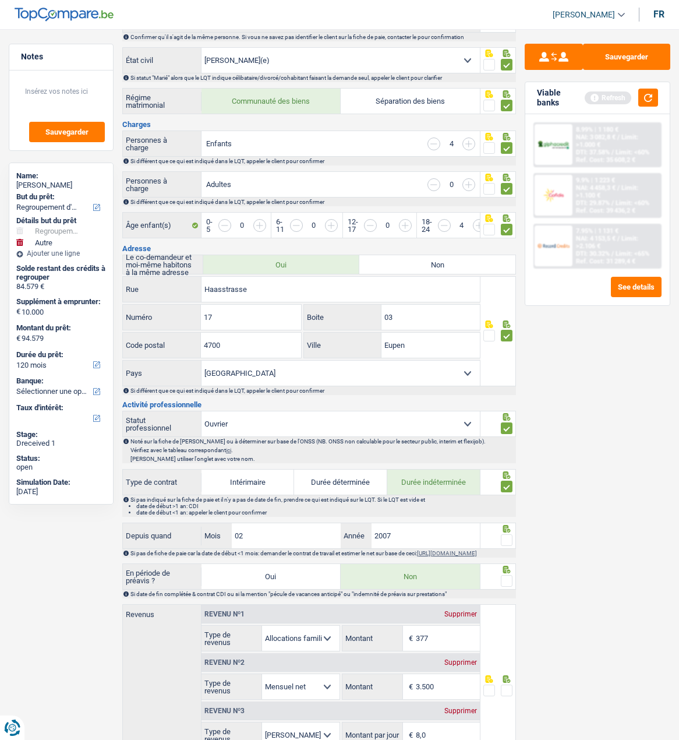
click at [505, 534] on span at bounding box center [507, 540] width 12 height 12
click at [0, 0] on input "radio" at bounding box center [0, 0] width 0 height 0
click at [502, 579] on span at bounding box center [507, 581] width 12 height 12
click at [0, 0] on input "radio" at bounding box center [0, 0] width 0 height 0
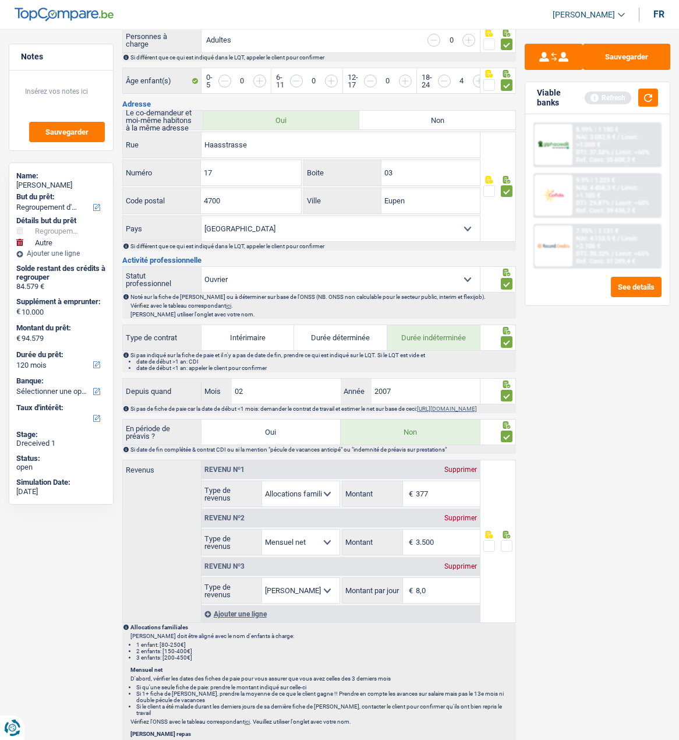
scroll to position [350, 0]
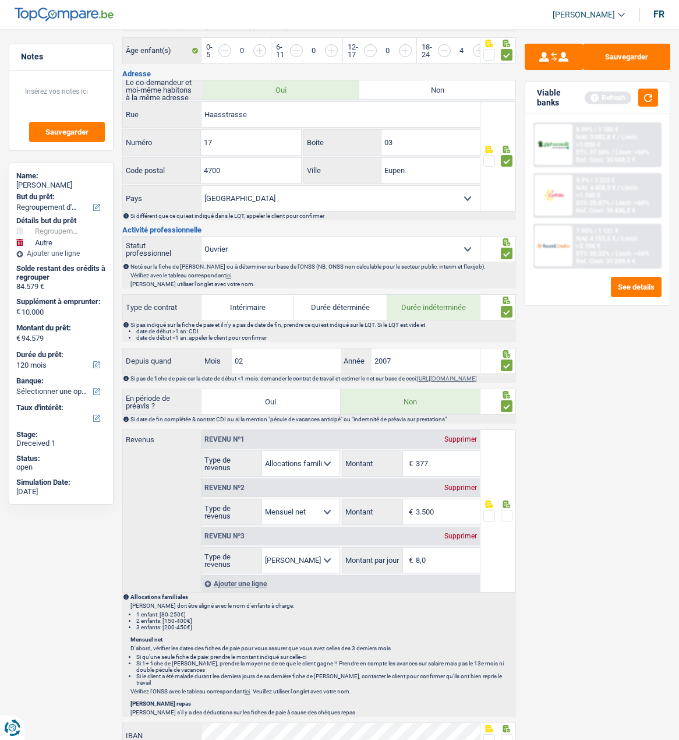
drag, startPoint x: 440, startPoint y: 511, endPoint x: 354, endPoint y: 514, distance: 85.7
click at [354, 514] on div "3.500 € Montant" at bounding box center [412, 511] width 138 height 25
type input "2.890"
click at [508, 517] on span at bounding box center [507, 516] width 12 height 12
click at [0, 0] on input "radio" at bounding box center [0, 0] width 0 height 0
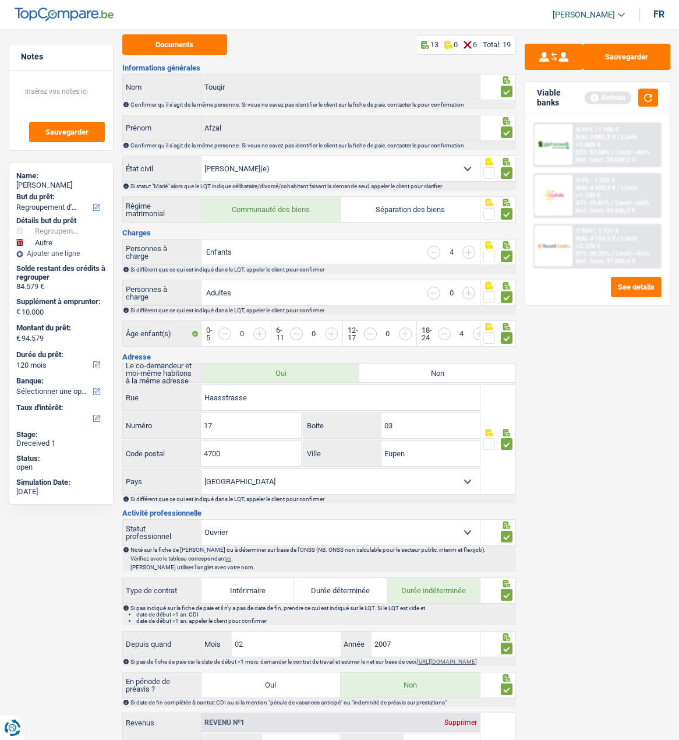
scroll to position [0, 0]
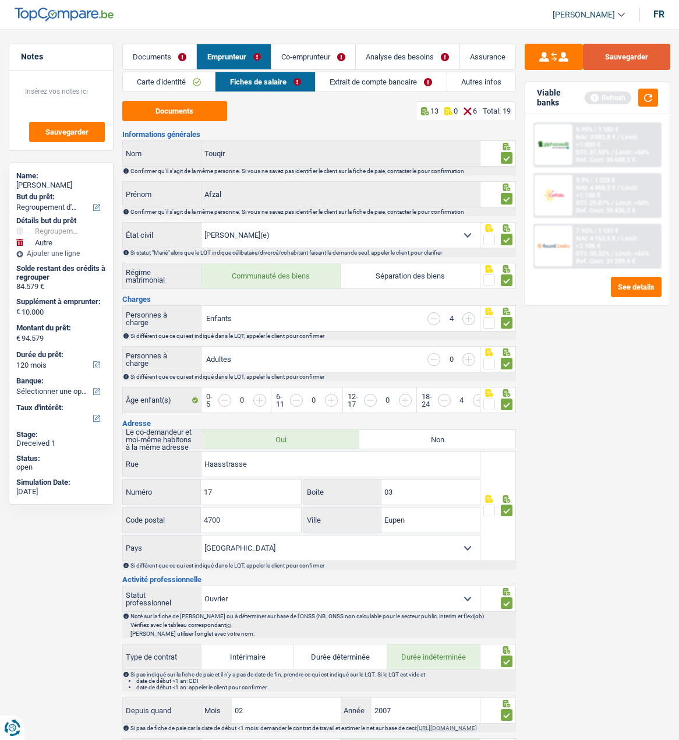
click at [637, 58] on button "Sauvegarder" at bounding box center [626, 57] width 87 height 26
click at [163, 55] on link "Documents" at bounding box center [159, 56] width 73 height 25
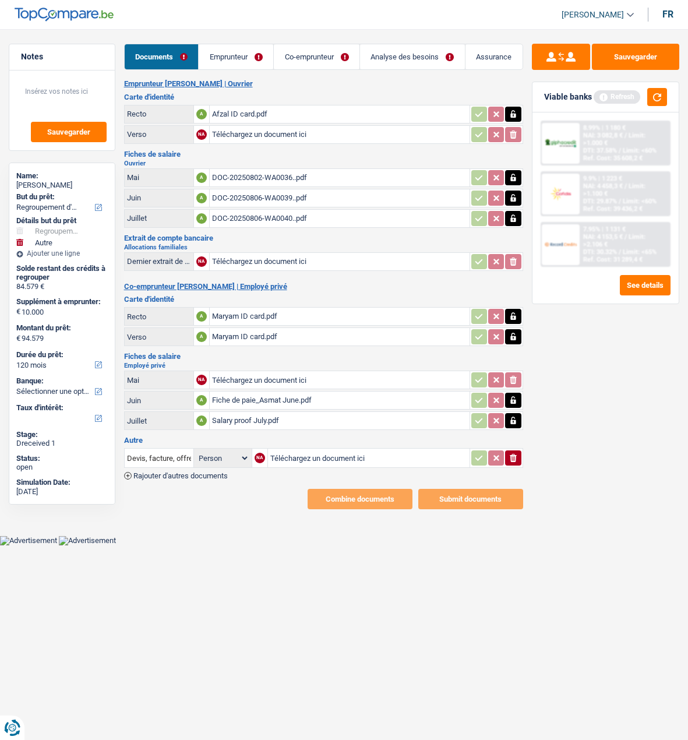
click at [250, 54] on link "Emprunteur" at bounding box center [236, 56] width 75 height 25
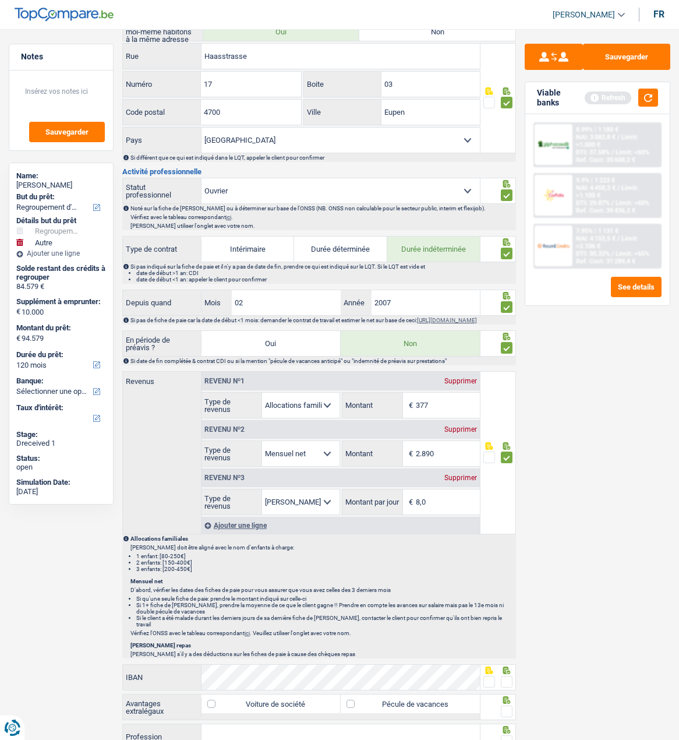
scroll to position [740, 0]
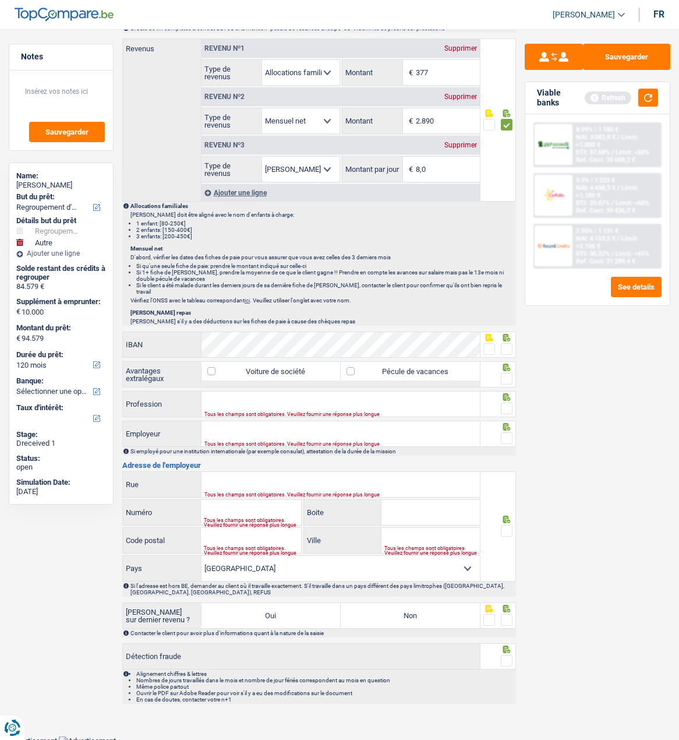
click at [506, 345] on span at bounding box center [507, 349] width 12 height 12
click at [0, 0] on input "radio" at bounding box center [0, 0] width 0 height 0
click at [377, 365] on label "Pécule de vacances" at bounding box center [410, 371] width 139 height 19
click at [377, 365] on input "Pécule de vacances" at bounding box center [410, 371] width 139 height 19
click at [377, 365] on label "Pécule de vacances" at bounding box center [410, 371] width 139 height 19
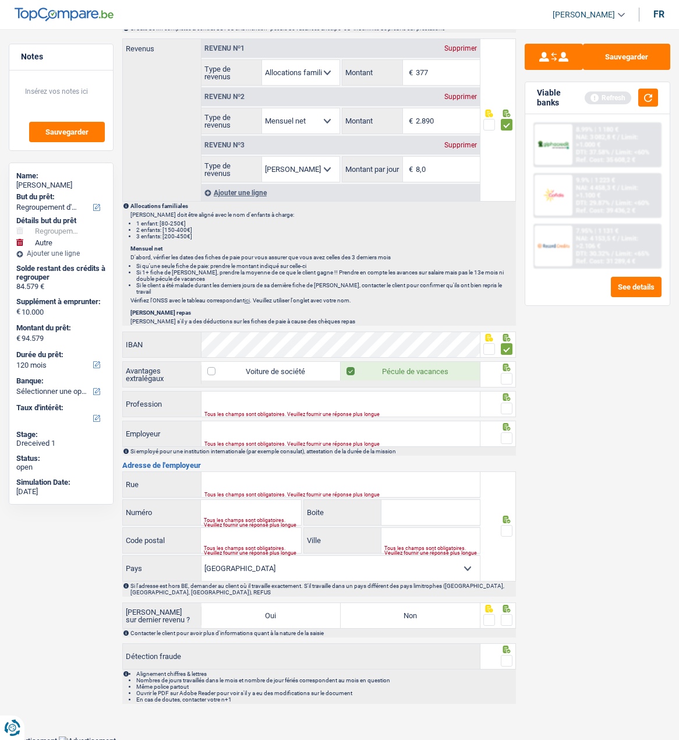
click at [377, 365] on input "Pécule de vacances" at bounding box center [410, 371] width 139 height 19
checkbox input "false"
click at [507, 375] on span at bounding box center [507, 379] width 12 height 12
click at [0, 0] on input "radio" at bounding box center [0, 0] width 0 height 0
click at [380, 406] on input "Profession" at bounding box center [341, 403] width 278 height 25
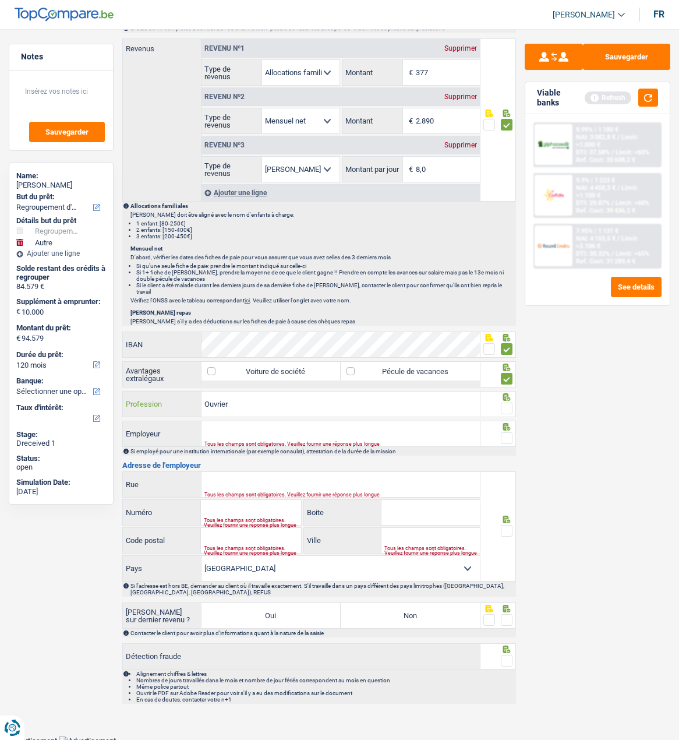
type input "Ouvrier"
click at [240, 424] on input "Employeur" at bounding box center [341, 433] width 278 height 25
type input "NMC"
click at [294, 492] on div "Tous les champs sont obligatoires. Veuillez fournir une réponse plus longue" at bounding box center [327, 494] width 247 height 5
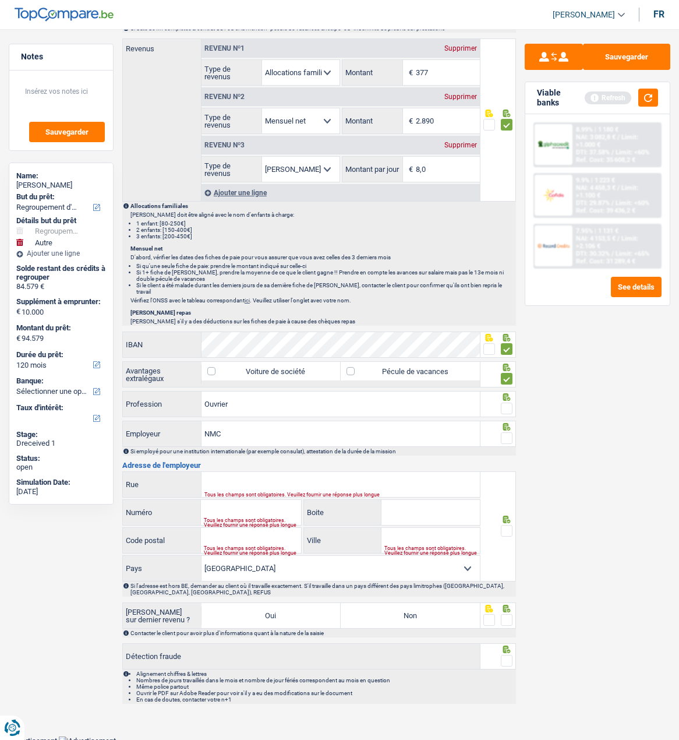
click at [260, 492] on div "Tous les champs sont obligatoires. Veuillez fournir une réponse plus longue" at bounding box center [327, 494] width 247 height 5
click at [509, 405] on span at bounding box center [507, 409] width 12 height 12
click at [0, 0] on input "radio" at bounding box center [0, 0] width 0 height 0
click at [503, 434] on span at bounding box center [507, 438] width 12 height 12
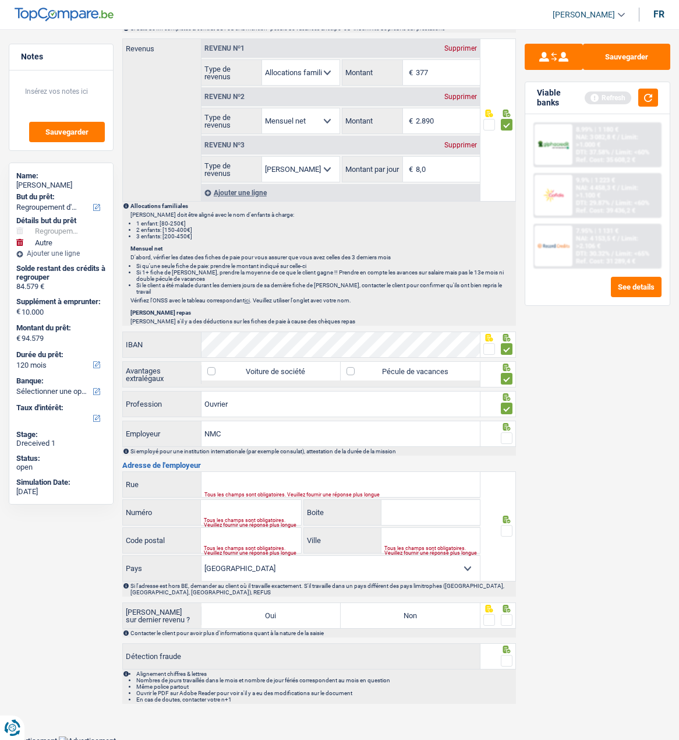
click at [0, 0] on input "radio" at bounding box center [0, 0] width 0 height 0
click at [364, 492] on div "Tous les champs sont obligatoires. Veuillez fournir une réponse plus longue" at bounding box center [327, 494] width 247 height 5
click at [367, 484] on input "Rue" at bounding box center [341, 484] width 278 height 25
type input "g"
type input "[PERSON_NAME][DATE]"
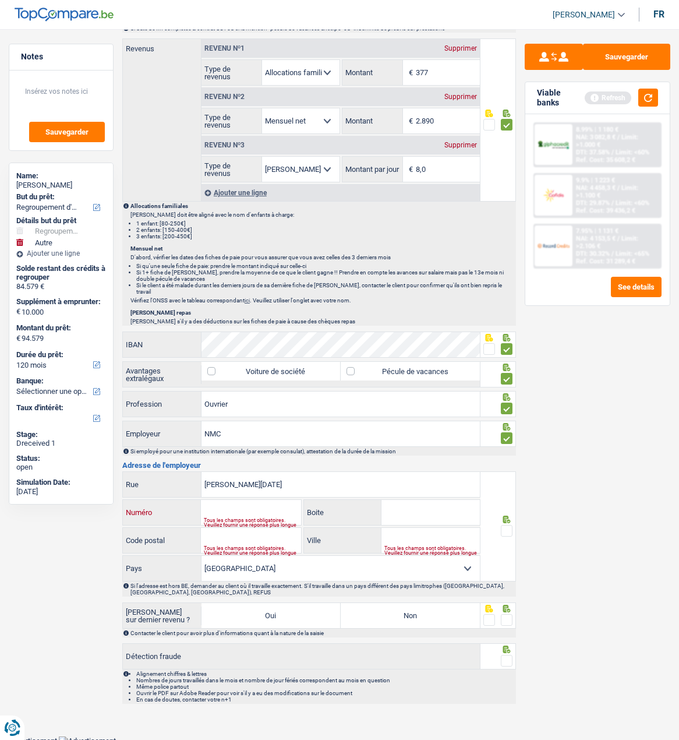
click at [259, 511] on input "Numéro" at bounding box center [251, 512] width 100 height 25
type input "1"
click at [227, 535] on input "Code postal" at bounding box center [251, 540] width 100 height 25
type input "4731"
click at [428, 537] on input "Ville" at bounding box center [431, 540] width 99 height 25
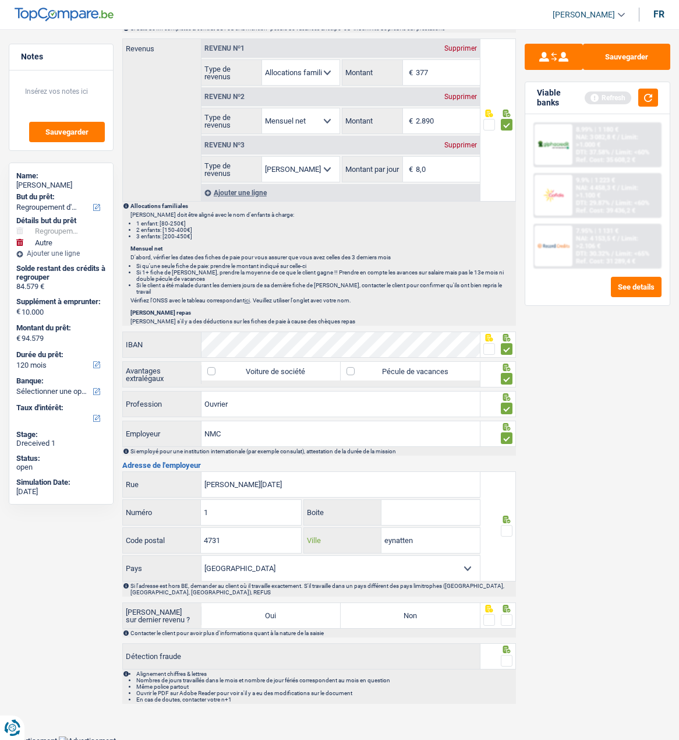
type input "eynatten"
click at [265, 570] on select "[GEOGRAPHIC_DATA] [GEOGRAPHIC_DATA] [GEOGRAPHIC_DATA] [GEOGRAPHIC_DATA] [GEOGRA…" at bounding box center [341, 568] width 278 height 25
select select "DE"
click at [202, 556] on select "[GEOGRAPHIC_DATA] [GEOGRAPHIC_DATA] [GEOGRAPHIC_DATA] [GEOGRAPHIC_DATA] [GEOGRA…" at bounding box center [341, 568] width 278 height 25
click at [506, 525] on span at bounding box center [507, 531] width 12 height 12
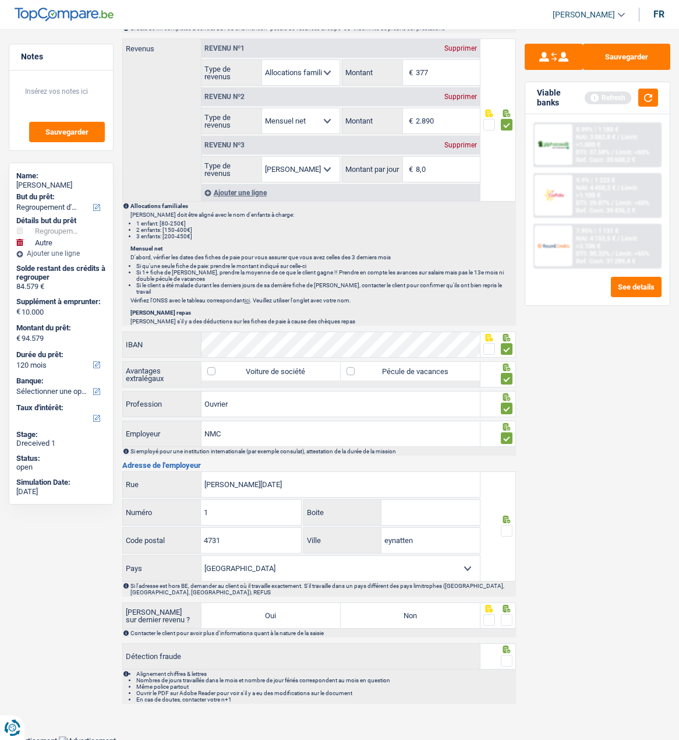
click at [0, 0] on input "radio" at bounding box center [0, 0] width 0 height 0
click at [397, 615] on label "Non" at bounding box center [410, 615] width 139 height 25
click at [397, 615] on input "Non" at bounding box center [410, 615] width 139 height 25
radio input "true"
click at [510, 616] on span at bounding box center [507, 620] width 12 height 12
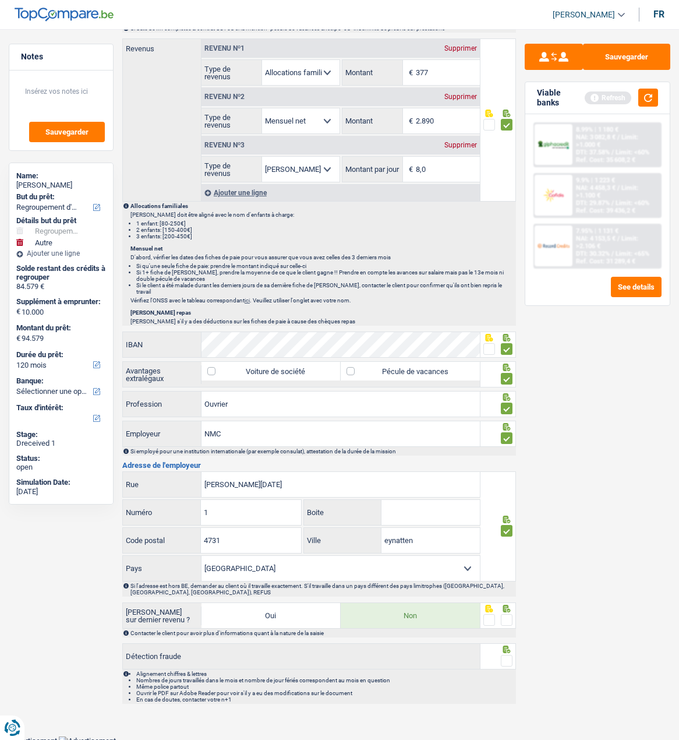
click at [0, 0] on input "radio" at bounding box center [0, 0] width 0 height 0
click at [505, 656] on span at bounding box center [507, 661] width 12 height 12
click at [0, 0] on input "radio" at bounding box center [0, 0] width 0 height 0
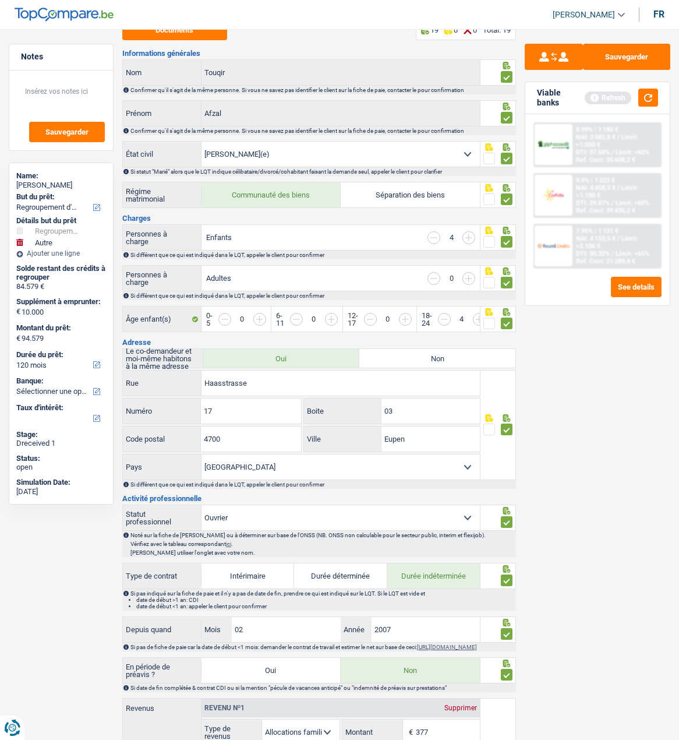
scroll to position [0, 0]
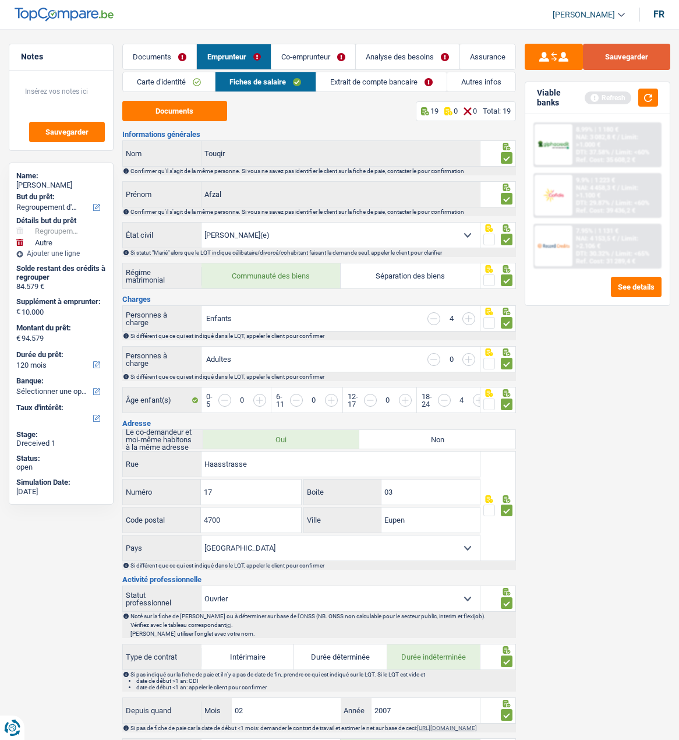
click at [629, 60] on button "Sauvegarder" at bounding box center [626, 57] width 87 height 26
click at [358, 79] on link "Extrait de compte bancaire" at bounding box center [381, 81] width 130 height 19
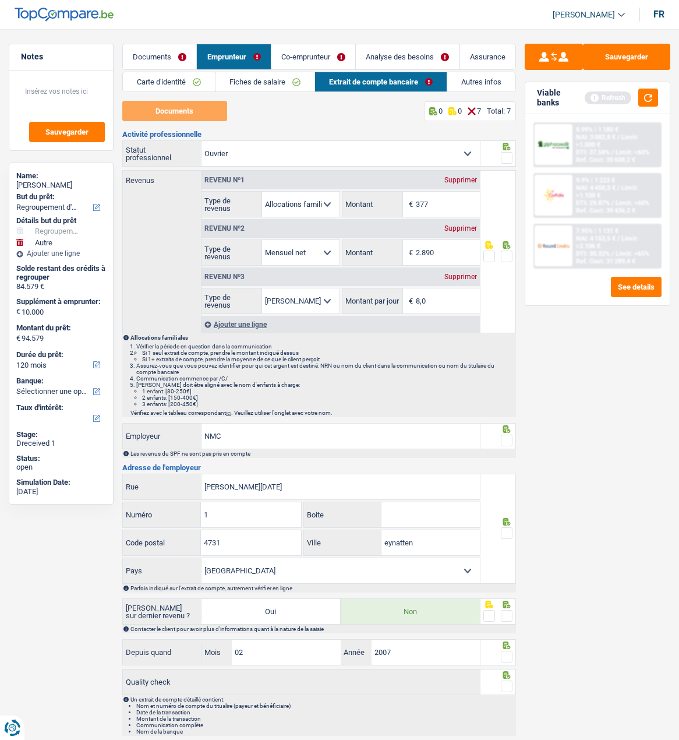
click at [464, 178] on div "Supprimer" at bounding box center [461, 180] width 38 height 7
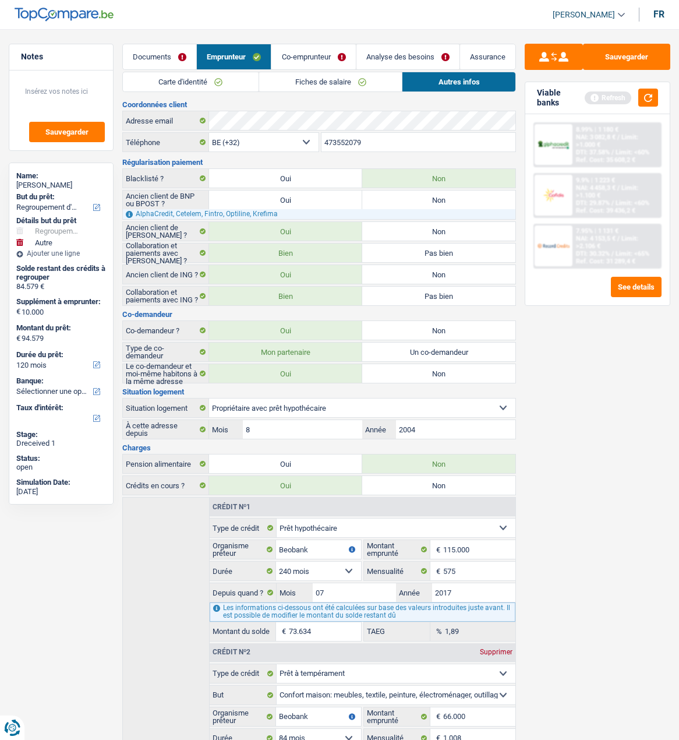
click at [313, 55] on link "Co-emprunteur" at bounding box center [313, 56] width 84 height 25
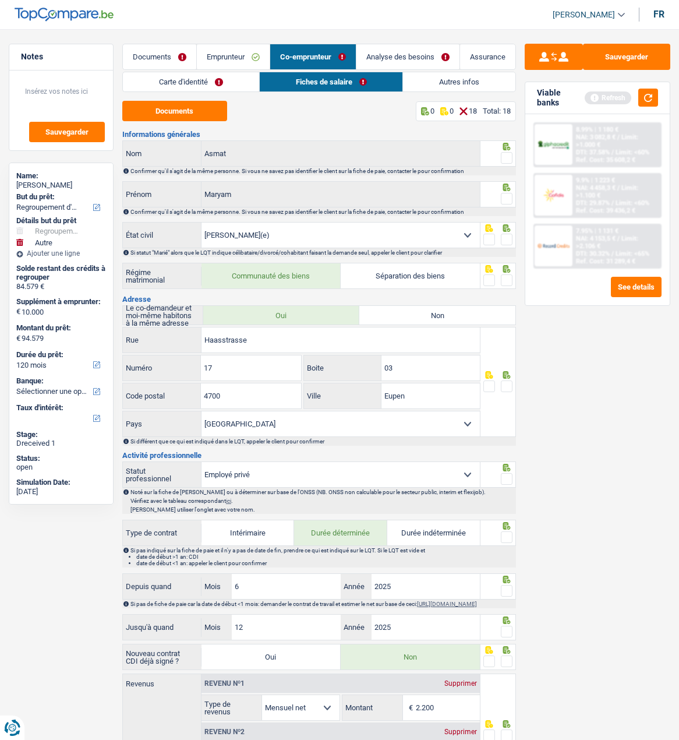
click at [172, 84] on link "Carte d'identité" at bounding box center [191, 81] width 136 height 19
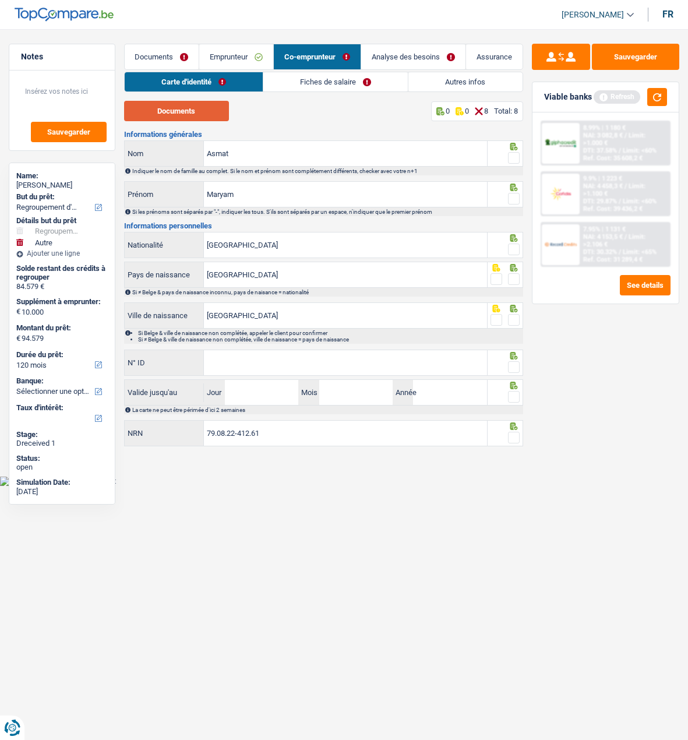
click at [163, 109] on button "Documents" at bounding box center [176, 111] width 105 height 20
click at [516, 154] on span at bounding box center [514, 158] width 12 height 12
click at [0, 0] on input "radio" at bounding box center [0, 0] width 0 height 0
click at [514, 196] on span at bounding box center [514, 199] width 12 height 12
click at [0, 0] on input "radio" at bounding box center [0, 0] width 0 height 0
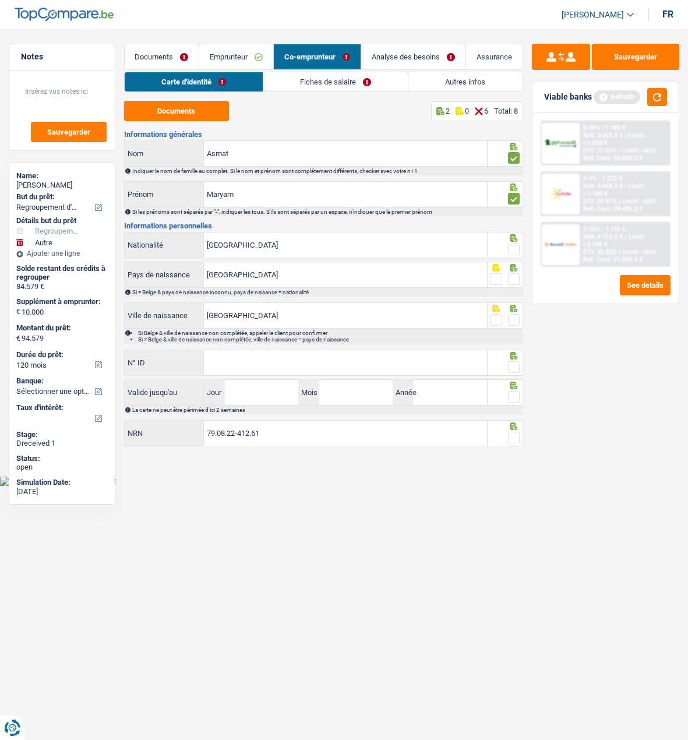
click at [513, 248] on span at bounding box center [514, 250] width 12 height 12
click at [0, 0] on input "radio" at bounding box center [0, 0] width 0 height 0
click at [511, 273] on span at bounding box center [514, 279] width 12 height 12
click at [0, 0] on input "radio" at bounding box center [0, 0] width 0 height 0
click at [516, 316] on span at bounding box center [514, 320] width 12 height 12
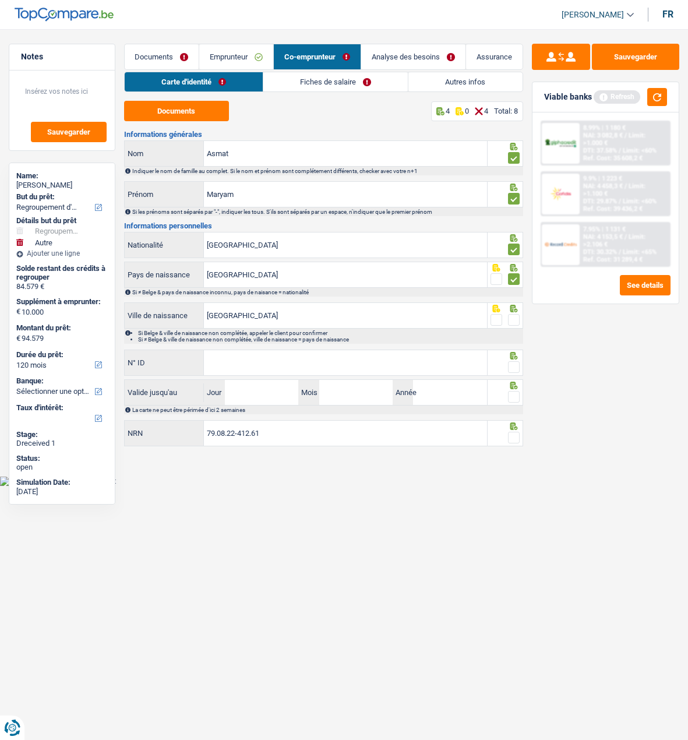
click at [0, 0] on input "radio" at bounding box center [0, 0] width 0 height 0
click at [272, 360] on input "N° ID" at bounding box center [345, 362] width 283 height 25
type input "[PHONE_NUMBER]"
click at [511, 360] on div at bounding box center [514, 367] width 12 height 15
click at [510, 363] on span at bounding box center [514, 367] width 12 height 12
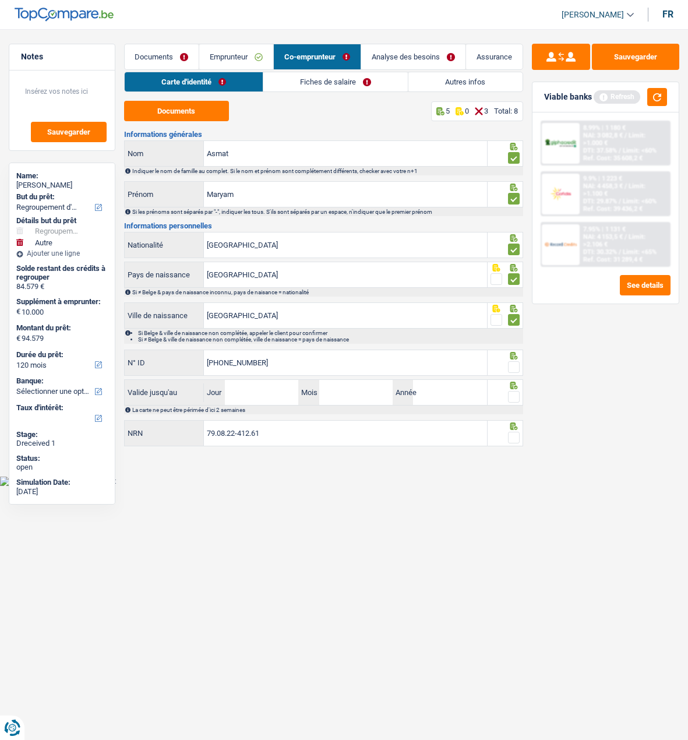
click at [0, 0] on input "radio" at bounding box center [0, 0] width 0 height 0
click at [261, 391] on input "Jour" at bounding box center [261, 392] width 73 height 25
type input "20"
type input "10"
type input "2024"
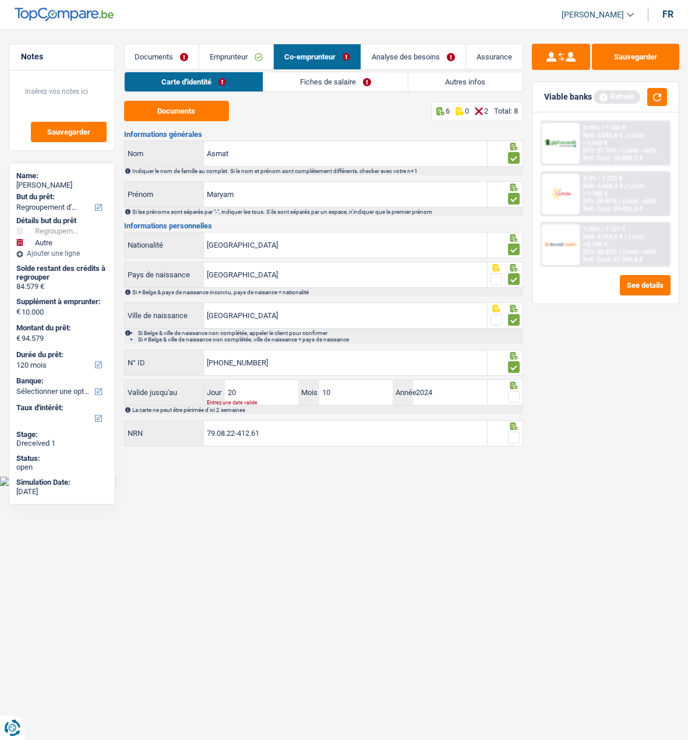
click at [337, 85] on link "Fiches de salaire" at bounding box center [335, 81] width 144 height 19
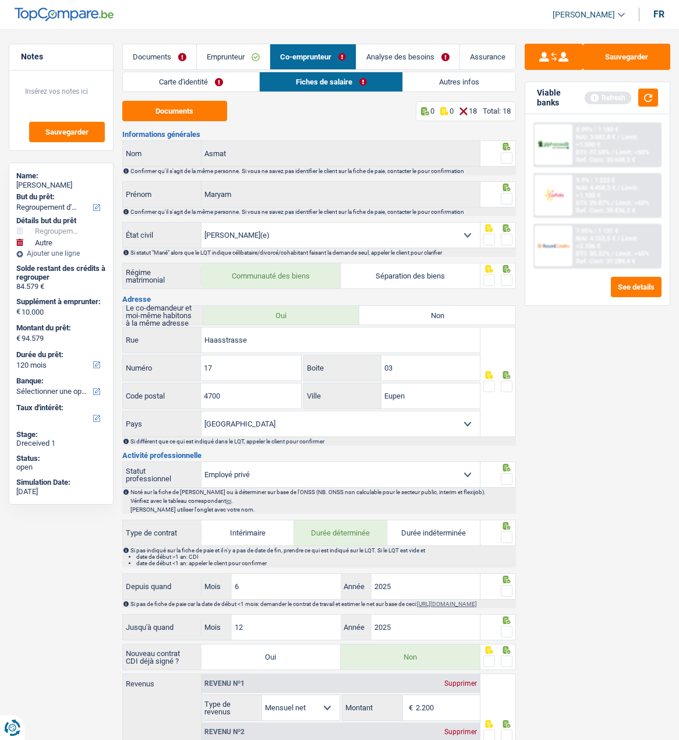
click at [228, 58] on link "Emprunteur" at bounding box center [233, 56] width 73 height 25
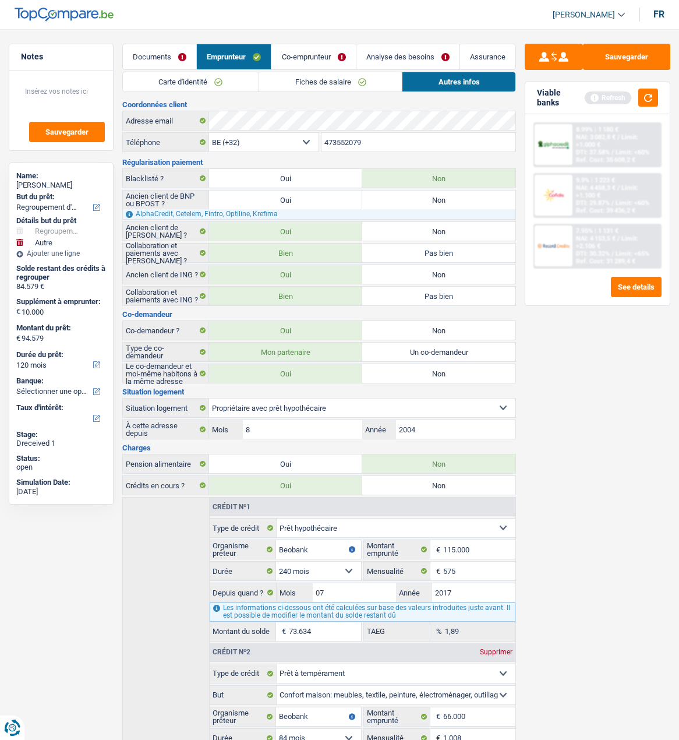
click at [329, 85] on link "Fiches de salaire" at bounding box center [330, 81] width 143 height 19
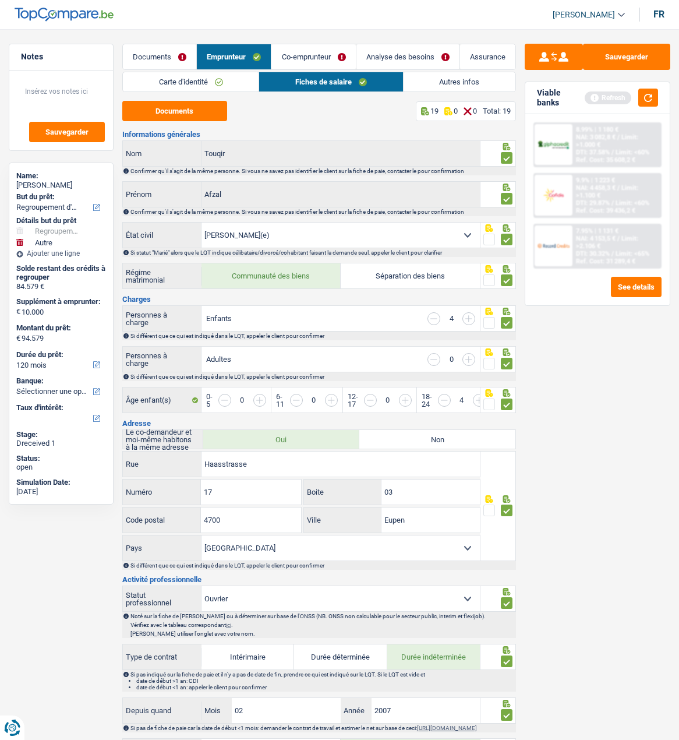
click at [181, 52] on link "Documents" at bounding box center [159, 56] width 73 height 25
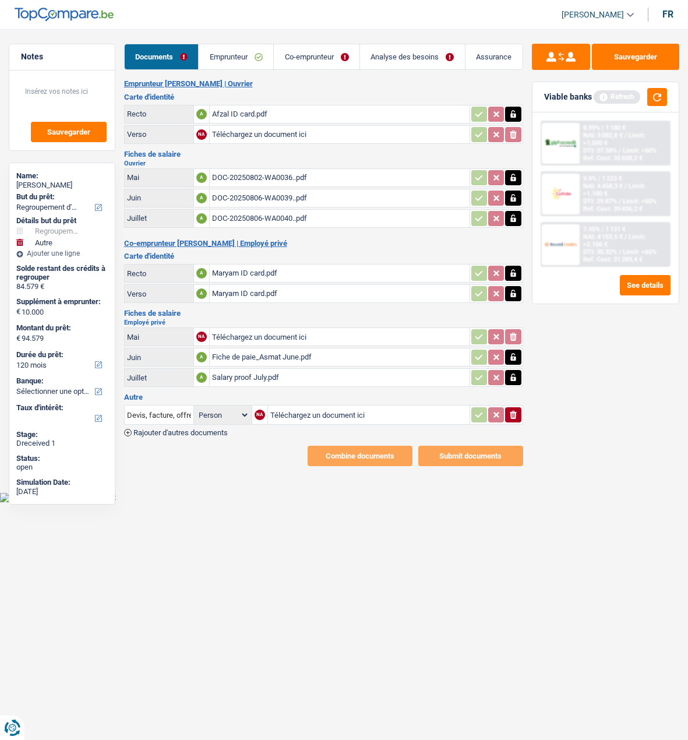
click at [518, 266] on button "button" at bounding box center [513, 273] width 16 height 15
click at [516, 286] on button "button" at bounding box center [513, 293] width 16 height 15
click at [517, 267] on icon "ionicons-v5-e" at bounding box center [513, 273] width 9 height 12
click at [521, 294] on td "ionicons-v5-e" at bounding box center [497, 293] width 54 height 19
click at [518, 286] on button "ionicons-v5-e" at bounding box center [513, 293] width 16 height 15
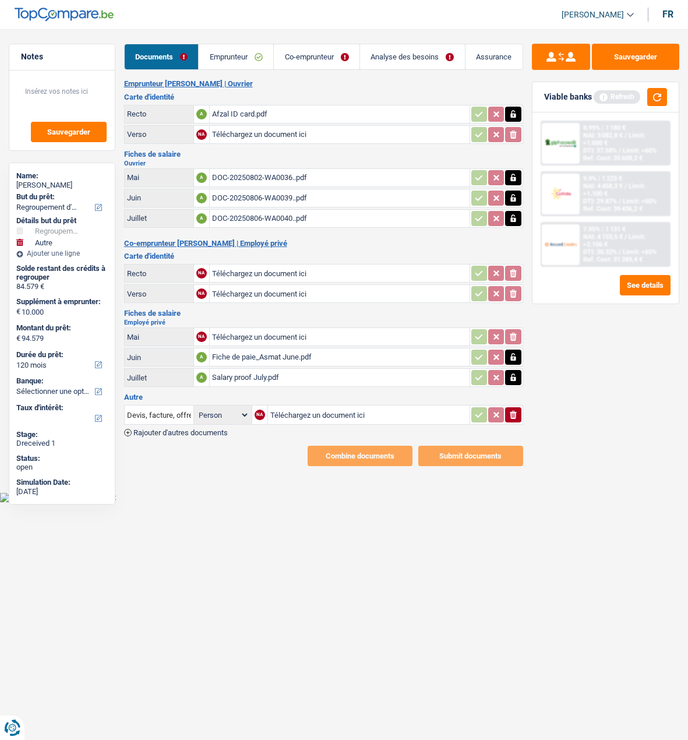
click at [305, 266] on input "Téléchargez un document ici" at bounding box center [339, 272] width 255 height 17
type input "C:\fakepath\Maryam new id card.pdf"
click at [287, 286] on input "Téléchargez un document ici" at bounding box center [339, 293] width 255 height 17
type input "C:\fakepath\Maryam new id card.pdf"
click at [626, 61] on button "Sauvegarder" at bounding box center [635, 57] width 87 height 26
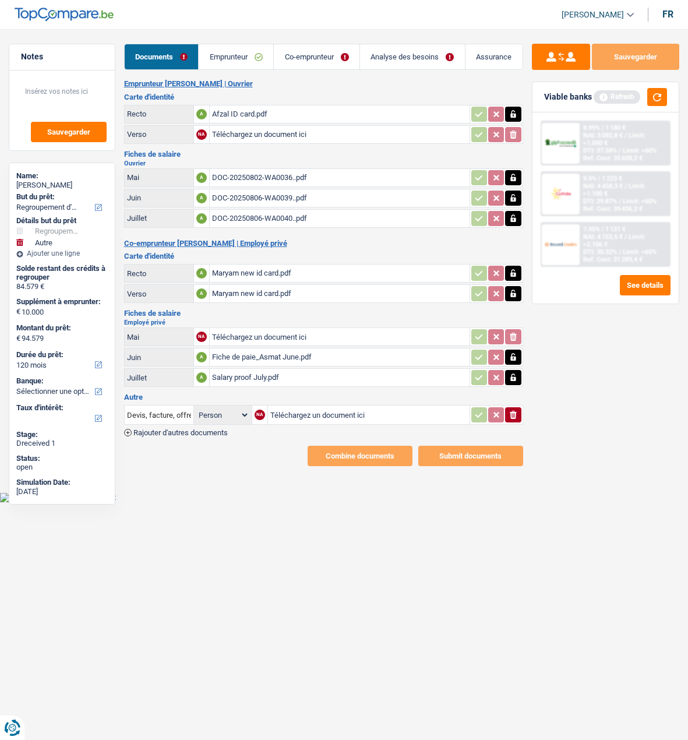
click at [324, 55] on link "Co-emprunteur" at bounding box center [317, 56] width 86 height 25
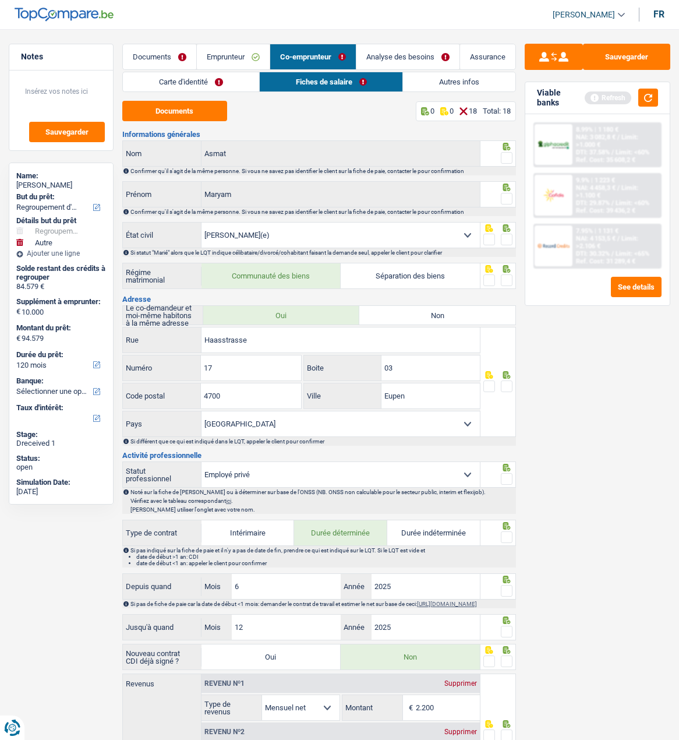
click at [203, 83] on link "Carte d'identité" at bounding box center [191, 81] width 136 height 19
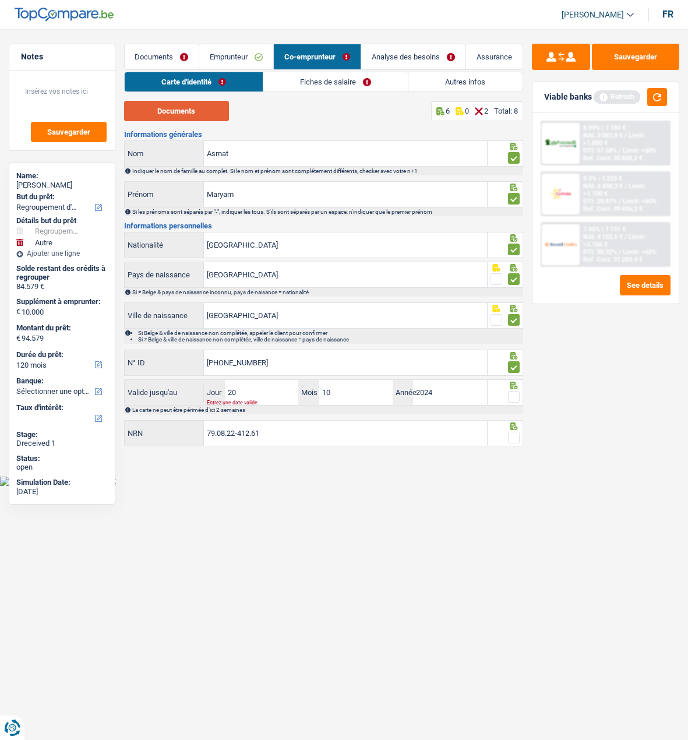
click at [201, 106] on button "Documents" at bounding box center [176, 111] width 105 height 20
click at [282, 358] on input "[PHONE_NUMBER]" at bounding box center [345, 362] width 283 height 25
type input "[PHONE_NUMBER]"
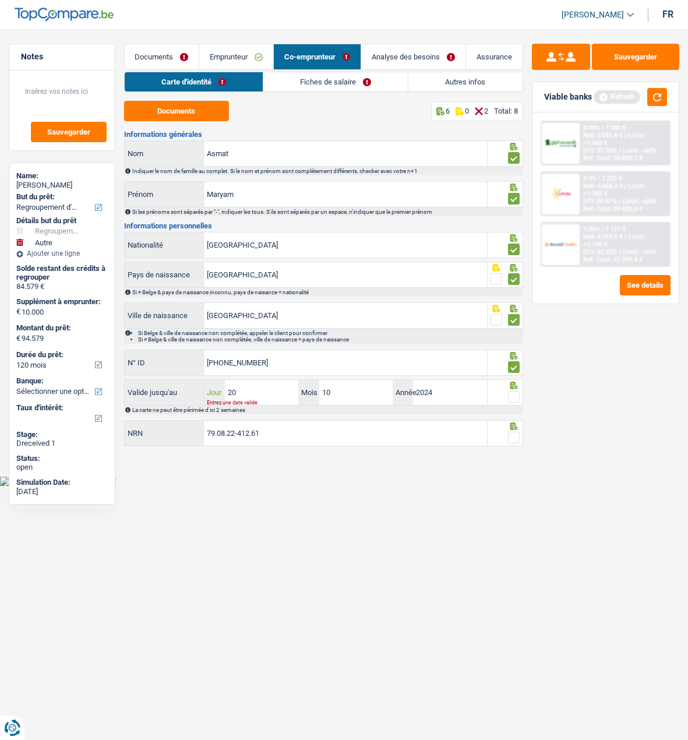
click at [249, 390] on input "20" at bounding box center [261, 392] width 73 height 25
type input "05"
type input "10"
type input "2024"
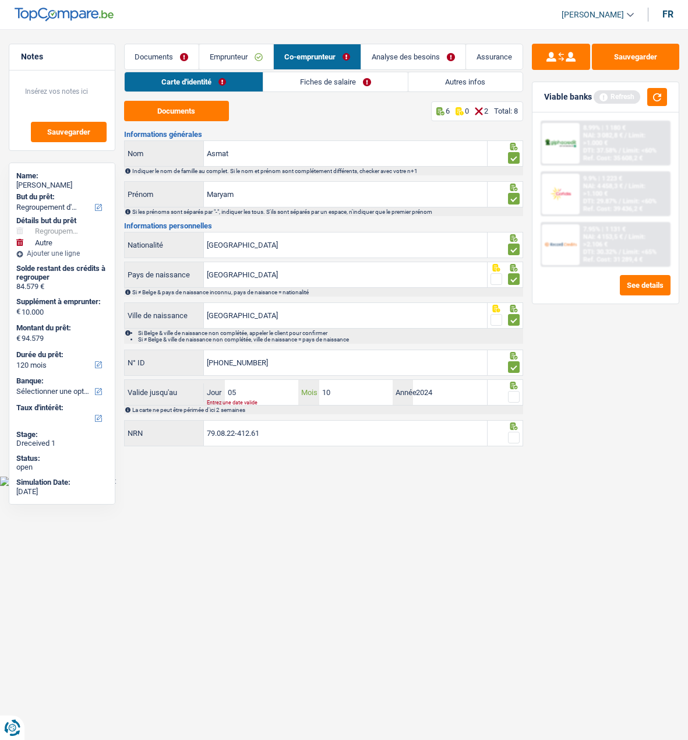
click at [334, 383] on input "10" at bounding box center [355, 392] width 73 height 25
type input "09"
click at [433, 386] on input "2024" at bounding box center [449, 392] width 73 height 25
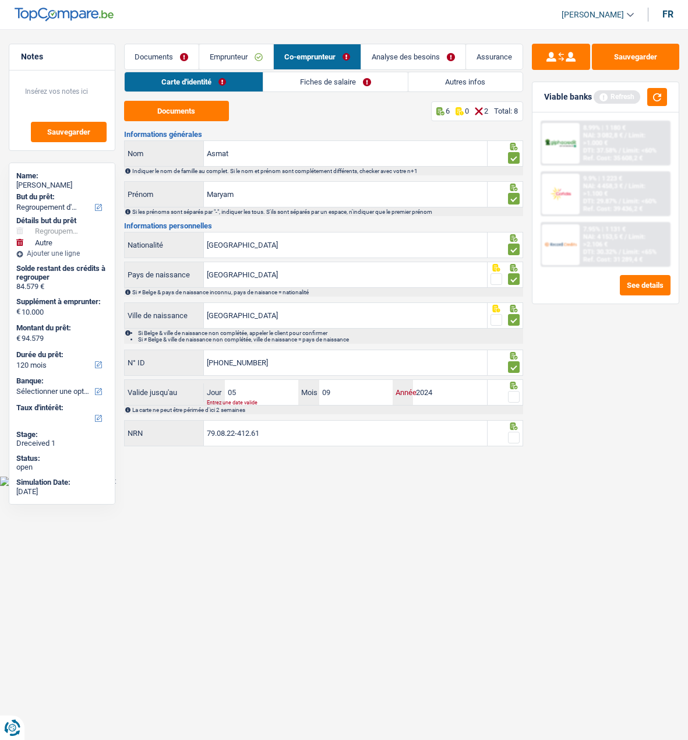
click at [433, 386] on input "2024" at bounding box center [449, 392] width 73 height 25
type input "2034"
click at [511, 390] on div at bounding box center [514, 397] width 12 height 15
click at [513, 394] on span at bounding box center [514, 397] width 12 height 12
click at [0, 0] on input "radio" at bounding box center [0, 0] width 0 height 0
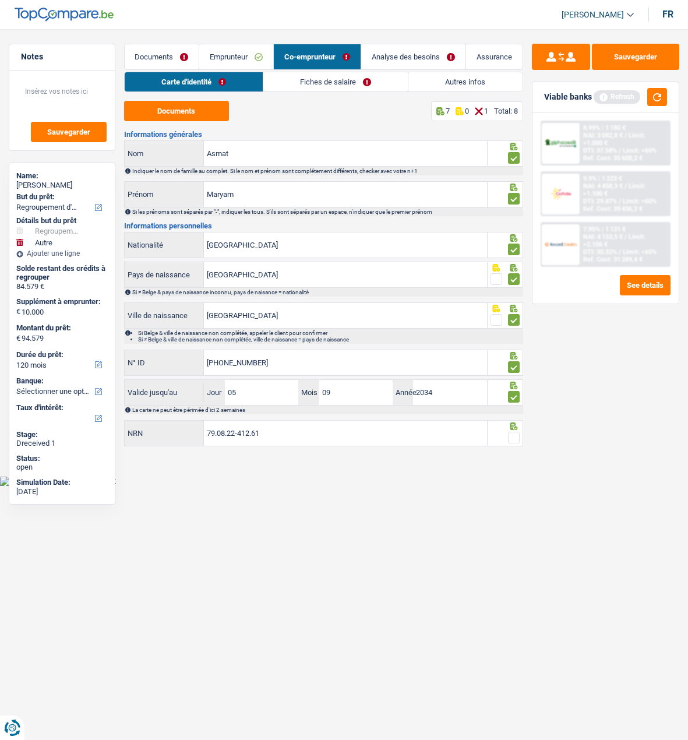
click at [510, 432] on span at bounding box center [514, 438] width 12 height 12
click at [0, 0] on input "radio" at bounding box center [0, 0] width 0 height 0
click at [309, 80] on link "Fiches de salaire" at bounding box center [336, 81] width 144 height 19
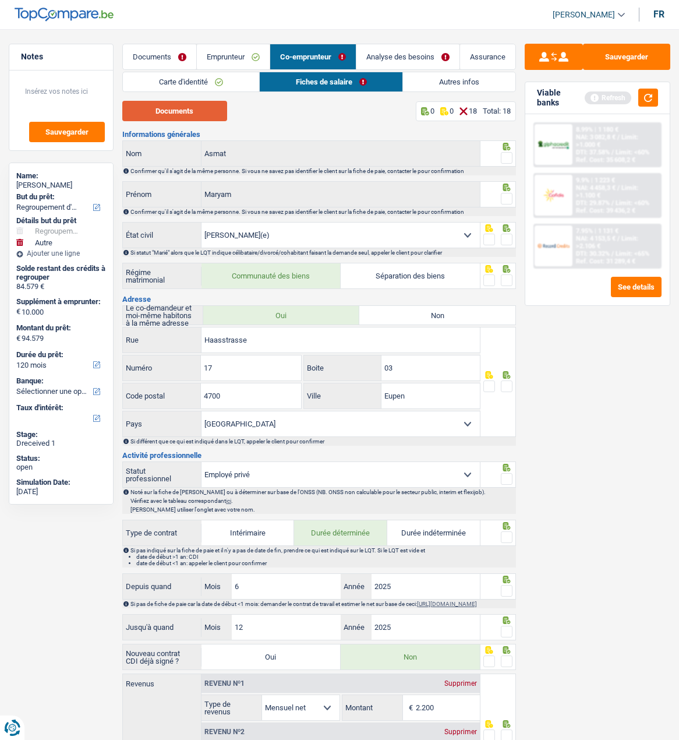
click at [172, 112] on button "Documents" at bounding box center [174, 111] width 105 height 20
click at [508, 382] on span at bounding box center [507, 386] width 12 height 12
click at [0, 0] on input "radio" at bounding box center [0, 0] width 0 height 0
click at [509, 153] on span at bounding box center [507, 158] width 12 height 12
click at [0, 0] on input "radio" at bounding box center [0, 0] width 0 height 0
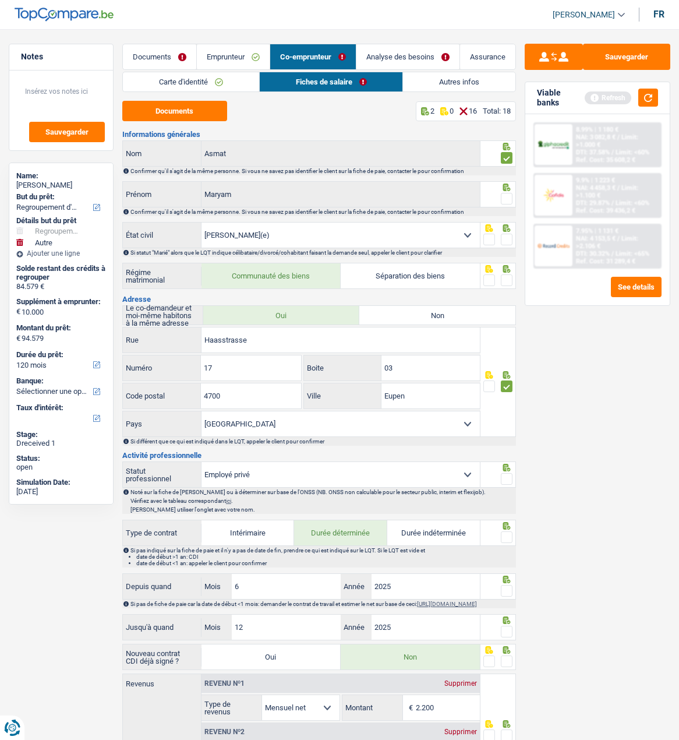
click at [506, 193] on span at bounding box center [507, 199] width 12 height 12
click at [0, 0] on input "radio" at bounding box center [0, 0] width 0 height 0
click at [511, 234] on span at bounding box center [507, 240] width 12 height 12
click at [0, 0] on input "radio" at bounding box center [0, 0] width 0 height 0
click at [506, 276] on span at bounding box center [507, 280] width 12 height 12
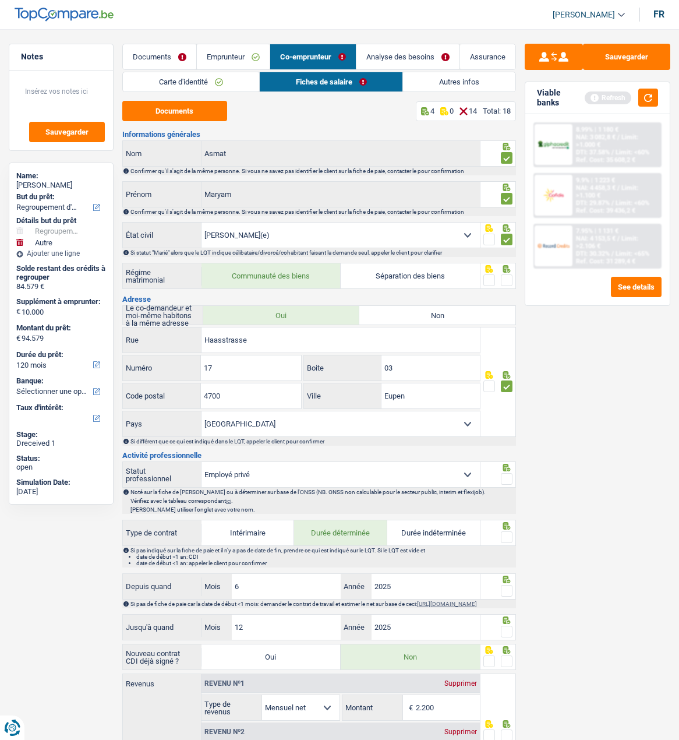
click at [0, 0] on input "radio" at bounding box center [0, 0] width 0 height 0
click at [465, 464] on select "Ouvrier Employé privé Employé public Invalide Indépendant Pensionné Chômeur Mut…" at bounding box center [341, 474] width 278 height 25
select select "worker"
click at [202, 462] on select "Ouvrier Employé privé Employé public Invalide Indépendant Pensionné Chômeur Mut…" at bounding box center [341, 474] width 278 height 25
checkbox input "false"
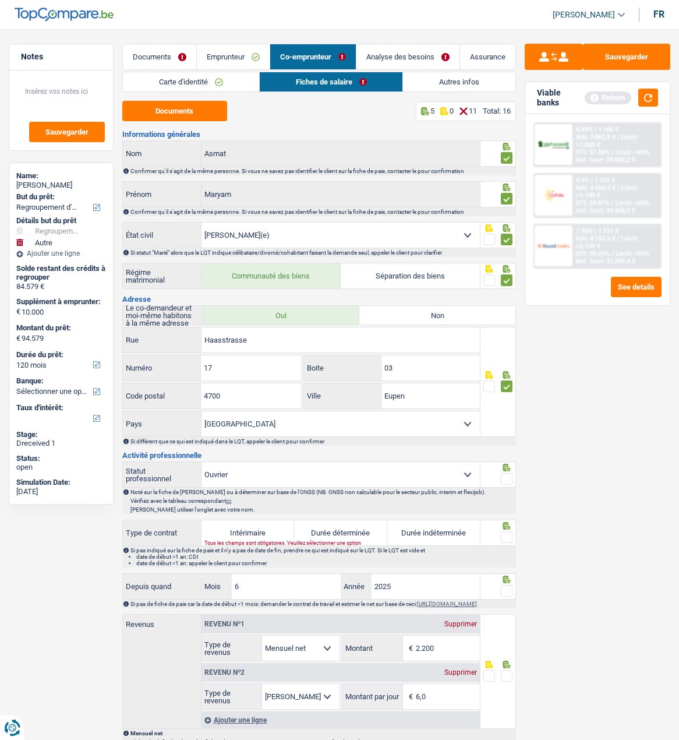
click at [512, 475] on span at bounding box center [507, 479] width 12 height 12
click at [0, 0] on input "radio" at bounding box center [0, 0] width 0 height 0
click at [467, 527] on label "Durée indéterminée" at bounding box center [433, 532] width 93 height 25
click at [467, 527] on input "Durée indéterminée" at bounding box center [433, 532] width 93 height 25
radio input "true"
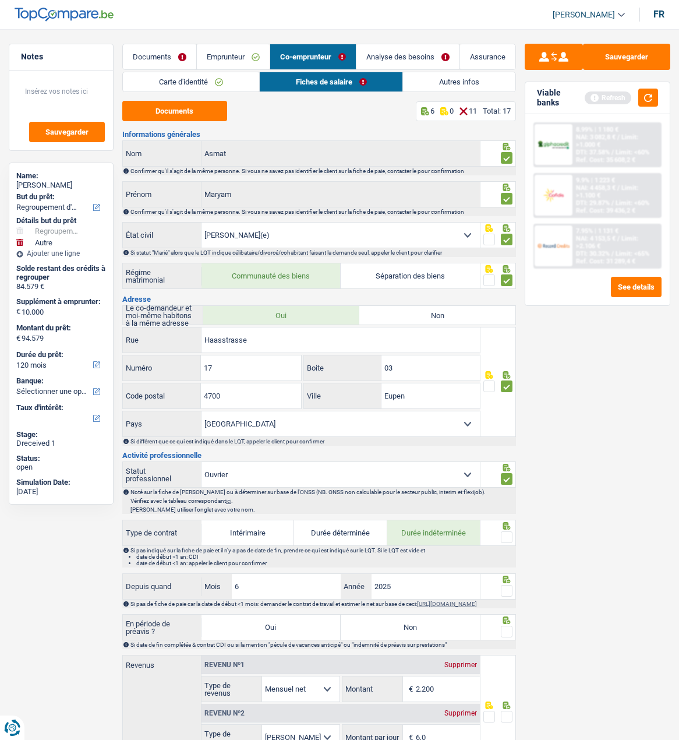
click at [503, 531] on span at bounding box center [507, 537] width 12 height 12
click at [0, 0] on input "radio" at bounding box center [0, 0] width 0 height 0
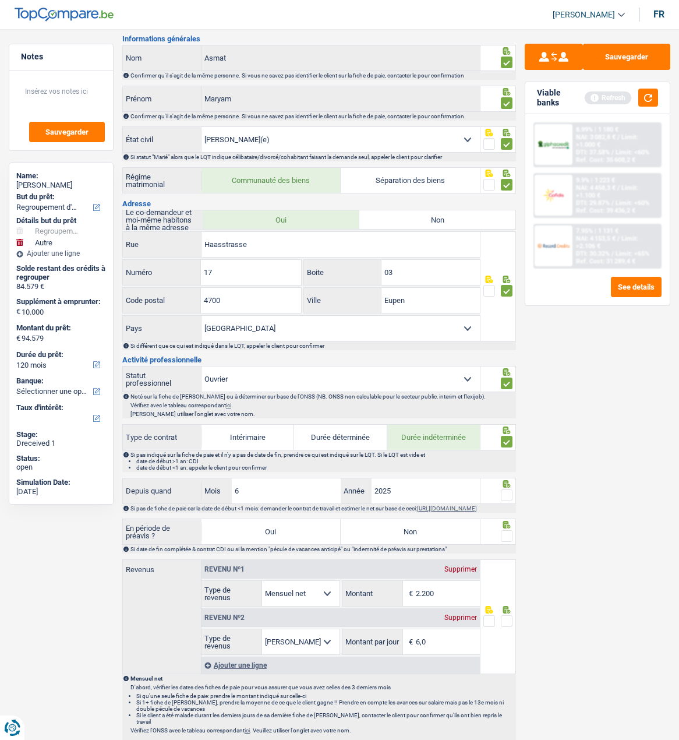
scroll to position [117, 0]
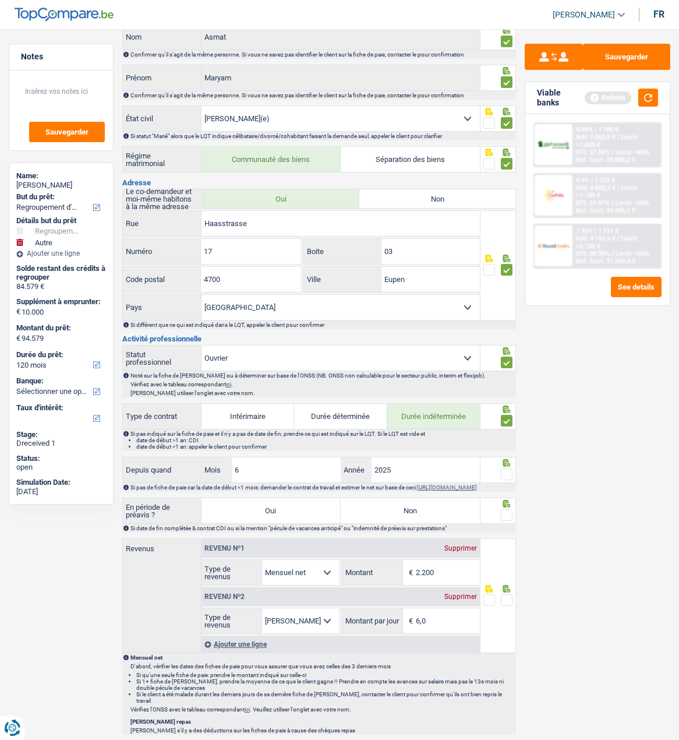
click at [505, 468] on span at bounding box center [507, 474] width 12 height 12
click at [0, 0] on input "radio" at bounding box center [0, 0] width 0 height 0
click at [434, 513] on label "Non" at bounding box center [410, 510] width 139 height 25
click at [434, 513] on input "Non" at bounding box center [410, 510] width 139 height 25
radio input "true"
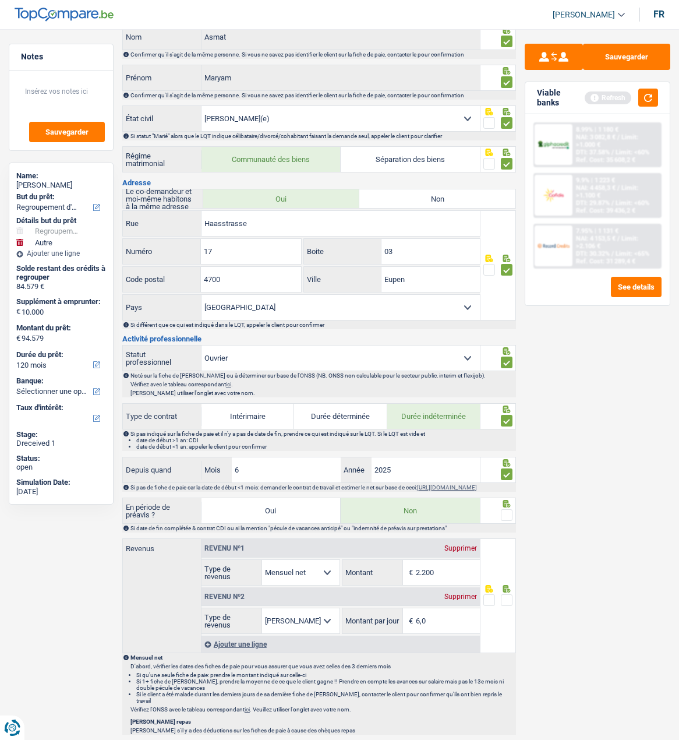
click at [503, 514] on span at bounding box center [507, 515] width 12 height 12
click at [0, 0] on input "radio" at bounding box center [0, 0] width 0 height 0
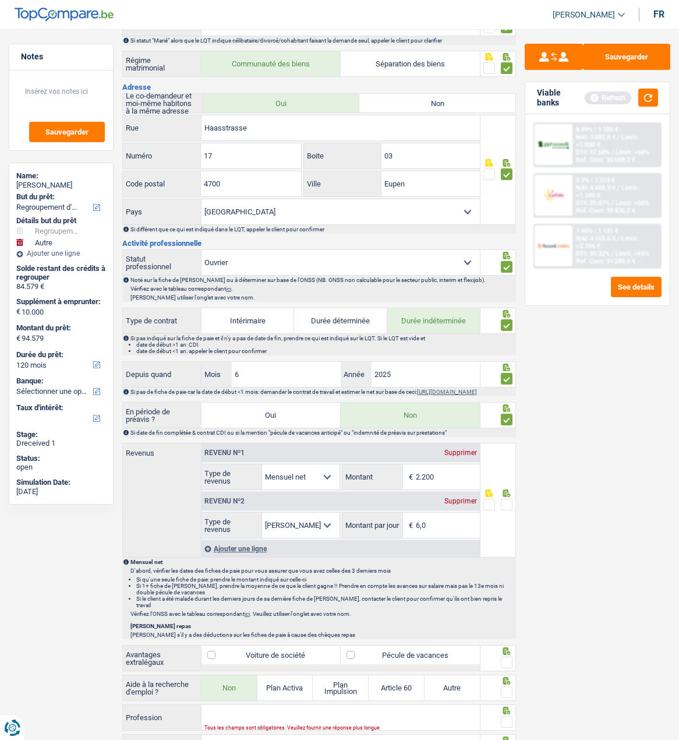
scroll to position [233, 0]
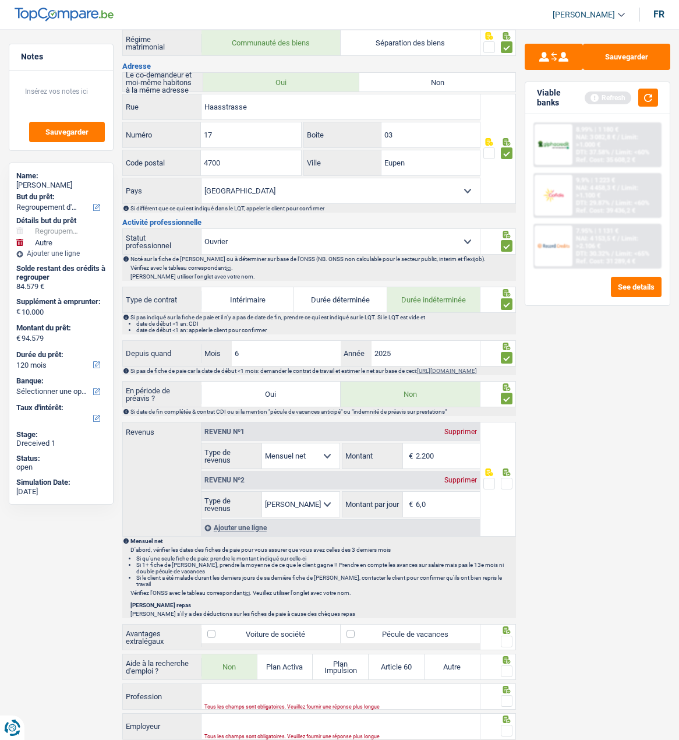
click at [444, 457] on input "2.200" at bounding box center [448, 455] width 65 height 25
type input "2.208"
click at [368, 242] on select "Ouvrier Employé privé Employé public Invalide Indépendant Pensionné Chômeur Mut…" at bounding box center [341, 241] width 278 height 25
select select "privateEmployee"
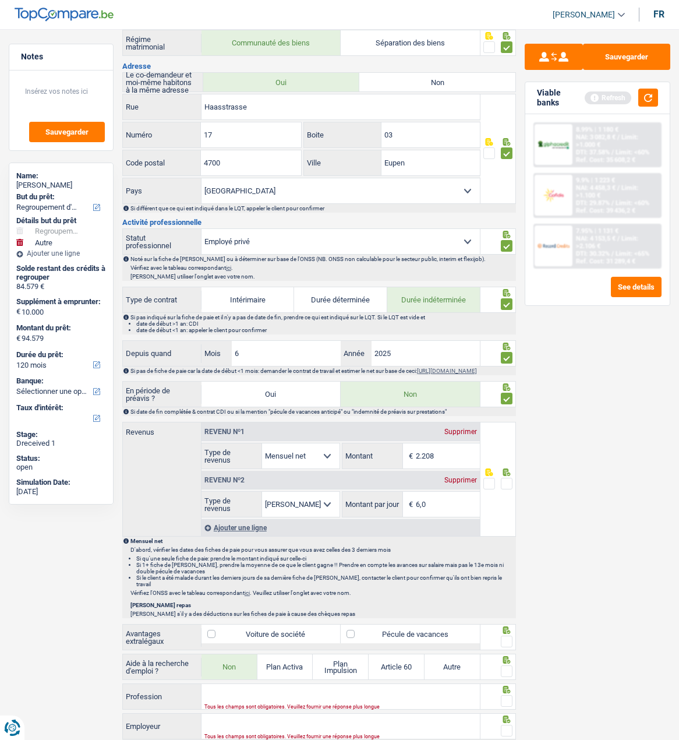
click at [202, 229] on select "Ouvrier Employé privé Employé public Invalide Indépendant Pensionné Chômeur Mut…" at bounding box center [341, 241] width 278 height 25
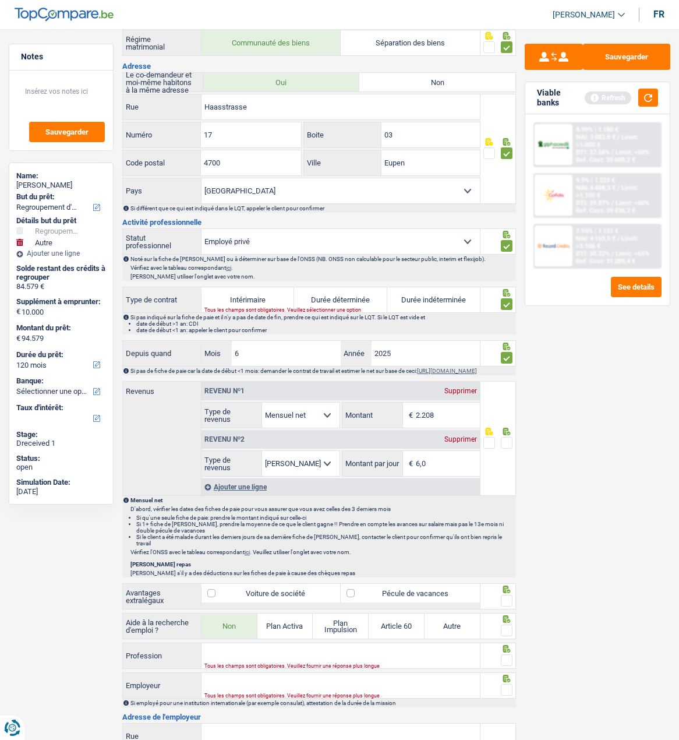
click at [434, 294] on label "Durée indéterminée" at bounding box center [433, 299] width 93 height 25
click at [434, 294] on input "Durée indéterminée" at bounding box center [433, 299] width 93 height 25
radio input "true"
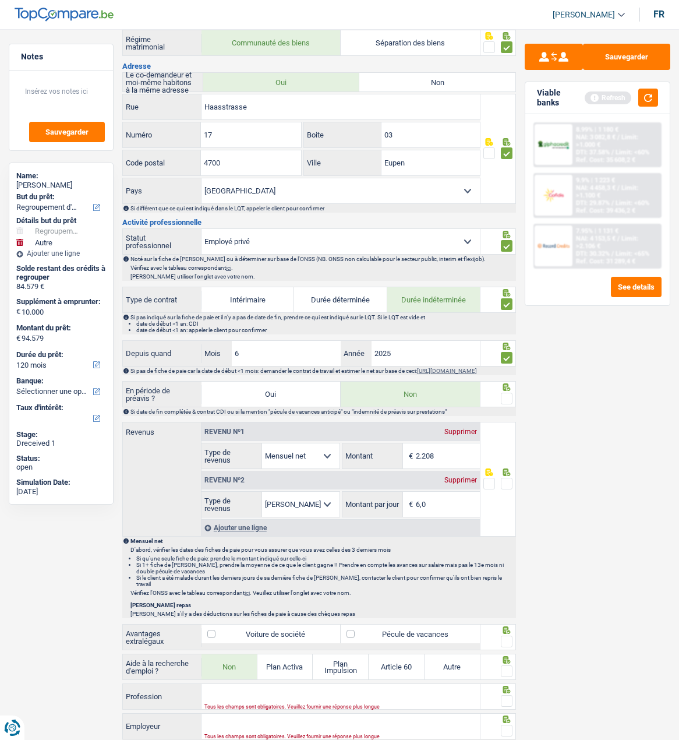
click at [508, 396] on span at bounding box center [507, 399] width 12 height 12
click at [0, 0] on input "radio" at bounding box center [0, 0] width 0 height 0
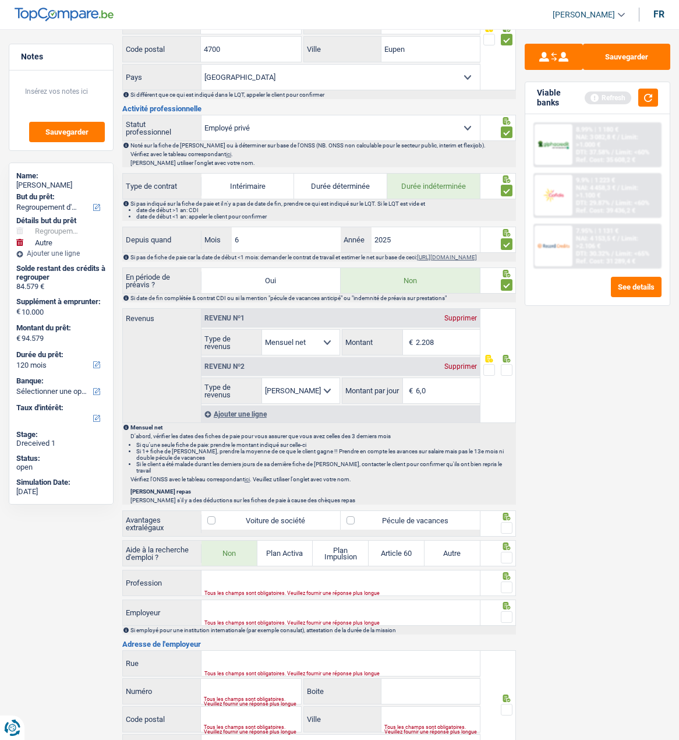
scroll to position [350, 0]
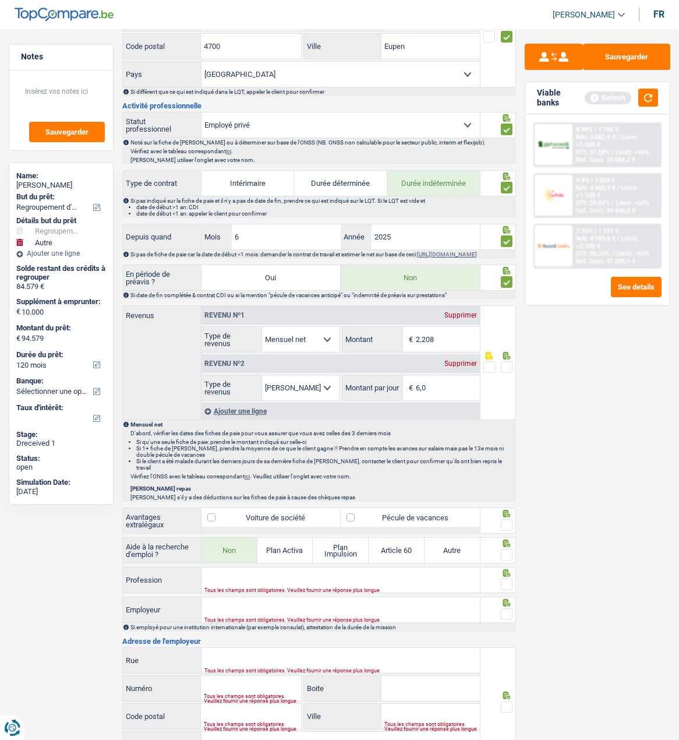
drag, startPoint x: 447, startPoint y: 348, endPoint x: 391, endPoint y: 348, distance: 56.5
click at [391, 348] on div "2.208 € Montant" at bounding box center [412, 339] width 138 height 25
type input "2.186"
click at [507, 369] on span at bounding box center [507, 367] width 12 height 12
click at [0, 0] on input "radio" at bounding box center [0, 0] width 0 height 0
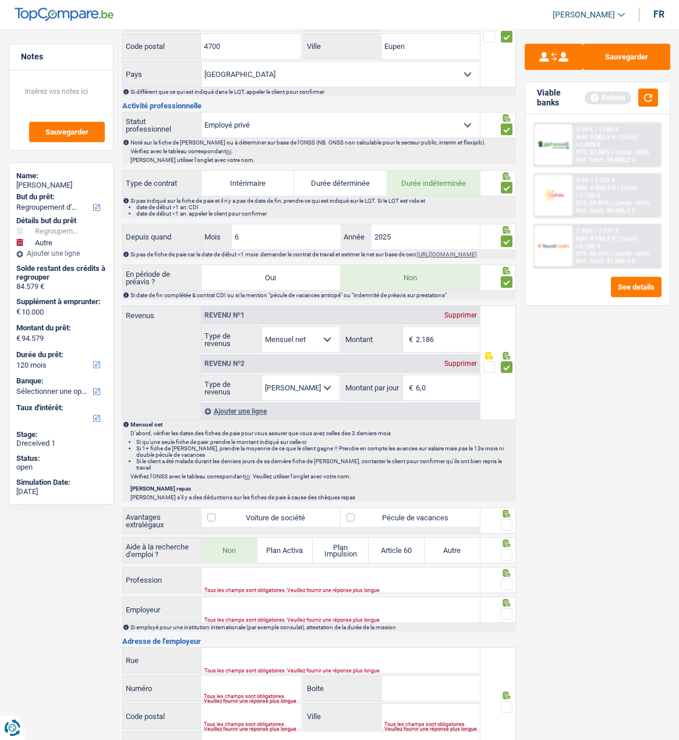
click at [437, 387] on input "6,0" at bounding box center [448, 387] width 65 height 25
click at [570, 419] on div "Sauvegarder Viable banks Refresh 8.99% | 1 180 € NAI: 3 082,8 € / Limit: >1.000…" at bounding box center [597, 381] width 163 height 675
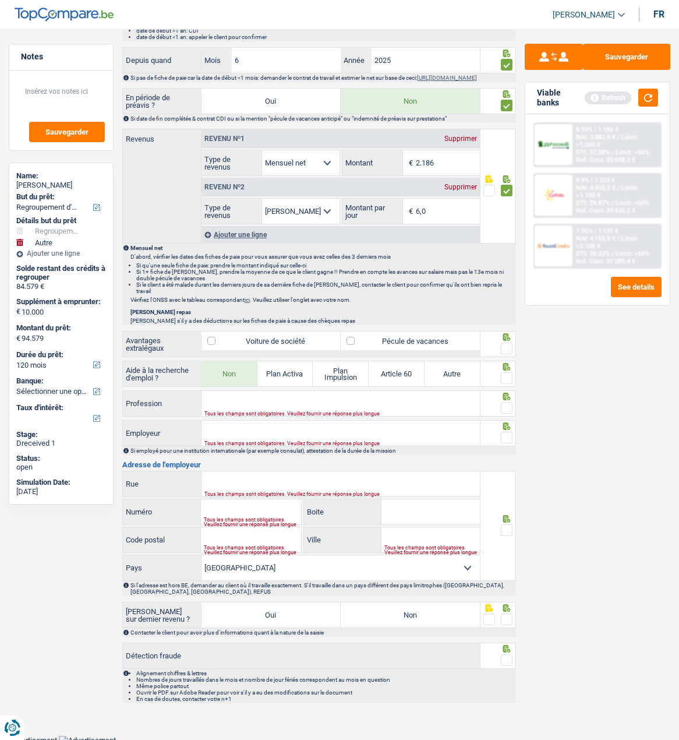
scroll to position [527, 0]
click at [352, 338] on label "Pécule de vacances" at bounding box center [410, 340] width 139 height 19
click at [352, 338] on input "Pécule de vacances" at bounding box center [410, 340] width 139 height 19
checkbox input "true"
click at [506, 342] on span at bounding box center [507, 348] width 12 height 12
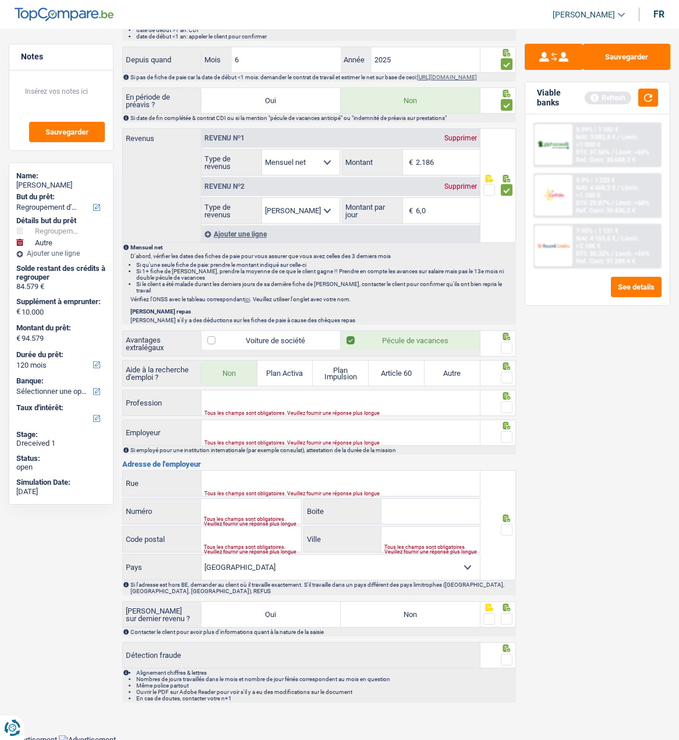
click at [0, 0] on input "radio" at bounding box center [0, 0] width 0 height 0
click at [508, 375] on span at bounding box center [507, 378] width 12 height 12
click at [0, 0] on input "radio" at bounding box center [0, 0] width 0 height 0
click at [421, 405] on input "Profession" at bounding box center [341, 402] width 278 height 25
click at [227, 393] on input "Profession" at bounding box center [341, 402] width 278 height 25
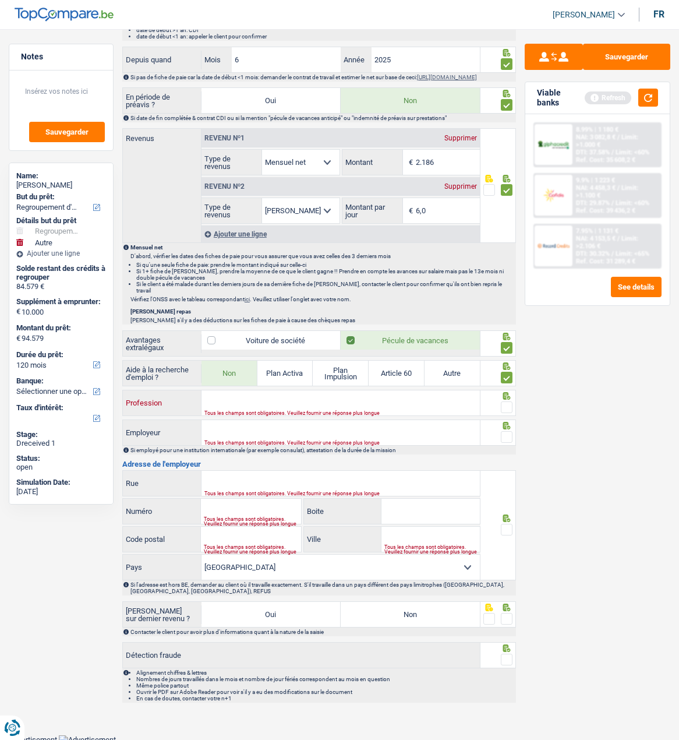
type input "m"
type input "employé"
click at [253, 424] on input "Employeur" at bounding box center [341, 432] width 278 height 25
type input "polytex"
click at [502, 400] on div at bounding box center [507, 407] width 12 height 15
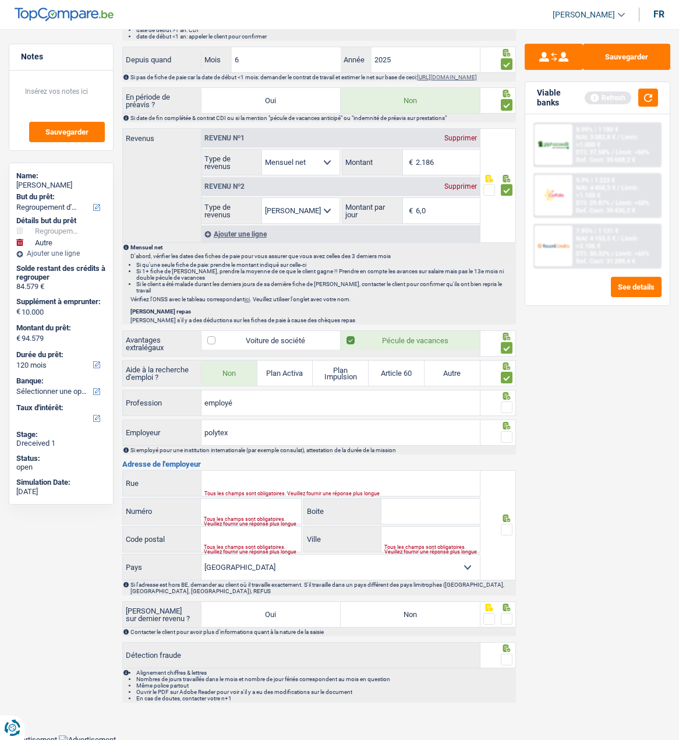
click at [506, 403] on span at bounding box center [507, 407] width 12 height 12
click at [0, 0] on input "radio" at bounding box center [0, 0] width 0 height 0
click at [507, 431] on span at bounding box center [507, 437] width 12 height 12
click at [0, 0] on input "radio" at bounding box center [0, 0] width 0 height 0
click at [280, 478] on input "Rue" at bounding box center [341, 483] width 278 height 25
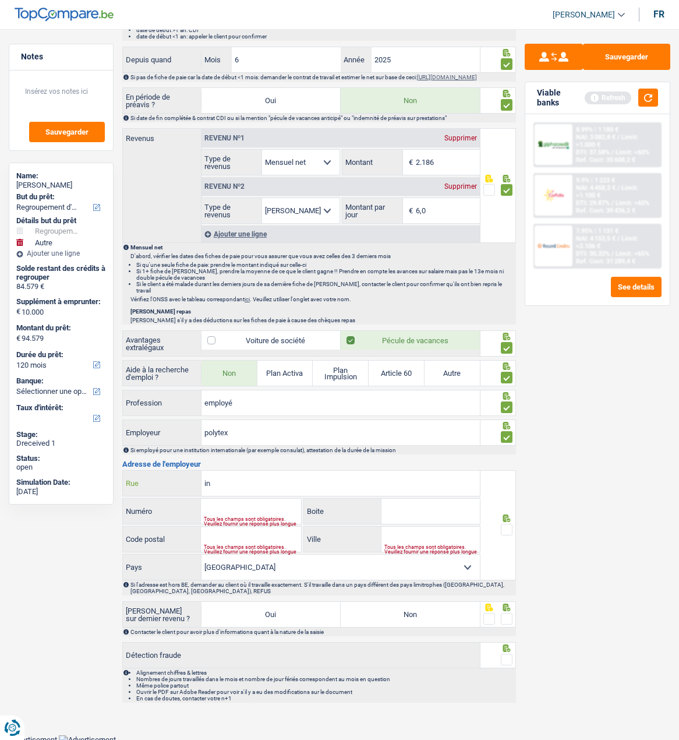
type input "i"
type input "industriestrasse"
type input "15"
type input "4700"
type input "eupen"
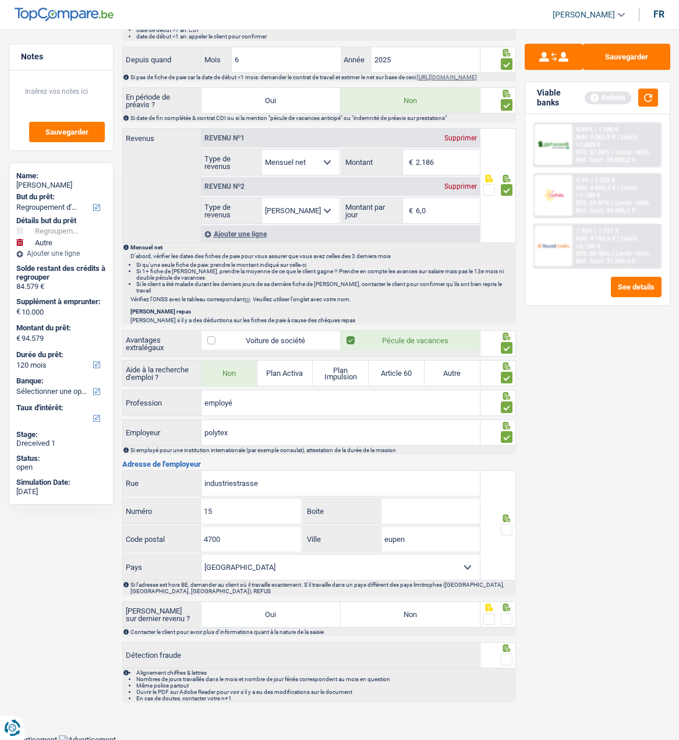
click at [505, 524] on span at bounding box center [507, 530] width 12 height 12
click at [0, 0] on input "radio" at bounding box center [0, 0] width 0 height 0
click at [429, 613] on label "Non" at bounding box center [410, 614] width 139 height 25
click at [429, 613] on input "Non" at bounding box center [410, 614] width 139 height 25
radio input "true"
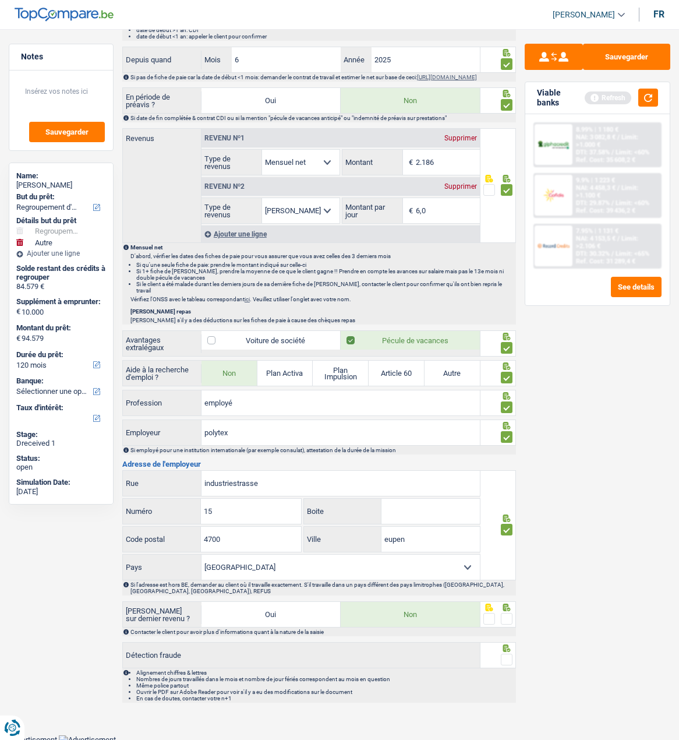
click at [505, 613] on span at bounding box center [507, 619] width 12 height 12
click at [0, 0] on input "radio" at bounding box center [0, 0] width 0 height 0
click at [504, 654] on span at bounding box center [507, 660] width 12 height 12
click at [0, 0] on input "radio" at bounding box center [0, 0] width 0 height 0
click at [634, 48] on button "Sauvegarder" at bounding box center [626, 57] width 87 height 26
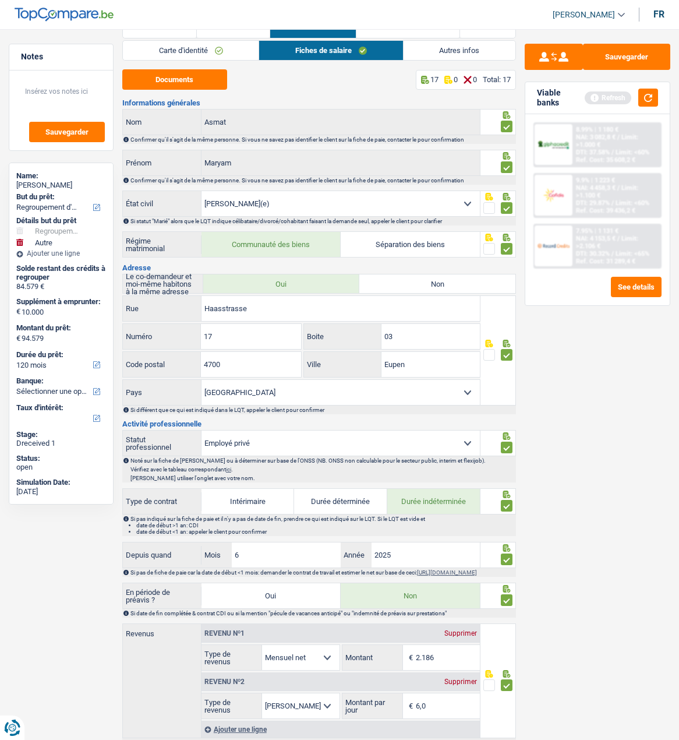
scroll to position [0, 0]
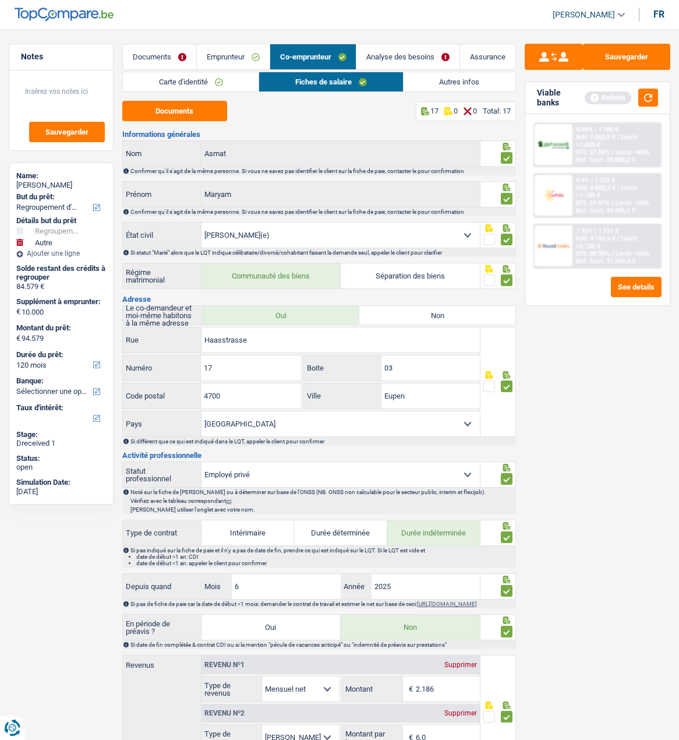
click at [432, 82] on link "Autres infos" at bounding box center [460, 81] width 112 height 19
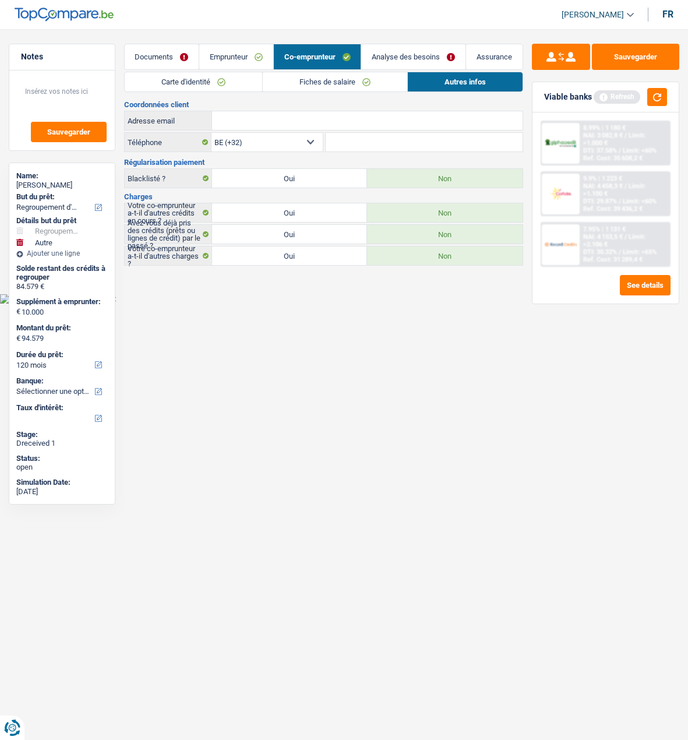
click at [221, 48] on link "Emprunteur" at bounding box center [236, 56] width 74 height 25
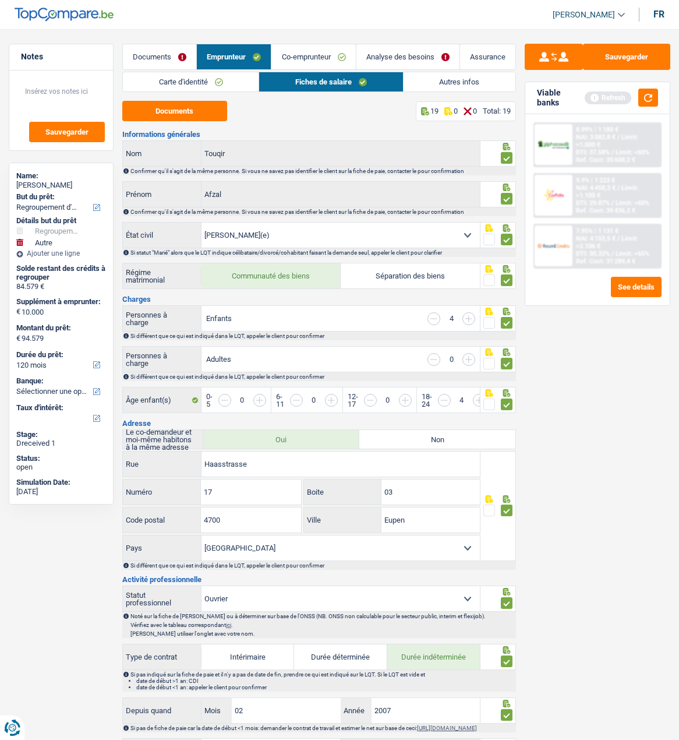
click at [440, 72] on li "Autres infos" at bounding box center [459, 82] width 113 height 20
click at [436, 77] on link "Autres infos" at bounding box center [460, 81] width 112 height 19
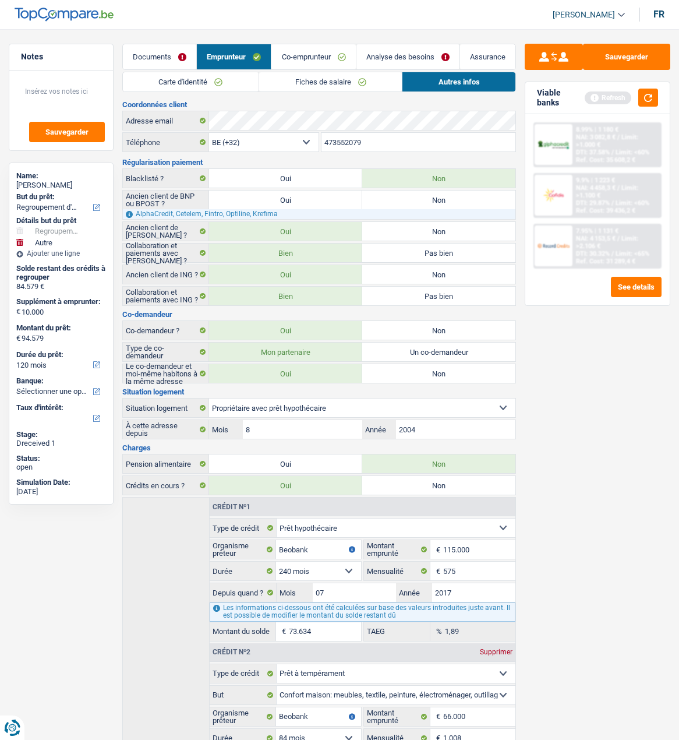
click at [299, 54] on link "Co-emprunteur" at bounding box center [313, 56] width 84 height 25
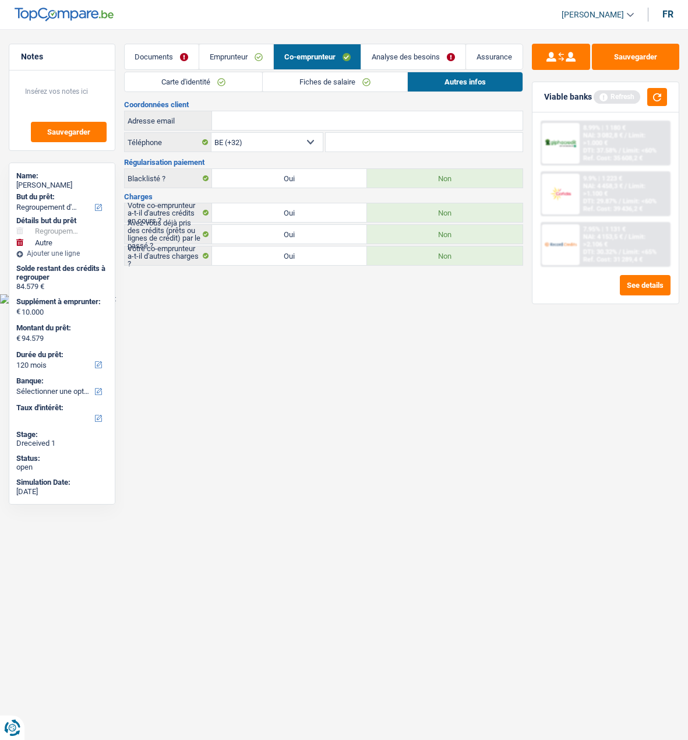
click at [262, 119] on input "Adresse email" at bounding box center [367, 120] width 310 height 19
paste input "[EMAIL_ADDRESS][DOMAIN_NAME]"
type input "[EMAIL_ADDRESS][DOMAIN_NAME]"
click at [631, 51] on button "Sauvegarder" at bounding box center [635, 57] width 87 height 26
click at [397, 54] on link "Analyse des besoins" at bounding box center [413, 56] width 104 height 25
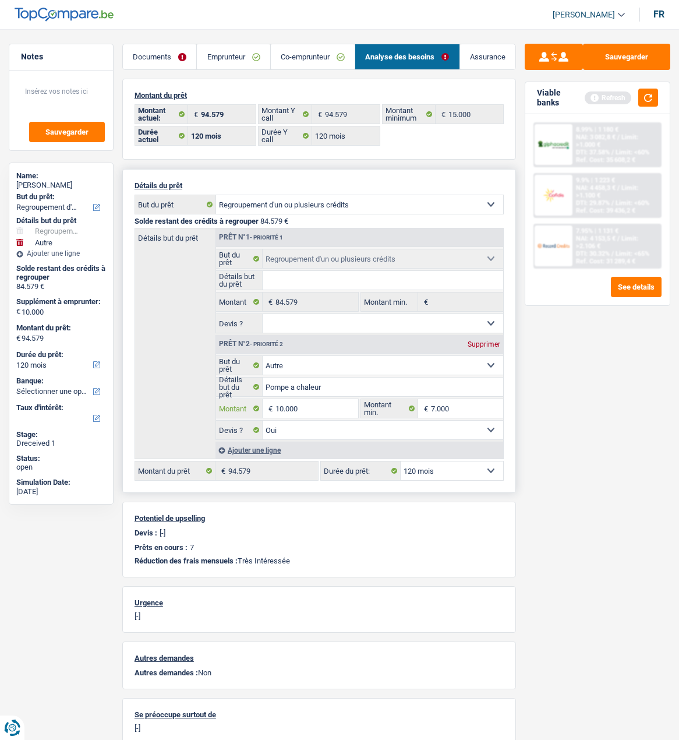
click at [319, 409] on input "10.000" at bounding box center [317, 408] width 83 height 19
click at [316, 60] on link "Co-emprunteur" at bounding box center [313, 56] width 84 height 25
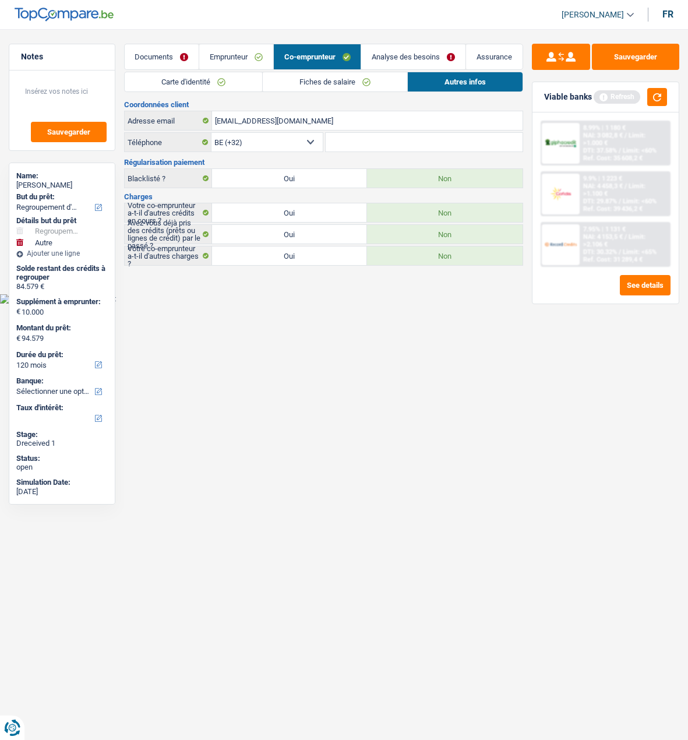
click at [324, 77] on link "Fiches de salaire" at bounding box center [335, 81] width 144 height 19
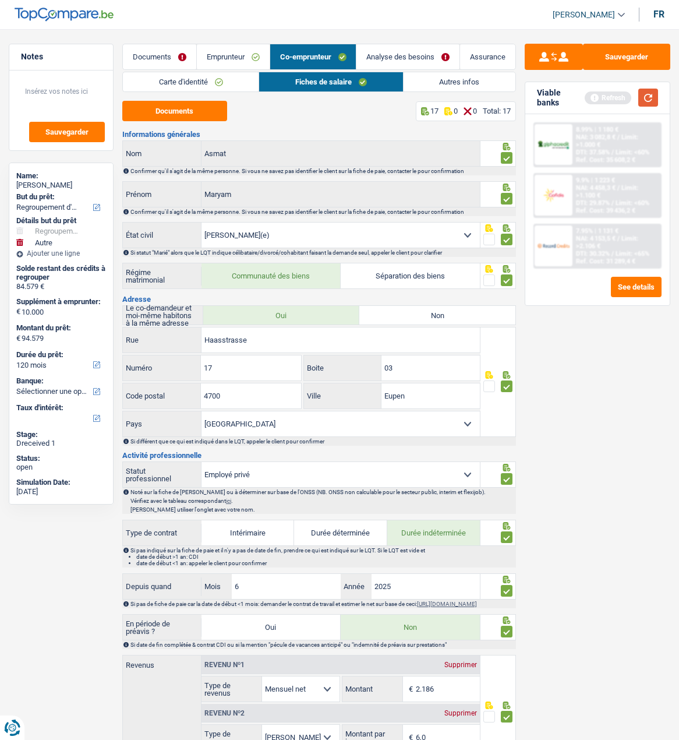
click at [654, 97] on button "button" at bounding box center [648, 98] width 20 height 18
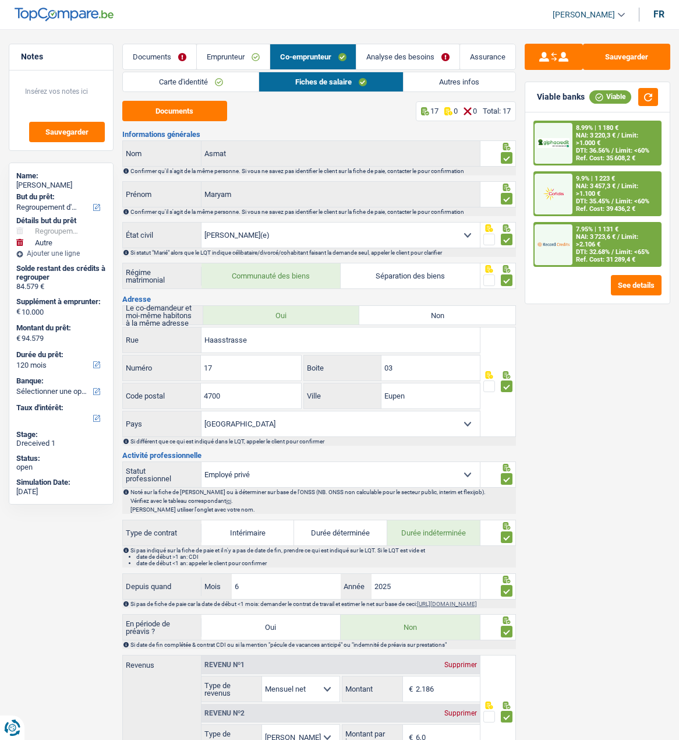
click at [413, 58] on link "Analyse des besoins" at bounding box center [408, 56] width 103 height 25
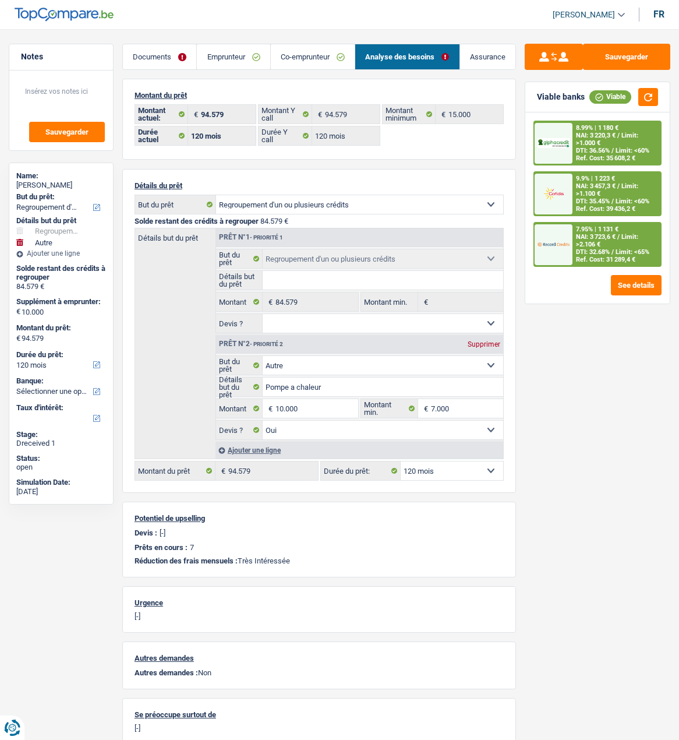
click at [616, 197] on span "Limit: <60%" at bounding box center [633, 201] width 34 height 8
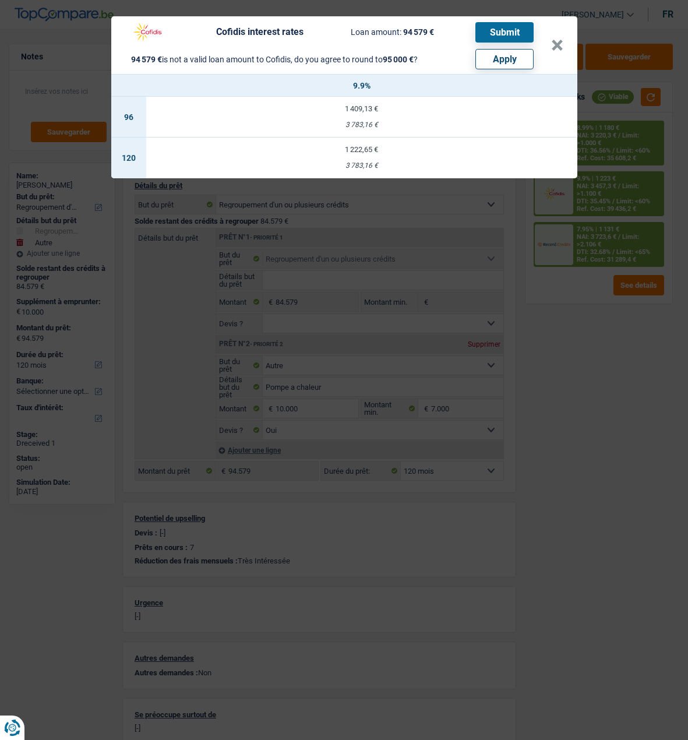
click at [504, 55] on button "Apply" at bounding box center [504, 59] width 58 height 20
type input "10.421"
type input "95.000"
select select "144"
type input "95.000"
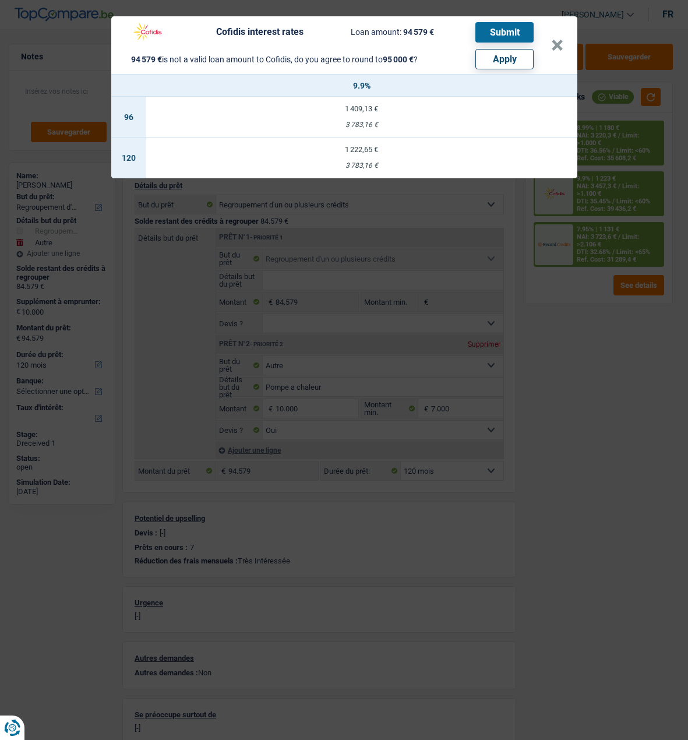
select select "144"
type input "10.421"
type input "95.000"
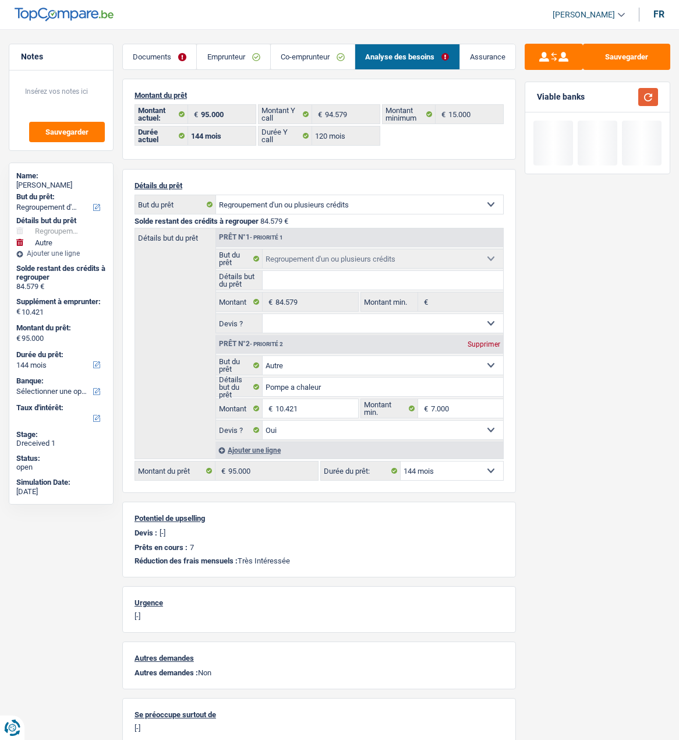
click at [650, 96] on button "button" at bounding box center [648, 97] width 20 height 18
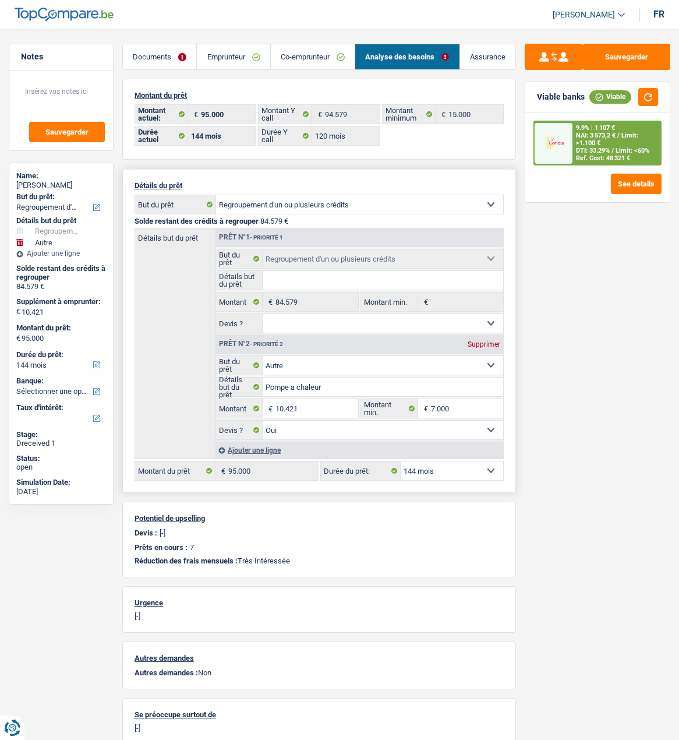
click at [444, 462] on select "12 mois 18 mois 24 mois 30 mois 36 mois 42 mois 48 mois 60 mois 72 mois 84 mois…" at bounding box center [452, 470] width 103 height 19
select select "120"
click at [401, 461] on select "12 mois 18 mois 24 mois 30 mois 36 mois 42 mois 48 mois 60 mois 72 mois 84 mois…" at bounding box center [452, 470] width 103 height 19
select select "120"
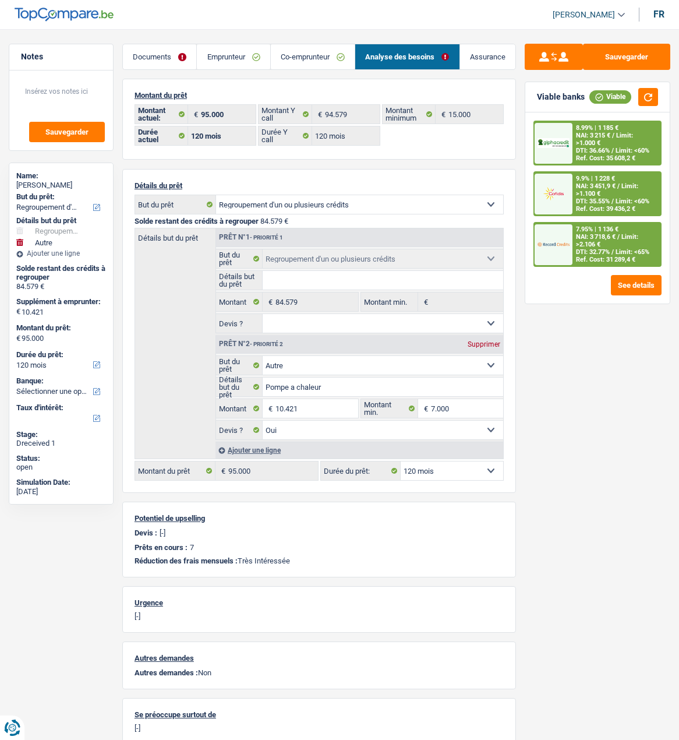
click at [620, 197] on span "Limit: <60%" at bounding box center [633, 201] width 34 height 8
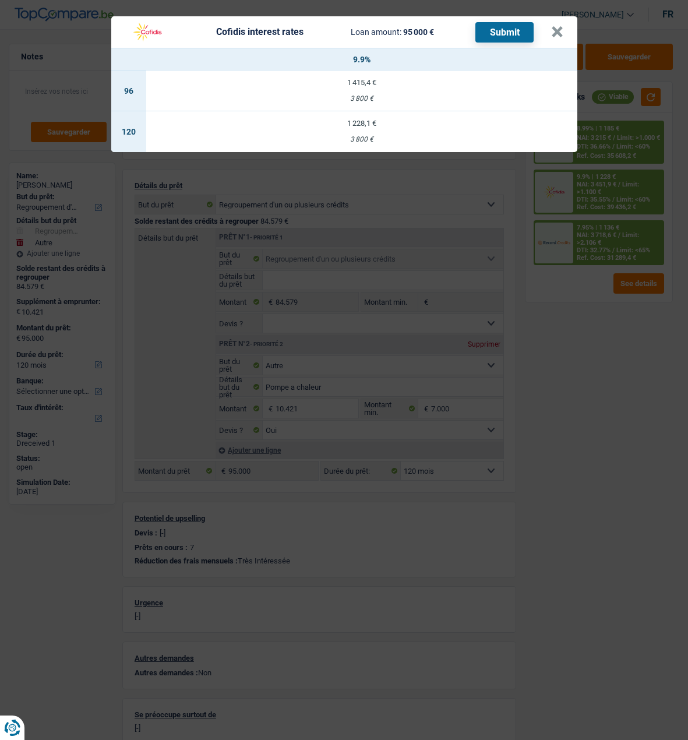
click at [347, 125] on td "1 228,1 € 3 800 €" at bounding box center [361, 131] width 431 height 41
select select "cofidis"
type input "9,90"
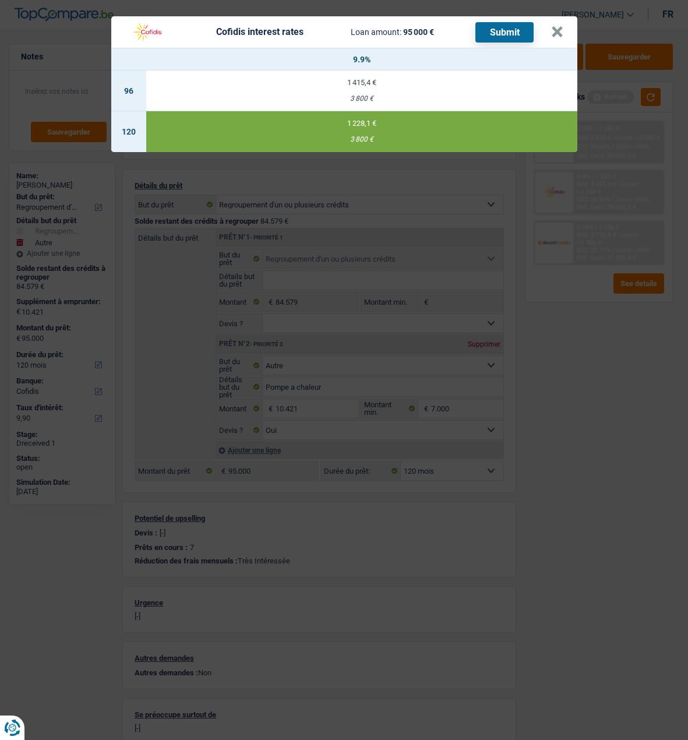
click at [510, 28] on button "Submit" at bounding box center [504, 32] width 58 height 20
click at [561, 27] on button "×" at bounding box center [557, 32] width 12 height 12
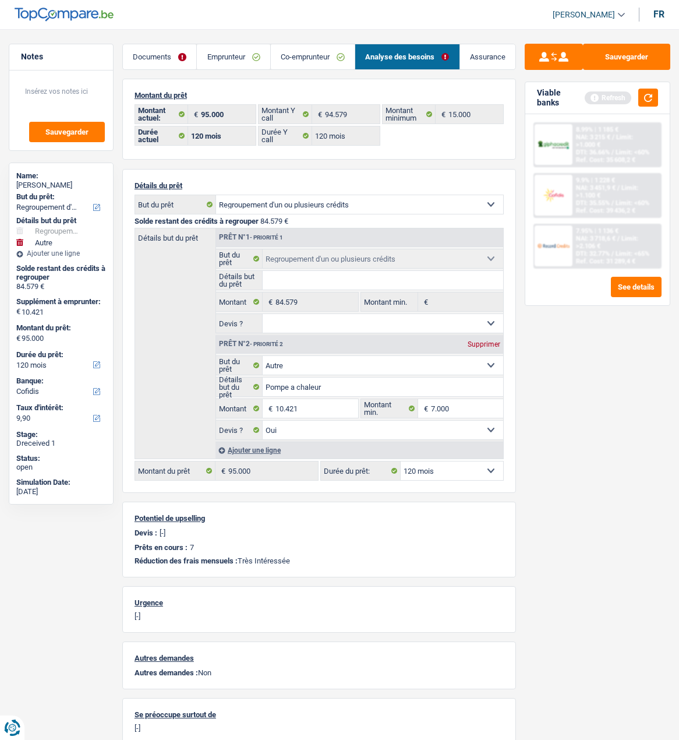
click at [167, 61] on link "Documents" at bounding box center [159, 56] width 73 height 25
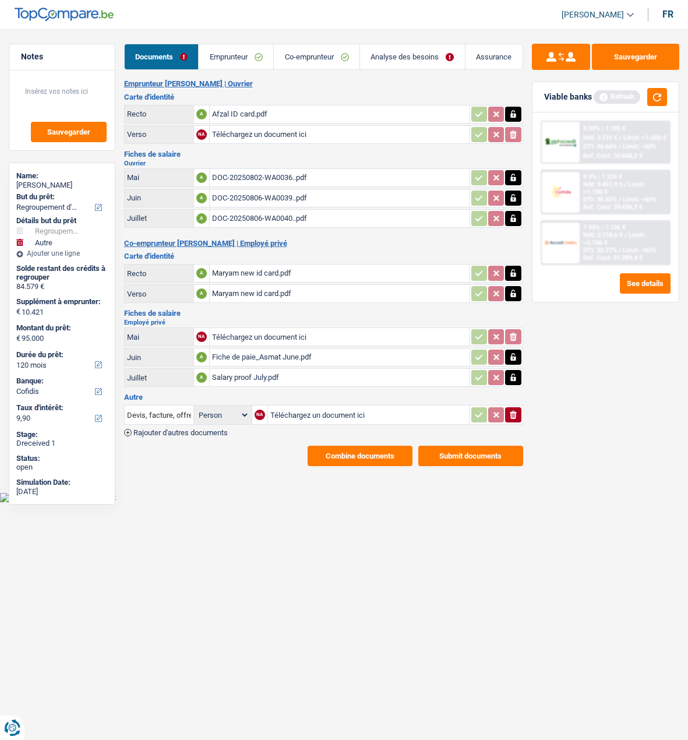
click at [465, 446] on button "Submit documents" at bounding box center [470, 456] width 105 height 20
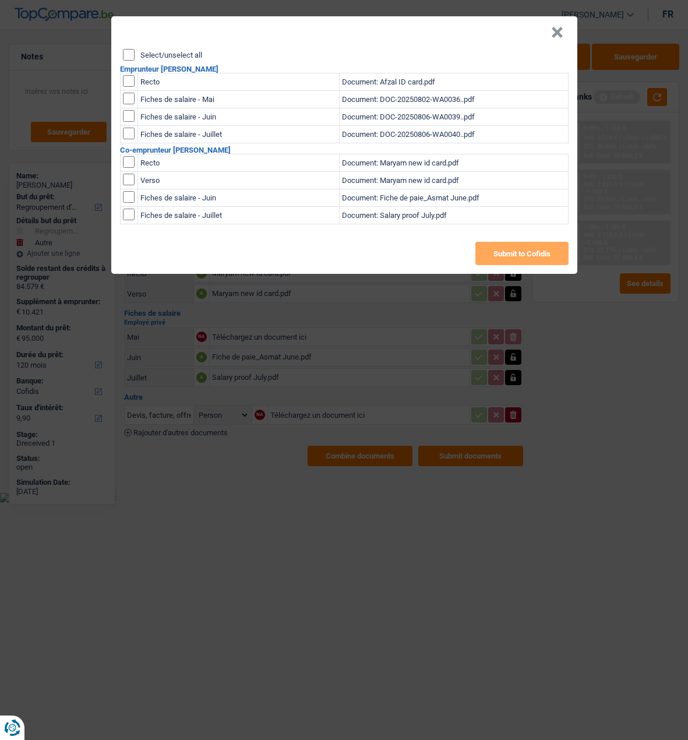
click at [132, 49] on input "Select/unselect all" at bounding box center [129, 55] width 12 height 12
checkbox input "true"
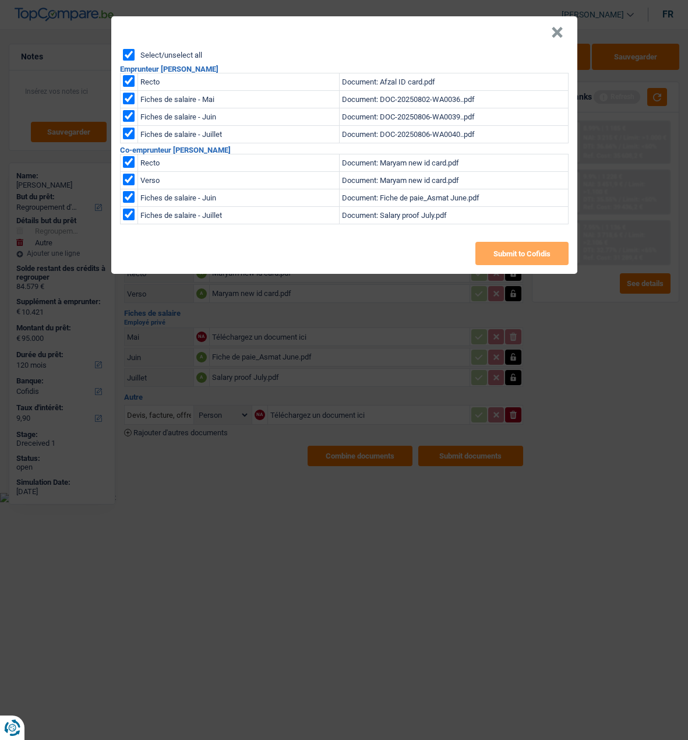
checkbox input "true"
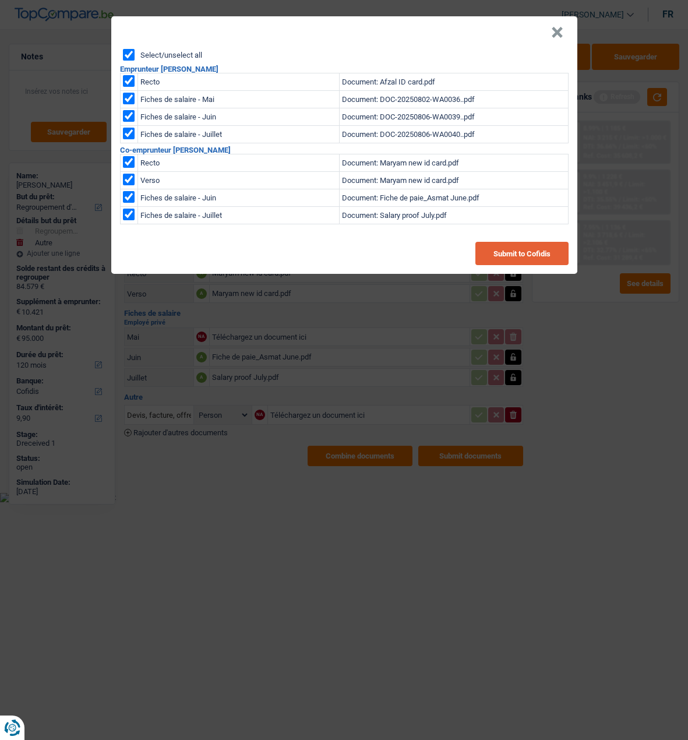
click at [543, 252] on button "Submit to Cofidis" at bounding box center [521, 253] width 93 height 23
click at [561, 27] on button "×" at bounding box center [557, 33] width 12 height 12
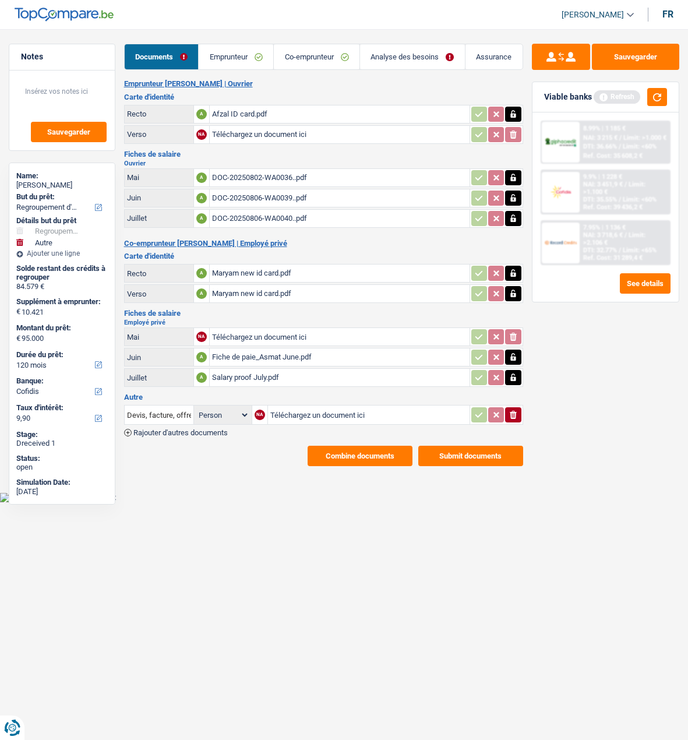
click at [366, 446] on button "Combine documents" at bounding box center [360, 456] width 105 height 20
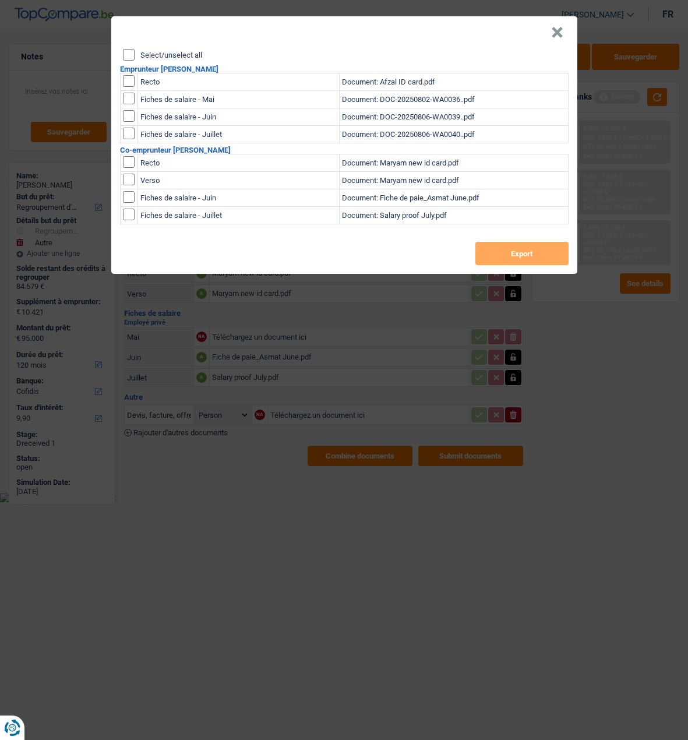
click at [128, 49] on input "Select/unselect all" at bounding box center [129, 55] width 12 height 12
checkbox input "true"
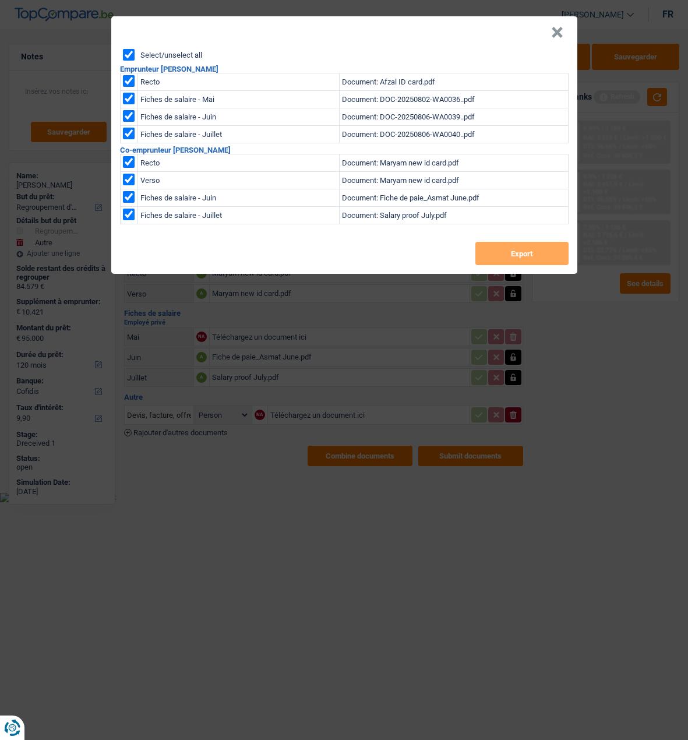
checkbox input "true"
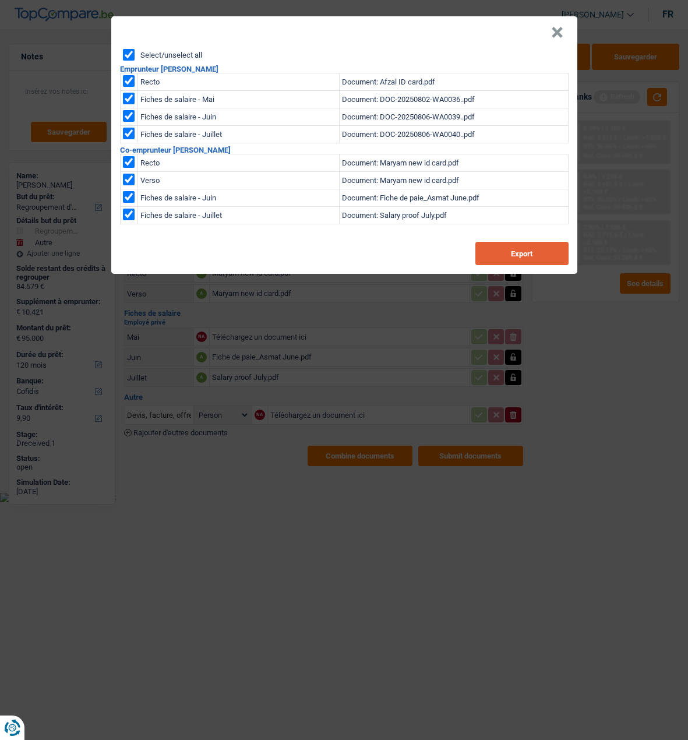
click at [502, 244] on button "Export" at bounding box center [521, 253] width 93 height 23
click at [604, 157] on div "× Select/unselect all Emprunteur [PERSON_NAME] Recto Document: Afzal ID card.pd…" at bounding box center [344, 370] width 688 height 740
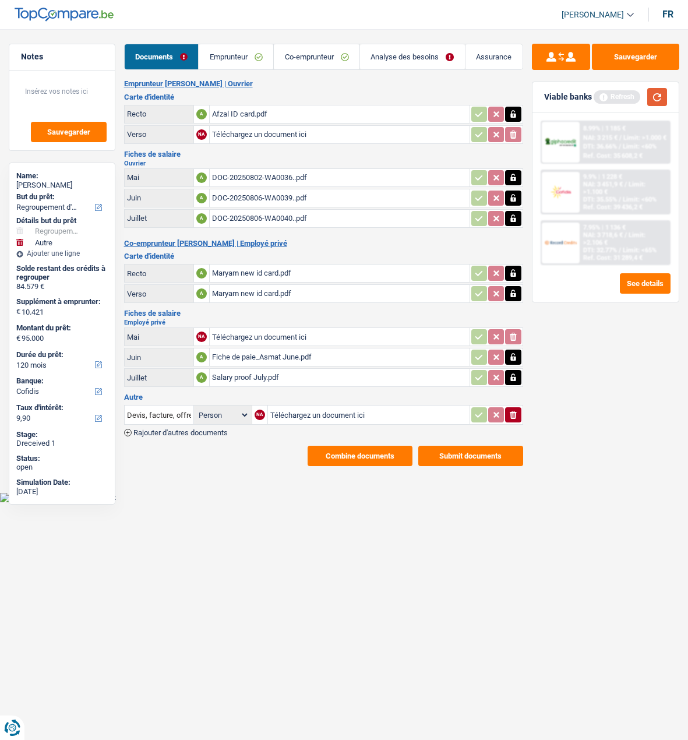
click at [661, 96] on button "button" at bounding box center [657, 97] width 20 height 18
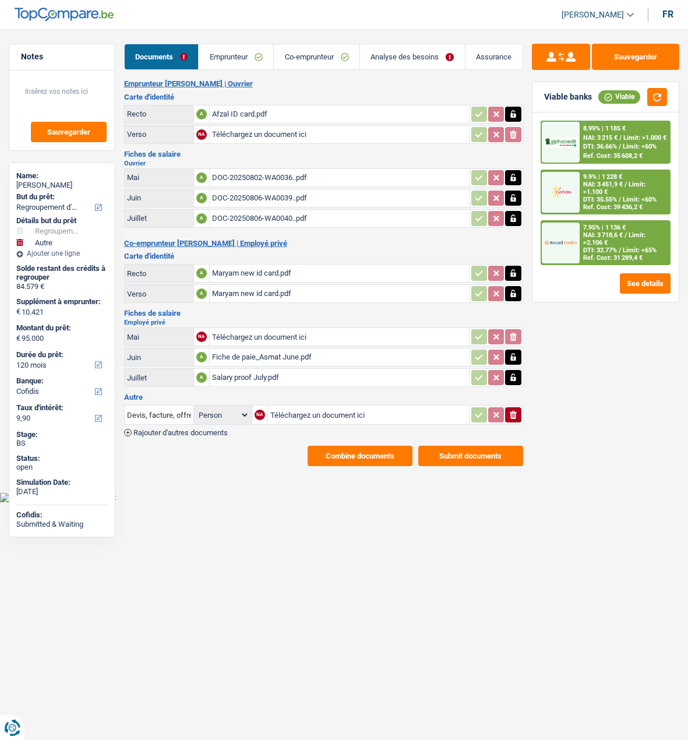
click at [605, 138] on span "NAI: 3 215 €" at bounding box center [600, 138] width 34 height 8
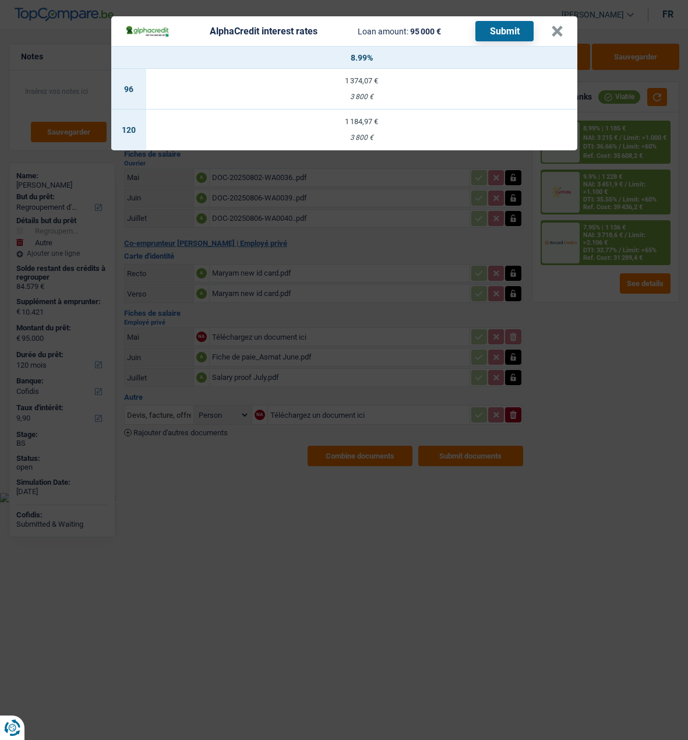
click at [369, 118] on div "1 184,97 €" at bounding box center [361, 122] width 431 height 8
select select "alphacredit"
type input "8,99"
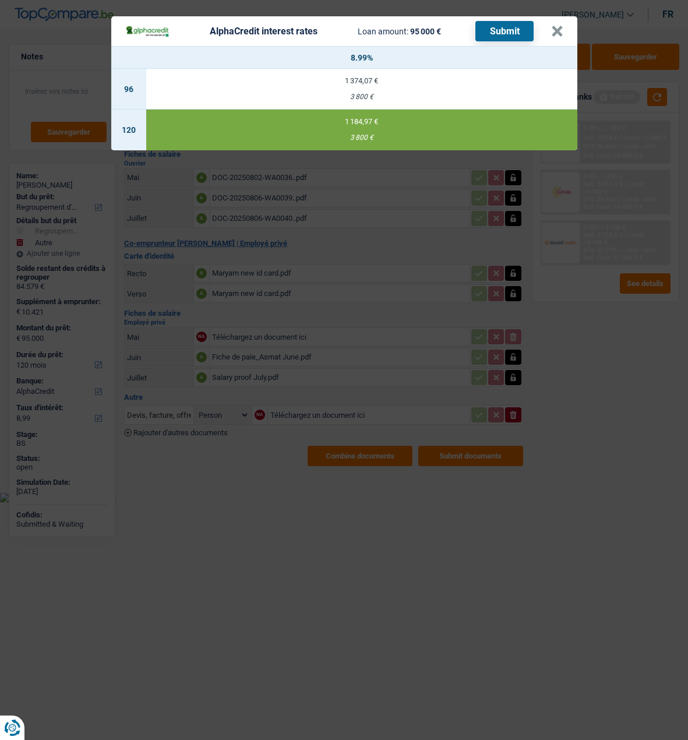
click at [513, 21] on button "Submit" at bounding box center [504, 31] width 58 height 20
click at [591, 0] on html "Vous avez le contrôle de vos données Nous utilisons des cookies, tout comme nos…" at bounding box center [344, 251] width 688 height 502
click at [568, 29] on header "AlphaCredit interest rates Loan amount: 95 000 € Submit ×" at bounding box center [344, 31] width 466 height 30
click at [563, 26] on button "×" at bounding box center [557, 32] width 12 height 12
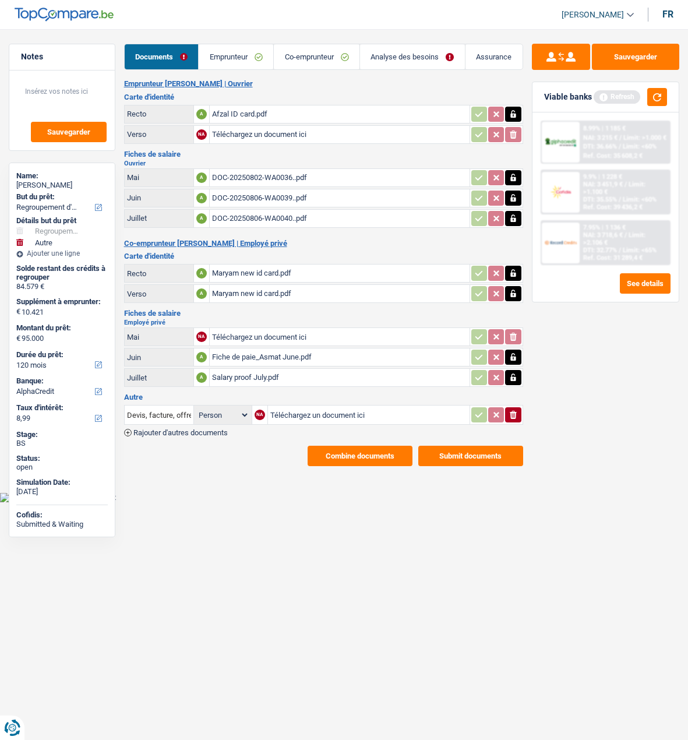
click at [422, 62] on link "Analyse des besoins" at bounding box center [412, 56] width 105 height 25
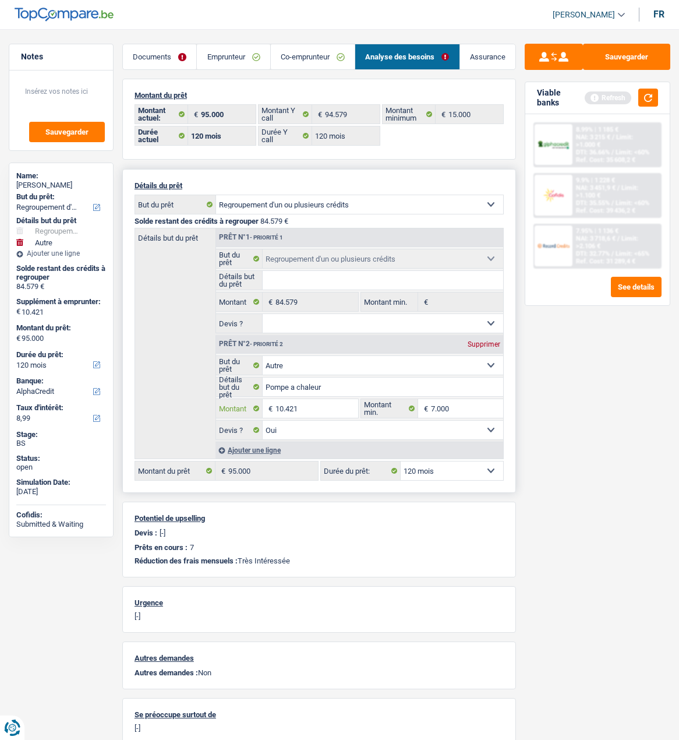
click at [337, 403] on input "10.421" at bounding box center [317, 408] width 83 height 19
type input "10.000"
type input "94.579"
select select "144"
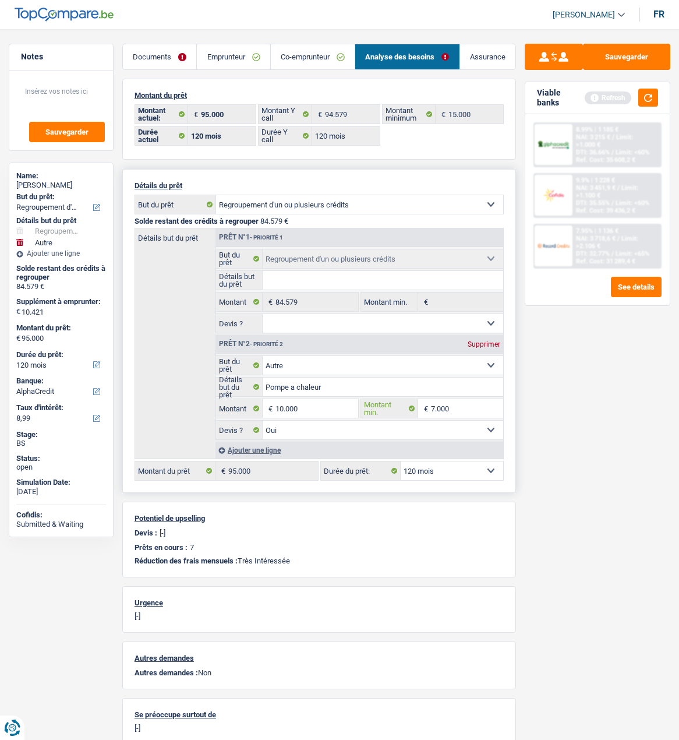
type input "94.579"
select select "144"
type input "94.579"
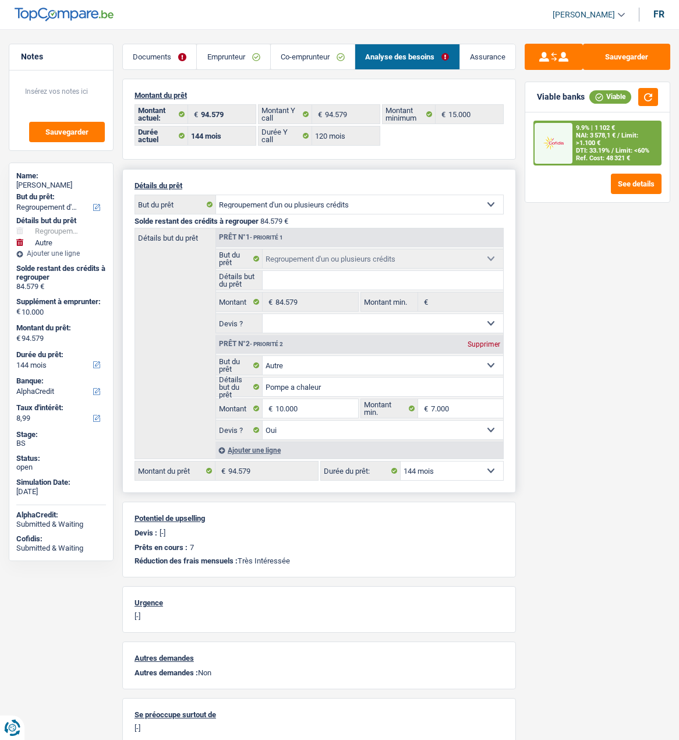
click at [467, 469] on select "12 mois 18 mois 24 mois 30 mois 36 mois 42 mois 48 mois 60 mois 72 mois 84 mois…" at bounding box center [452, 470] width 103 height 19
select select "120"
click at [401, 461] on select "12 mois 18 mois 24 mois 30 mois 36 mois 42 mois 48 mois 60 mois 72 mois 84 mois…" at bounding box center [452, 470] width 103 height 19
select select "120"
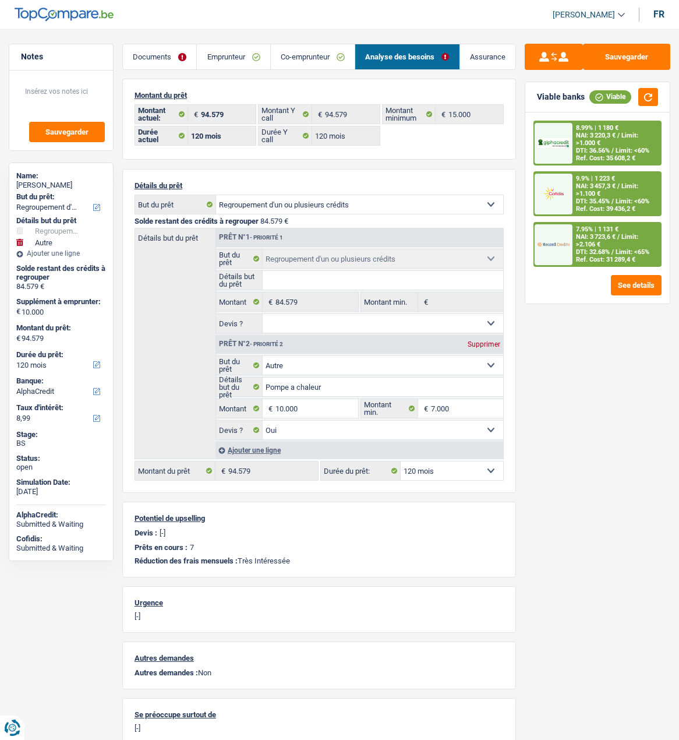
click at [601, 154] on div "Ref. Cost: 35 608,2 €" at bounding box center [605, 158] width 59 height 8
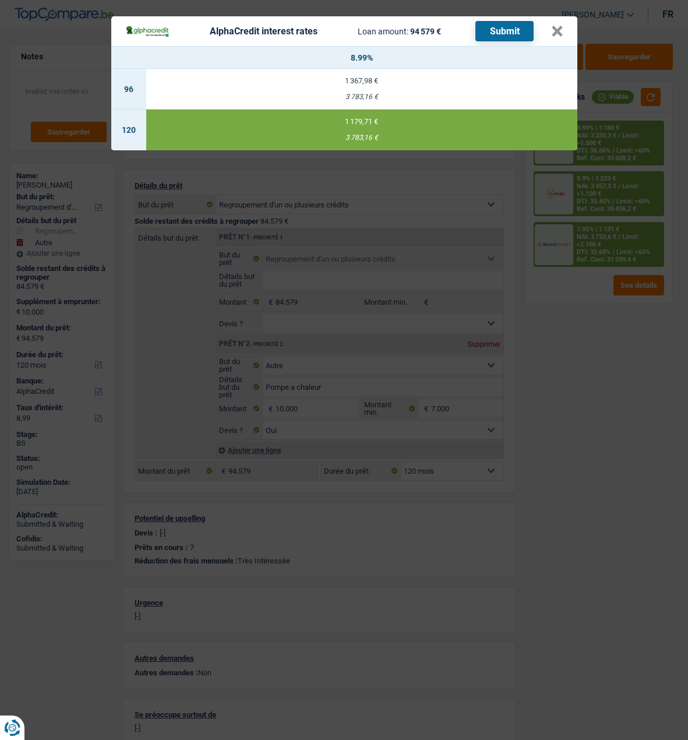
click at [490, 23] on button "Submit" at bounding box center [504, 31] width 58 height 20
click at [560, 27] on button "×" at bounding box center [557, 32] width 12 height 12
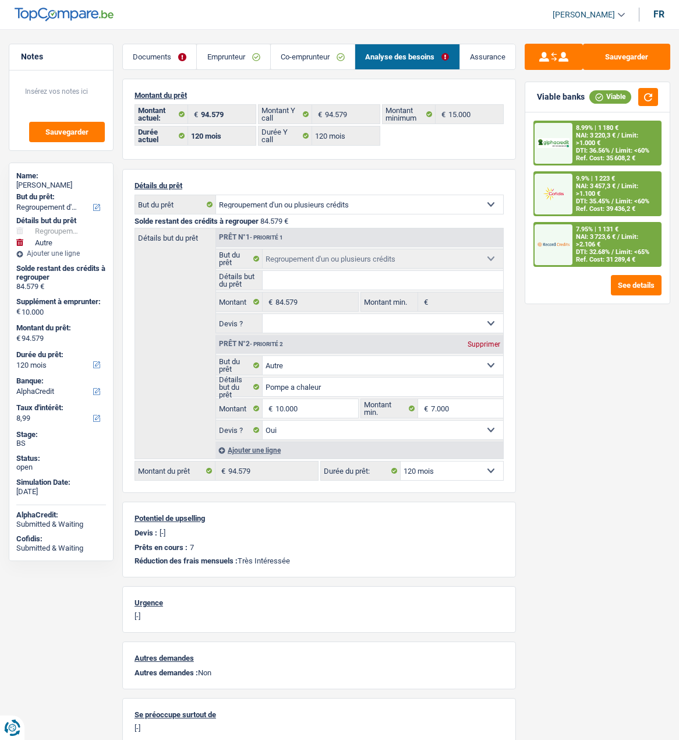
click at [634, 248] on div "7.95% | 1 131 € NAI: 3 723,6 € / Limit: >2.106 € DTI: 32.68% / Limit: <65% Ref.…" at bounding box center [617, 244] width 88 height 43
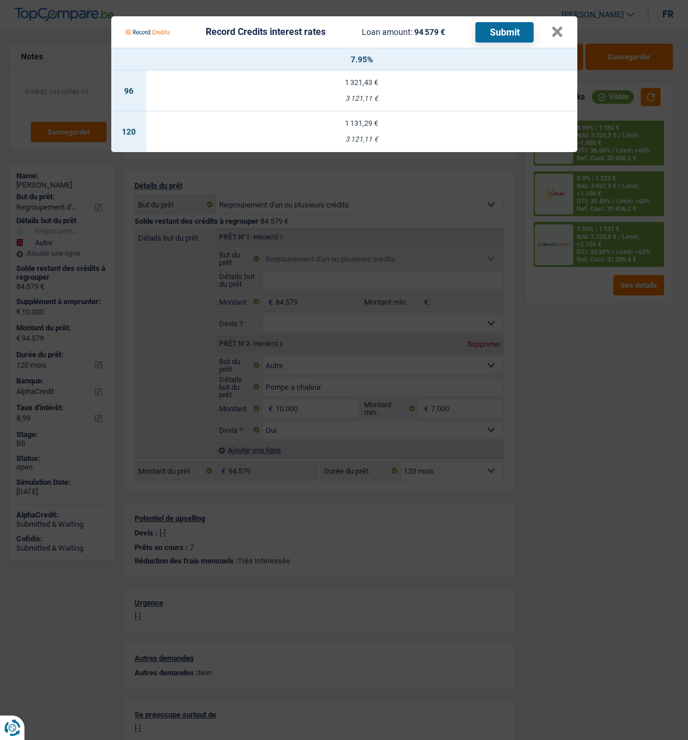
click at [390, 119] on div "1 131,29 €" at bounding box center [361, 123] width 431 height 8
select select "record credits"
type input "7,95"
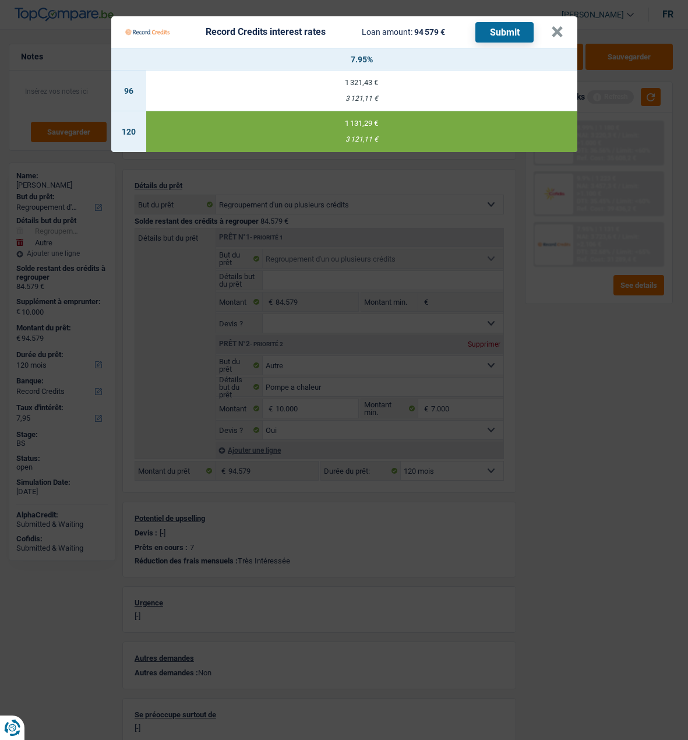
click at [504, 22] on button "Submit" at bounding box center [504, 32] width 58 height 20
click at [561, 26] on button "×" at bounding box center [557, 32] width 12 height 12
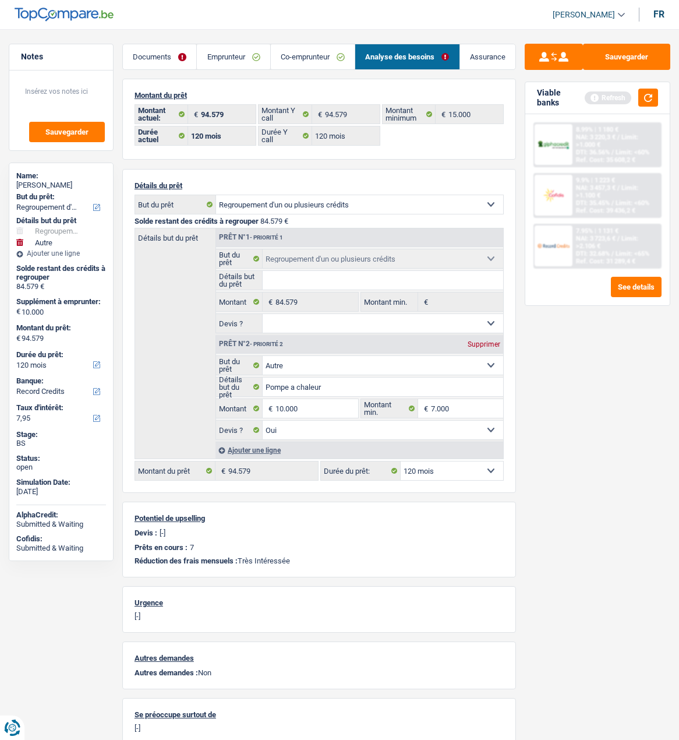
click at [214, 54] on link "Emprunteur" at bounding box center [233, 56] width 73 height 25
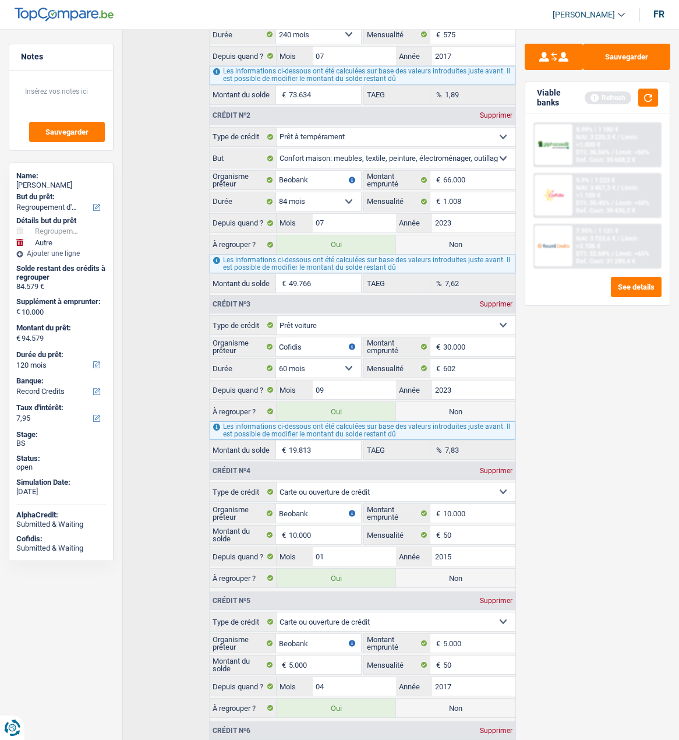
scroll to position [12, 0]
